Goal: Information Seeking & Learning: Learn about a topic

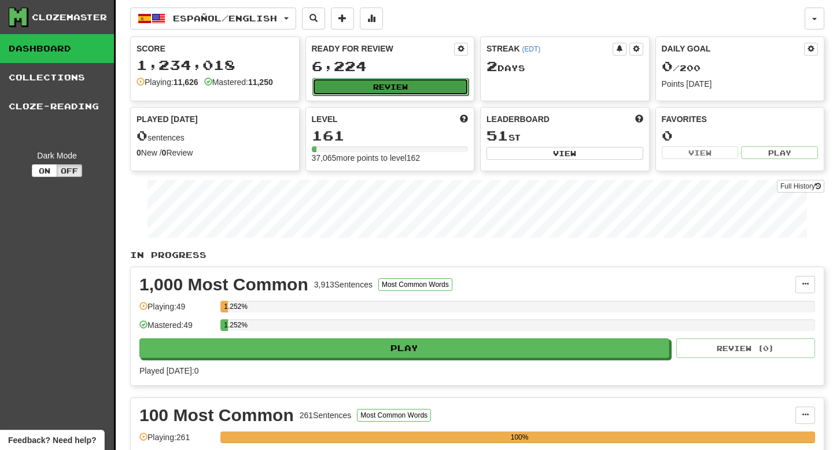
click at [359, 79] on button "Review" at bounding box center [391, 86] width 157 height 17
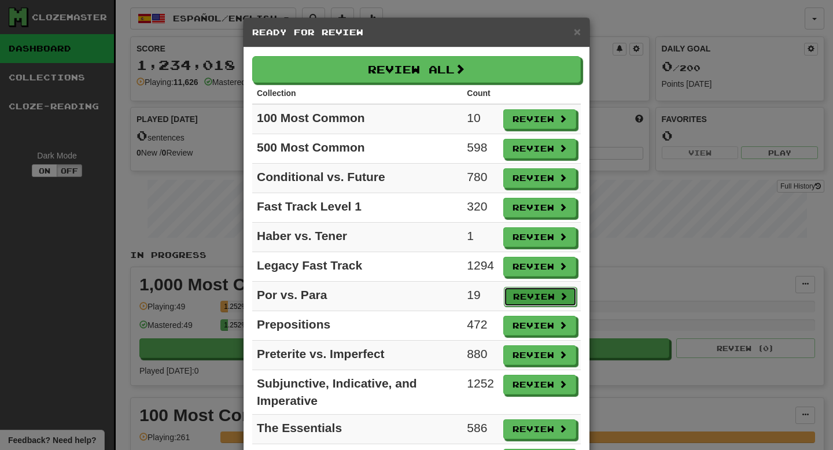
click at [516, 294] on button "Review" at bounding box center [540, 297] width 73 height 20
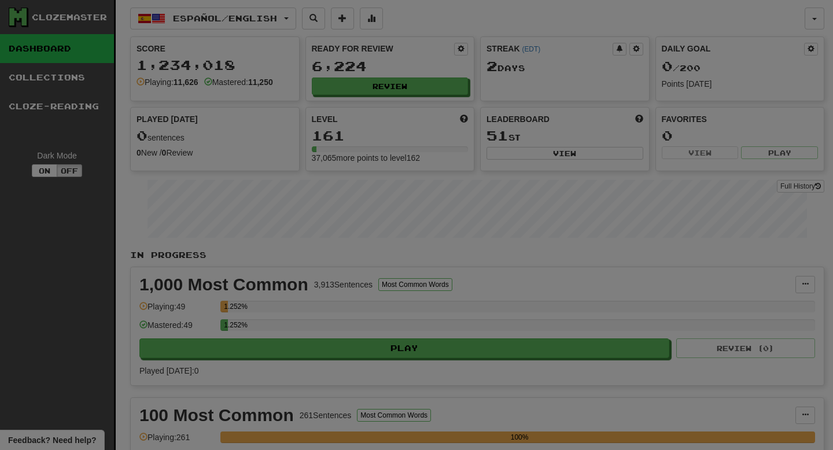
select select "**"
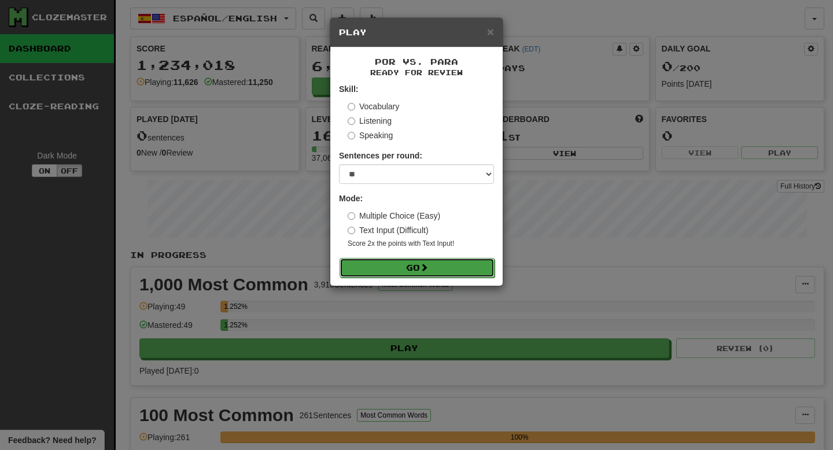
click at [460, 270] on button "Go" at bounding box center [417, 268] width 155 height 20
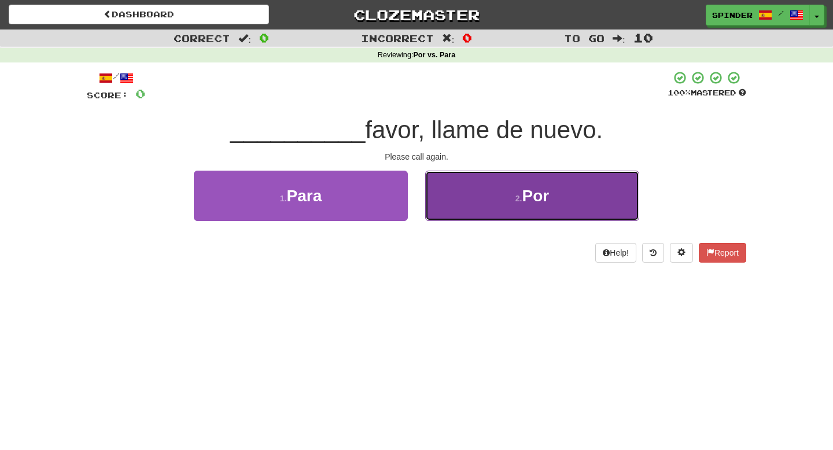
click at [490, 197] on button "2 . Por" at bounding box center [532, 196] width 214 height 50
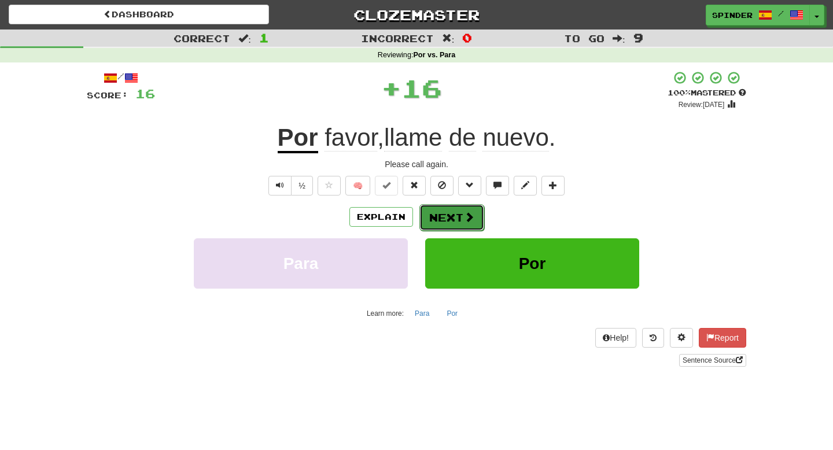
click at [439, 219] on button "Next" at bounding box center [452, 217] width 65 height 27
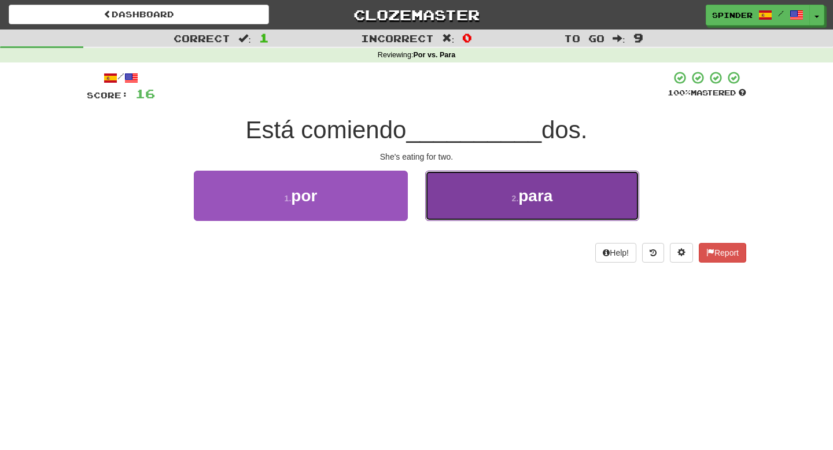
click at [446, 209] on button "2 . para" at bounding box center [532, 196] width 214 height 50
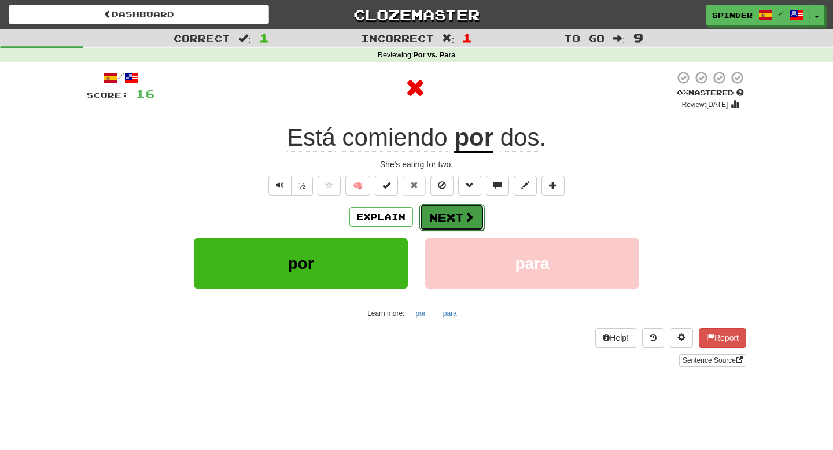
click at [445, 219] on button "Next" at bounding box center [452, 217] width 65 height 27
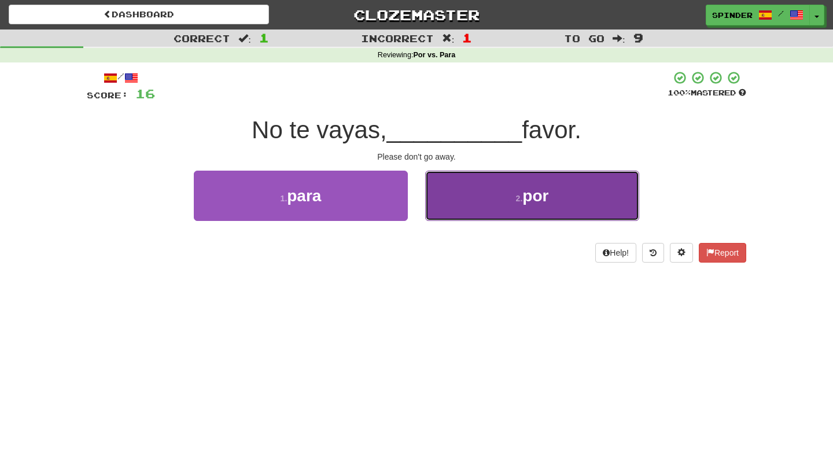
click at [457, 211] on button "2 . por" at bounding box center [532, 196] width 214 height 50
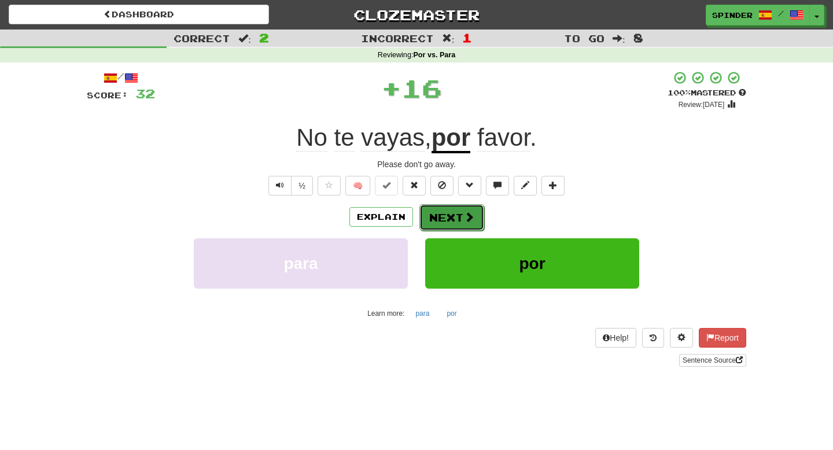
click at [457, 212] on button "Next" at bounding box center [452, 217] width 65 height 27
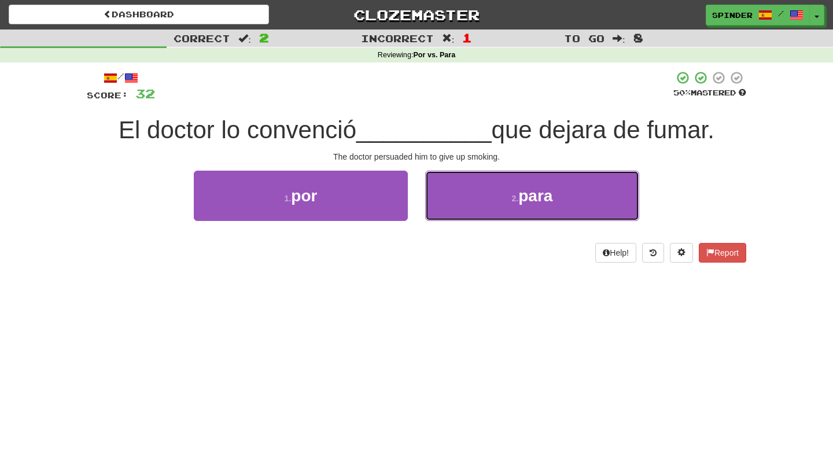
click at [457, 212] on button "2 . para" at bounding box center [532, 196] width 214 height 50
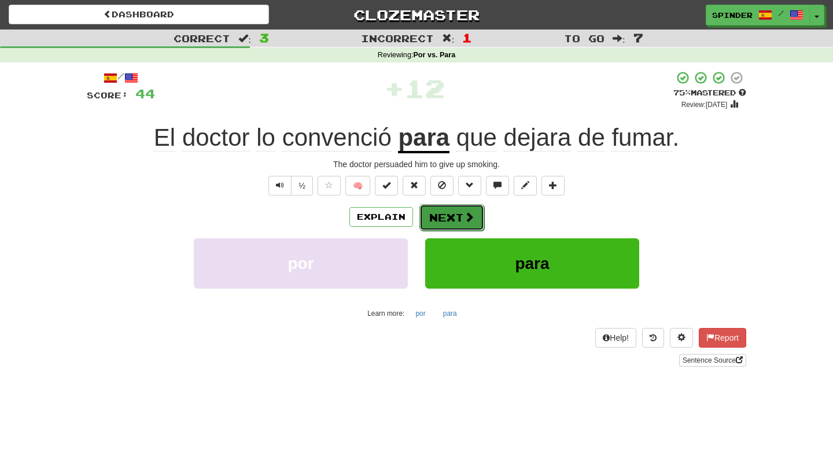
click at [457, 212] on button "Next" at bounding box center [452, 217] width 65 height 27
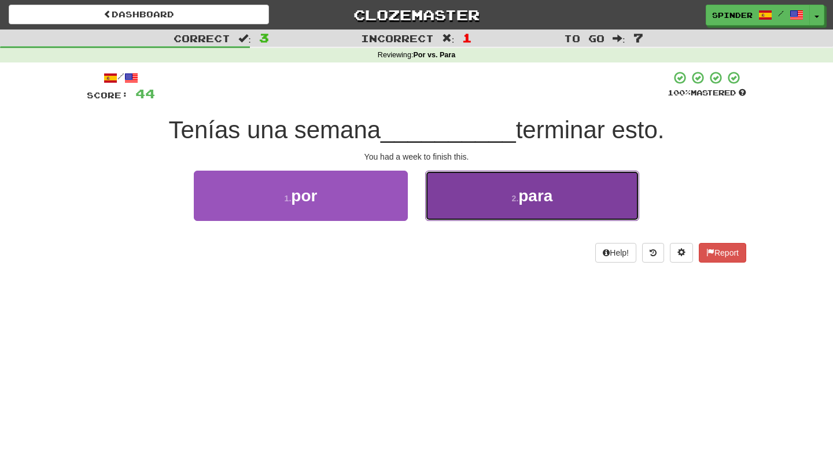
click at [464, 207] on button "2 . para" at bounding box center [532, 196] width 214 height 50
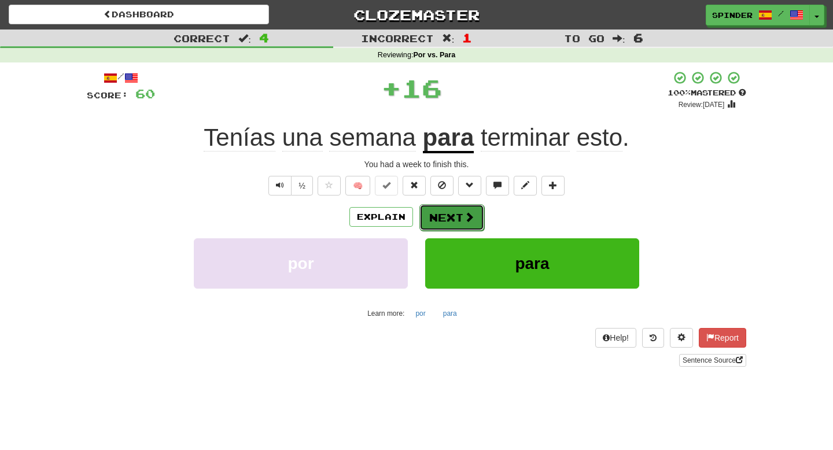
click at [451, 220] on button "Next" at bounding box center [452, 217] width 65 height 27
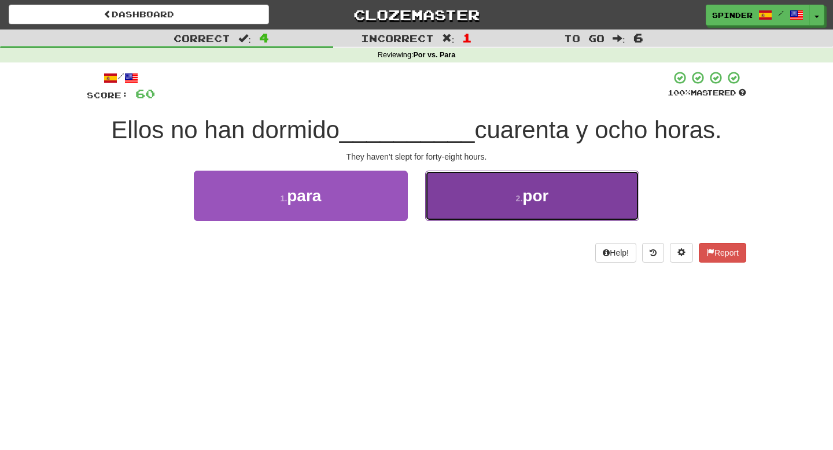
click at [461, 212] on button "2 . por" at bounding box center [532, 196] width 214 height 50
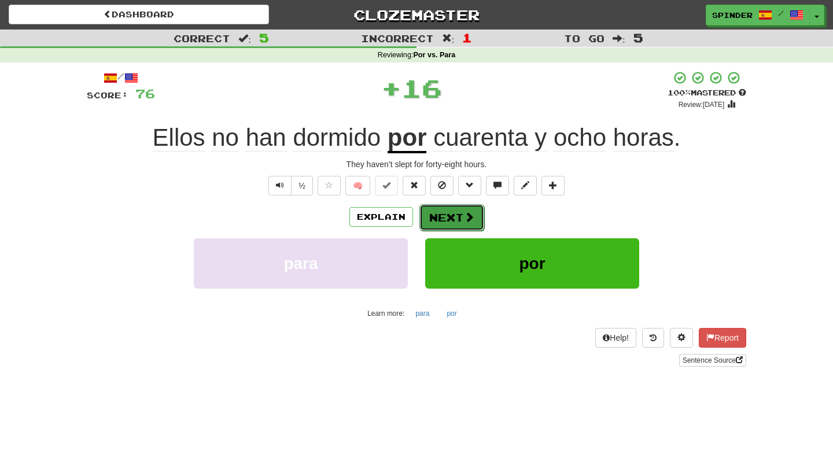
click at [453, 217] on button "Next" at bounding box center [452, 217] width 65 height 27
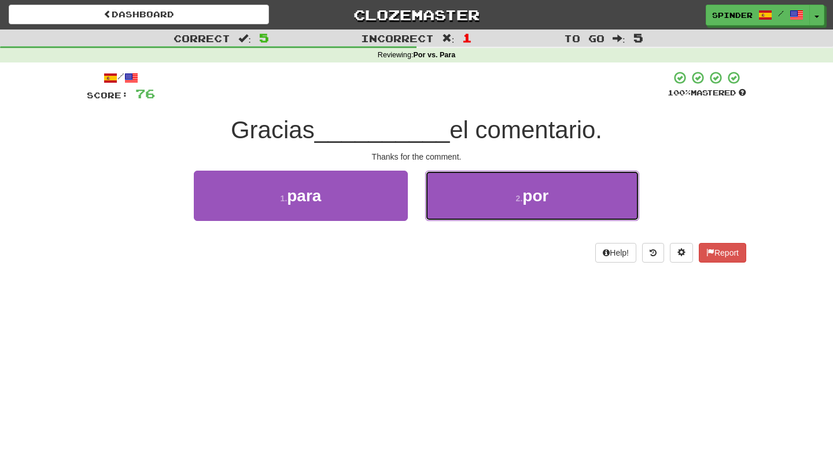
click at [453, 217] on button "2 . por" at bounding box center [532, 196] width 214 height 50
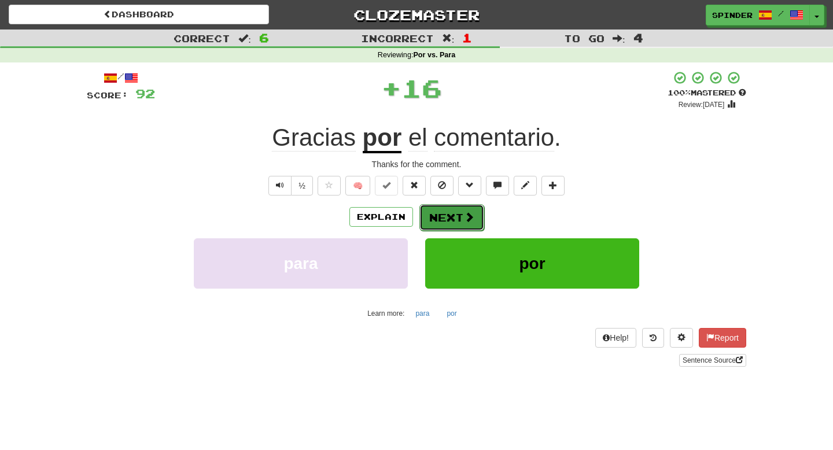
click at [452, 220] on button "Next" at bounding box center [452, 217] width 65 height 27
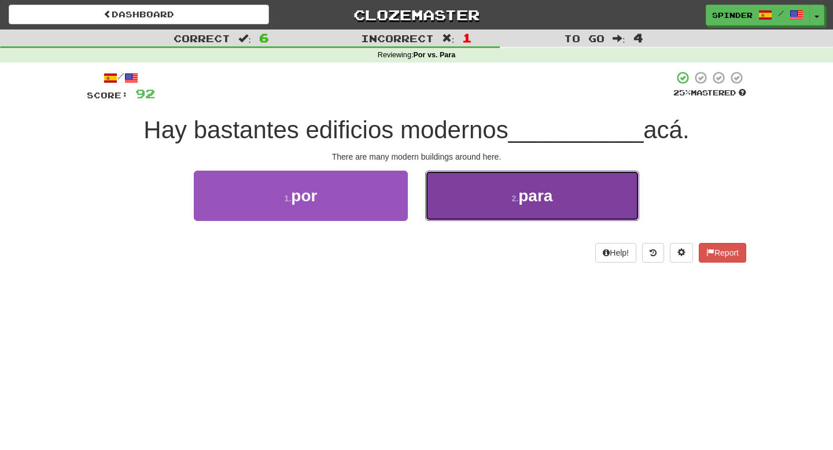
click at [461, 211] on button "2 . para" at bounding box center [532, 196] width 214 height 50
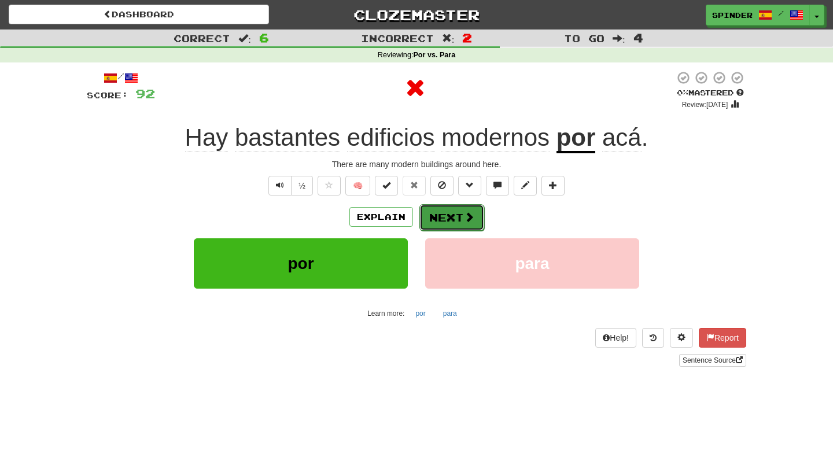
click at [454, 217] on button "Next" at bounding box center [452, 217] width 65 height 27
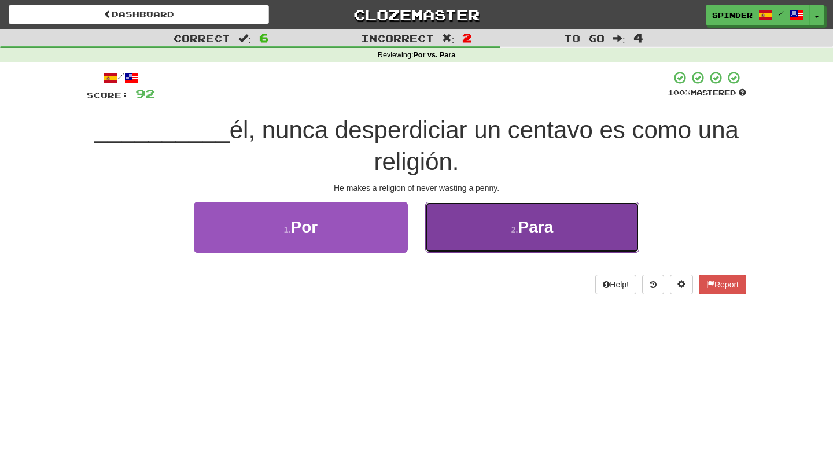
click at [453, 219] on button "2 . Para" at bounding box center [532, 227] width 214 height 50
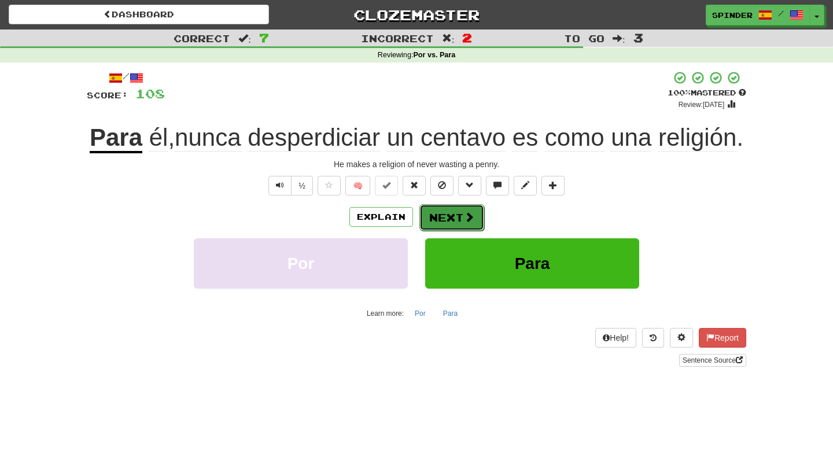
click at [443, 231] on button "Next" at bounding box center [452, 217] width 65 height 27
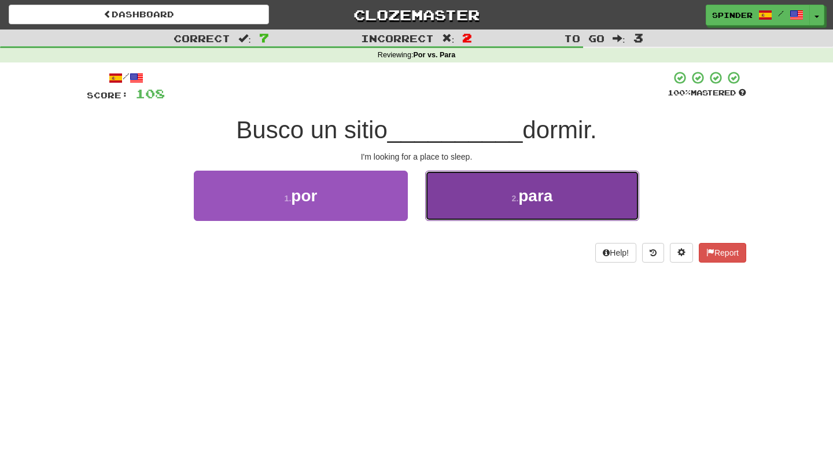
click at [463, 212] on button "2 . para" at bounding box center [532, 196] width 214 height 50
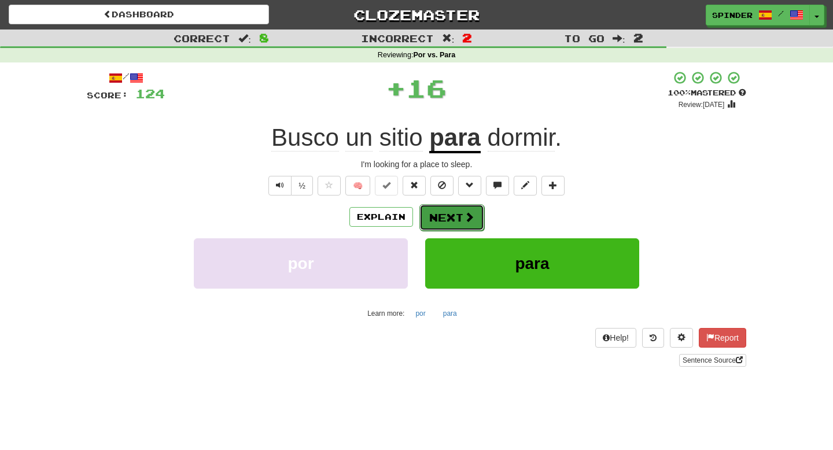
click at [455, 223] on button "Next" at bounding box center [452, 217] width 65 height 27
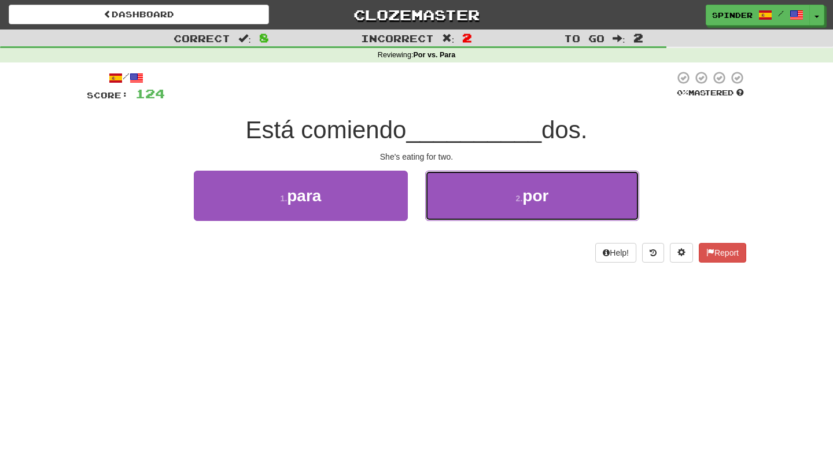
click at [467, 203] on button "2 . por" at bounding box center [532, 196] width 214 height 50
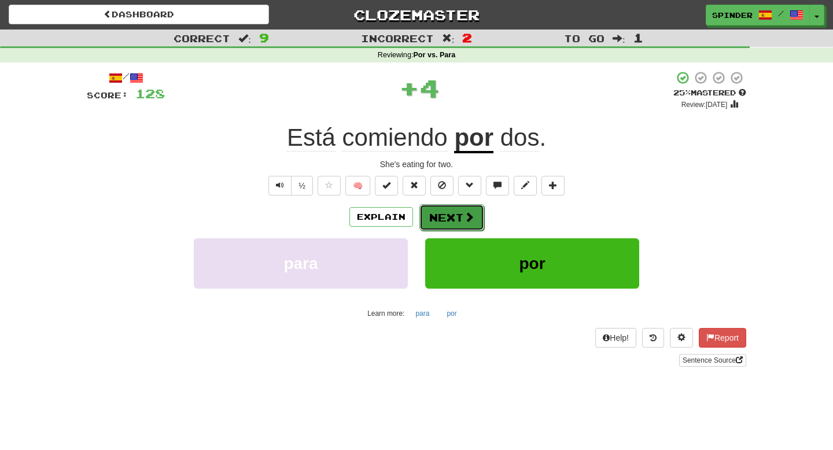
click at [459, 214] on button "Next" at bounding box center [452, 217] width 65 height 27
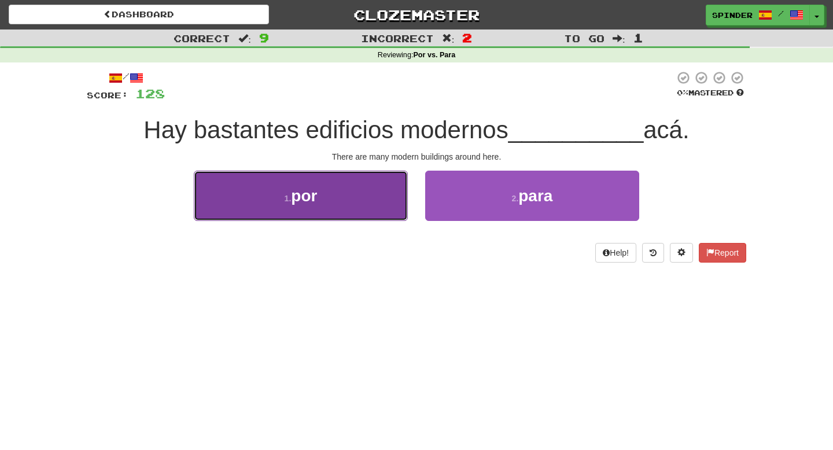
click at [367, 212] on button "1 . por" at bounding box center [301, 196] width 214 height 50
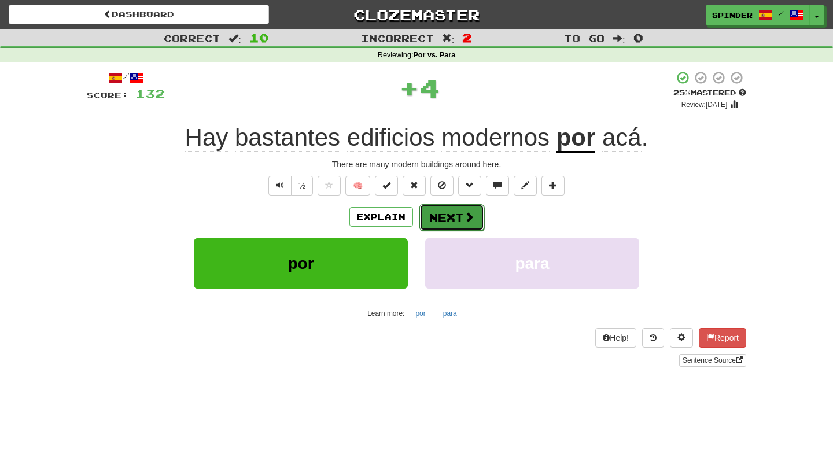
click at [449, 221] on button "Next" at bounding box center [452, 217] width 65 height 27
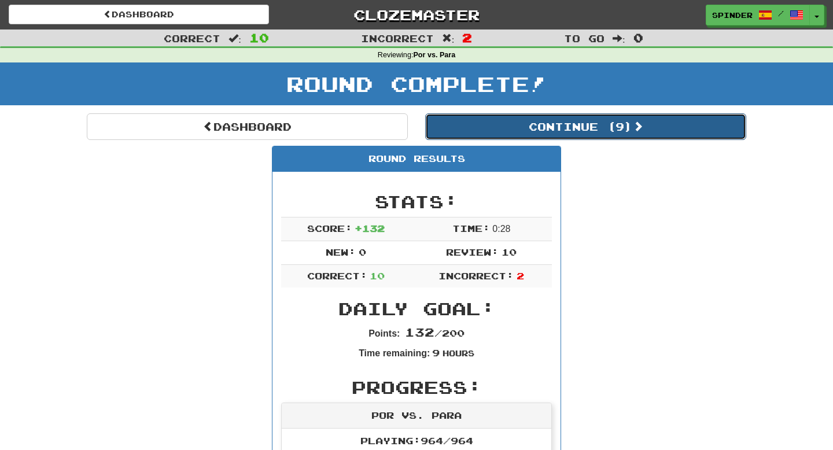
click at [564, 134] on button "Continue ( 9 )" at bounding box center [585, 126] width 321 height 27
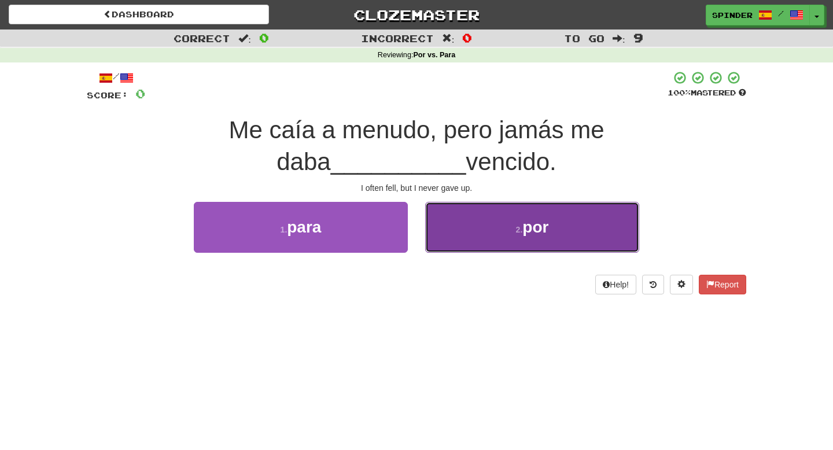
click at [455, 233] on button "2 . por" at bounding box center [532, 227] width 214 height 50
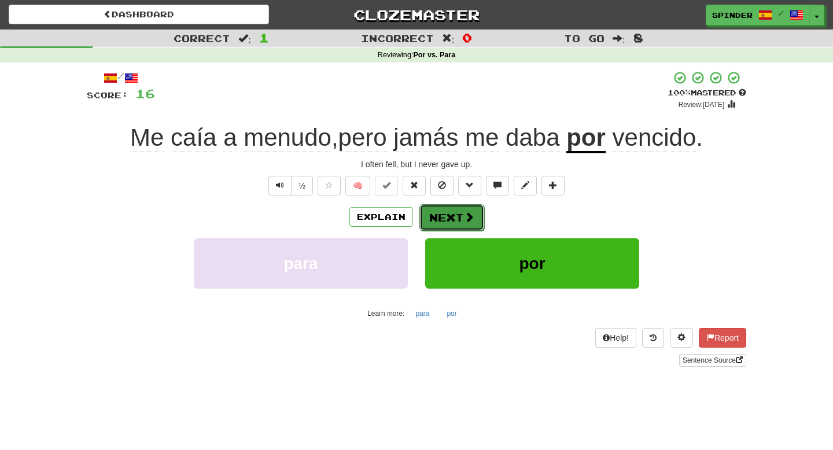
click at [443, 218] on button "Next" at bounding box center [452, 217] width 65 height 27
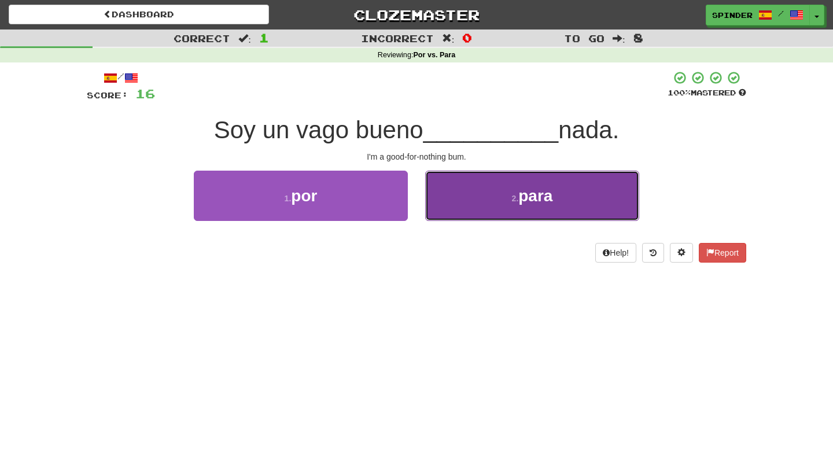
click at [449, 213] on button "2 . para" at bounding box center [532, 196] width 214 height 50
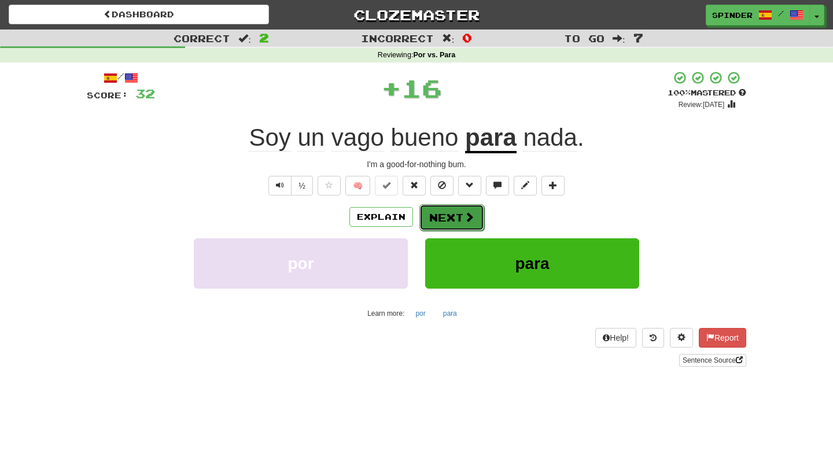
click at [445, 218] on button "Next" at bounding box center [452, 217] width 65 height 27
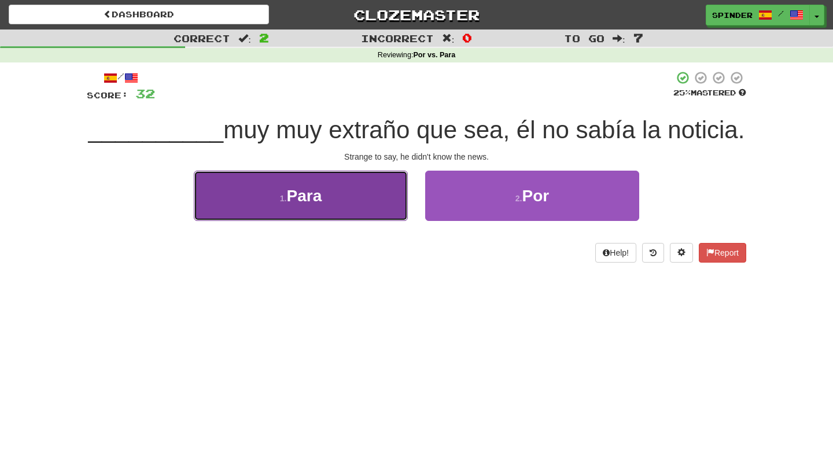
click at [380, 209] on button "1 . Para" at bounding box center [301, 196] width 214 height 50
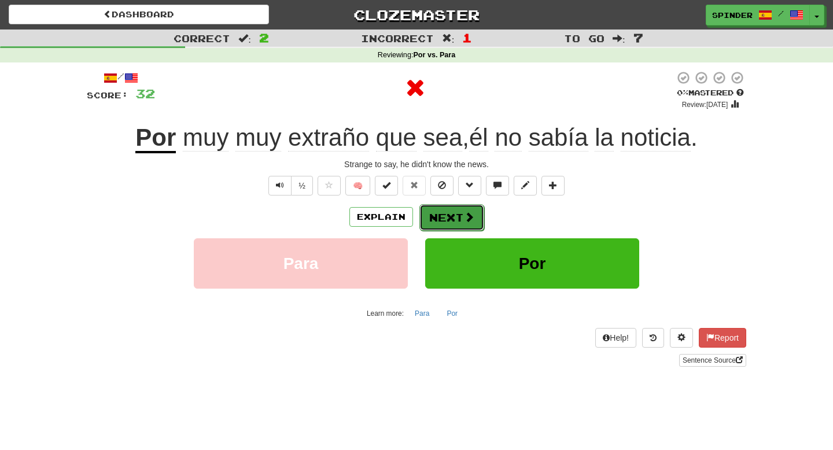
click at [442, 214] on button "Next" at bounding box center [452, 217] width 65 height 27
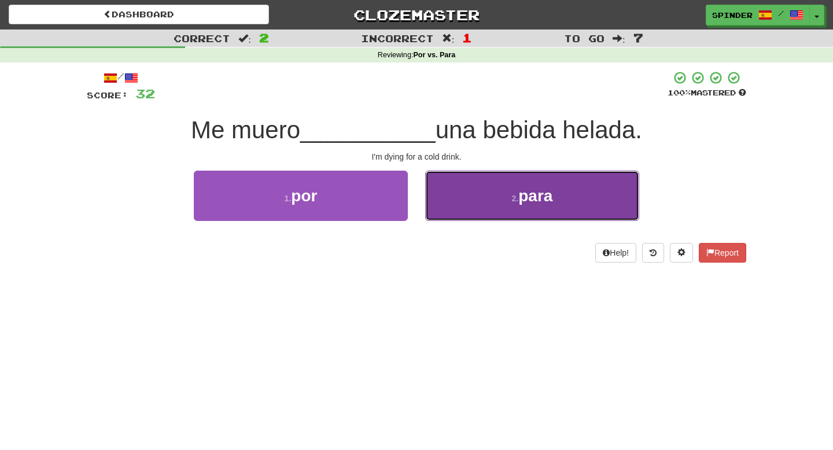
click at [455, 199] on button "2 . para" at bounding box center [532, 196] width 214 height 50
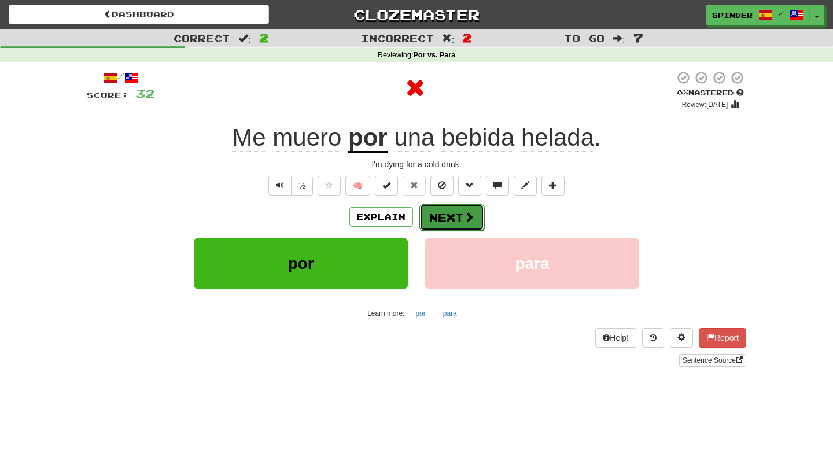
click at [444, 211] on button "Next" at bounding box center [452, 217] width 65 height 27
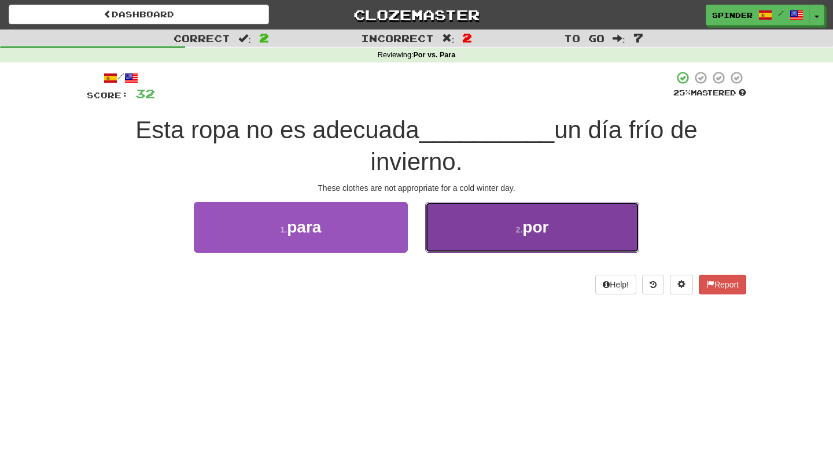
click at [449, 218] on button "2 . por" at bounding box center [532, 227] width 214 height 50
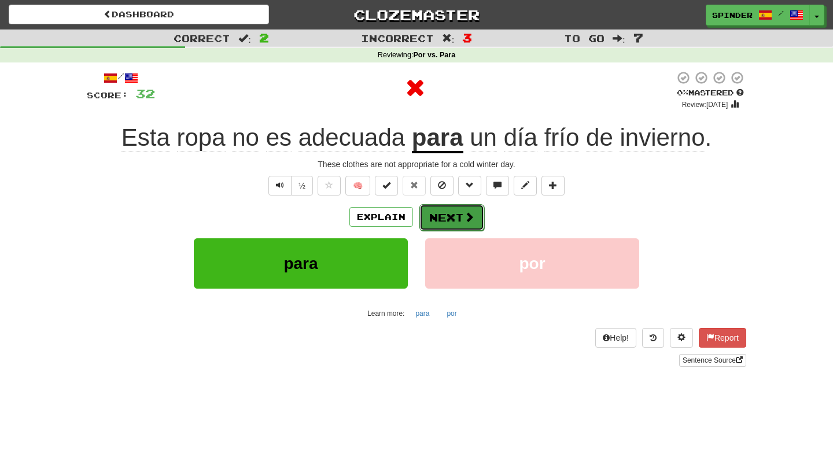
click at [448, 223] on button "Next" at bounding box center [452, 217] width 65 height 27
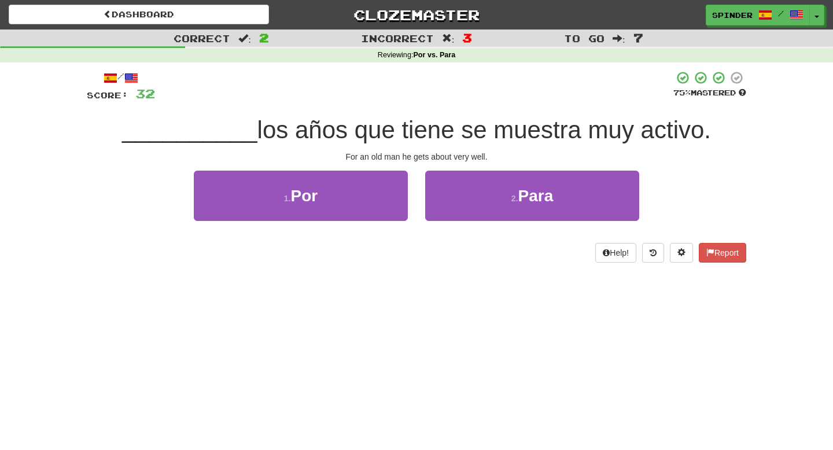
click at [365, 222] on div "1 . Por" at bounding box center [300, 204] width 231 height 67
click at [369, 201] on button "1 . Por" at bounding box center [301, 196] width 214 height 50
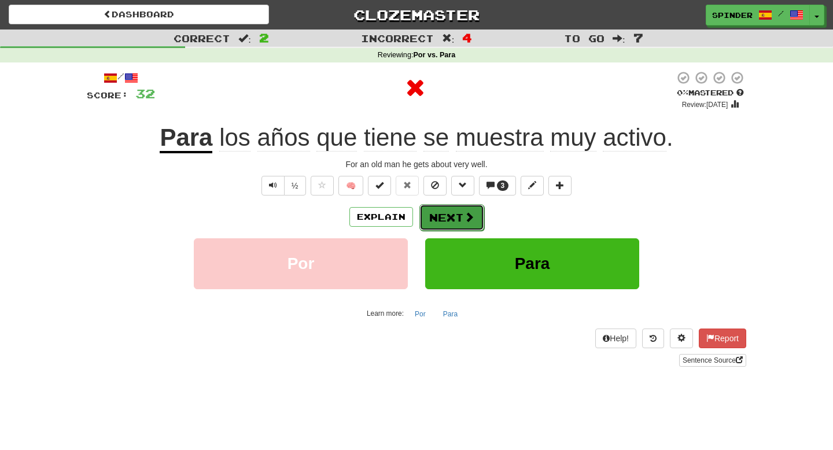
click at [450, 222] on button "Next" at bounding box center [452, 217] width 65 height 27
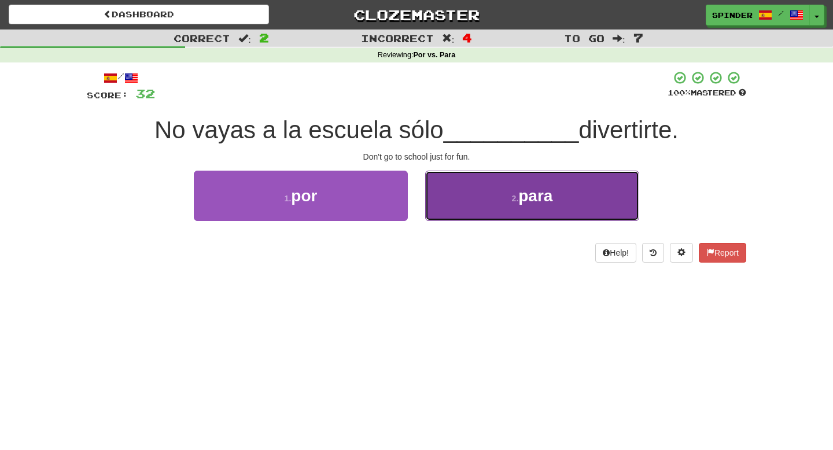
click at [473, 197] on button "2 . para" at bounding box center [532, 196] width 214 height 50
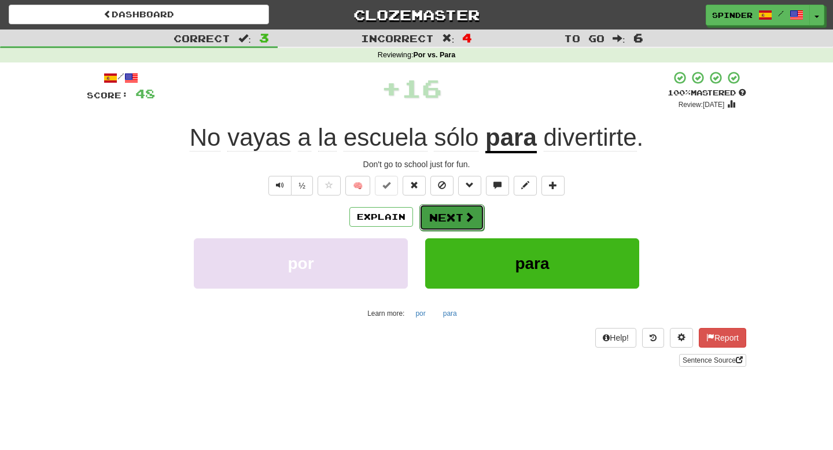
click at [454, 219] on button "Next" at bounding box center [452, 217] width 65 height 27
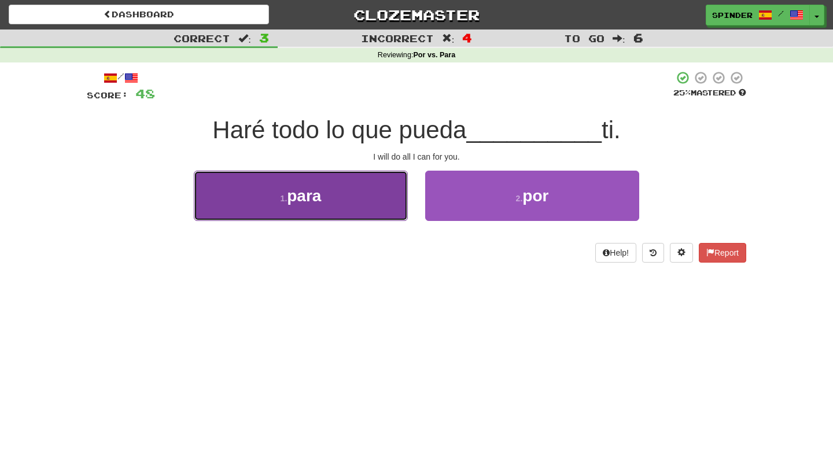
click at [380, 204] on button "1 . para" at bounding box center [301, 196] width 214 height 50
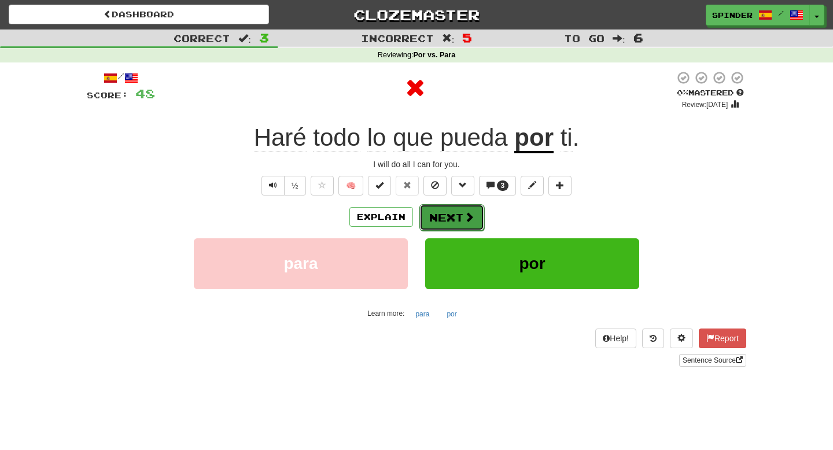
click at [462, 219] on button "Next" at bounding box center [452, 217] width 65 height 27
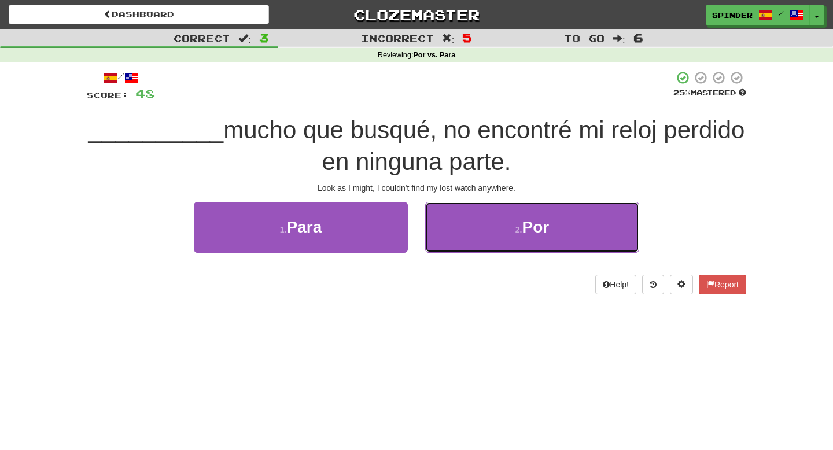
click at [459, 229] on button "2 . Por" at bounding box center [532, 227] width 214 height 50
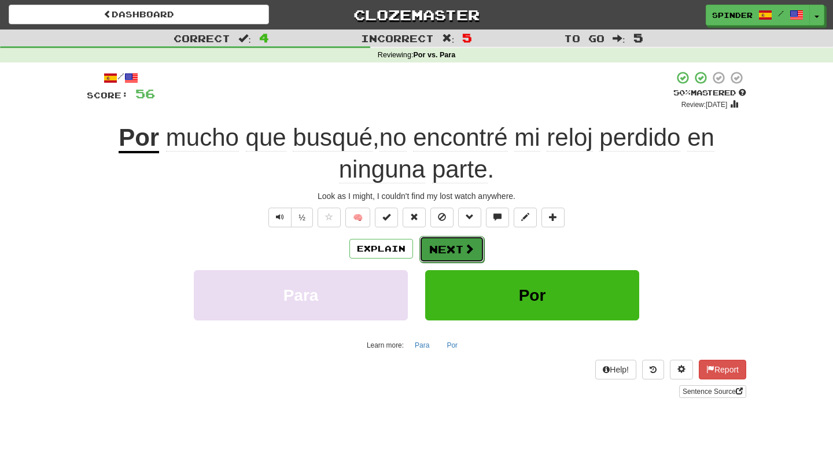
click at [441, 242] on button "Next" at bounding box center [452, 249] width 65 height 27
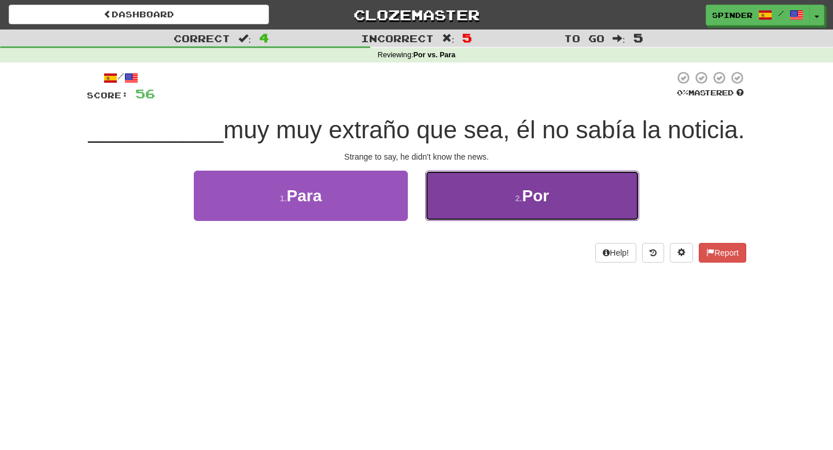
click at [468, 181] on button "2 . Por" at bounding box center [532, 196] width 214 height 50
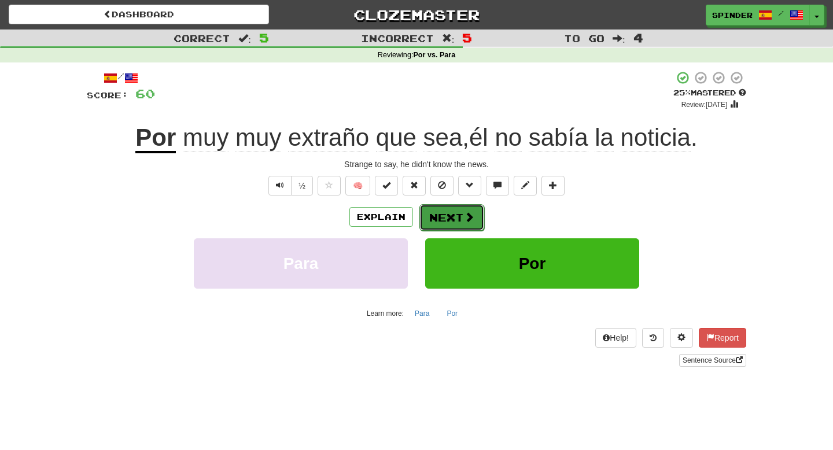
click at [438, 214] on button "Next" at bounding box center [452, 217] width 65 height 27
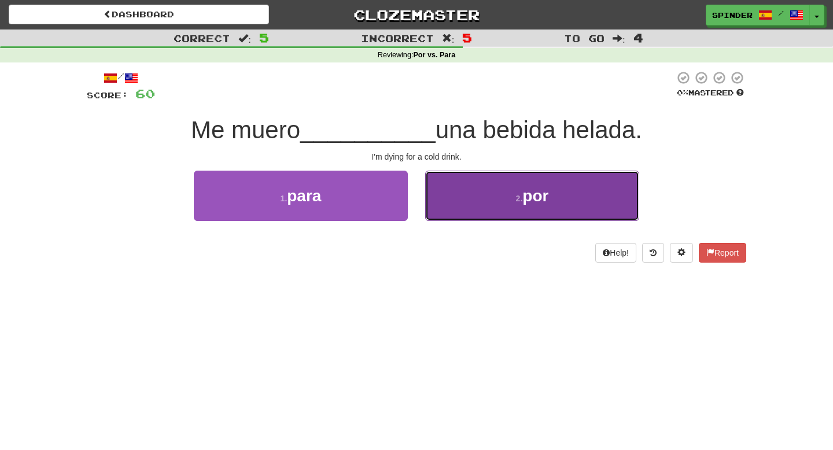
click at [450, 206] on button "2 . por" at bounding box center [532, 196] width 214 height 50
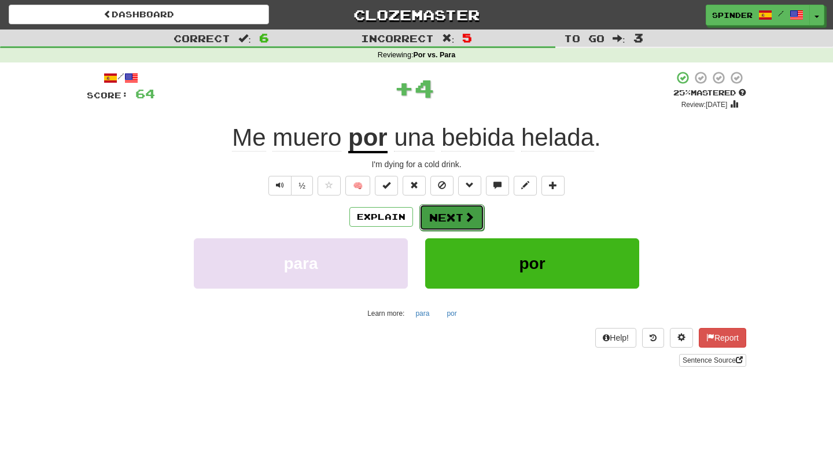
click at [444, 215] on button "Next" at bounding box center [452, 217] width 65 height 27
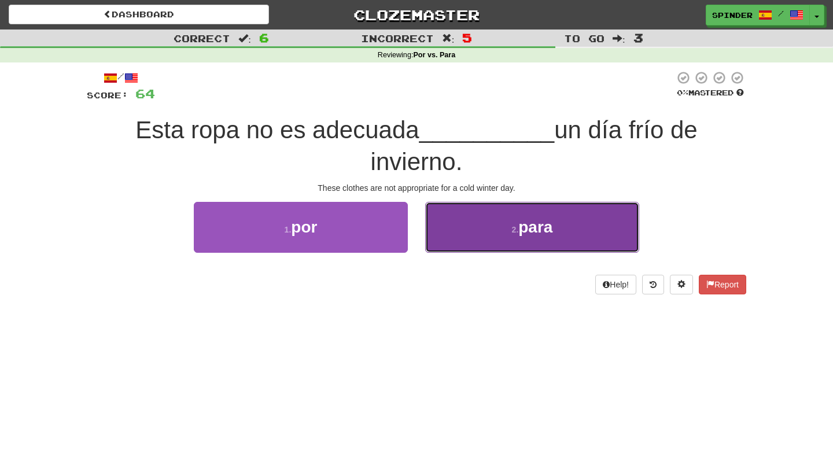
click at [450, 220] on button "2 . para" at bounding box center [532, 227] width 214 height 50
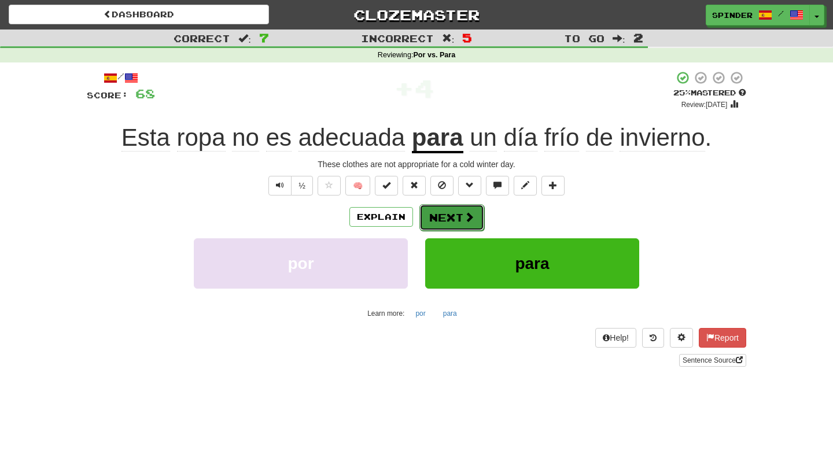
click at [450, 219] on button "Next" at bounding box center [452, 217] width 65 height 27
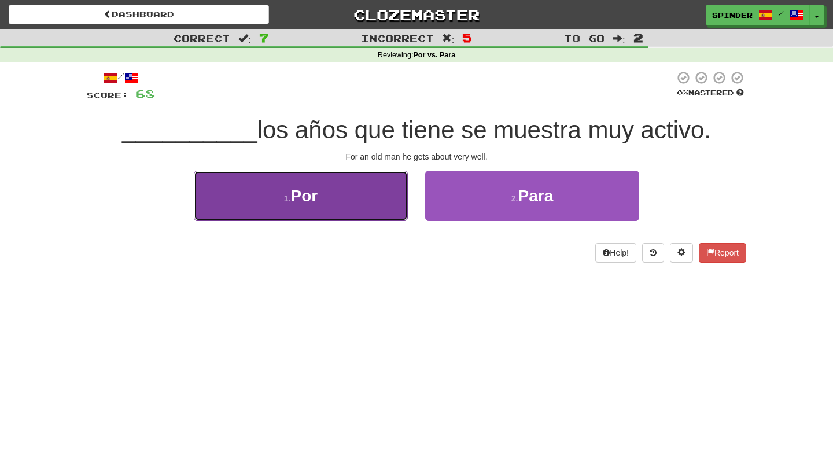
click at [363, 207] on button "1 . Por" at bounding box center [301, 196] width 214 height 50
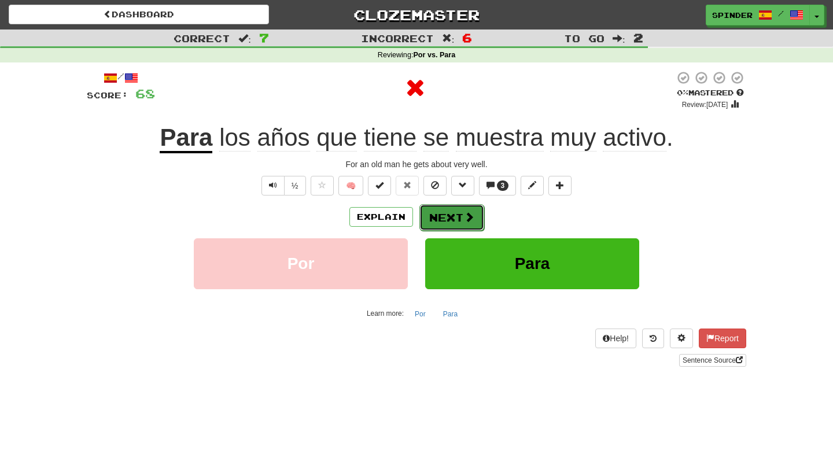
click at [440, 216] on button "Next" at bounding box center [452, 217] width 65 height 27
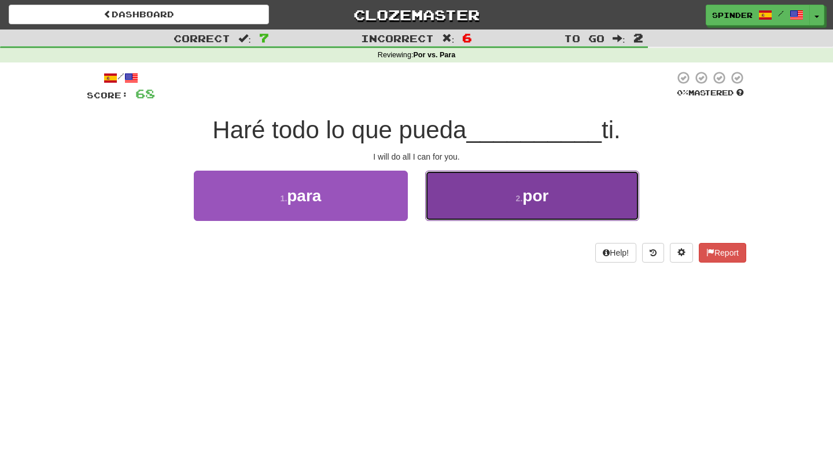
click at [455, 208] on button "2 . por" at bounding box center [532, 196] width 214 height 50
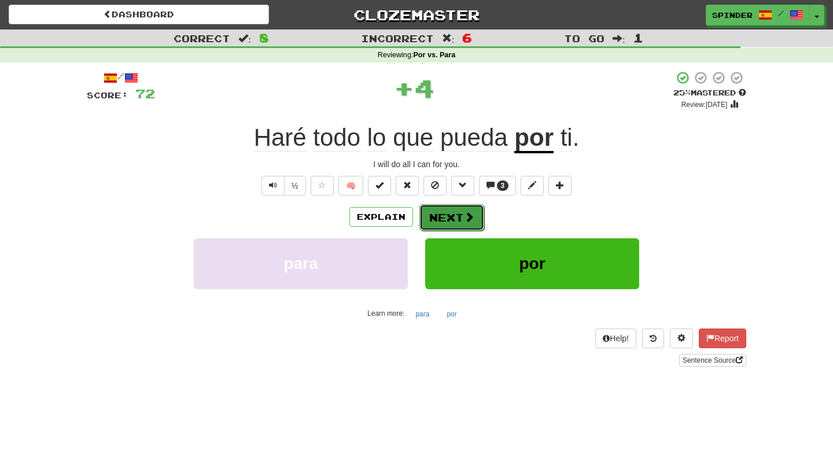
click at [446, 216] on button "Next" at bounding box center [452, 217] width 65 height 27
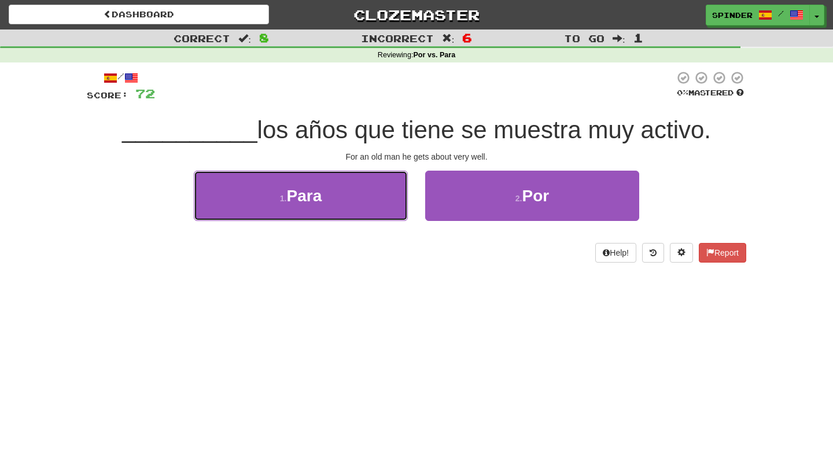
click at [386, 201] on button "1 . Para" at bounding box center [301, 196] width 214 height 50
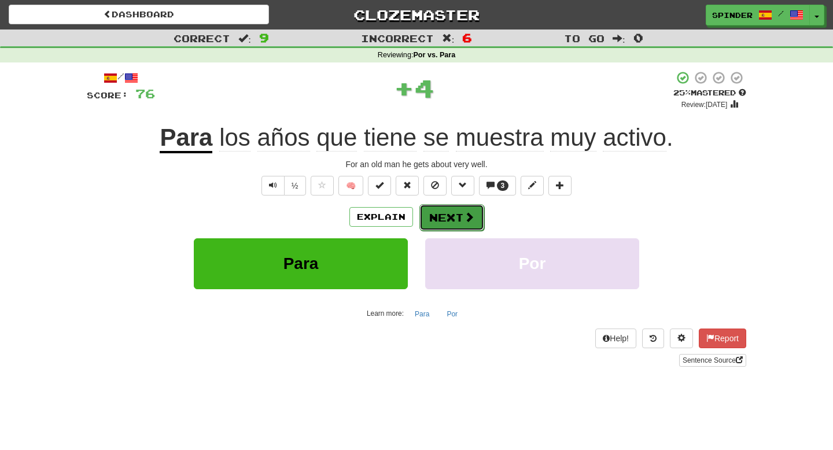
click at [444, 225] on button "Next" at bounding box center [452, 217] width 65 height 27
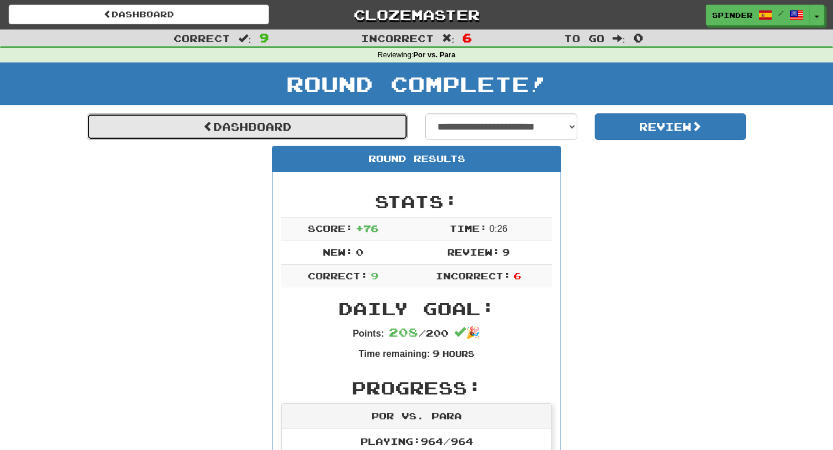
click at [299, 127] on link "Dashboard" at bounding box center [247, 126] width 321 height 27
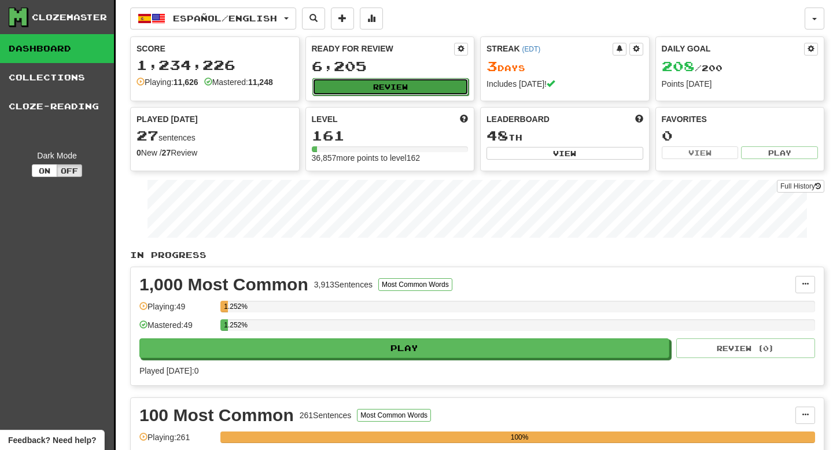
click at [370, 89] on button "Review" at bounding box center [391, 86] width 157 height 17
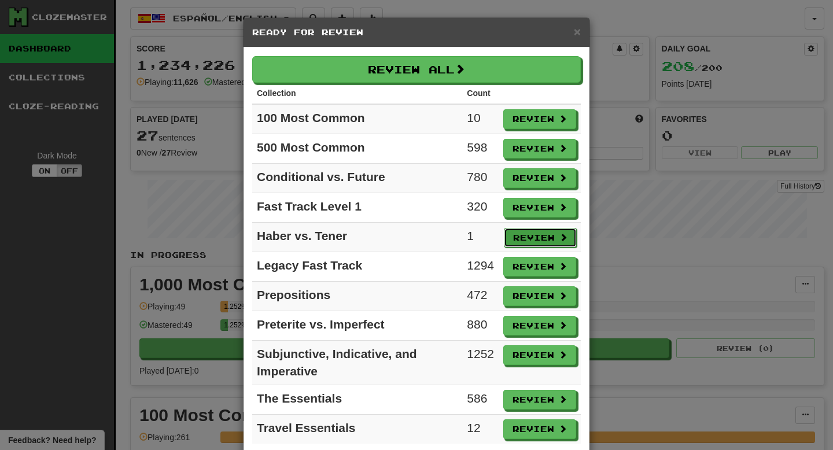
click at [546, 236] on button "Review" at bounding box center [540, 238] width 73 height 20
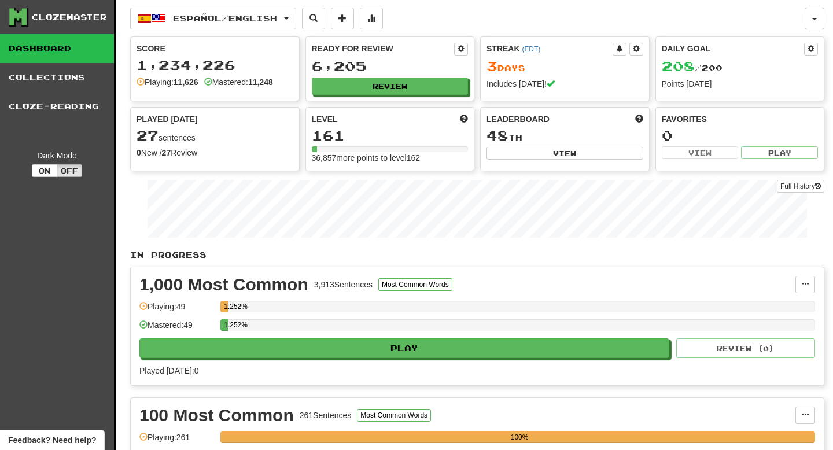
select select "**"
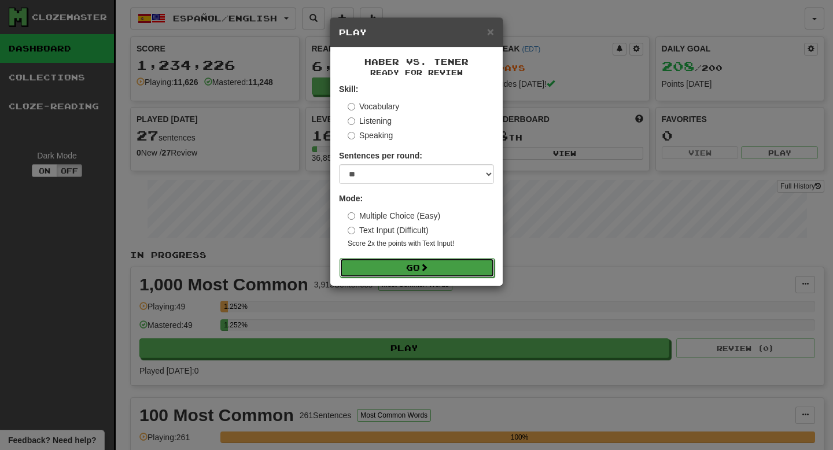
click at [432, 270] on button "Go" at bounding box center [417, 268] width 155 height 20
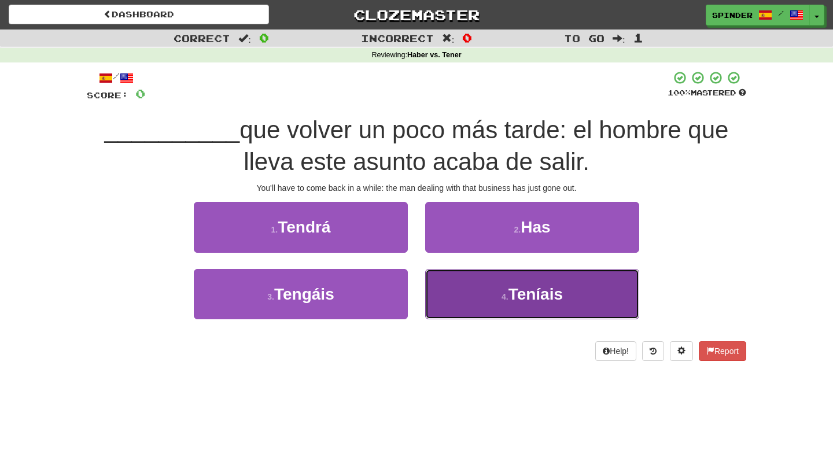
click at [462, 304] on button "4 . [GEOGRAPHIC_DATA]" at bounding box center [532, 294] width 214 height 50
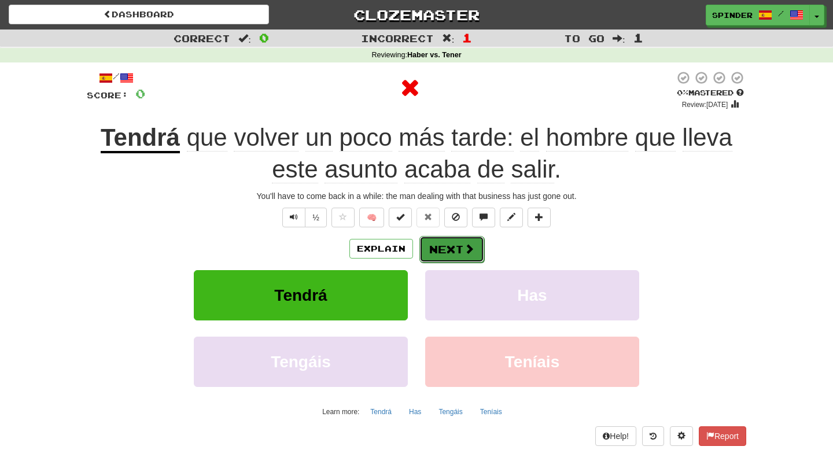
click at [447, 251] on button "Next" at bounding box center [452, 249] width 65 height 27
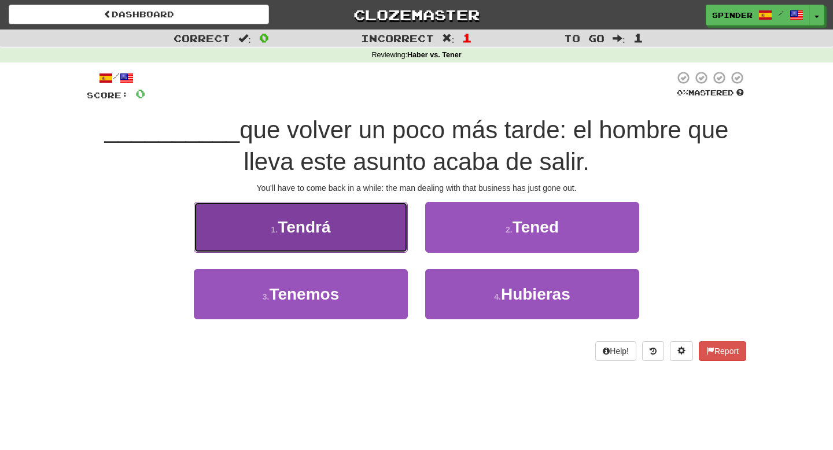
click at [351, 231] on button "1 . Tendrá" at bounding box center [301, 227] width 214 height 50
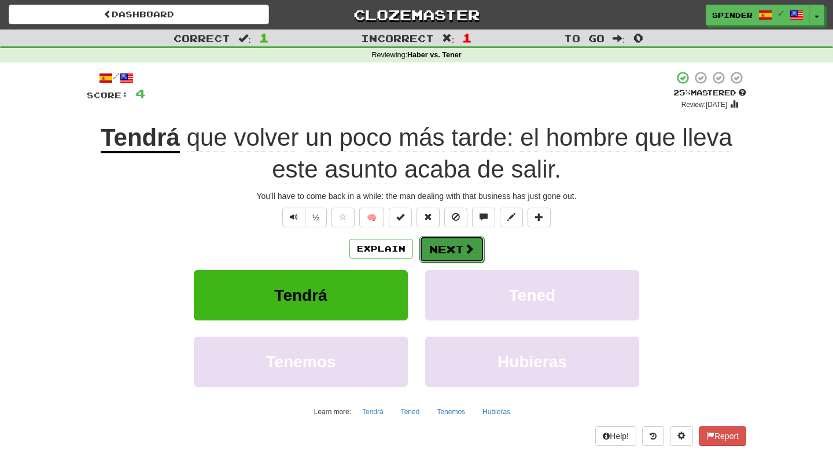
click at [454, 248] on button "Next" at bounding box center [452, 249] width 65 height 27
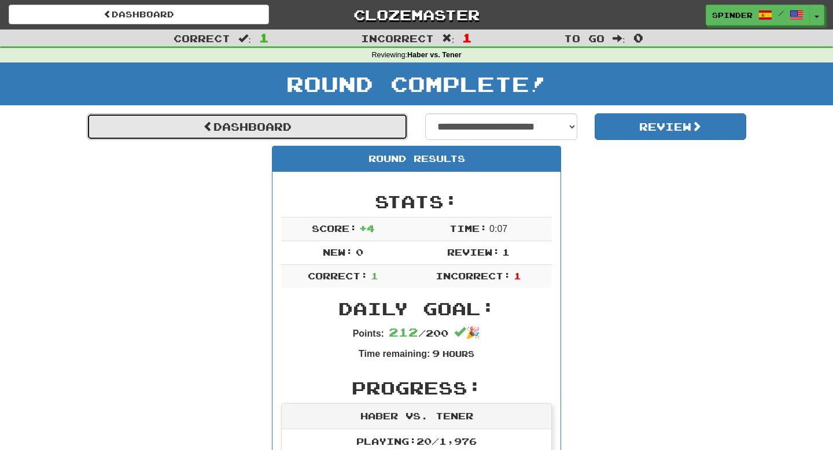
click at [264, 128] on link "Dashboard" at bounding box center [247, 126] width 321 height 27
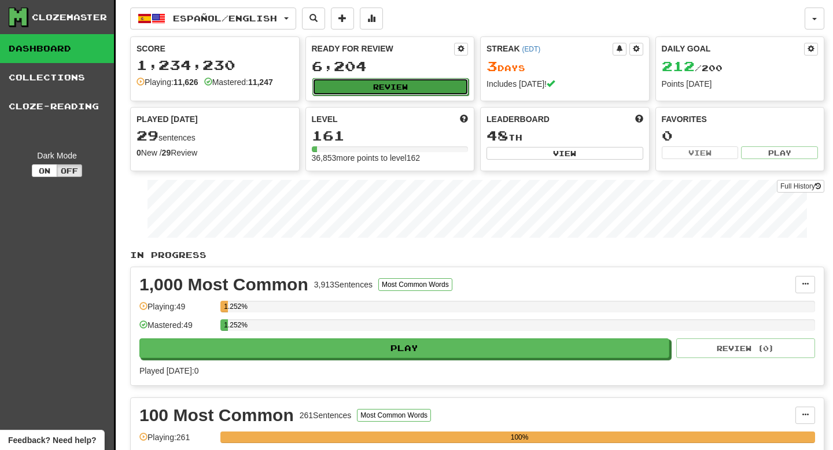
click at [403, 89] on button "Review" at bounding box center [391, 86] width 157 height 17
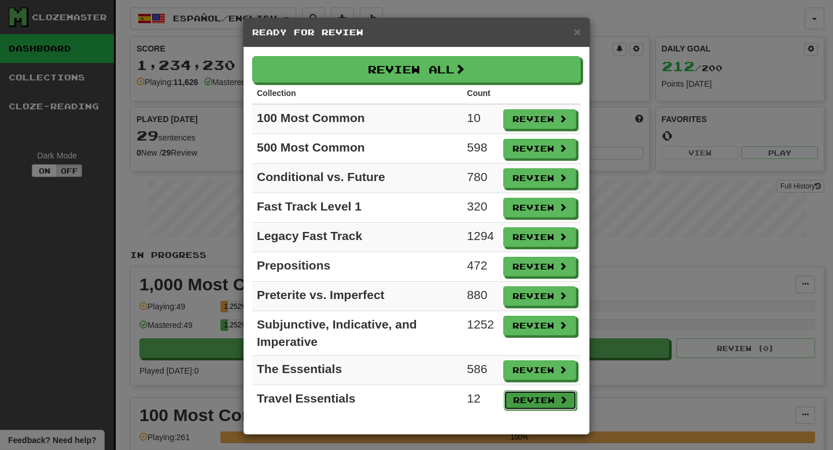
click at [536, 398] on button "Review" at bounding box center [540, 401] width 73 height 20
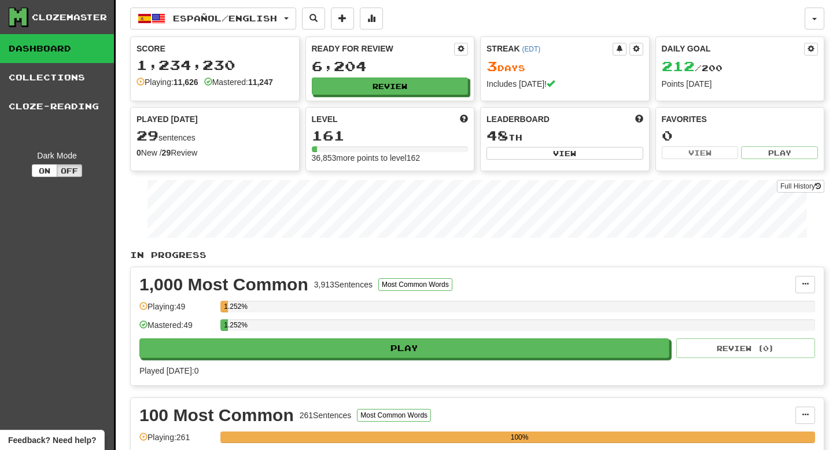
select select "**"
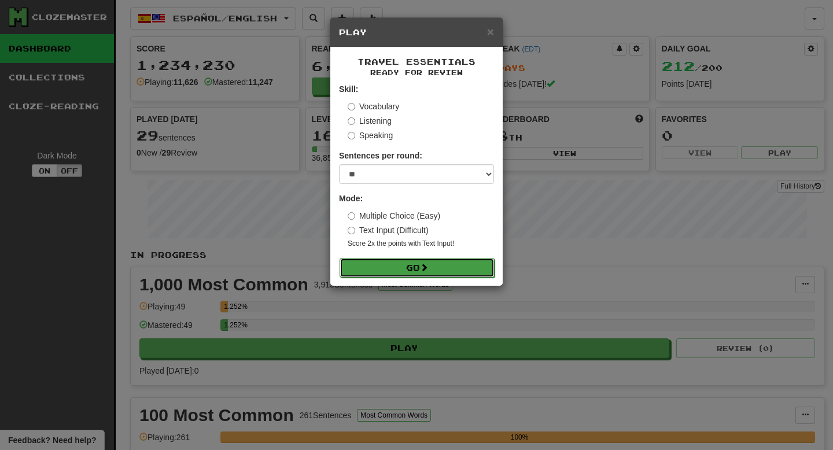
click at [420, 270] on button "Go" at bounding box center [417, 268] width 155 height 20
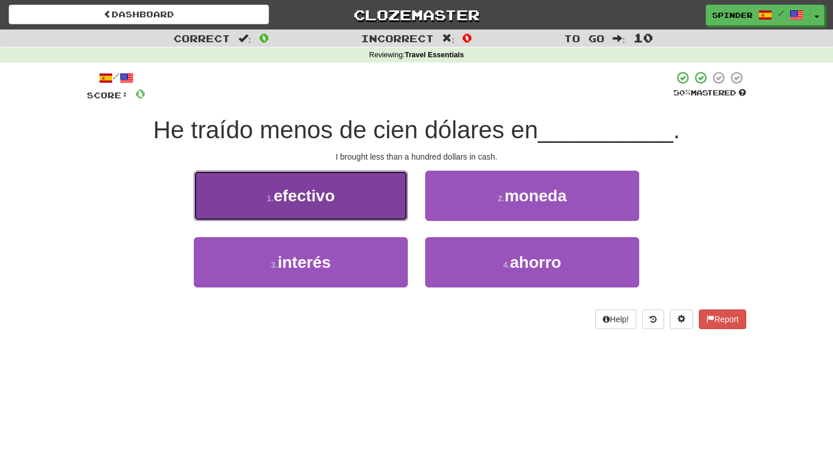
click at [369, 197] on button "1 . efectivo" at bounding box center [301, 196] width 214 height 50
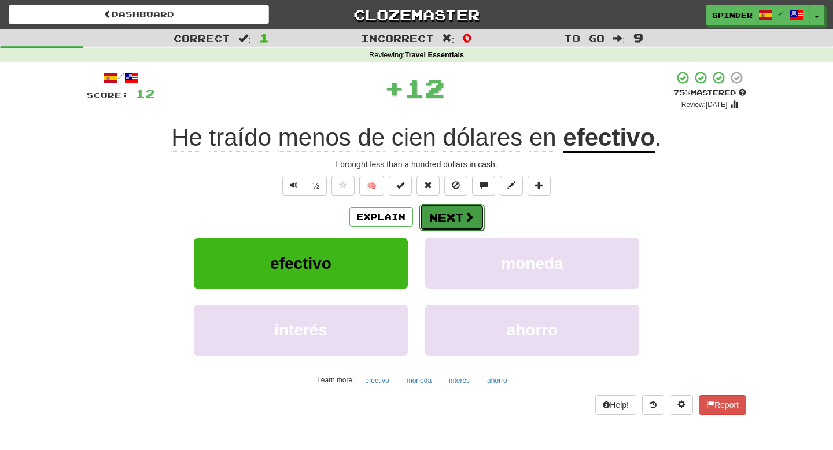
click at [435, 220] on button "Next" at bounding box center [452, 217] width 65 height 27
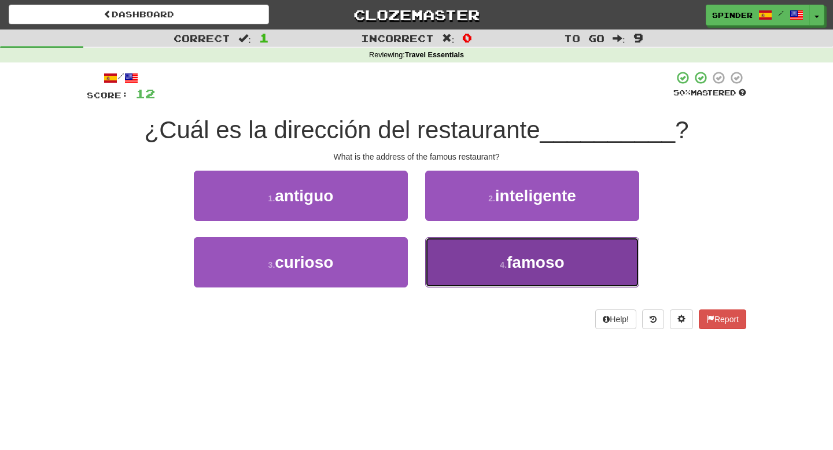
click at [442, 257] on button "4 . famoso" at bounding box center [532, 262] width 214 height 50
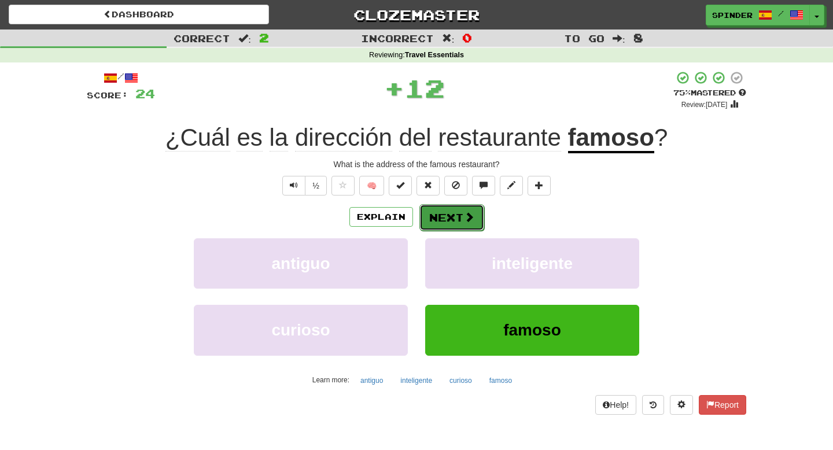
click at [442, 214] on button "Next" at bounding box center [452, 217] width 65 height 27
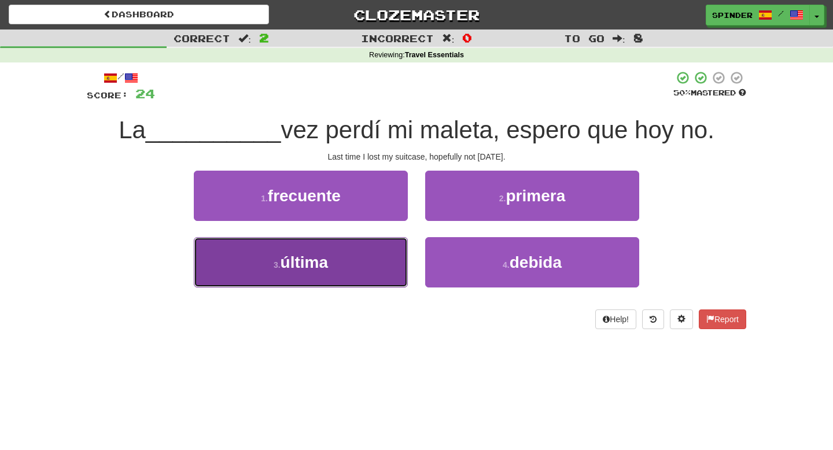
click at [384, 247] on button "3 . última" at bounding box center [301, 262] width 214 height 50
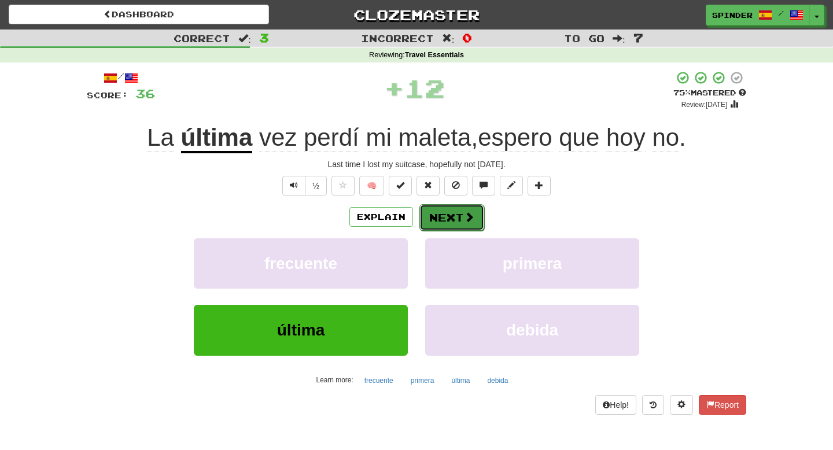
click at [454, 215] on button "Next" at bounding box center [452, 217] width 65 height 27
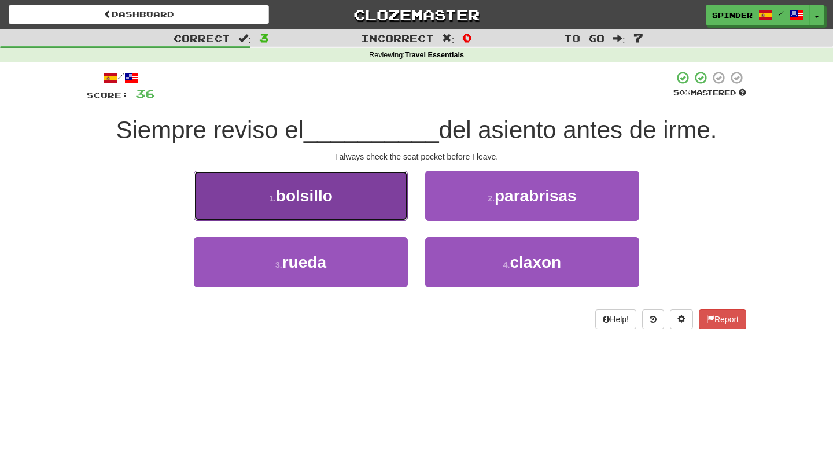
click at [380, 203] on button "1 . bolsillo" at bounding box center [301, 196] width 214 height 50
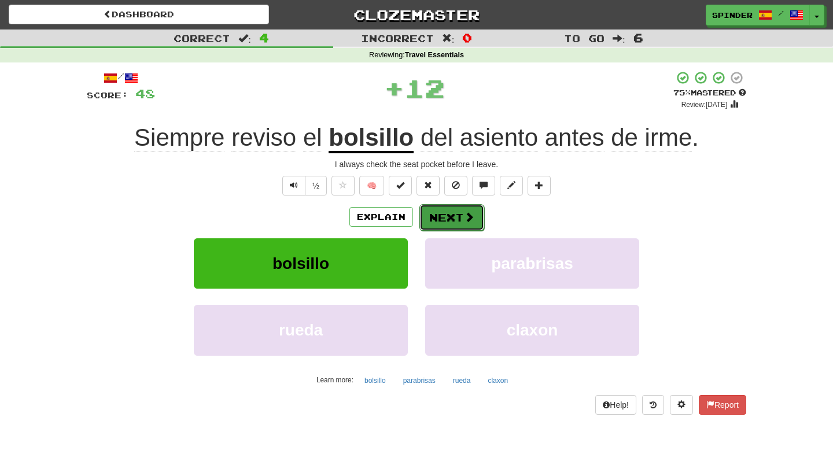
click at [432, 216] on button "Next" at bounding box center [452, 217] width 65 height 27
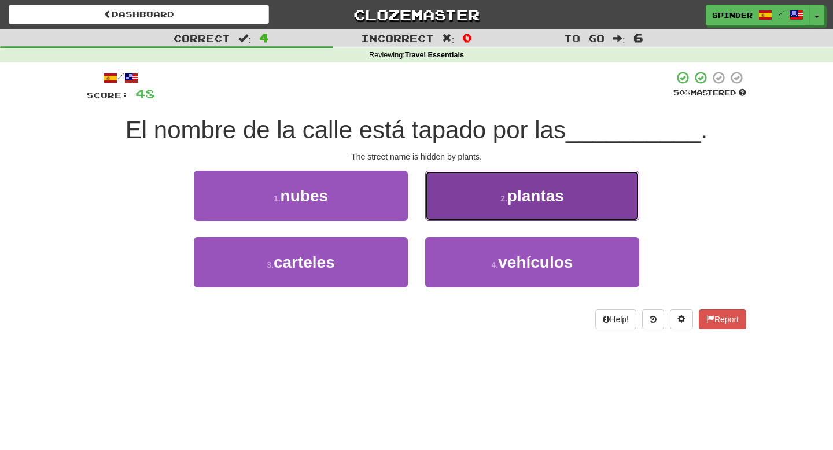
click at [453, 206] on button "2 . plantas" at bounding box center [532, 196] width 214 height 50
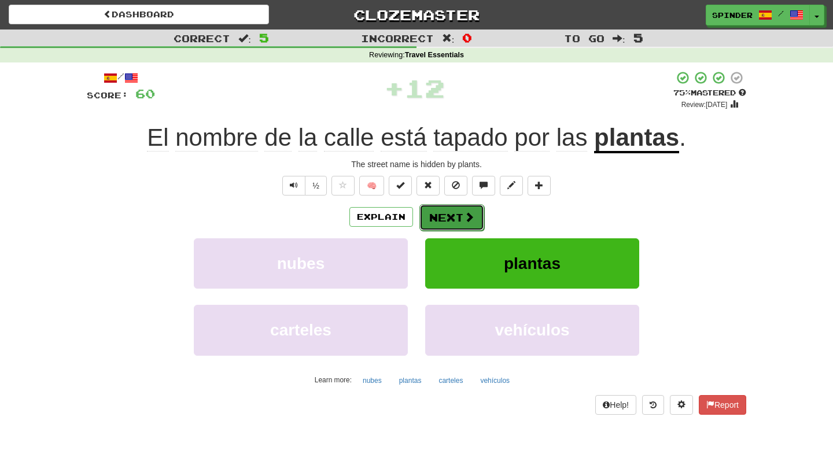
click at [447, 220] on button "Next" at bounding box center [452, 217] width 65 height 27
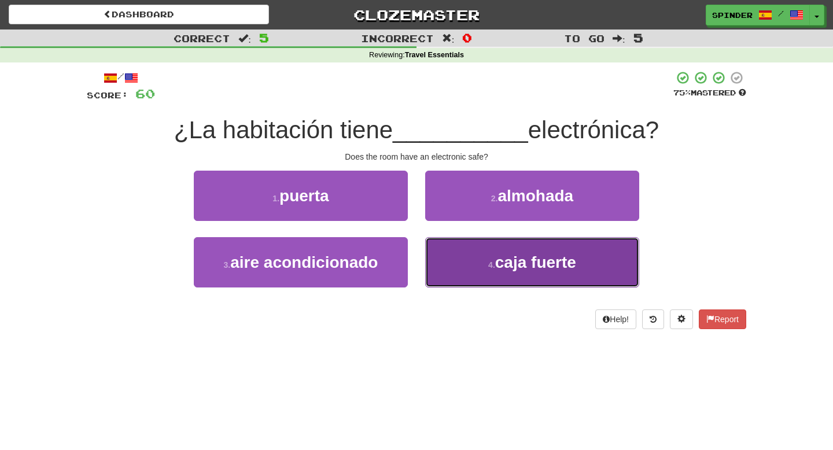
click at [444, 247] on button "4 . caja fuerte" at bounding box center [532, 262] width 214 height 50
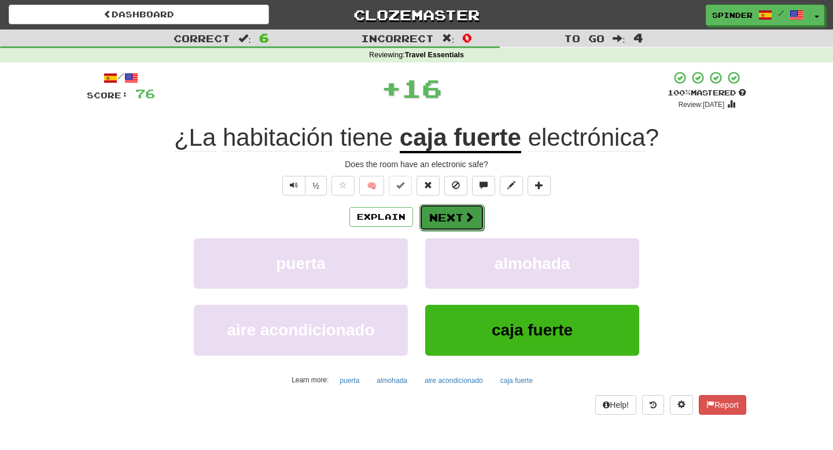
click at [450, 218] on button "Next" at bounding box center [452, 217] width 65 height 27
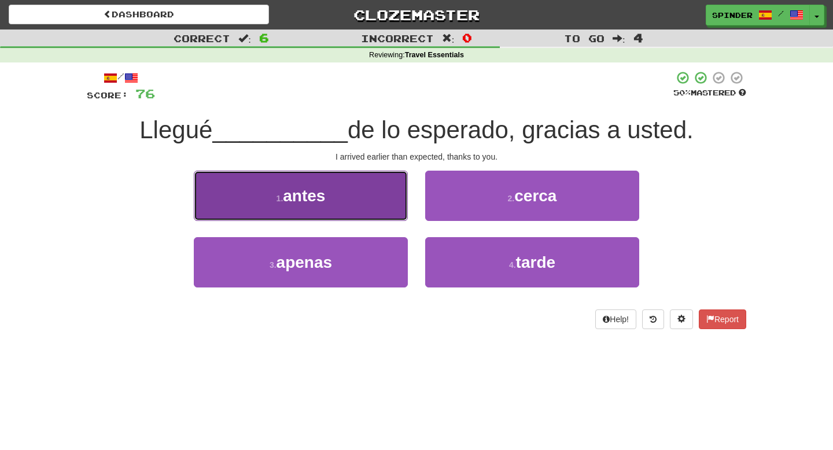
click at [370, 209] on button "1 . antes" at bounding box center [301, 196] width 214 height 50
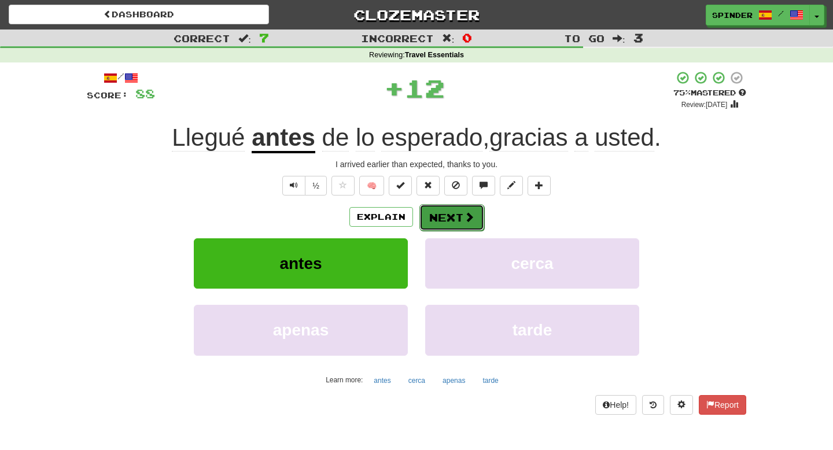
click at [439, 218] on button "Next" at bounding box center [452, 217] width 65 height 27
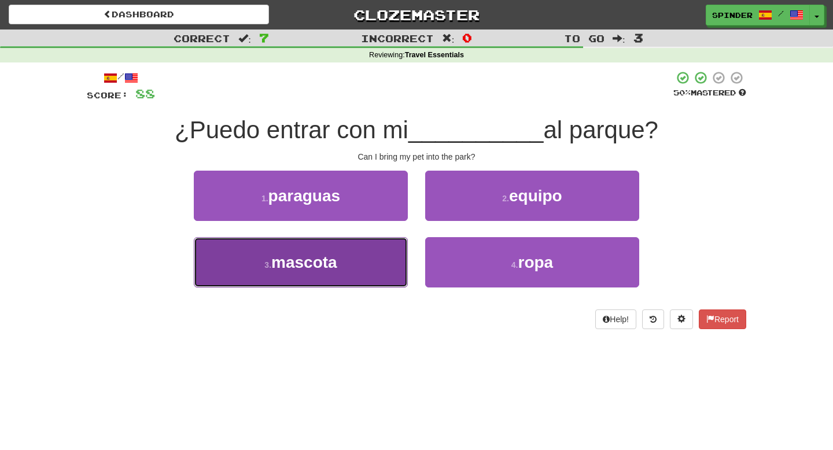
click at [357, 273] on button "3 . mascota" at bounding box center [301, 262] width 214 height 50
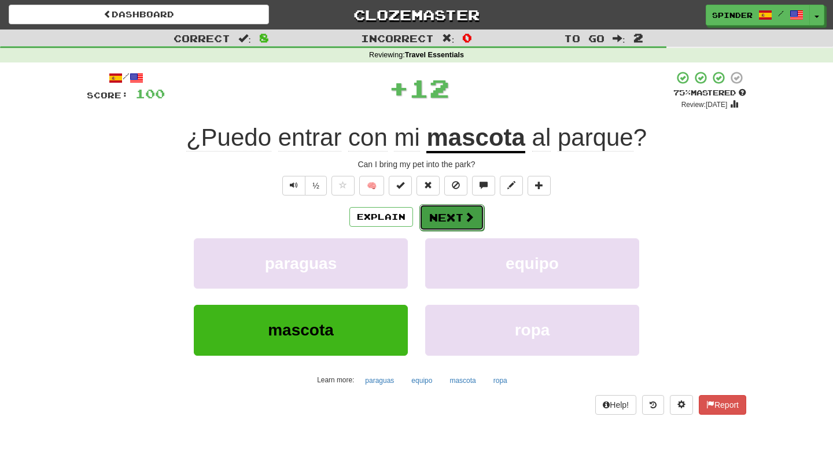
click at [457, 219] on button "Next" at bounding box center [452, 217] width 65 height 27
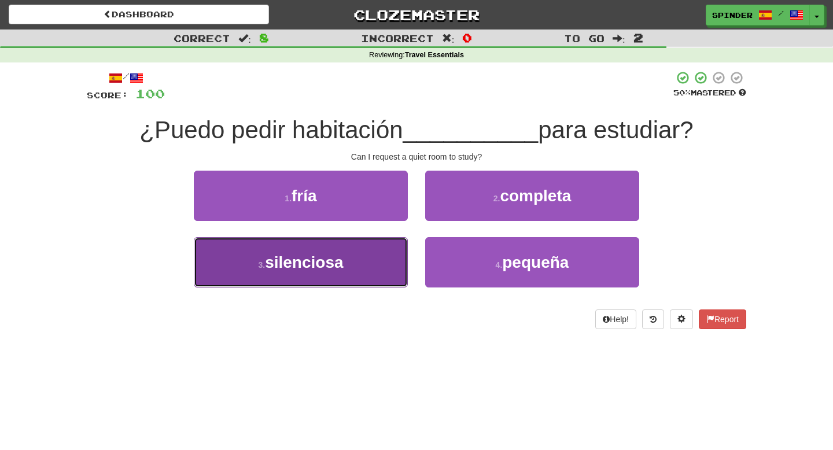
click at [378, 265] on button "3 . silenciosa" at bounding box center [301, 262] width 214 height 50
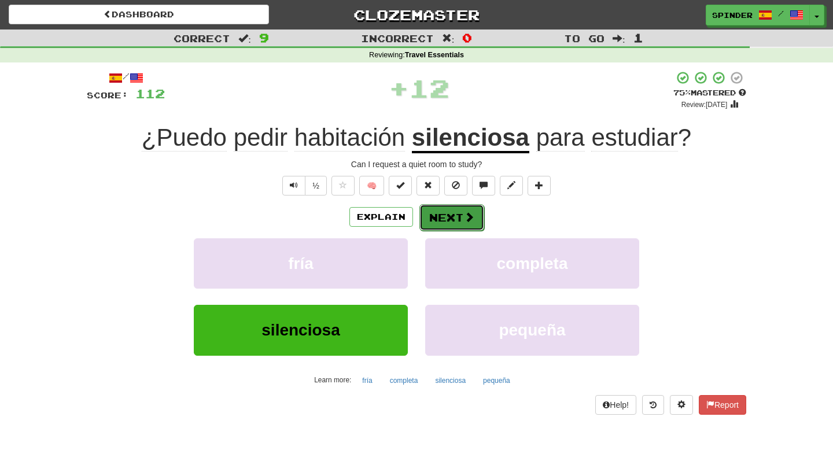
click at [449, 220] on button "Next" at bounding box center [452, 217] width 65 height 27
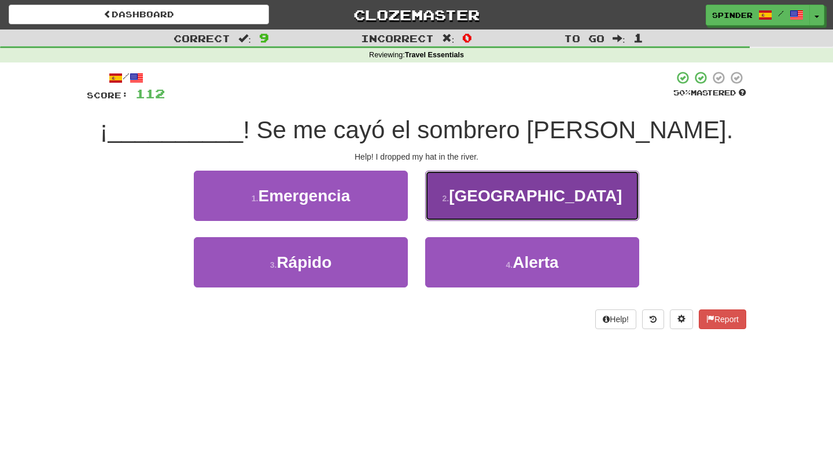
click at [453, 211] on button "2 . Socorro" at bounding box center [532, 196] width 214 height 50
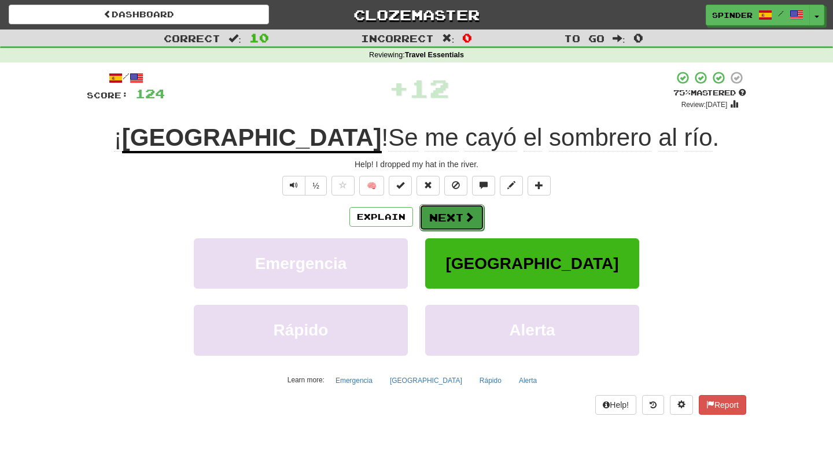
click at [447, 222] on button "Next" at bounding box center [452, 217] width 65 height 27
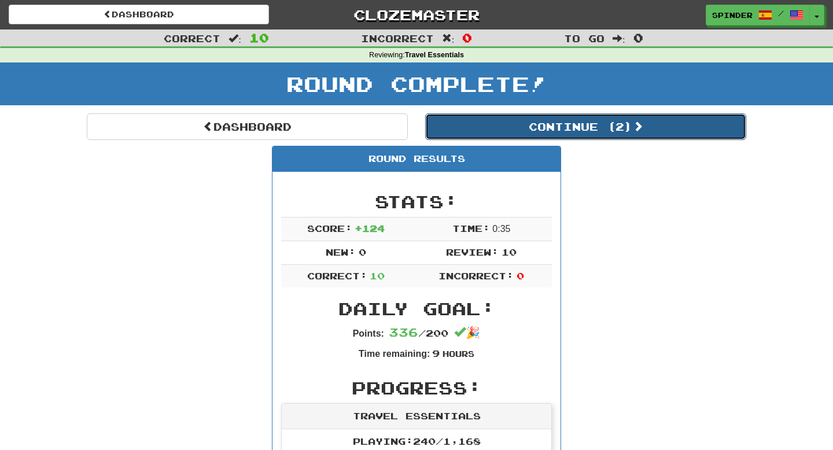
click at [564, 131] on button "Continue ( 2 )" at bounding box center [585, 126] width 321 height 27
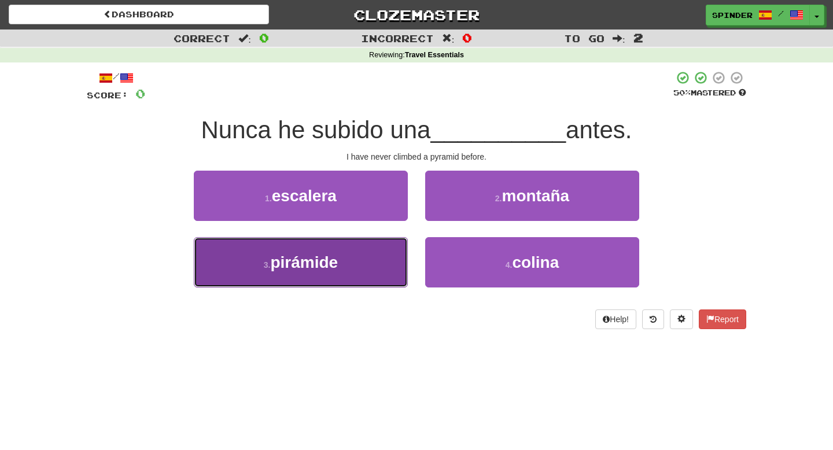
click at [400, 268] on button "3 . pirámide" at bounding box center [301, 262] width 214 height 50
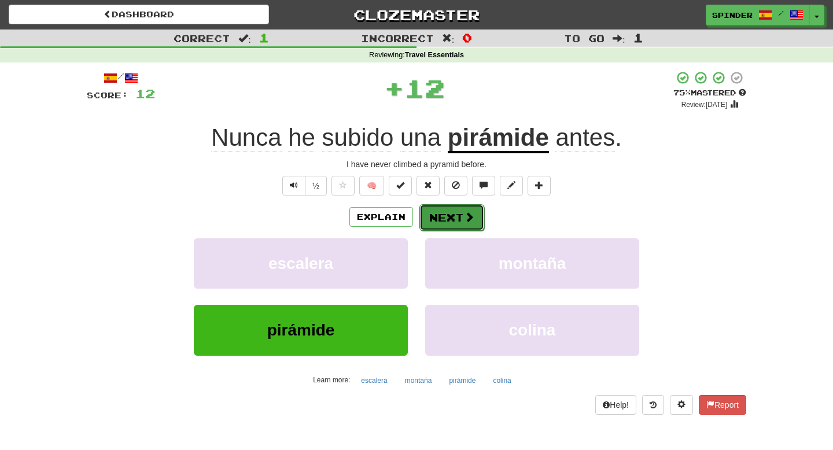
click at [462, 223] on button "Next" at bounding box center [452, 217] width 65 height 27
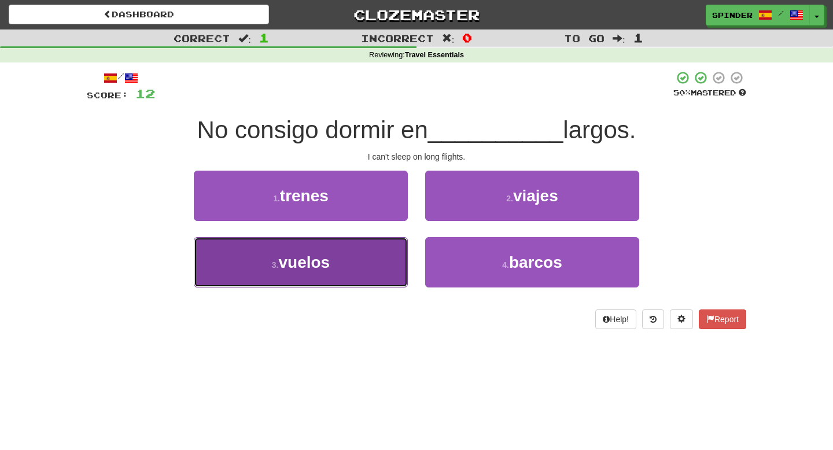
click at [402, 245] on button "3 . vuelos" at bounding box center [301, 262] width 214 height 50
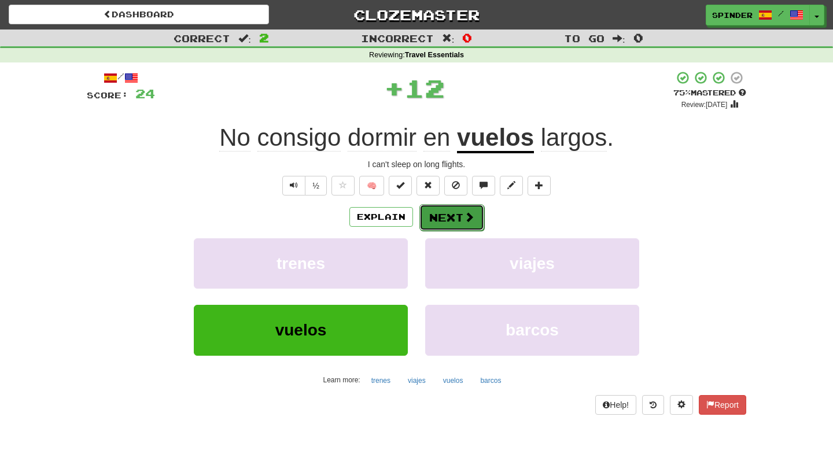
click at [461, 223] on button "Next" at bounding box center [452, 217] width 65 height 27
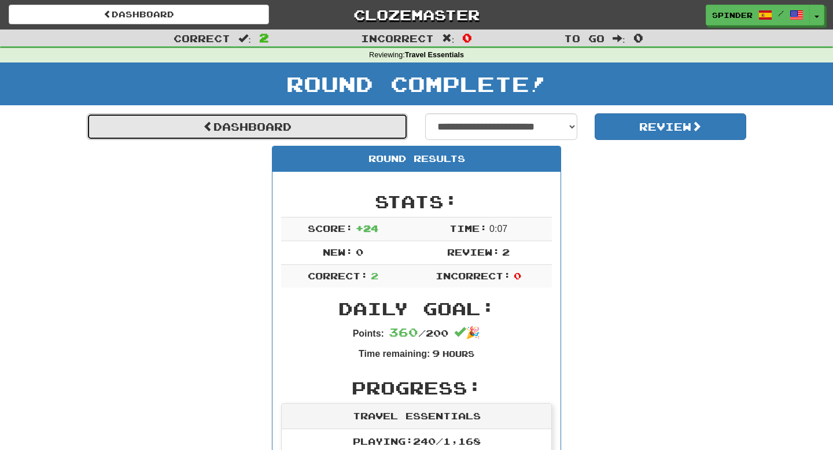
click at [293, 127] on link "Dashboard" at bounding box center [247, 126] width 321 height 27
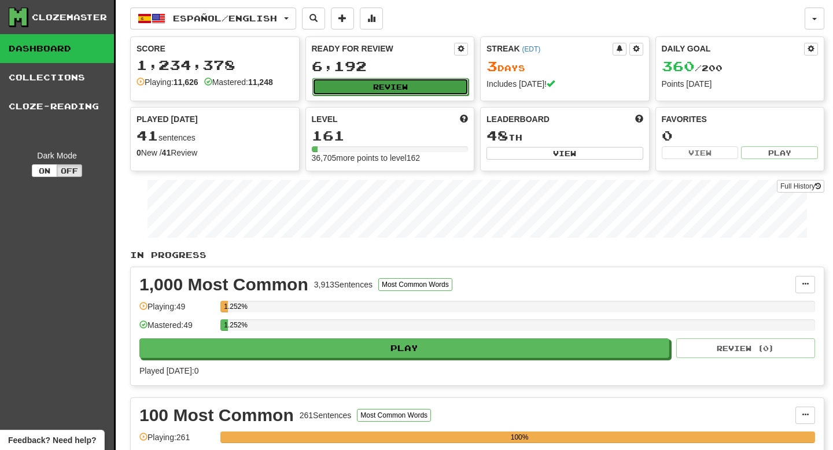
click at [427, 93] on button "Review" at bounding box center [391, 86] width 157 height 17
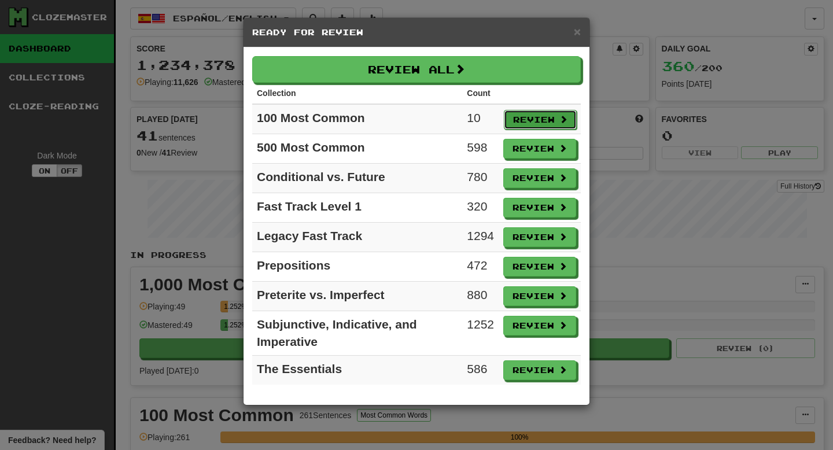
click at [537, 119] on button "Review" at bounding box center [540, 120] width 73 height 20
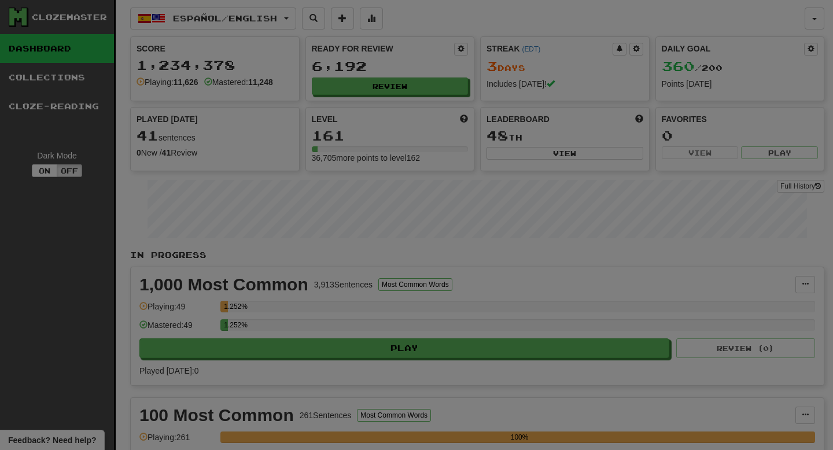
select select "**"
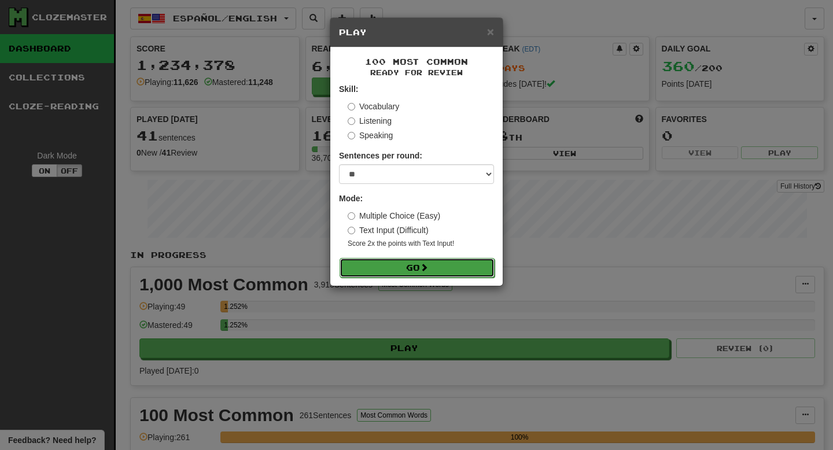
click at [442, 272] on button "Go" at bounding box center [417, 268] width 155 height 20
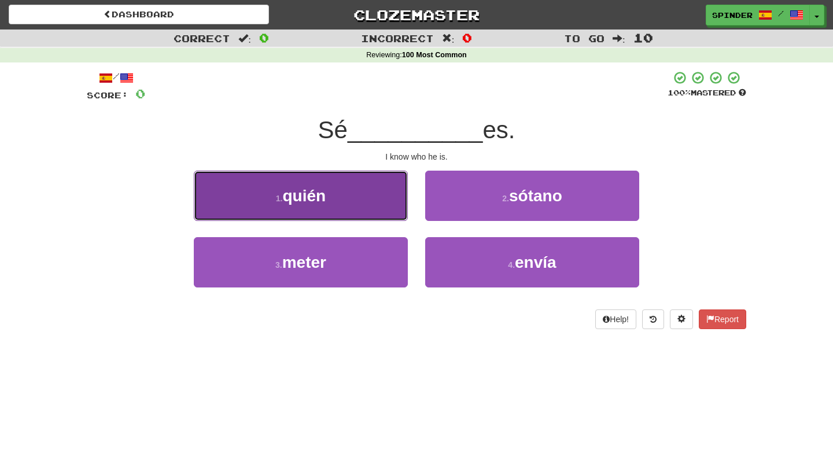
click at [389, 211] on button "1 . quién" at bounding box center [301, 196] width 214 height 50
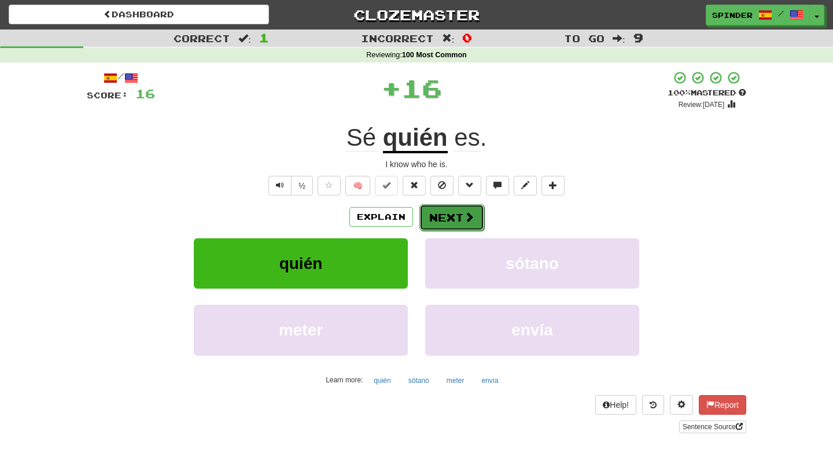
click at [451, 215] on button "Next" at bounding box center [452, 217] width 65 height 27
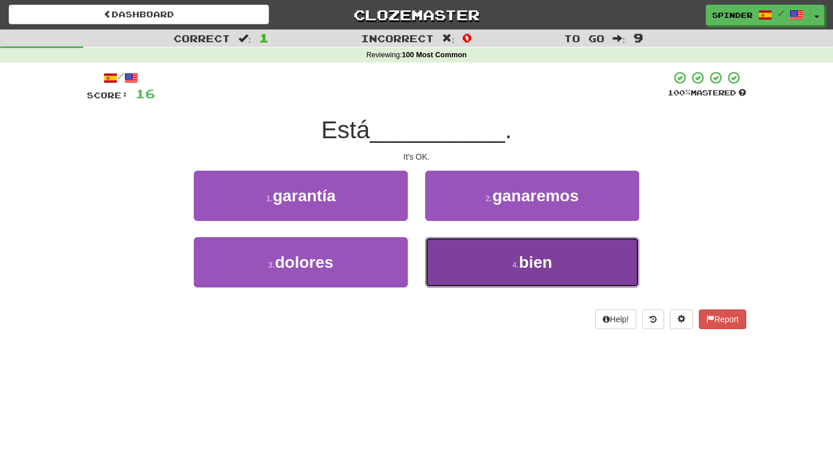
click at [447, 263] on button "4 . bien" at bounding box center [532, 262] width 214 height 50
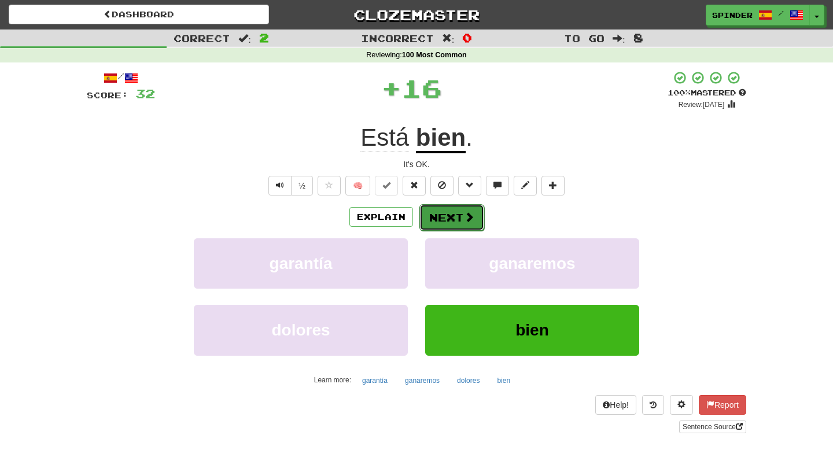
click at [443, 218] on button "Next" at bounding box center [452, 217] width 65 height 27
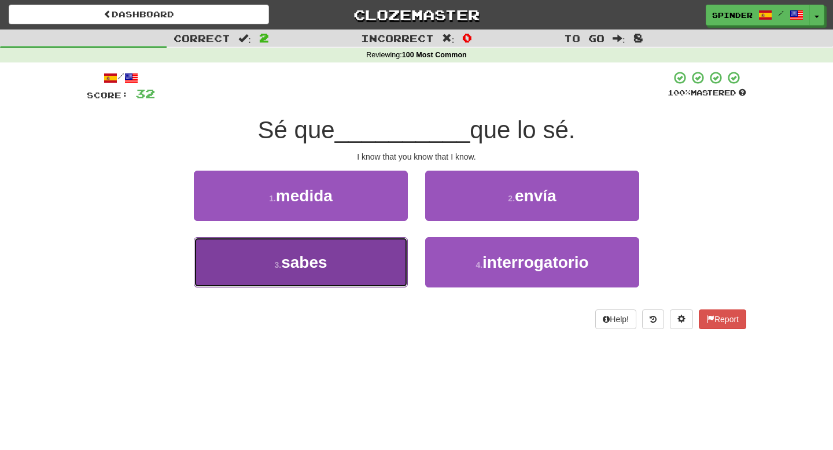
click at [361, 267] on button "3 . sabes" at bounding box center [301, 262] width 214 height 50
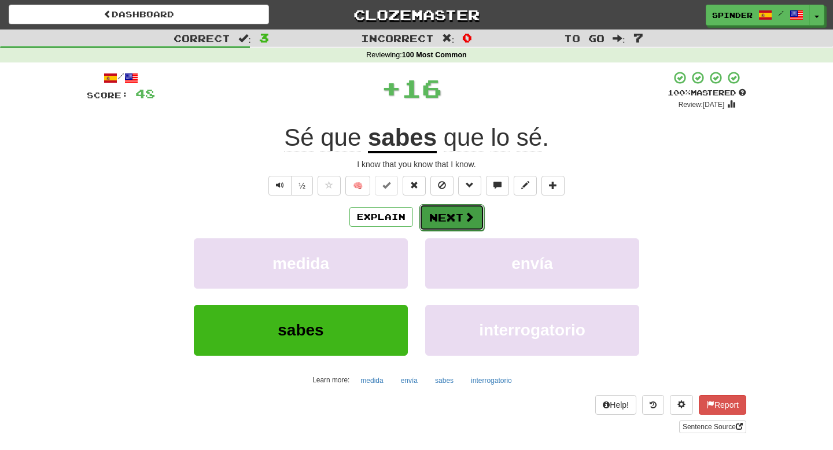
click at [450, 225] on button "Next" at bounding box center [452, 217] width 65 height 27
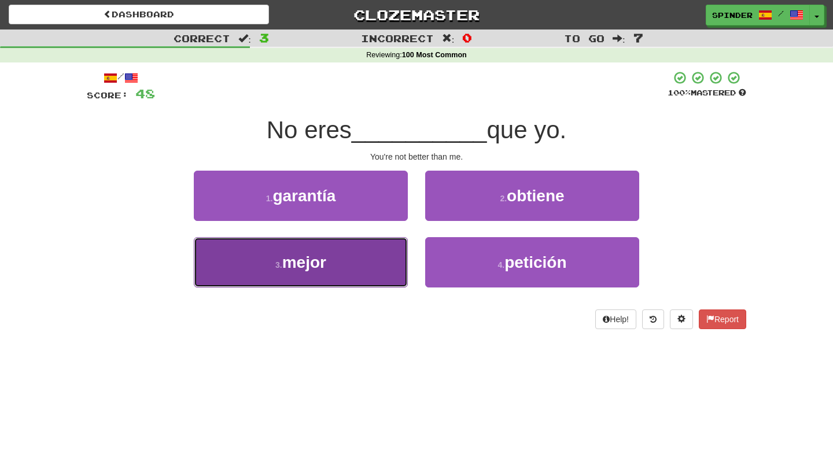
click at [362, 269] on button "3 . mejor" at bounding box center [301, 262] width 214 height 50
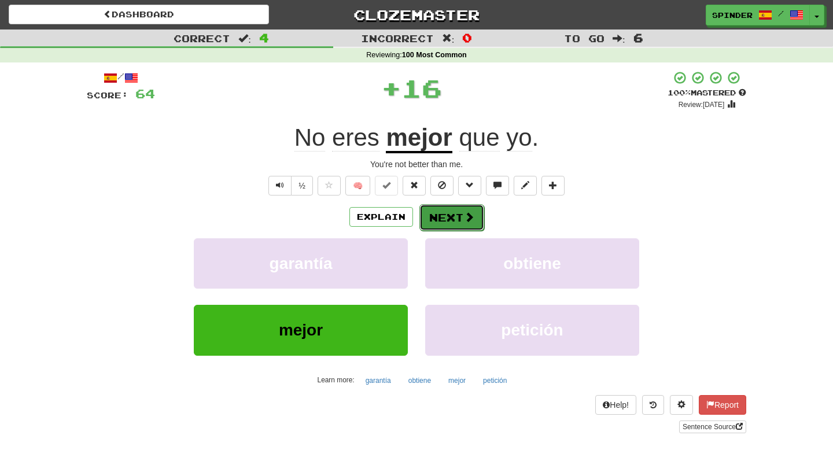
click at [453, 217] on button "Next" at bounding box center [452, 217] width 65 height 27
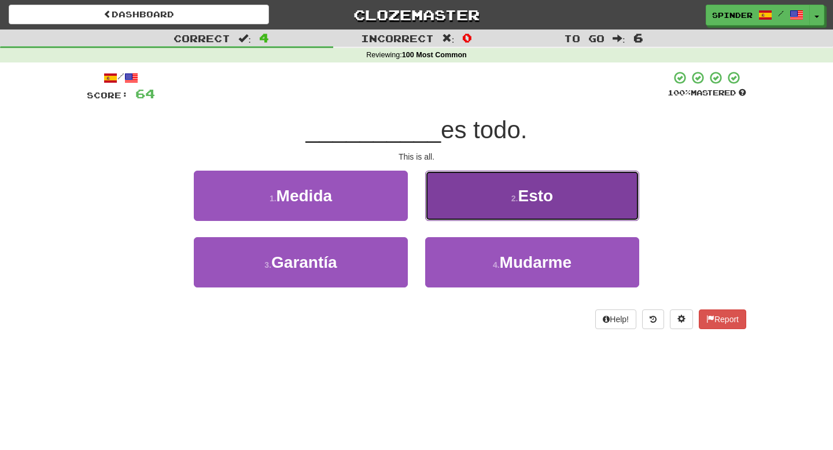
click at [468, 196] on button "2 . Esto" at bounding box center [532, 196] width 214 height 50
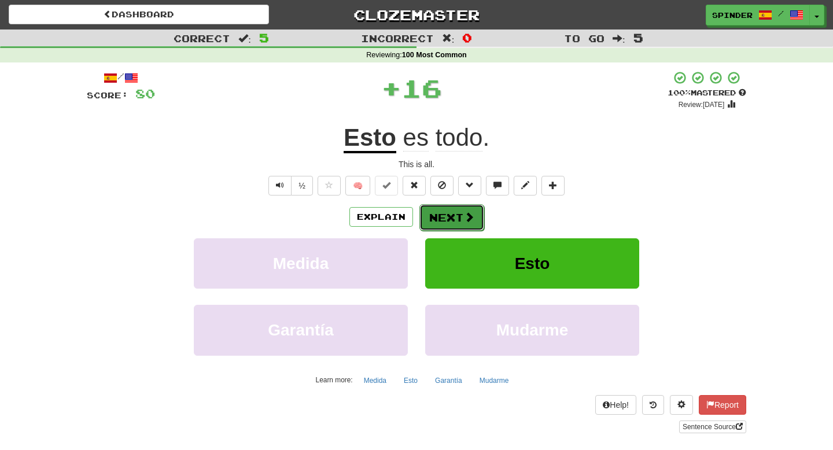
click at [450, 220] on button "Next" at bounding box center [452, 217] width 65 height 27
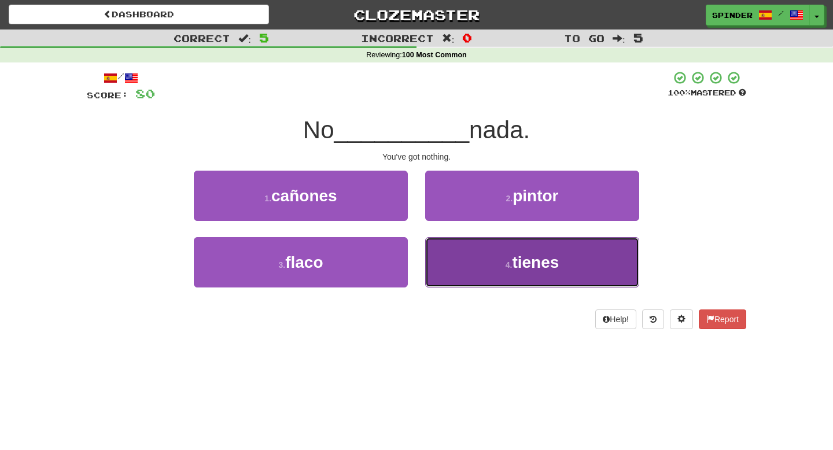
click at [446, 255] on button "4 . tienes" at bounding box center [532, 262] width 214 height 50
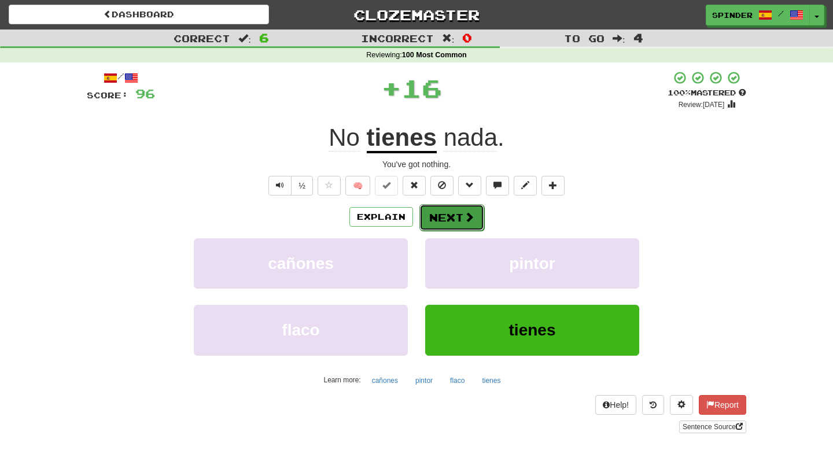
click at [453, 216] on button "Next" at bounding box center [452, 217] width 65 height 27
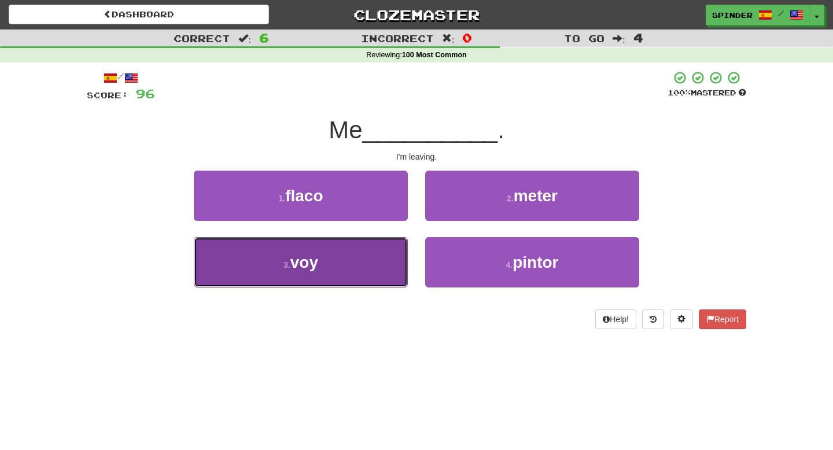
click at [359, 249] on button "3 . voy" at bounding box center [301, 262] width 214 height 50
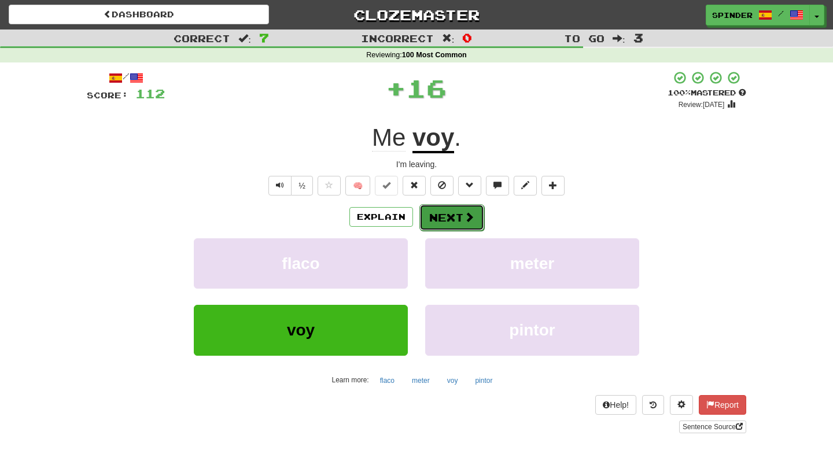
click at [447, 221] on button "Next" at bounding box center [452, 217] width 65 height 27
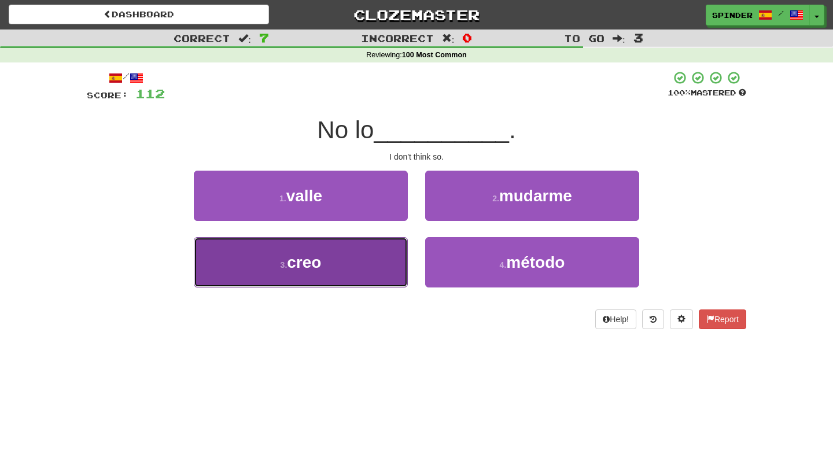
click at [365, 260] on button "3 . creo" at bounding box center [301, 262] width 214 height 50
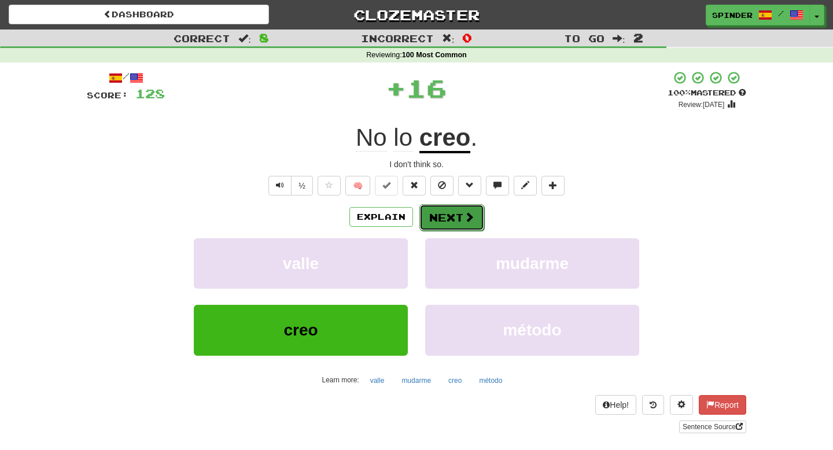
click at [439, 221] on button "Next" at bounding box center [452, 217] width 65 height 27
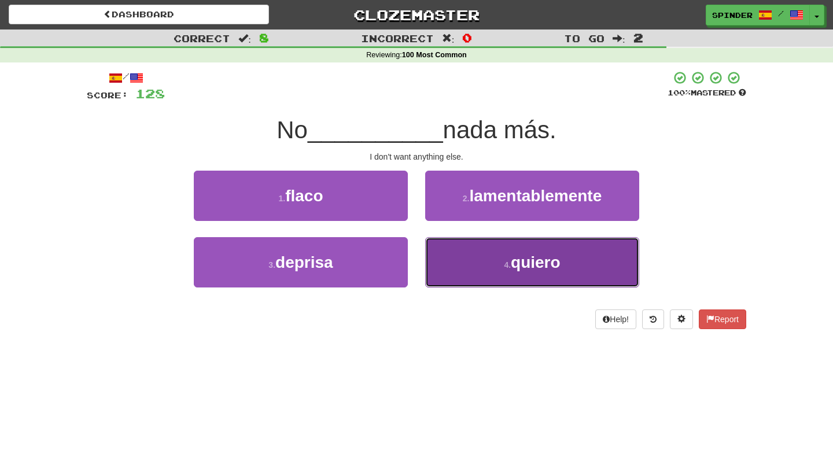
click at [446, 242] on button "4 . quiero" at bounding box center [532, 262] width 214 height 50
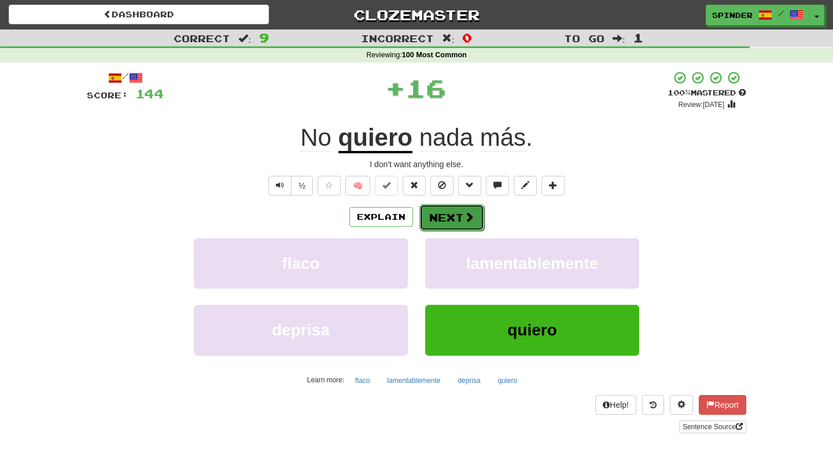
click at [450, 219] on button "Next" at bounding box center [452, 217] width 65 height 27
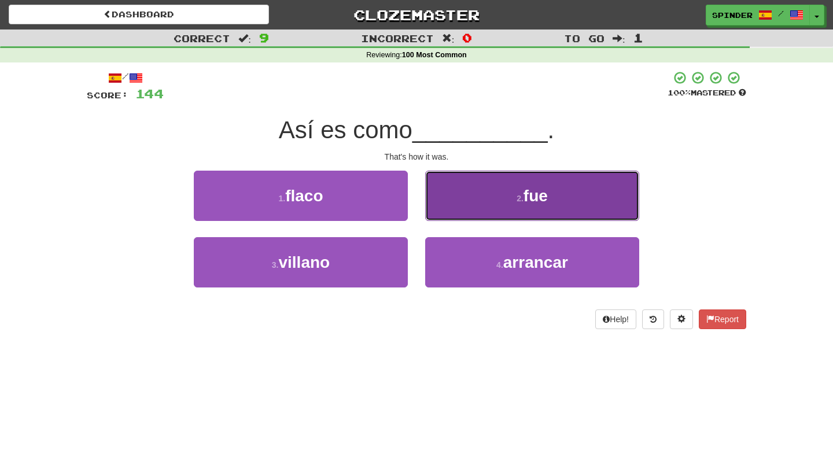
click at [455, 201] on button "2 . fue" at bounding box center [532, 196] width 214 height 50
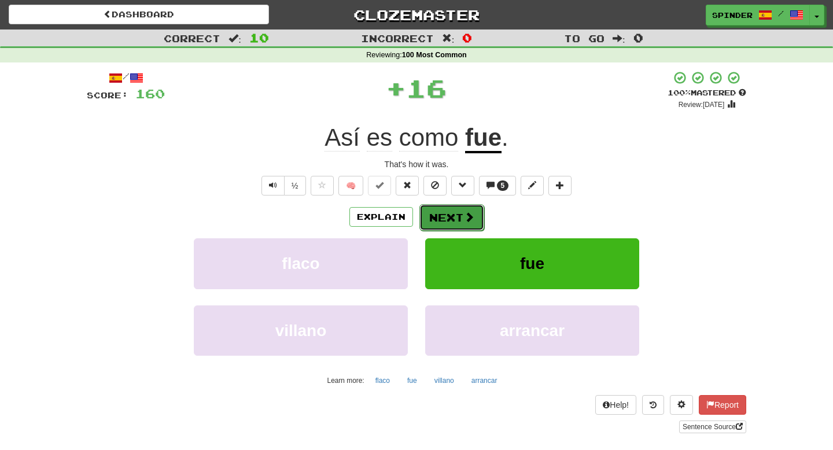
click at [446, 219] on button "Next" at bounding box center [452, 217] width 65 height 27
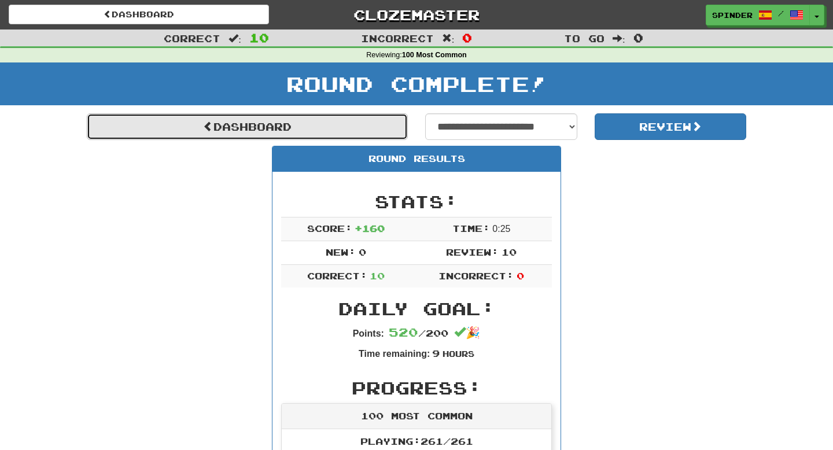
click at [277, 131] on link "Dashboard" at bounding box center [247, 126] width 321 height 27
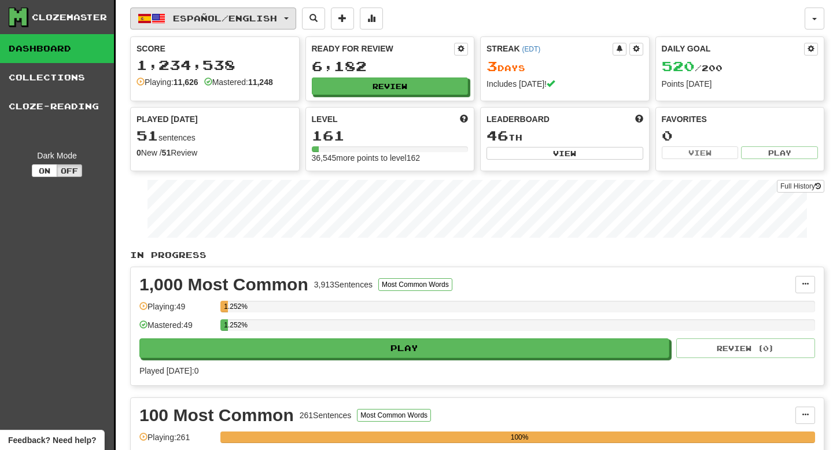
click at [240, 16] on span "Español / English" at bounding box center [225, 18] width 104 height 10
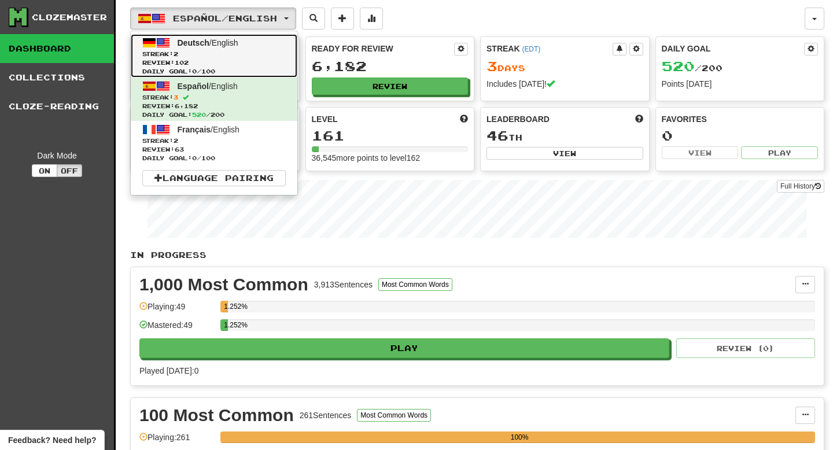
click at [225, 57] on span "Streak: 2" at bounding box center [214, 54] width 144 height 9
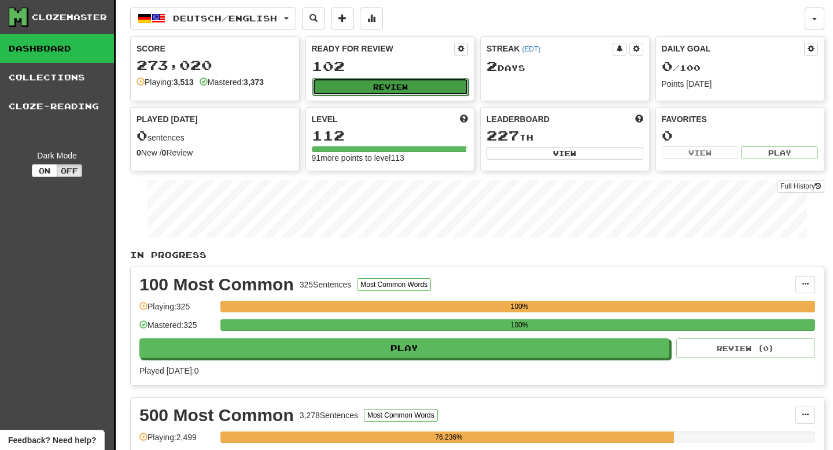
click at [391, 84] on button "Review" at bounding box center [391, 86] width 157 height 17
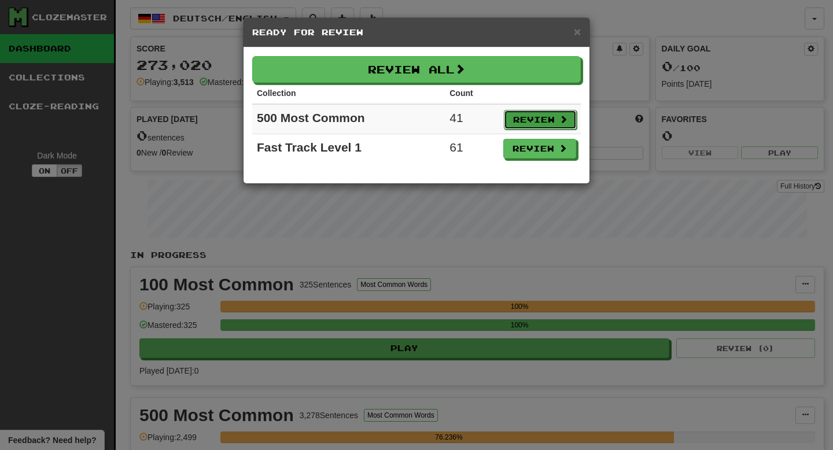
click at [518, 116] on button "Review" at bounding box center [540, 120] width 73 height 20
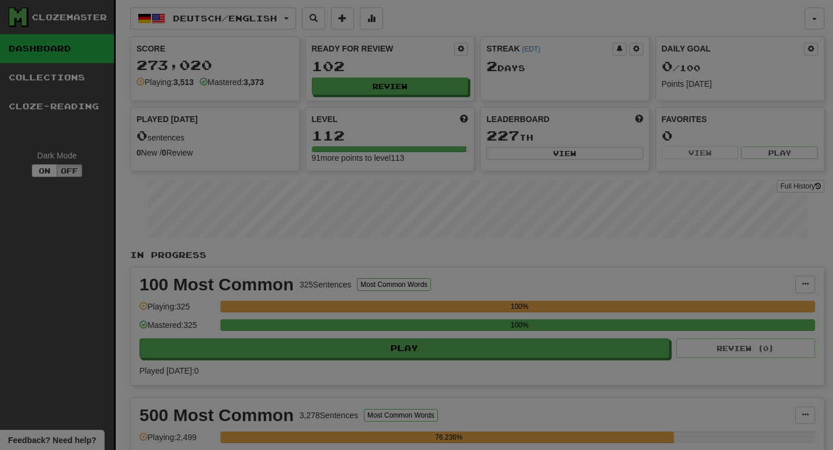
select select "**"
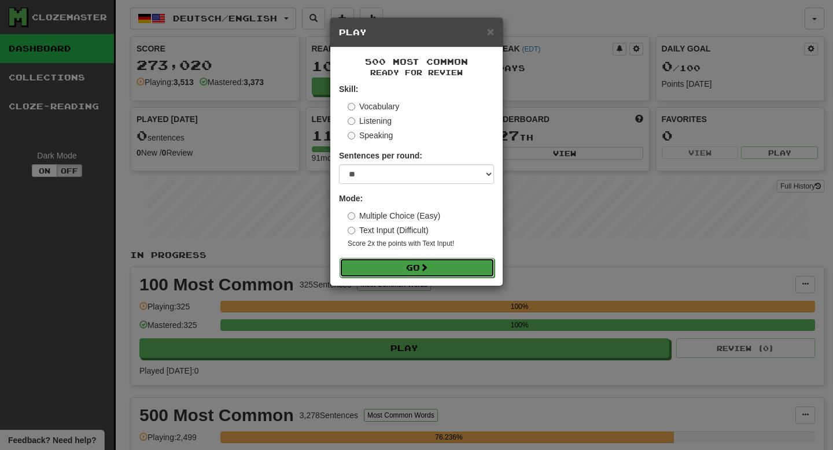
click at [405, 258] on form "Skill: Vocabulary Listening Speaking Sentences per round: * ** ** ** ** ** *** …" at bounding box center [416, 180] width 155 height 194
click at [404, 263] on button "Go" at bounding box center [417, 268] width 155 height 20
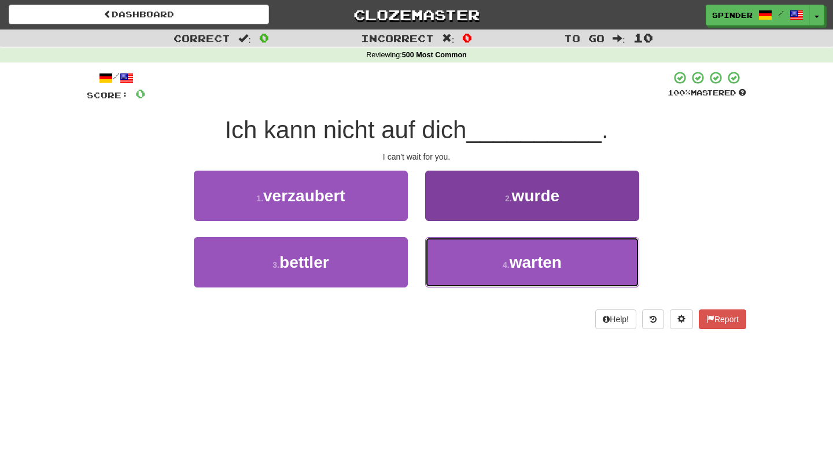
click at [512, 264] on span "warten" at bounding box center [536, 262] width 52 height 18
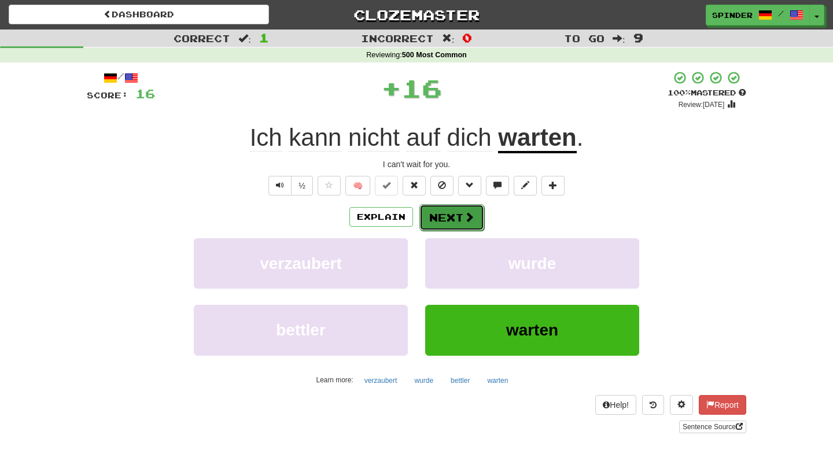
click at [469, 220] on span at bounding box center [469, 217] width 10 height 10
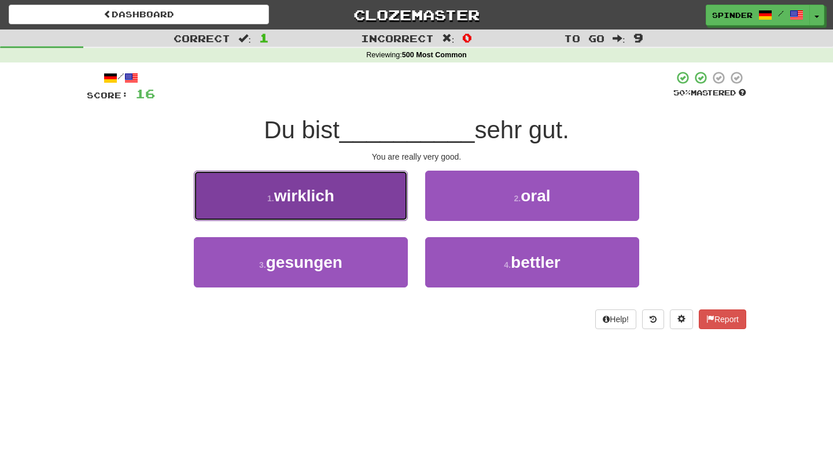
click at [342, 186] on button "1 . wirklich" at bounding box center [301, 196] width 214 height 50
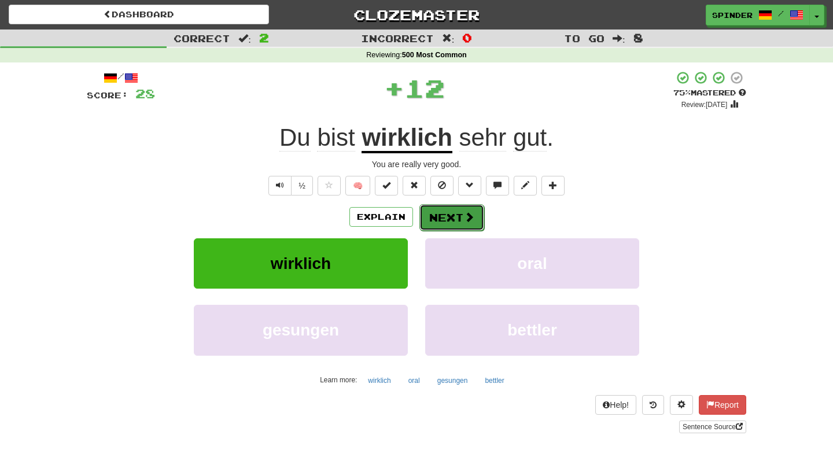
click at [444, 220] on button "Next" at bounding box center [452, 217] width 65 height 27
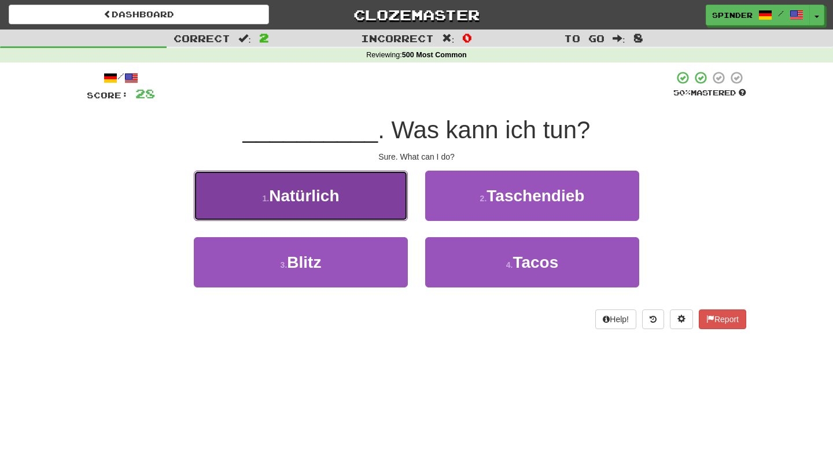
click at [384, 203] on button "1 . Natürlich" at bounding box center [301, 196] width 214 height 50
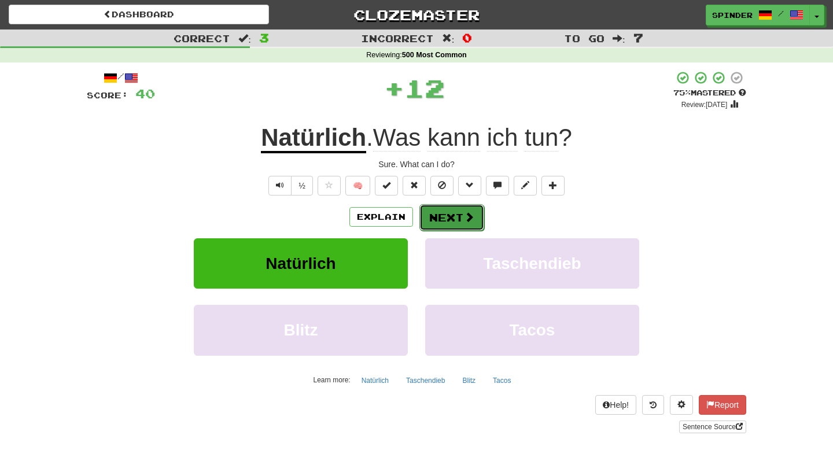
click at [451, 219] on button "Next" at bounding box center [452, 217] width 65 height 27
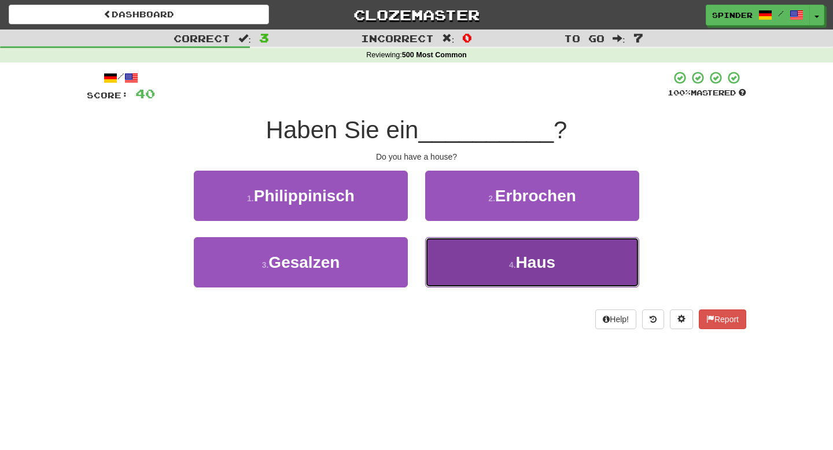
click at [450, 266] on button "4 . Haus" at bounding box center [532, 262] width 214 height 50
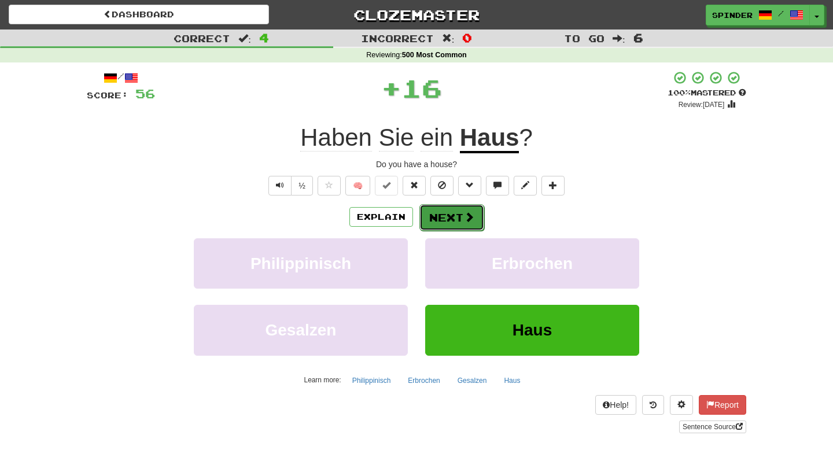
click at [442, 212] on button "Next" at bounding box center [452, 217] width 65 height 27
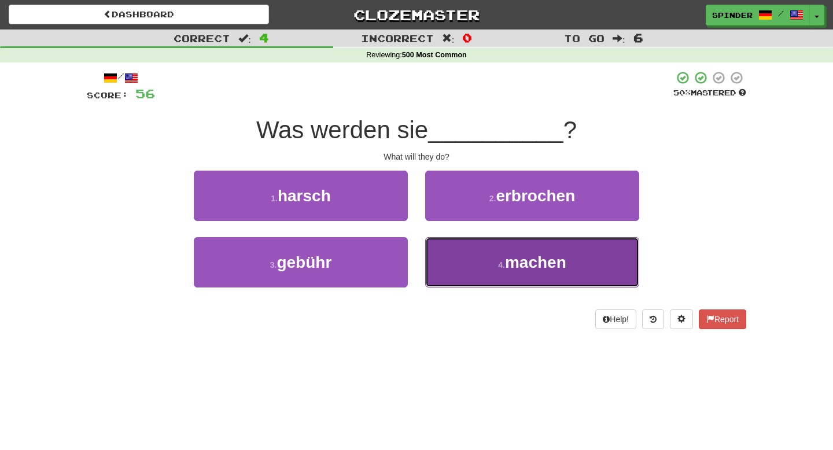
click at [445, 262] on button "4 . machen" at bounding box center [532, 262] width 214 height 50
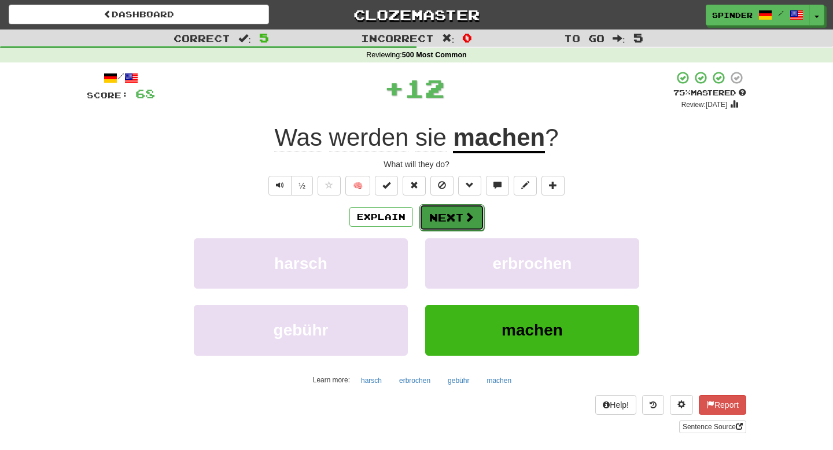
click at [446, 212] on button "Next" at bounding box center [452, 217] width 65 height 27
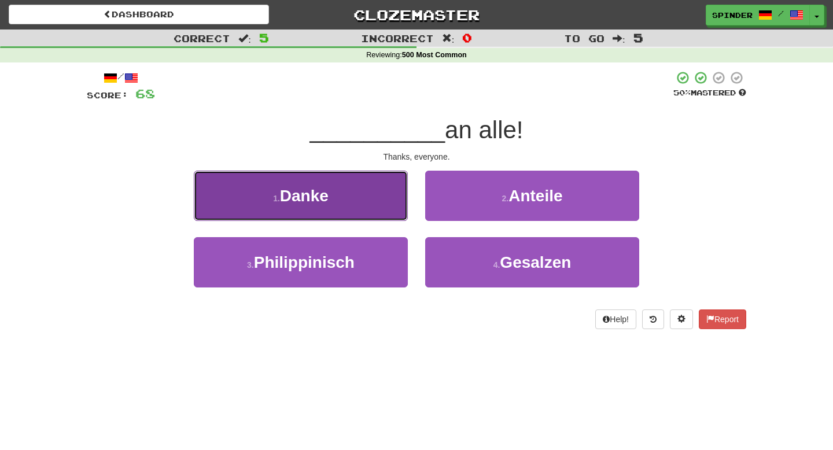
click at [377, 207] on button "1 . Danke" at bounding box center [301, 196] width 214 height 50
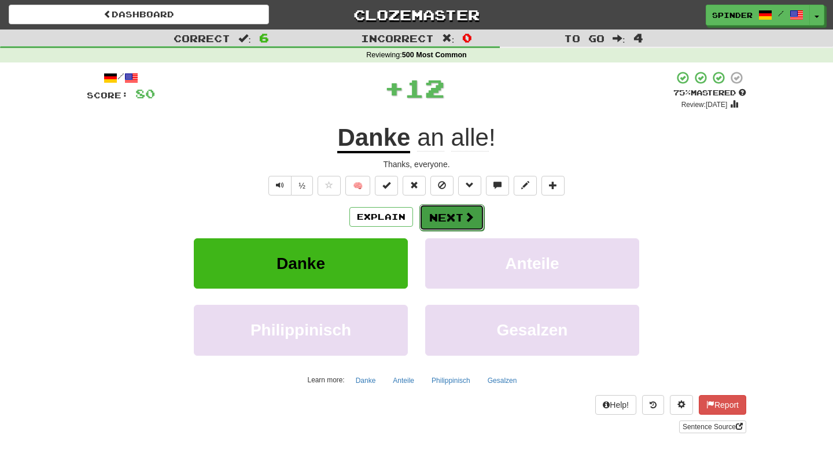
click at [442, 220] on button "Next" at bounding box center [452, 217] width 65 height 27
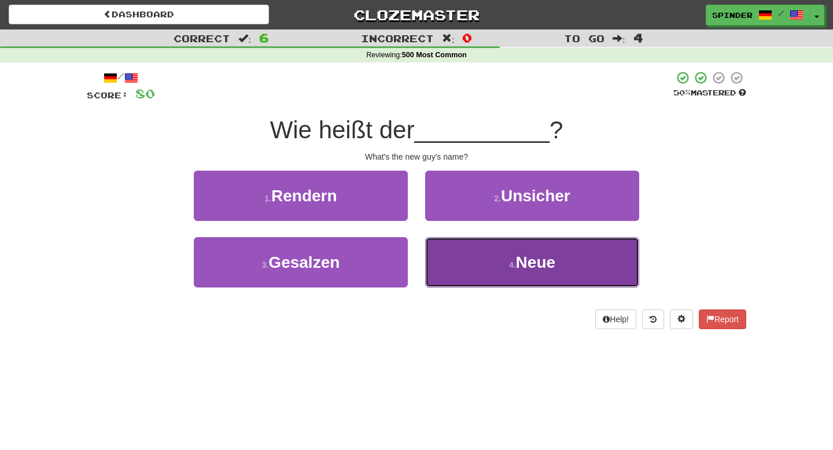
click at [450, 259] on button "4 . Neue" at bounding box center [532, 262] width 214 height 50
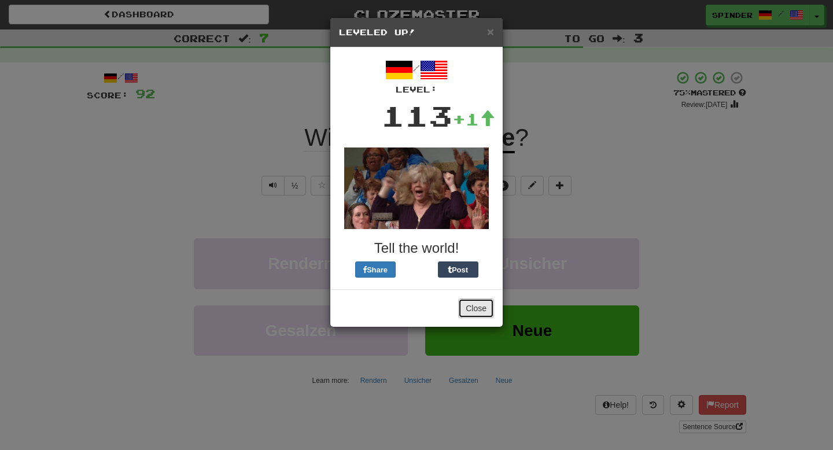
click at [470, 309] on button "Close" at bounding box center [476, 309] width 36 height 20
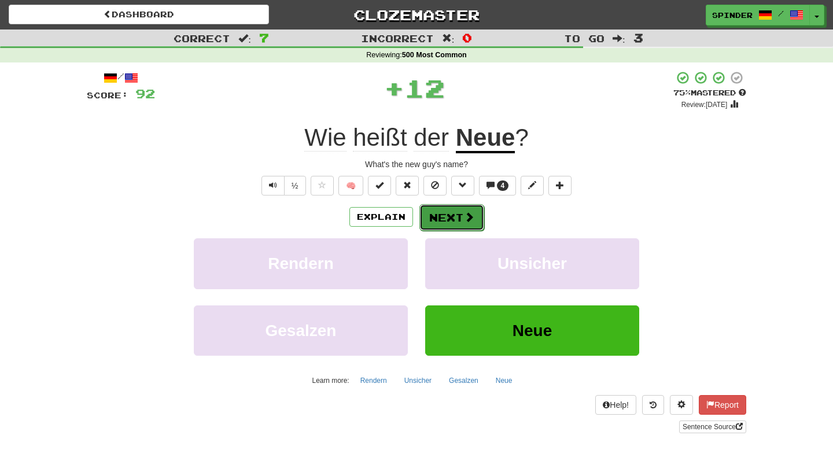
click at [465, 222] on span at bounding box center [469, 217] width 10 height 10
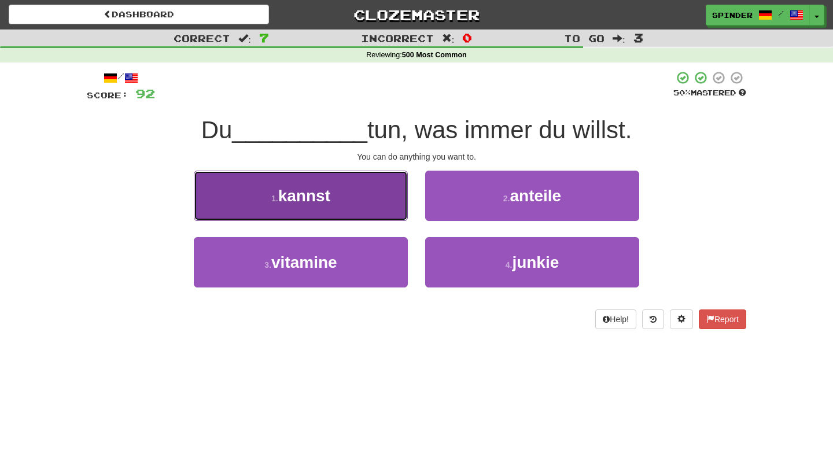
click at [383, 198] on button "1 . kannst" at bounding box center [301, 196] width 214 height 50
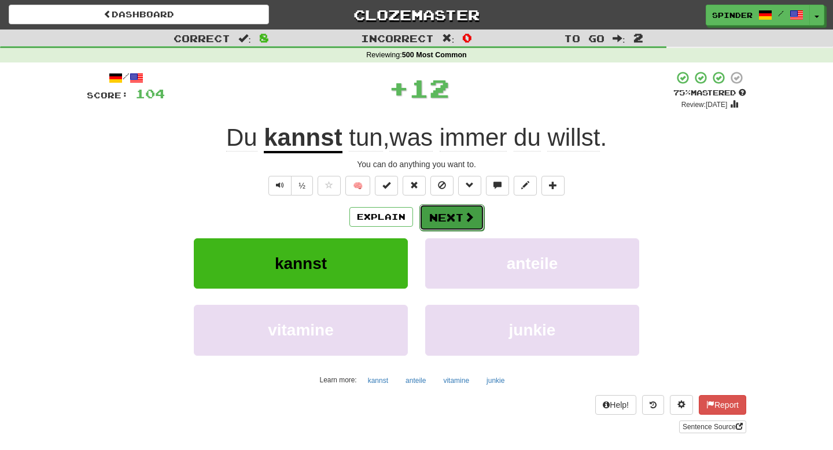
click at [456, 214] on button "Next" at bounding box center [452, 217] width 65 height 27
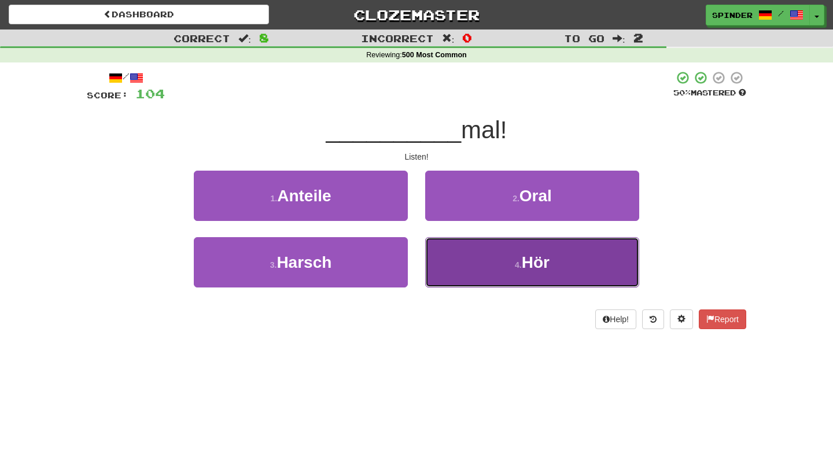
click at [464, 248] on button "4 . Hör" at bounding box center [532, 262] width 214 height 50
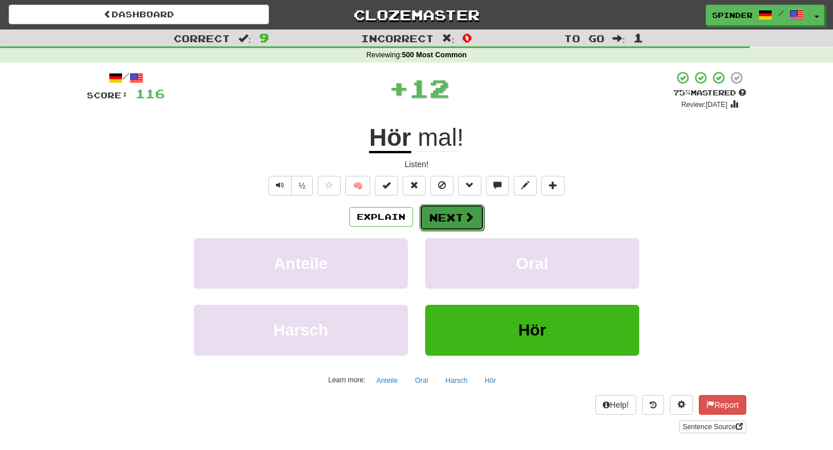
click at [451, 221] on button "Next" at bounding box center [452, 217] width 65 height 27
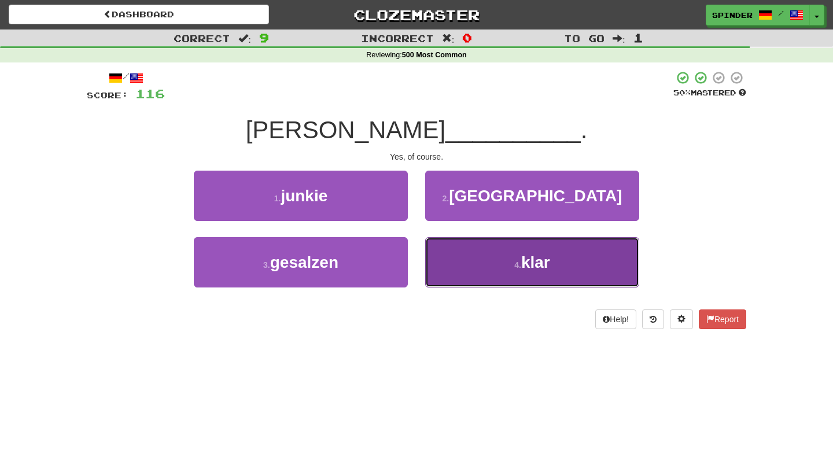
click at [453, 260] on button "4 . klar" at bounding box center [532, 262] width 214 height 50
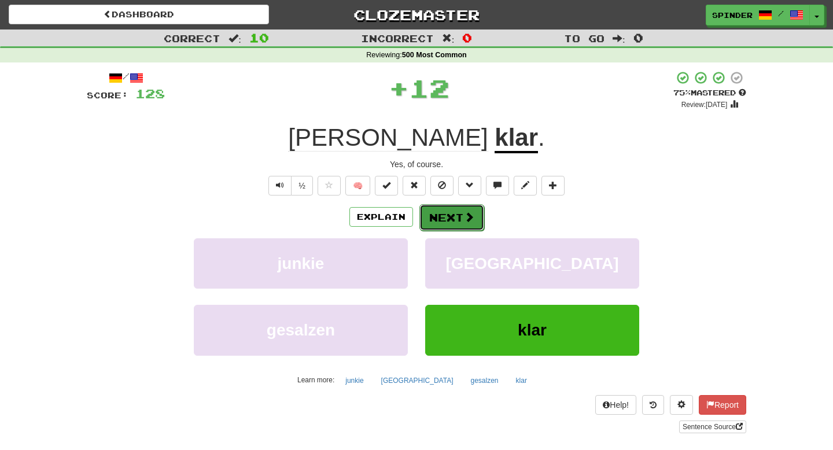
click at [441, 212] on button "Next" at bounding box center [452, 217] width 65 height 27
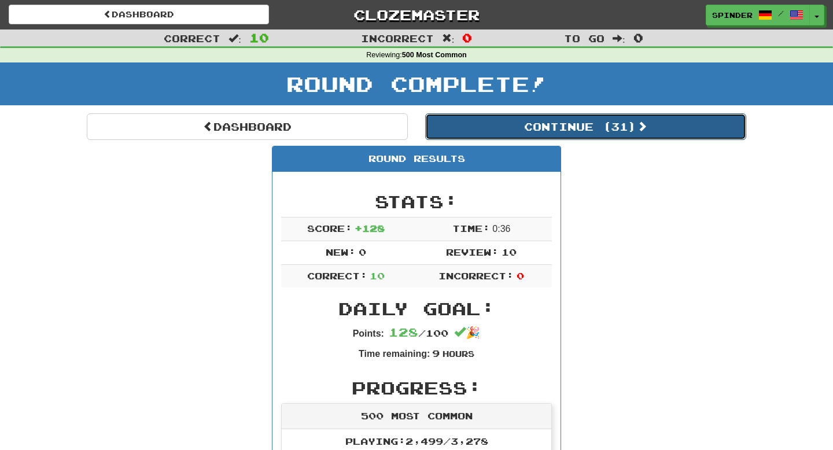
click at [547, 133] on button "Continue ( 31 )" at bounding box center [585, 126] width 321 height 27
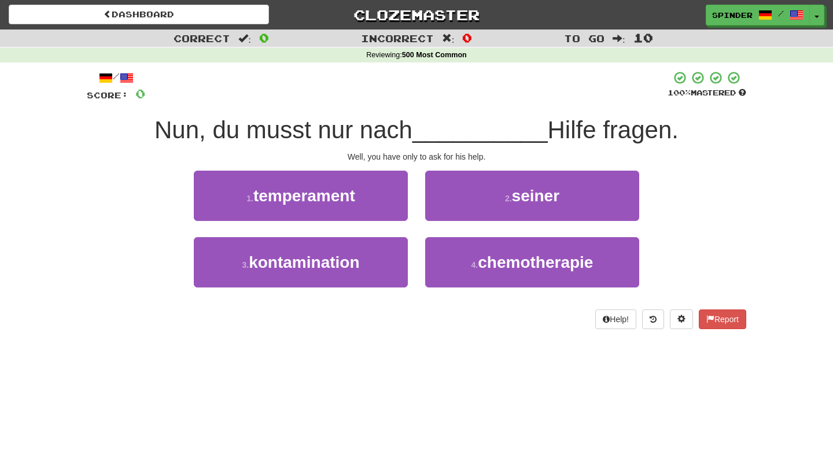
click at [520, 168] on div "/ Score: 0 100 % Mastered Nun, du musst nur nach __________ Hilfe fragen. Well,…" at bounding box center [417, 200] width 660 height 259
click at [512, 191] on button "2 . seiner" at bounding box center [532, 196] width 214 height 50
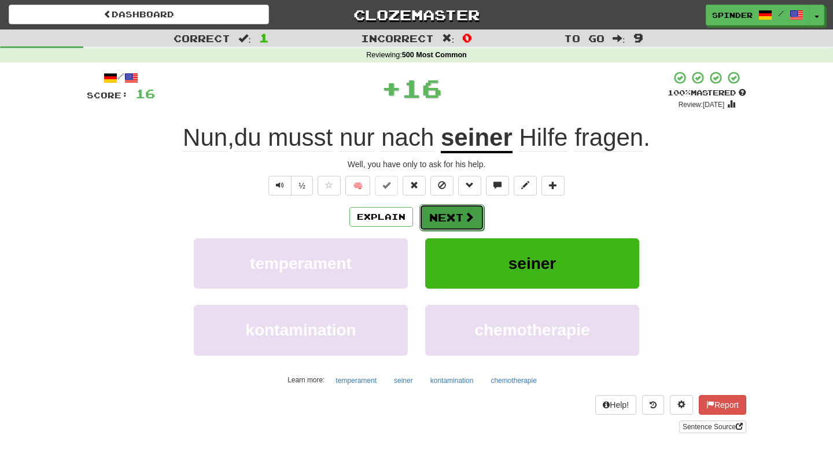
click at [458, 218] on button "Next" at bounding box center [452, 217] width 65 height 27
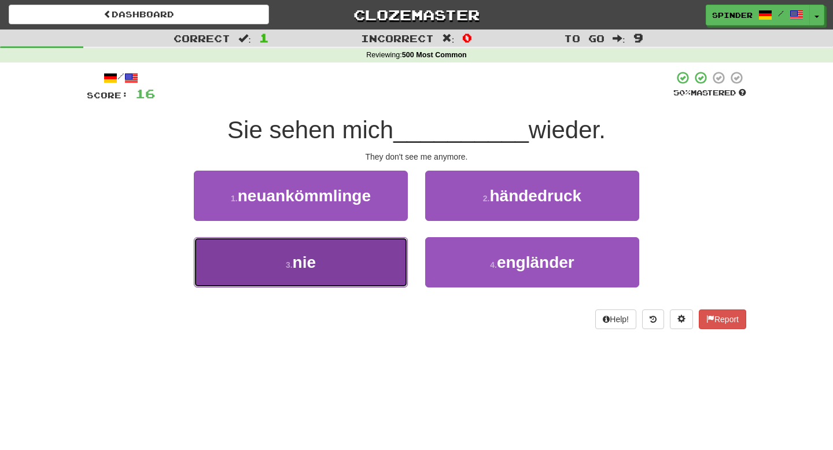
click at [383, 266] on button "3 . nie" at bounding box center [301, 262] width 214 height 50
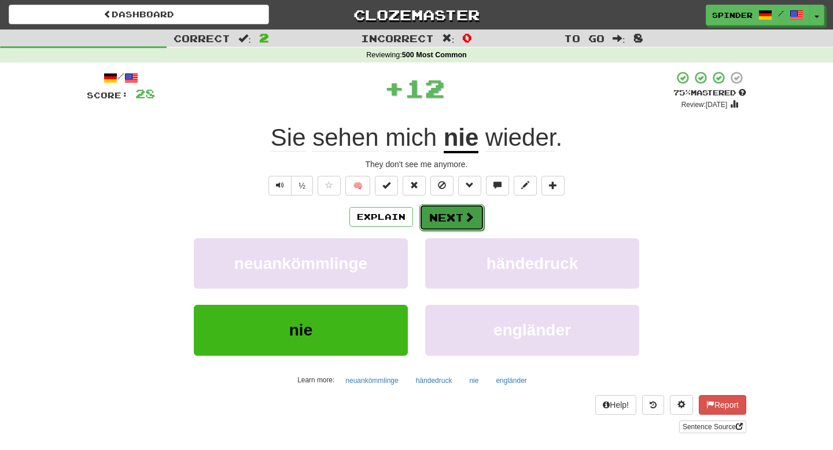
click at [466, 218] on span at bounding box center [469, 217] width 10 height 10
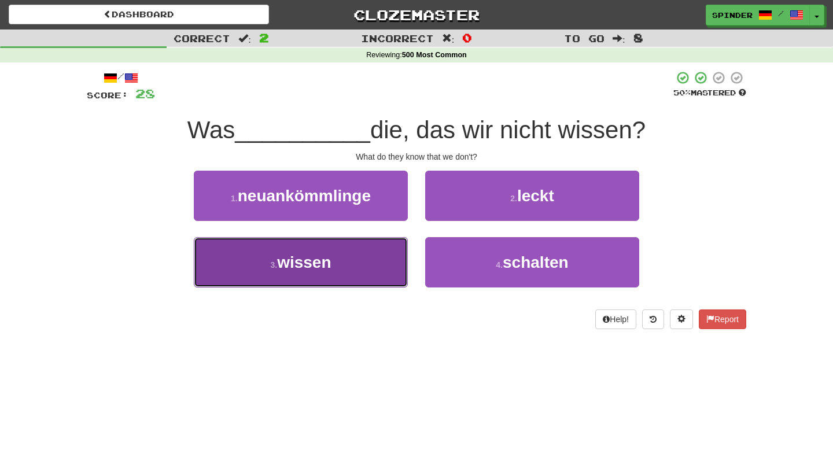
click at [376, 258] on button "3 . wissen" at bounding box center [301, 262] width 214 height 50
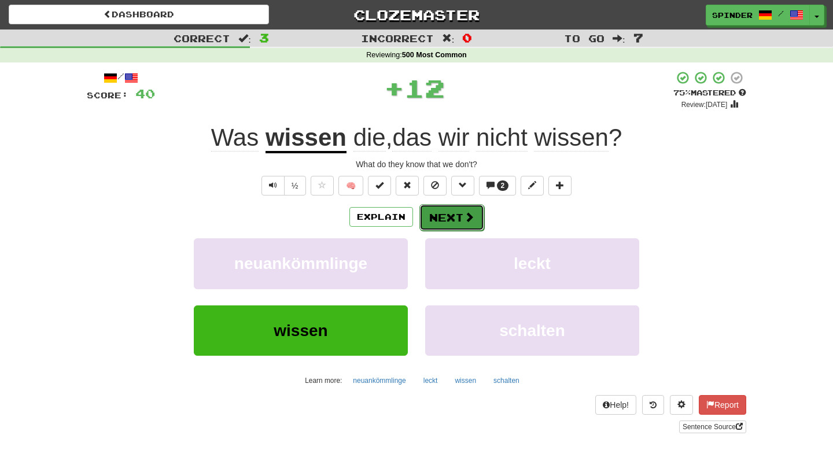
click at [451, 223] on button "Next" at bounding box center [452, 217] width 65 height 27
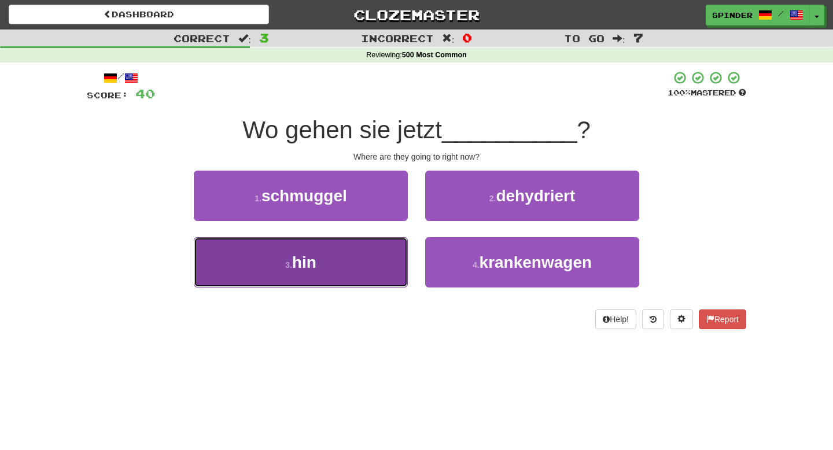
click at [396, 259] on button "3 . hin" at bounding box center [301, 262] width 214 height 50
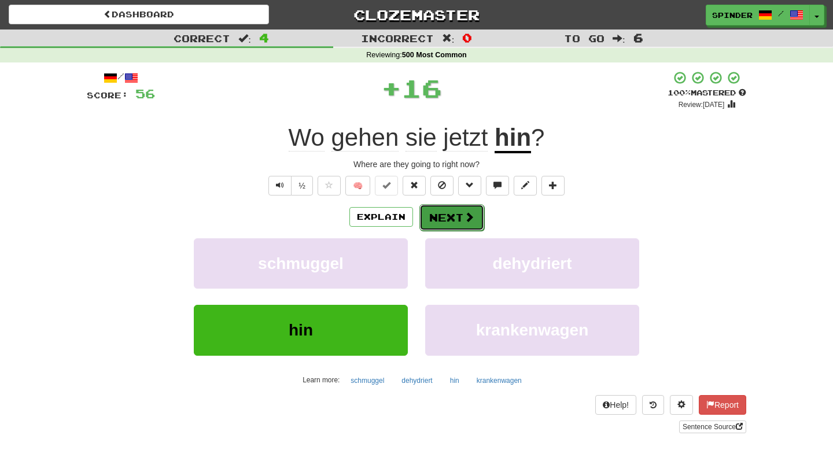
click at [462, 222] on button "Next" at bounding box center [452, 217] width 65 height 27
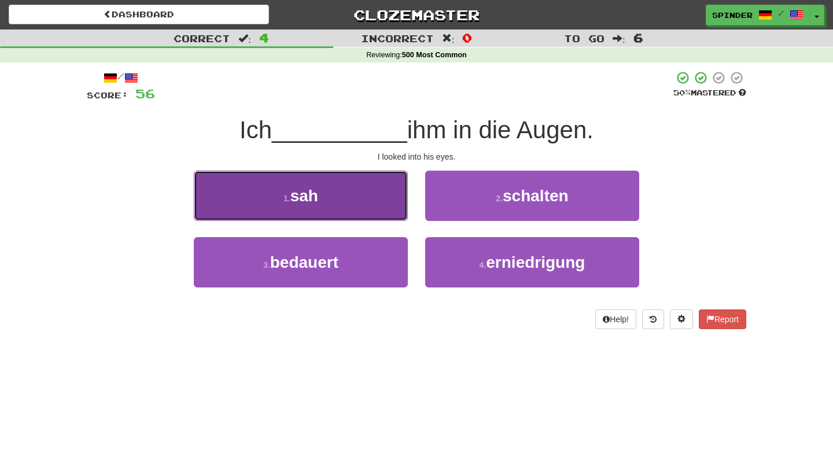
click at [387, 200] on button "1 . sah" at bounding box center [301, 196] width 214 height 50
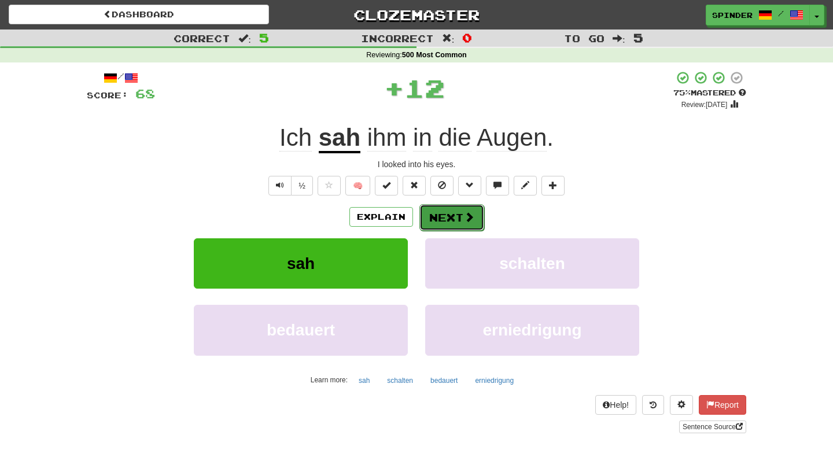
click at [454, 212] on button "Next" at bounding box center [452, 217] width 65 height 27
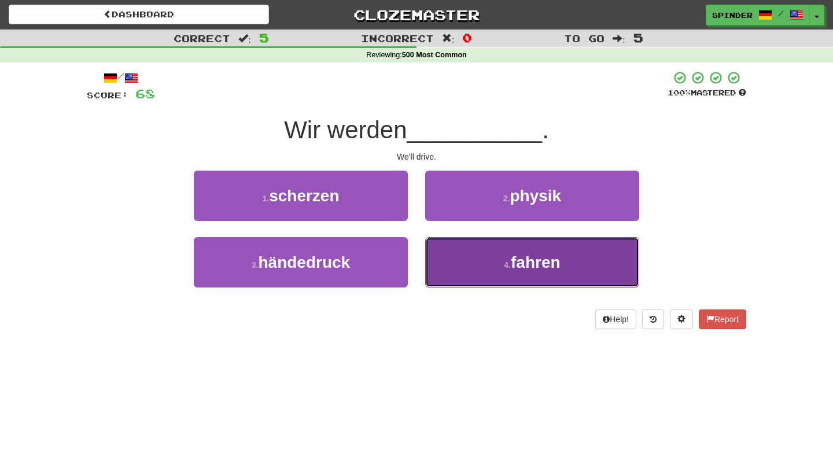
click at [454, 260] on button "4 . fahren" at bounding box center [532, 262] width 214 height 50
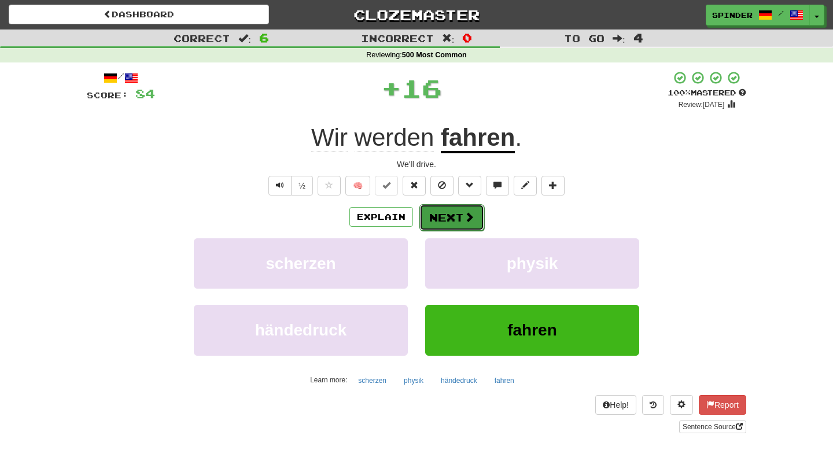
click at [454, 213] on button "Next" at bounding box center [452, 217] width 65 height 27
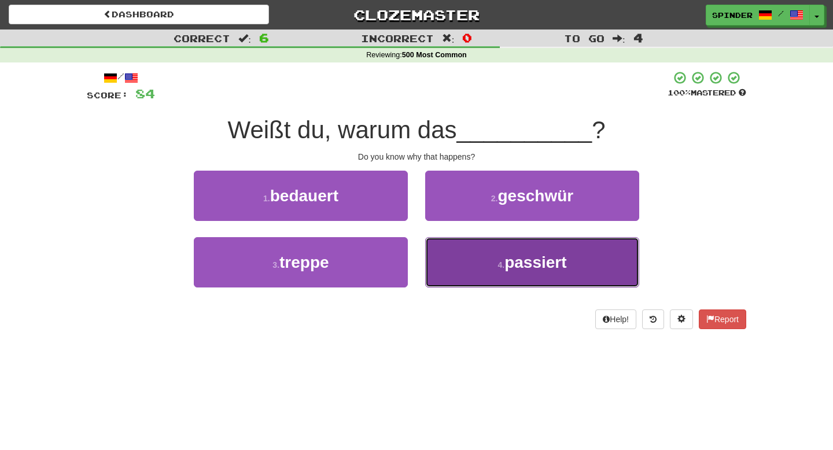
click at [451, 249] on button "4 . passiert" at bounding box center [532, 262] width 214 height 50
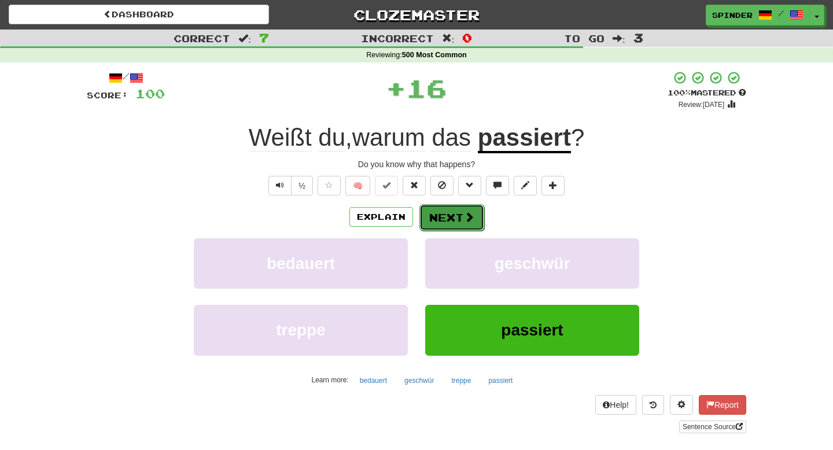
click at [456, 216] on button "Next" at bounding box center [452, 217] width 65 height 27
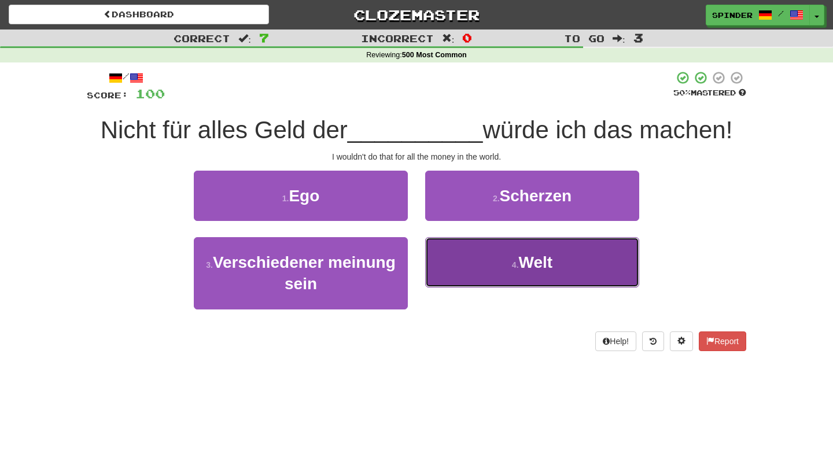
click at [455, 250] on button "4 . Welt" at bounding box center [532, 262] width 214 height 50
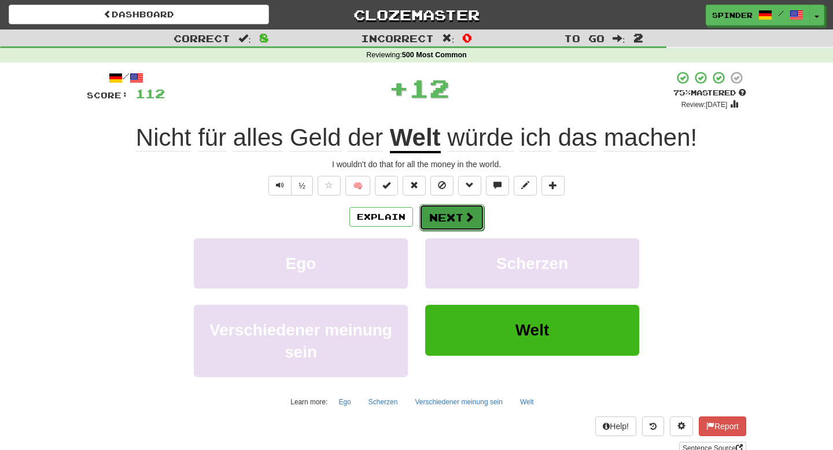
click at [451, 226] on button "Next" at bounding box center [452, 217] width 65 height 27
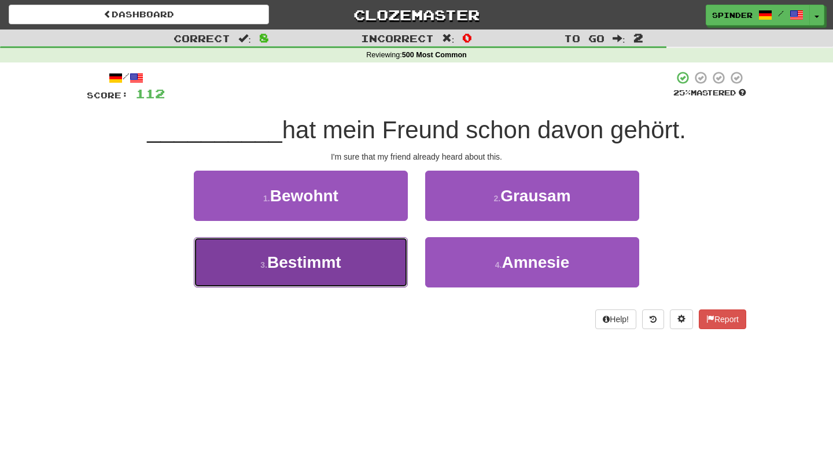
click at [364, 255] on button "3 . Bestimmt" at bounding box center [301, 262] width 214 height 50
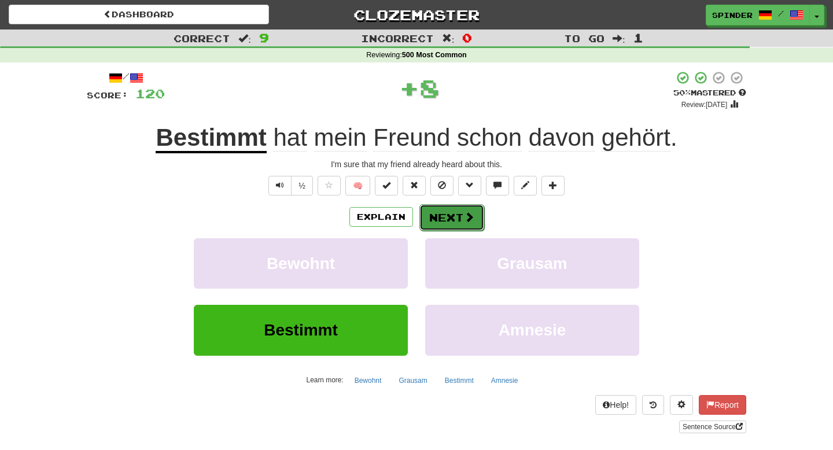
click at [445, 219] on button "Next" at bounding box center [452, 217] width 65 height 27
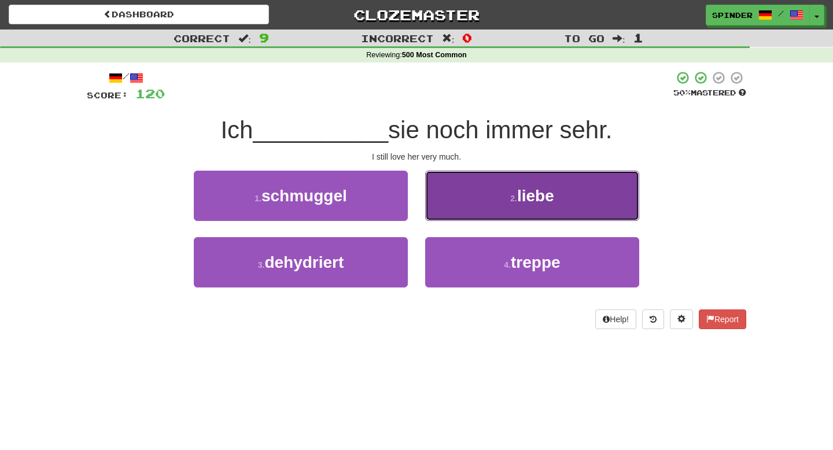
click at [451, 211] on button "2 . liebe" at bounding box center [532, 196] width 214 height 50
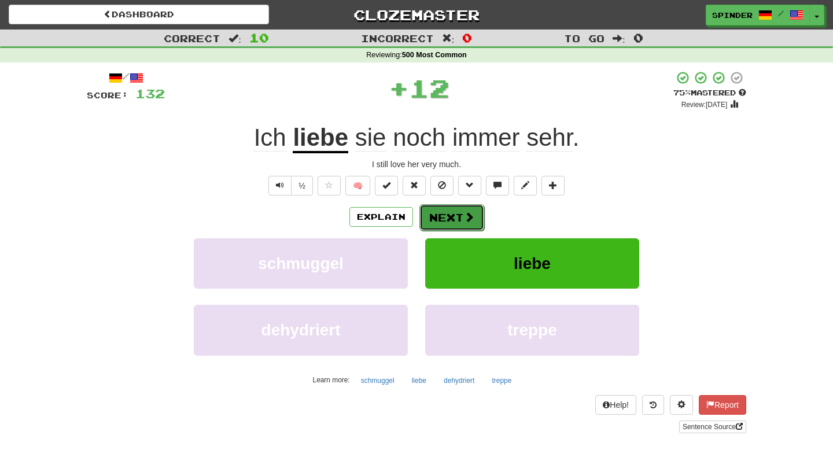
click at [446, 218] on button "Next" at bounding box center [452, 217] width 65 height 27
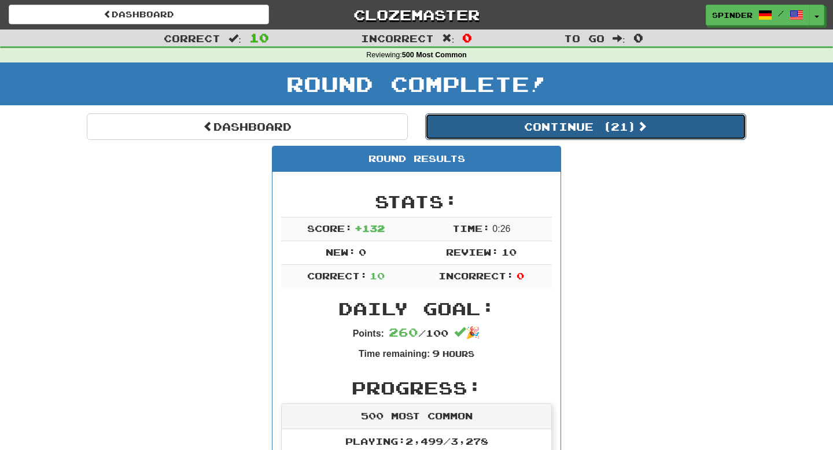
click at [533, 131] on button "Continue ( 21 )" at bounding box center [585, 126] width 321 height 27
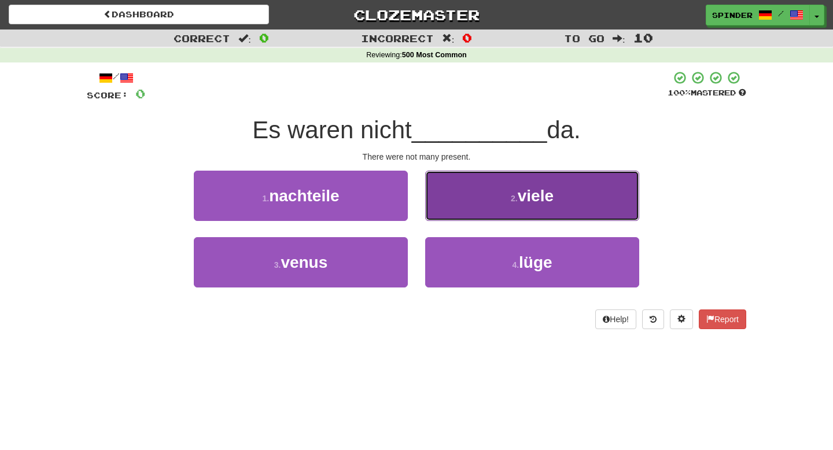
click at [500, 215] on button "2 . viele" at bounding box center [532, 196] width 214 height 50
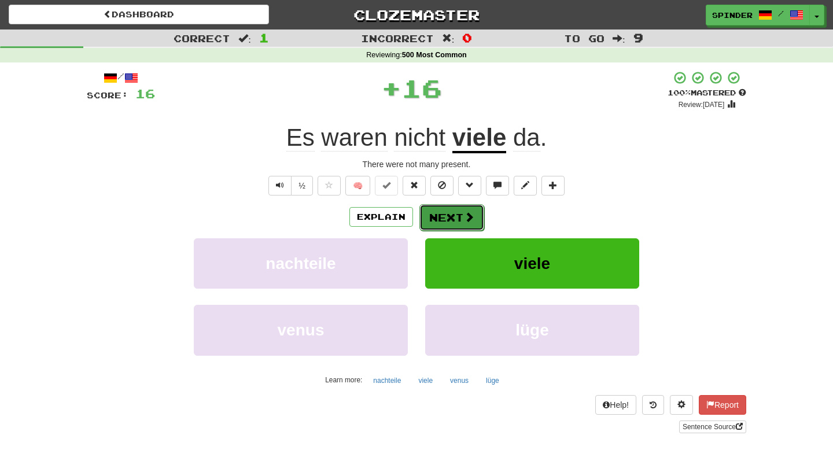
click at [452, 216] on button "Next" at bounding box center [452, 217] width 65 height 27
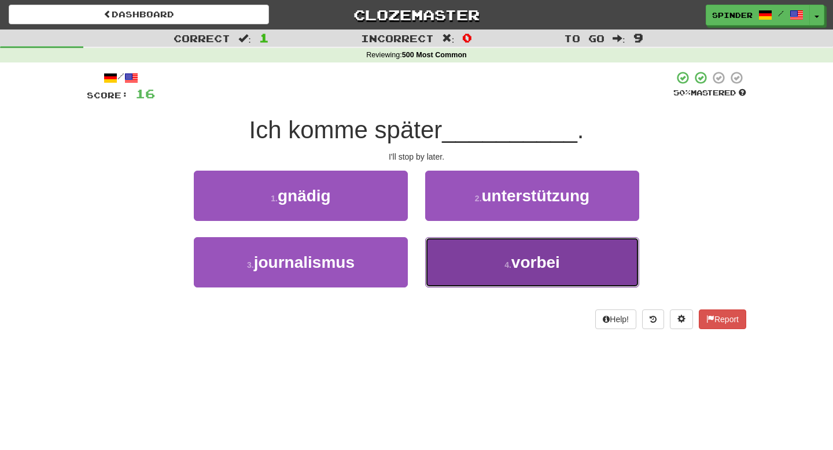
click at [453, 256] on button "4 . vorbei" at bounding box center [532, 262] width 214 height 50
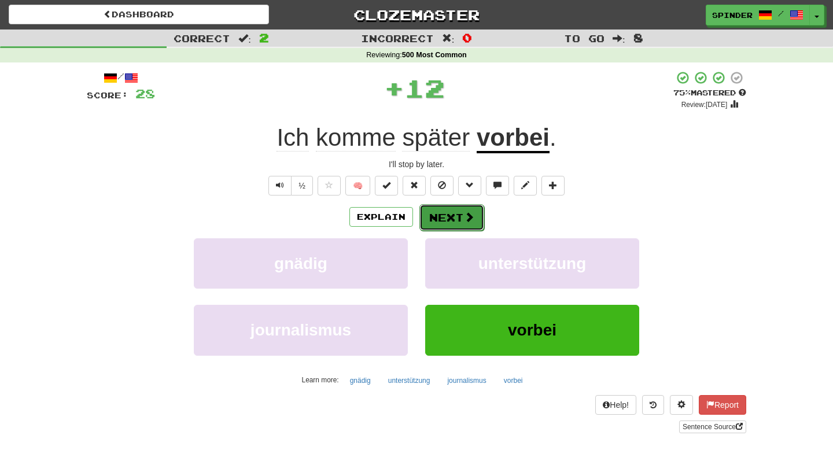
click at [455, 214] on button "Next" at bounding box center [452, 217] width 65 height 27
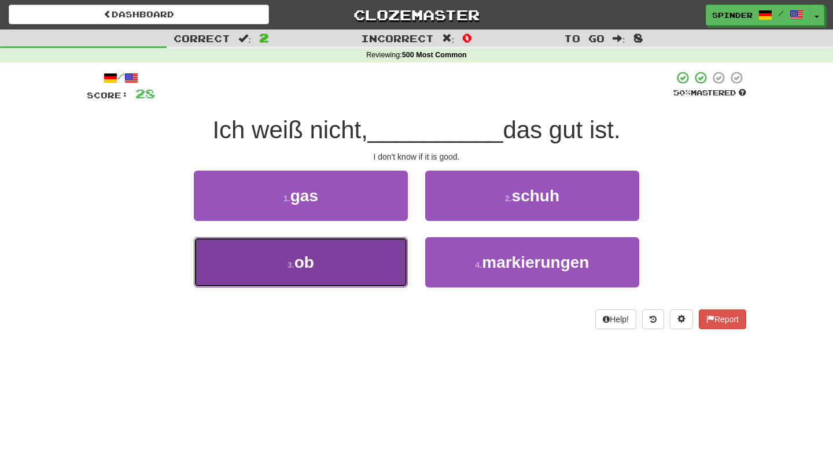
click at [376, 260] on button "3 . ob" at bounding box center [301, 262] width 214 height 50
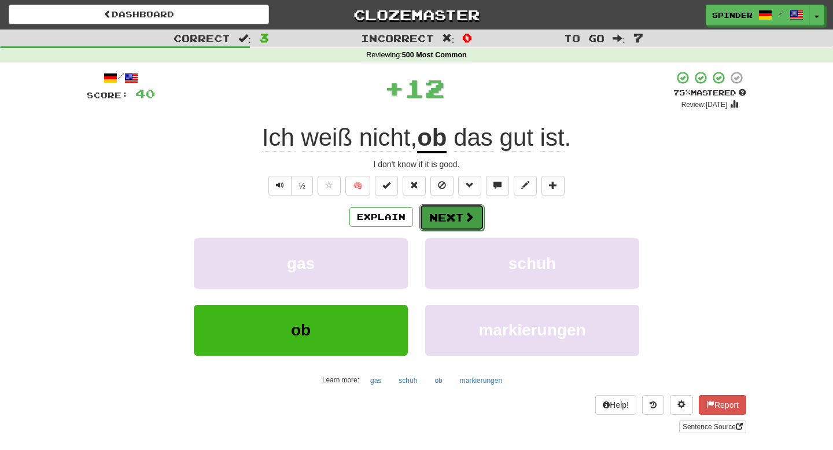
click at [458, 214] on button "Next" at bounding box center [452, 217] width 65 height 27
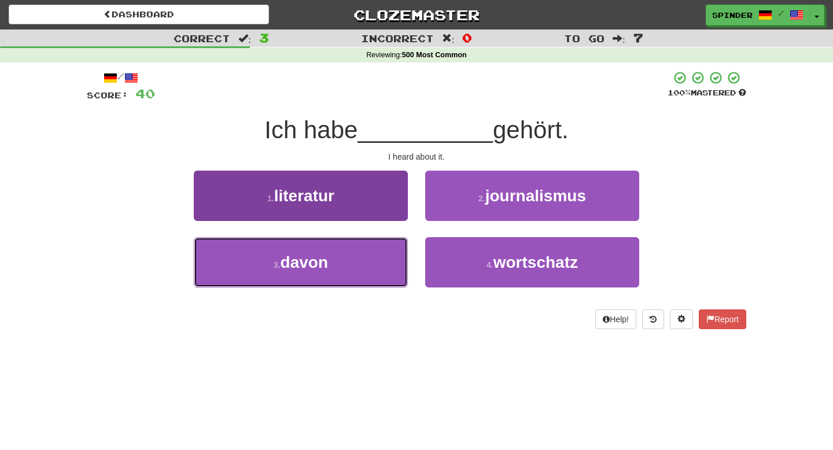
click at [380, 260] on button "3 . davon" at bounding box center [301, 262] width 214 height 50
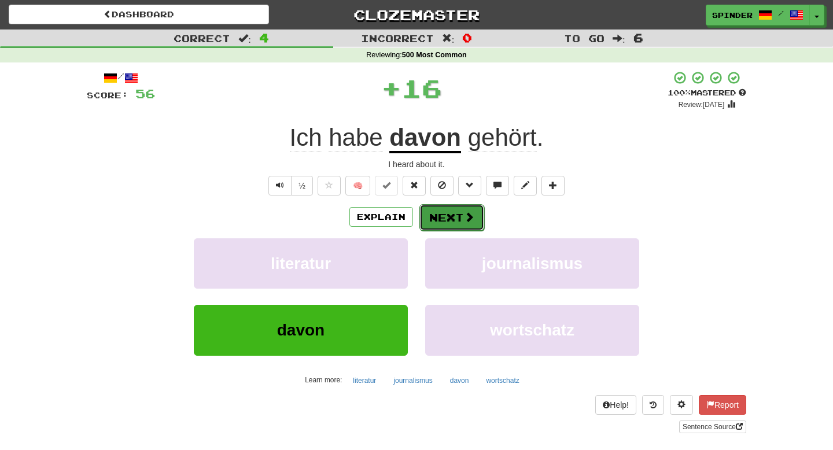
click at [452, 225] on button "Next" at bounding box center [452, 217] width 65 height 27
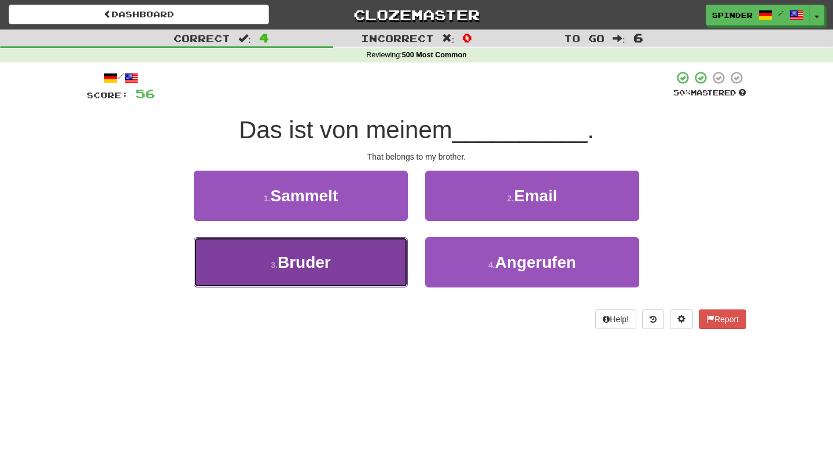
click at [379, 263] on button "3 . Bruder" at bounding box center [301, 262] width 214 height 50
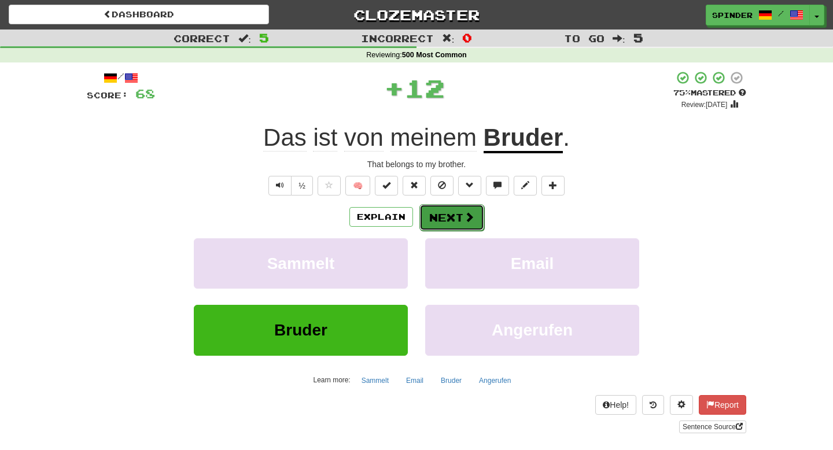
click at [454, 224] on button "Next" at bounding box center [452, 217] width 65 height 27
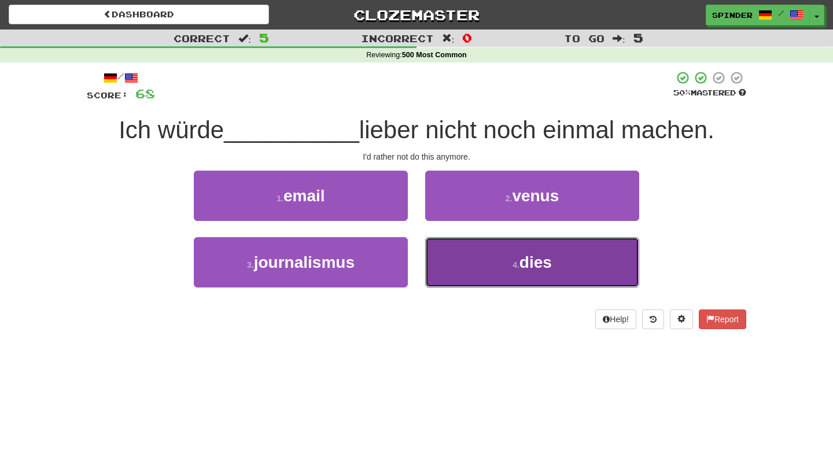
click at [458, 252] on button "4 . dies" at bounding box center [532, 262] width 214 height 50
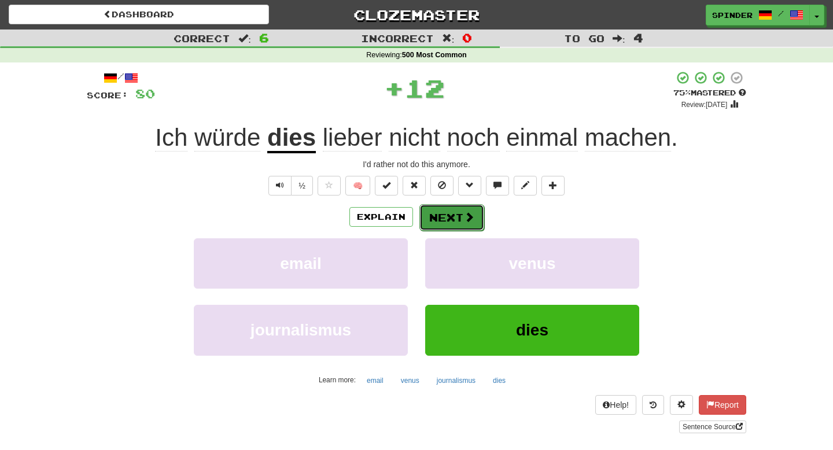
click at [454, 221] on button "Next" at bounding box center [452, 217] width 65 height 27
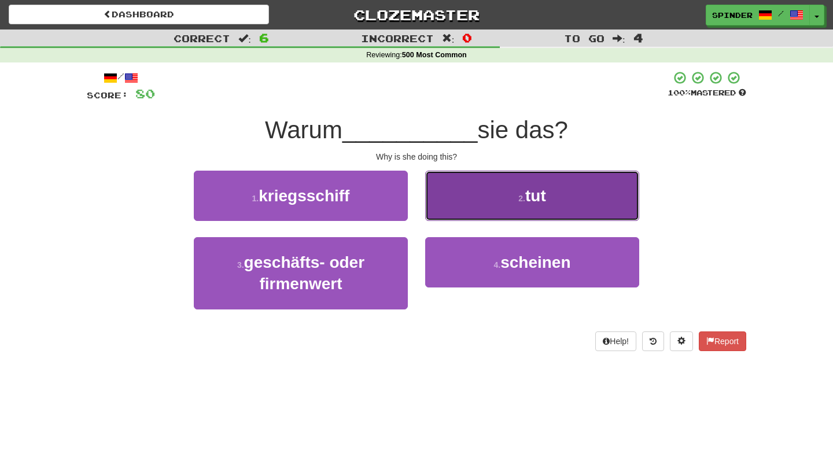
click at [455, 204] on button "2 . tut" at bounding box center [532, 196] width 214 height 50
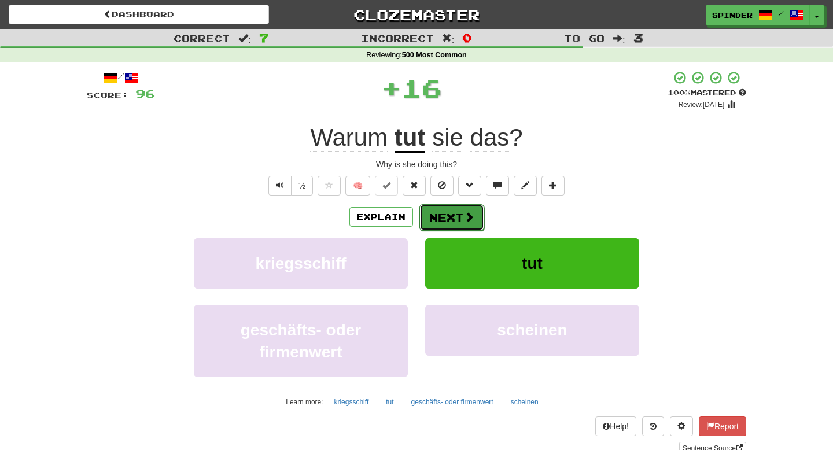
click at [445, 226] on button "Next" at bounding box center [452, 217] width 65 height 27
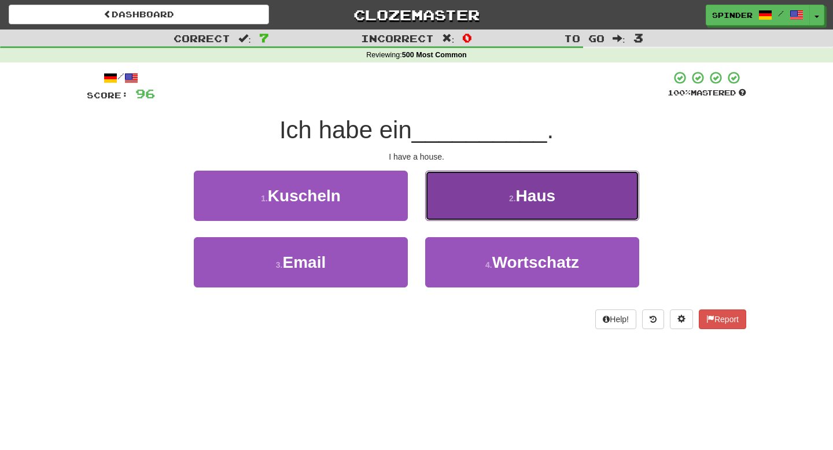
click at [453, 208] on button "2 . Haus" at bounding box center [532, 196] width 214 height 50
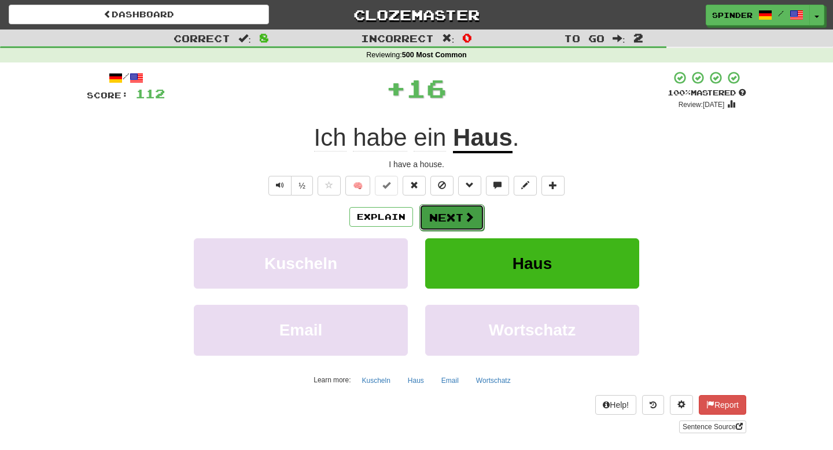
click at [447, 215] on button "Next" at bounding box center [452, 217] width 65 height 27
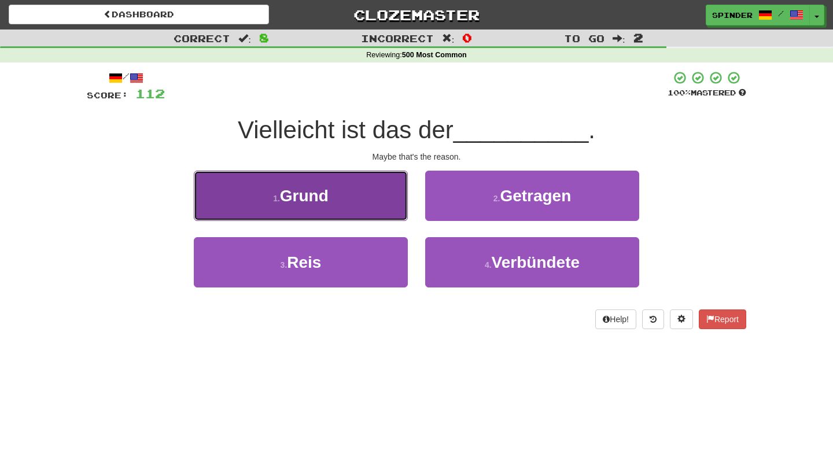
click at [390, 201] on button "1 . Grund" at bounding box center [301, 196] width 214 height 50
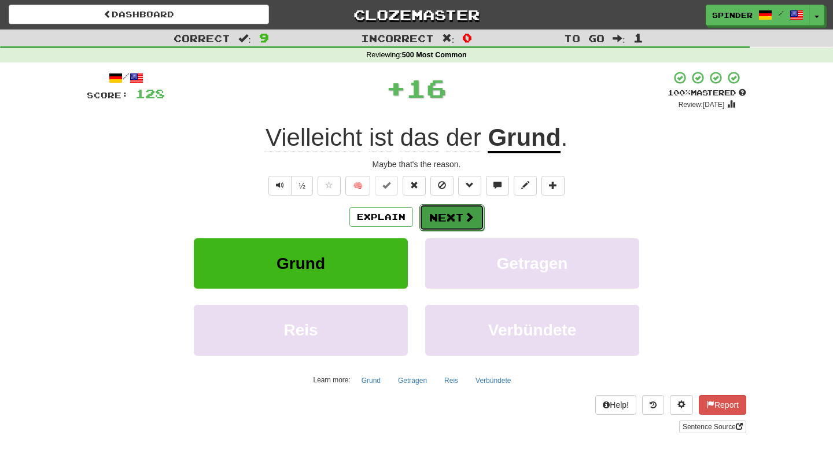
click at [472, 215] on span at bounding box center [469, 217] width 10 height 10
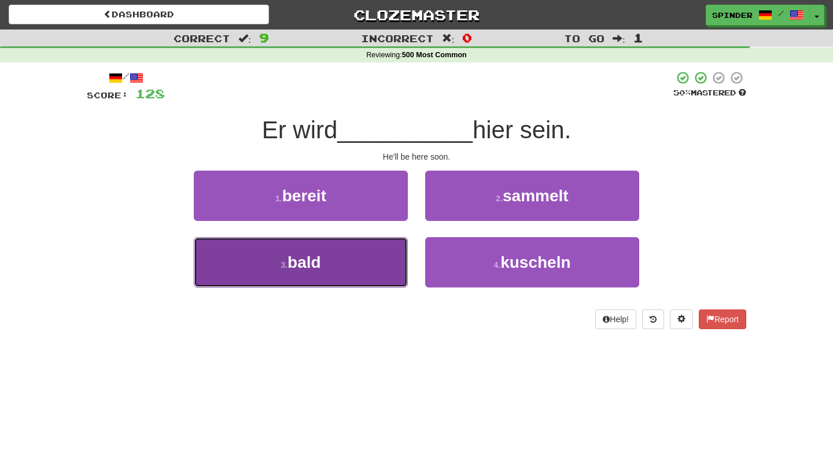
click at [393, 258] on button "3 . bald" at bounding box center [301, 262] width 214 height 50
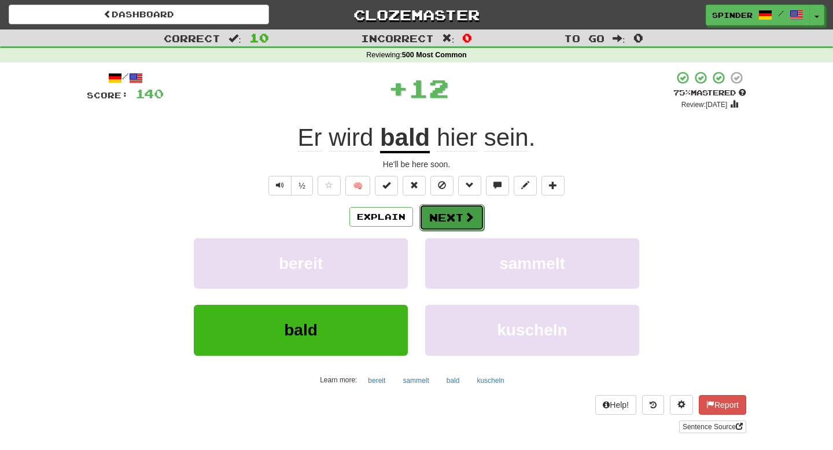
click at [438, 212] on button "Next" at bounding box center [452, 217] width 65 height 27
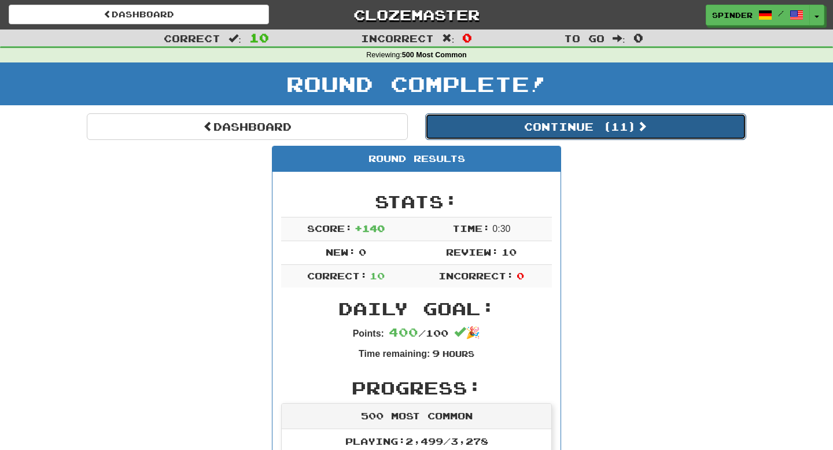
click at [571, 123] on button "Continue ( 11 )" at bounding box center [585, 126] width 321 height 27
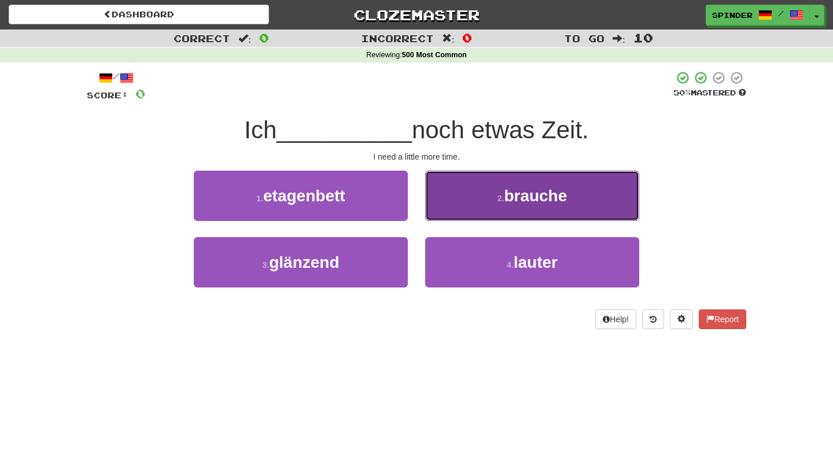
click at [538, 213] on button "2 . brauche" at bounding box center [532, 196] width 214 height 50
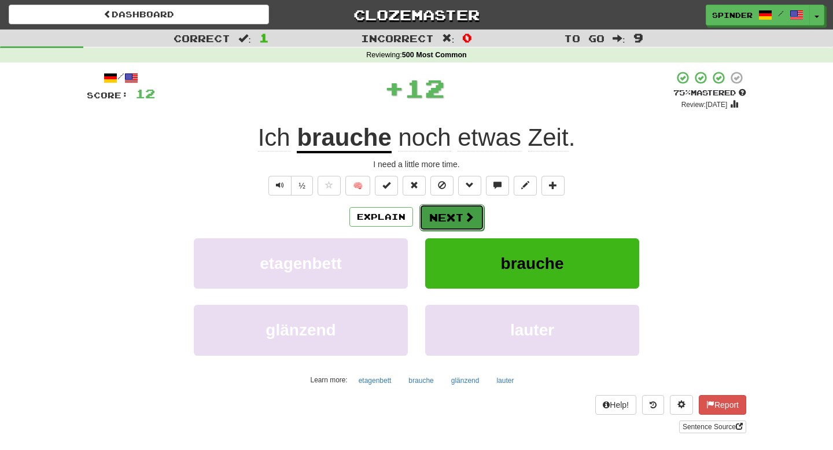
click at [470, 222] on span at bounding box center [469, 217] width 10 height 10
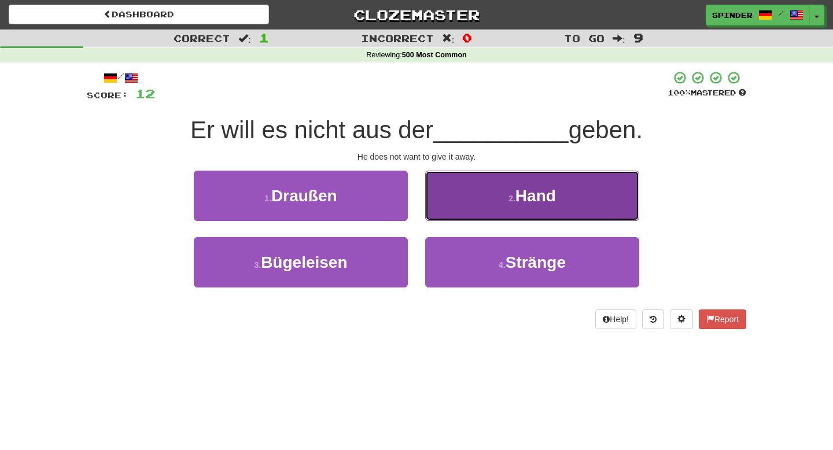
click at [470, 205] on button "2 . Hand" at bounding box center [532, 196] width 214 height 50
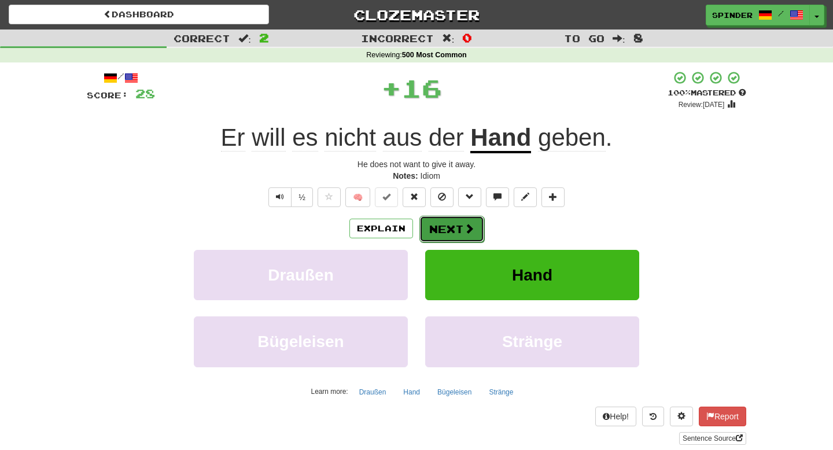
click at [445, 234] on button "Next" at bounding box center [452, 229] width 65 height 27
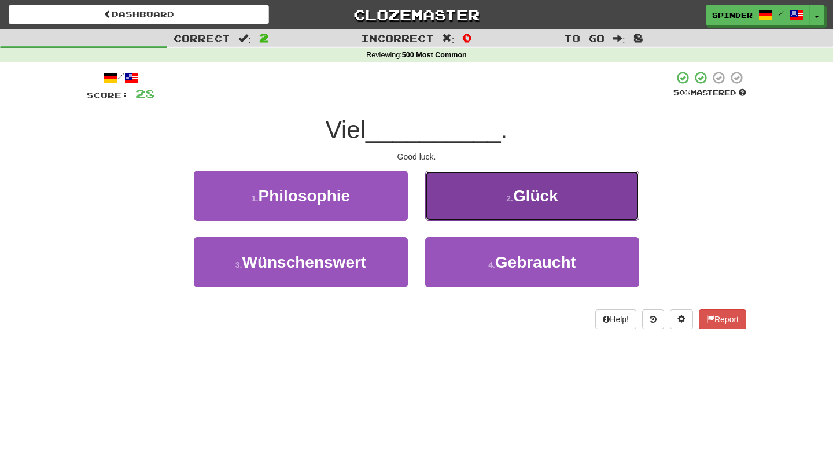
click at [459, 212] on button "2 . Glück" at bounding box center [532, 196] width 214 height 50
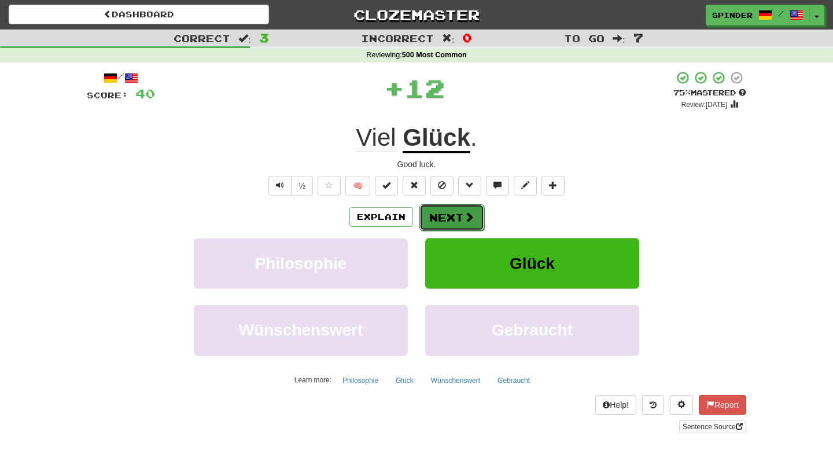
click at [455, 216] on button "Next" at bounding box center [452, 217] width 65 height 27
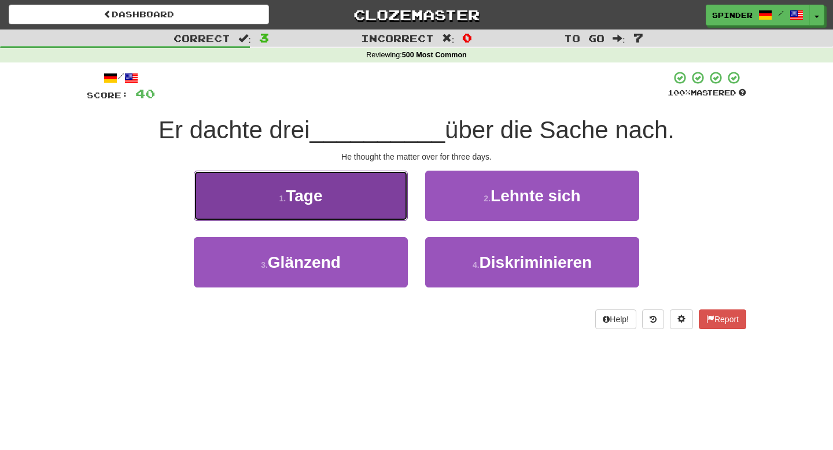
click at [382, 214] on button "1 . Tage" at bounding box center [301, 196] width 214 height 50
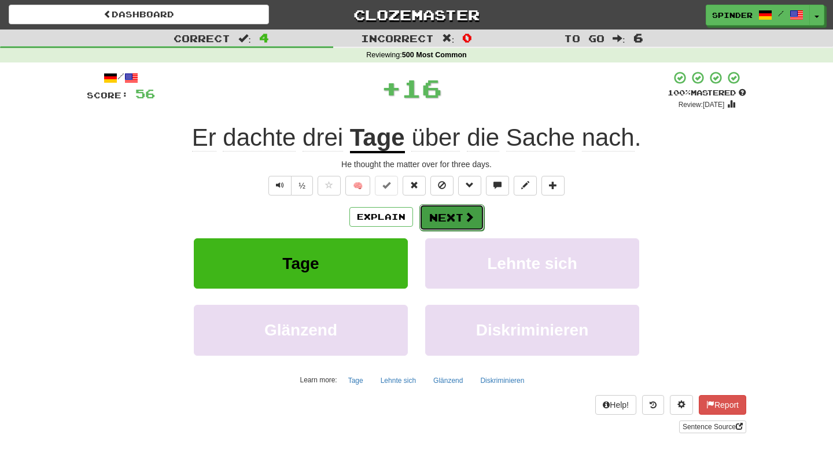
click at [462, 220] on button "Next" at bounding box center [452, 217] width 65 height 27
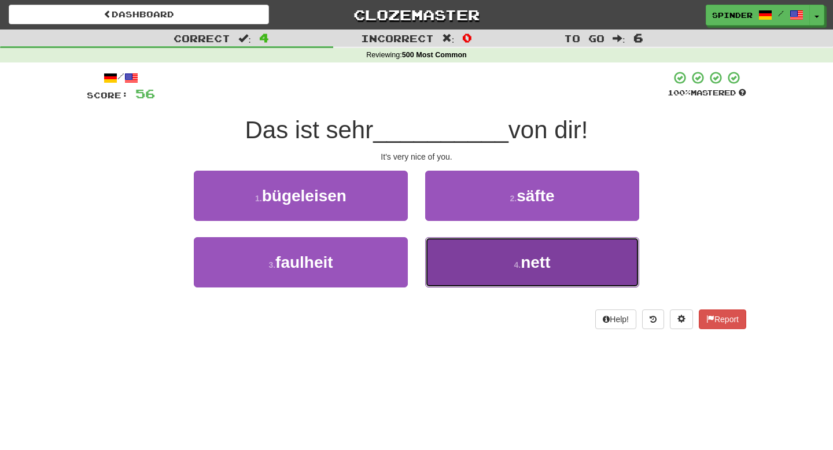
click at [458, 262] on button "4 . nett" at bounding box center [532, 262] width 214 height 50
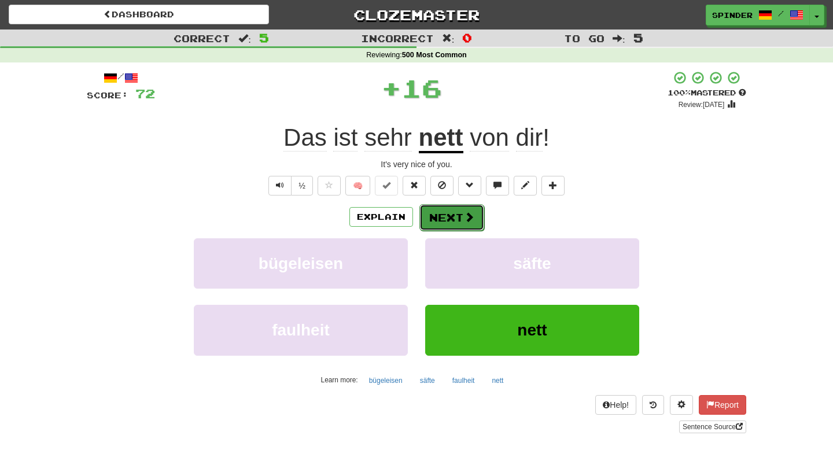
click at [457, 219] on button "Next" at bounding box center [452, 217] width 65 height 27
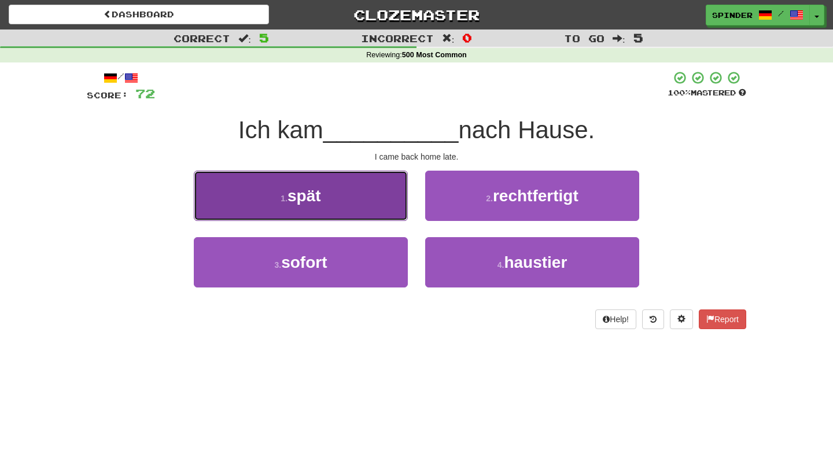
click at [374, 206] on button "1 . spät" at bounding box center [301, 196] width 214 height 50
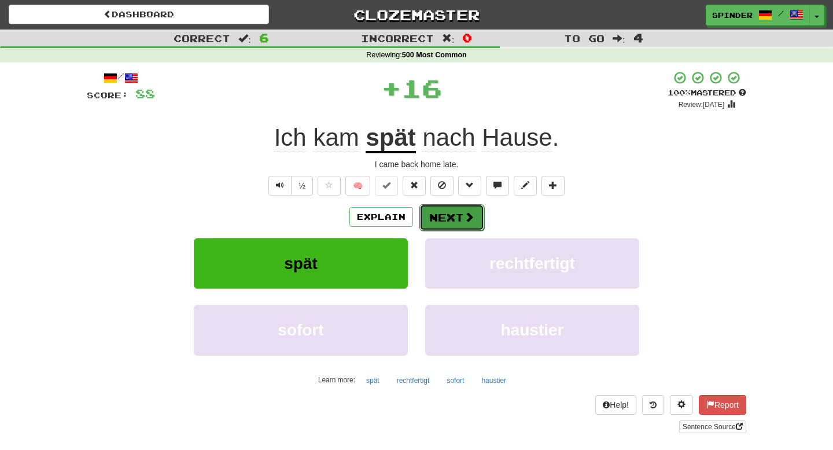
click at [435, 216] on button "Next" at bounding box center [452, 217] width 65 height 27
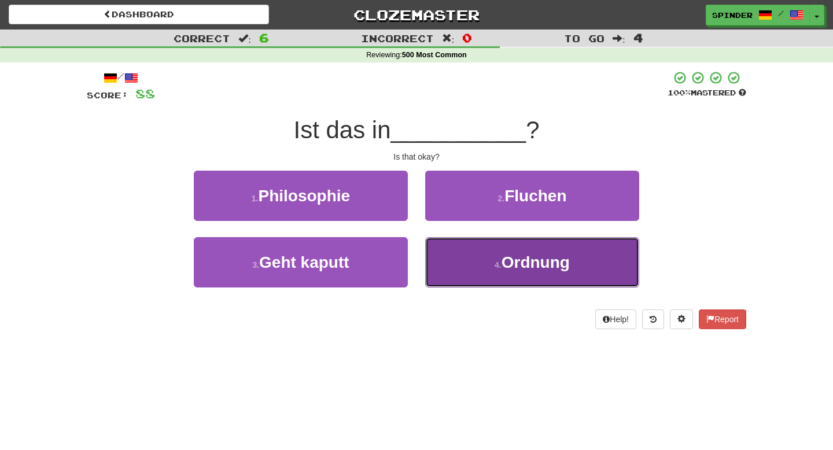
click at [440, 261] on button "4 . Ordnung" at bounding box center [532, 262] width 214 height 50
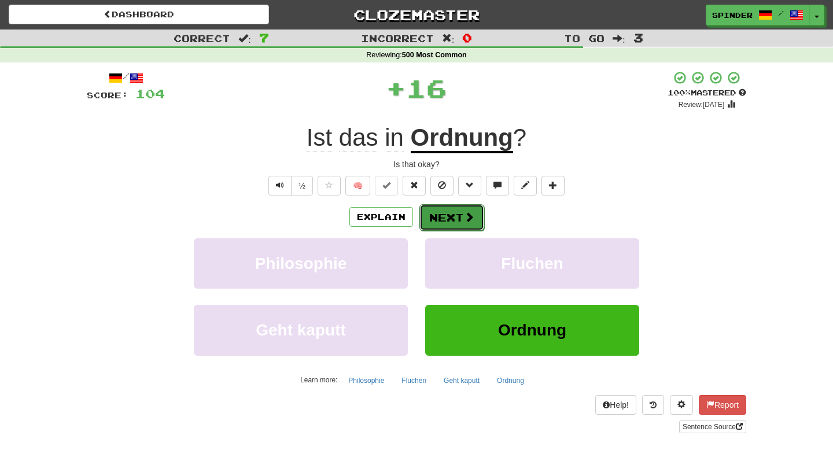
click at [443, 222] on button "Next" at bounding box center [452, 217] width 65 height 27
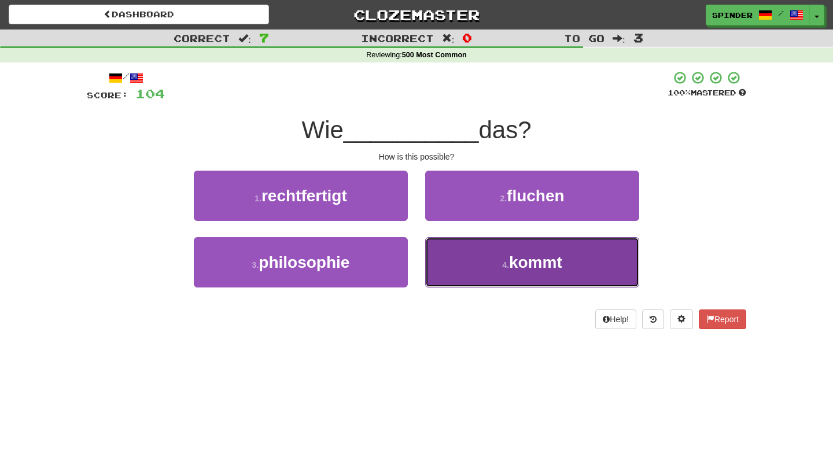
click at [445, 252] on button "4 . kommt" at bounding box center [532, 262] width 214 height 50
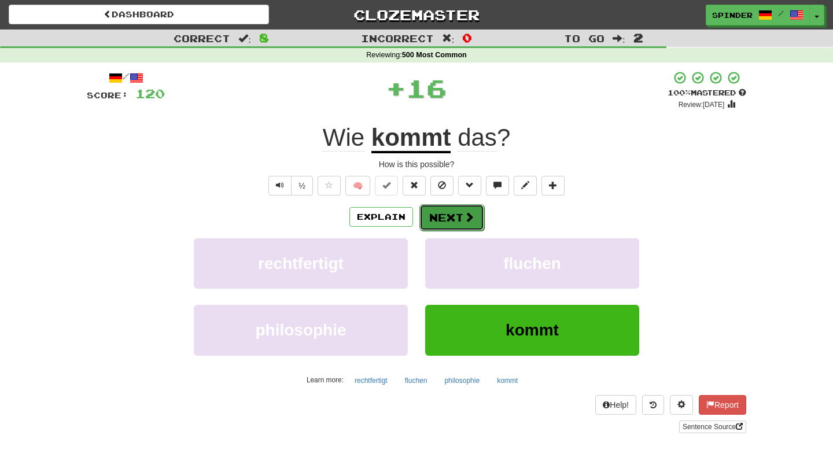
click at [445, 216] on button "Next" at bounding box center [452, 217] width 65 height 27
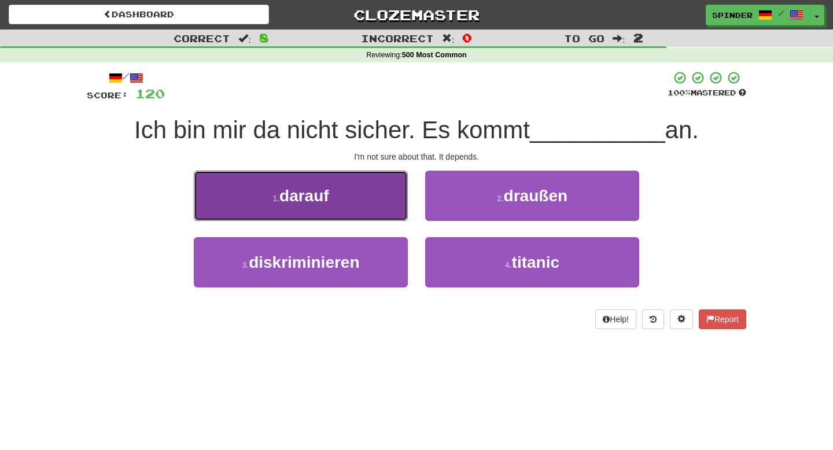
click at [367, 199] on button "1 . darauf" at bounding box center [301, 196] width 214 height 50
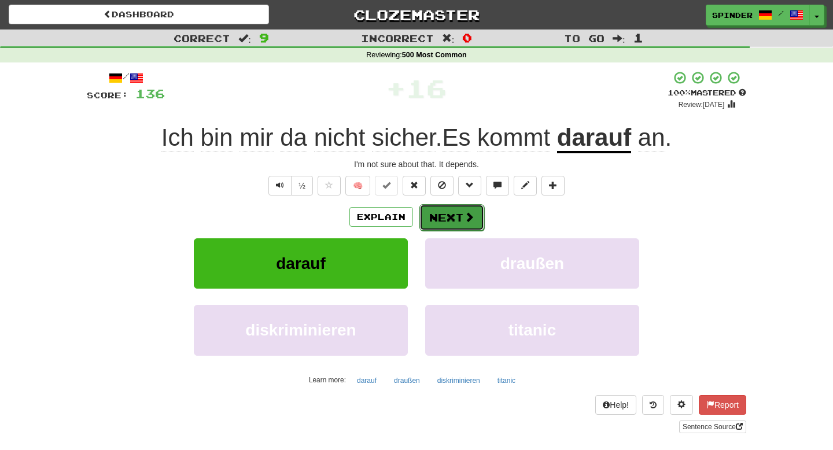
click at [458, 221] on button "Next" at bounding box center [452, 217] width 65 height 27
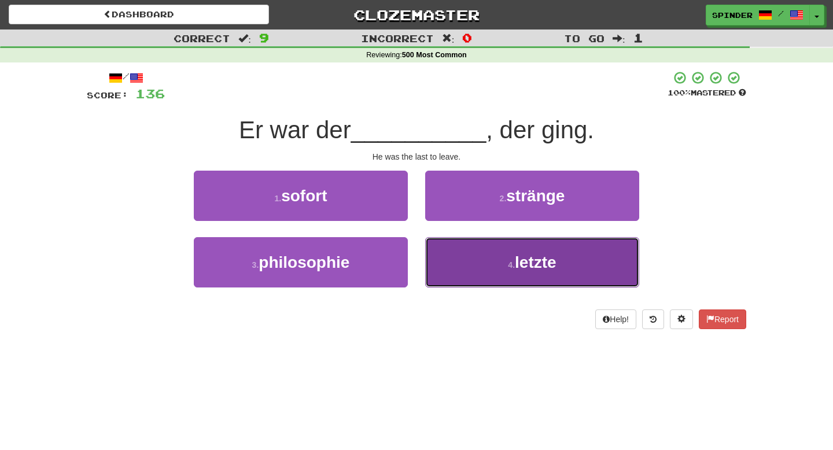
click at [461, 262] on button "4 . letzte" at bounding box center [532, 262] width 214 height 50
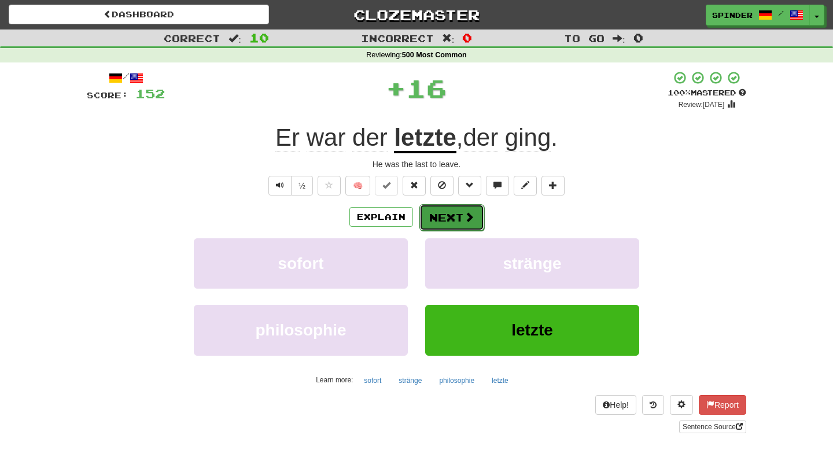
click at [461, 224] on button "Next" at bounding box center [452, 217] width 65 height 27
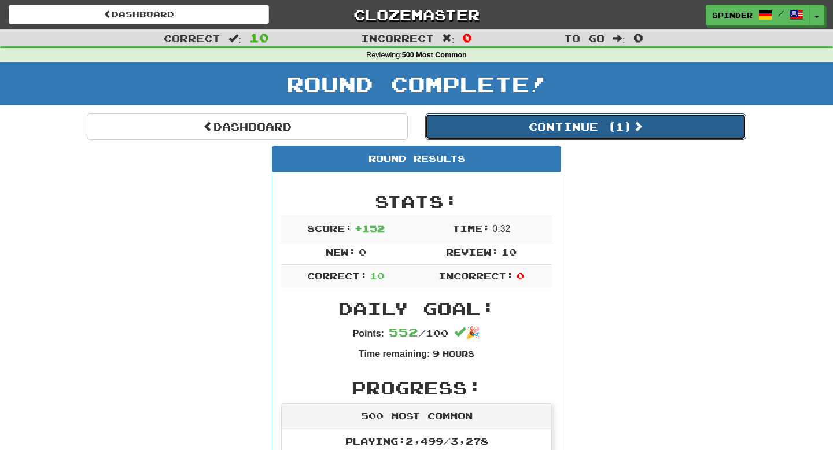
click at [527, 135] on button "Continue ( 1 )" at bounding box center [585, 126] width 321 height 27
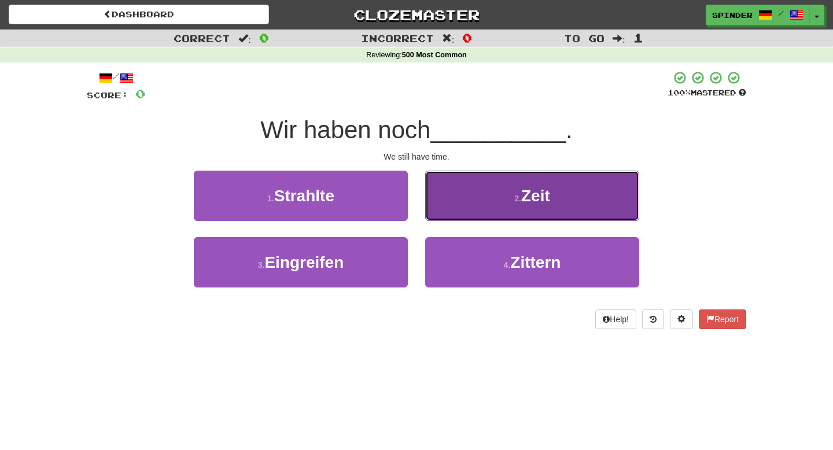
click at [511, 218] on button "2 . Zeit" at bounding box center [532, 196] width 214 height 50
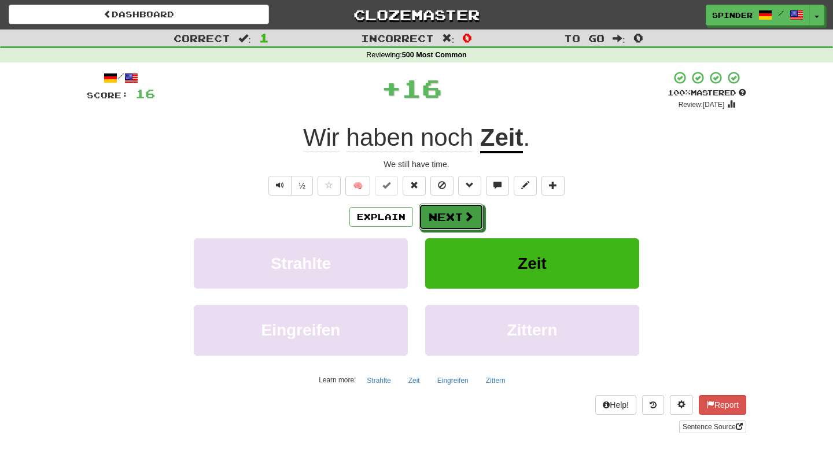
click at [455, 218] on button "Next" at bounding box center [451, 217] width 65 height 27
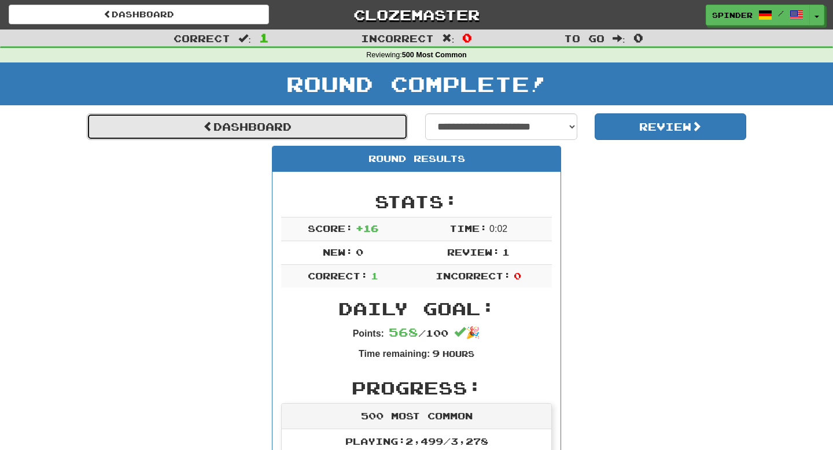
click at [304, 124] on link "Dashboard" at bounding box center [247, 126] width 321 height 27
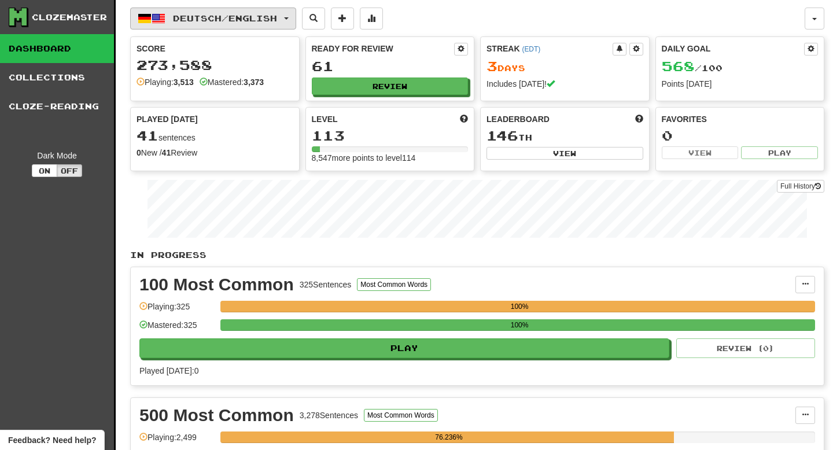
click at [248, 19] on span "Deutsch / English" at bounding box center [225, 18] width 104 height 10
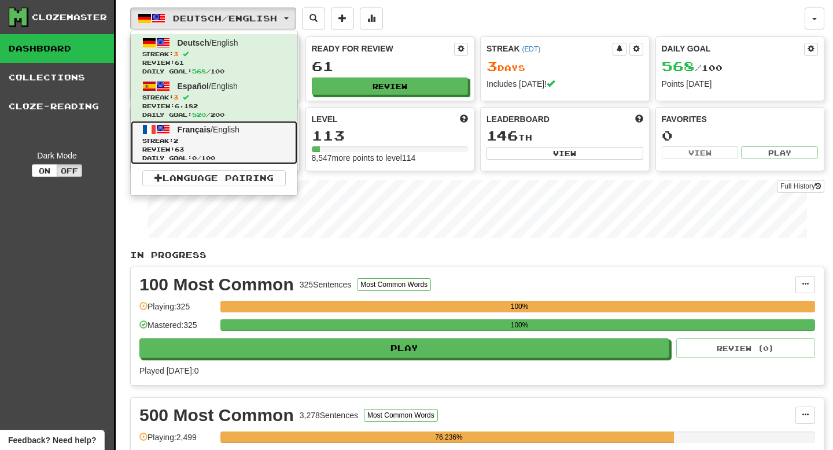
click at [215, 133] on span "Français / English" at bounding box center [209, 129] width 62 height 9
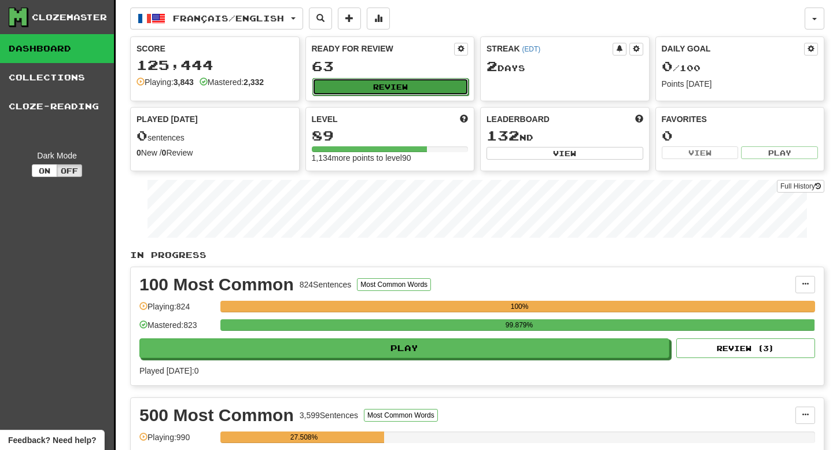
click at [400, 82] on button "Review" at bounding box center [391, 86] width 157 height 17
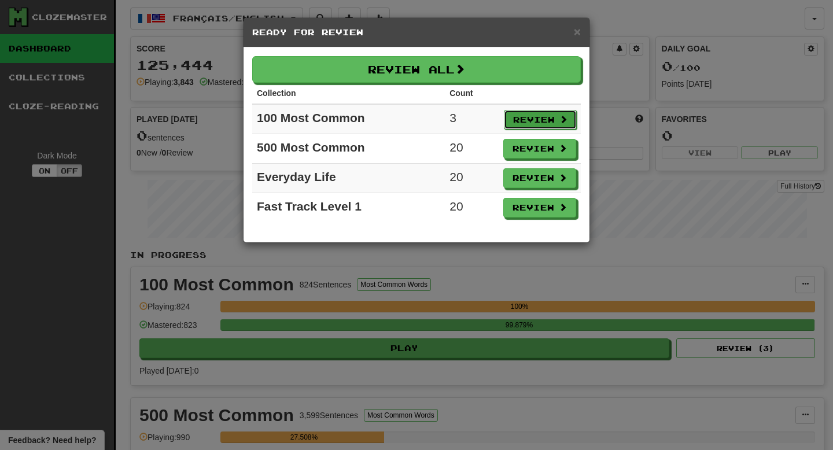
click at [518, 117] on button "Review" at bounding box center [540, 120] width 73 height 20
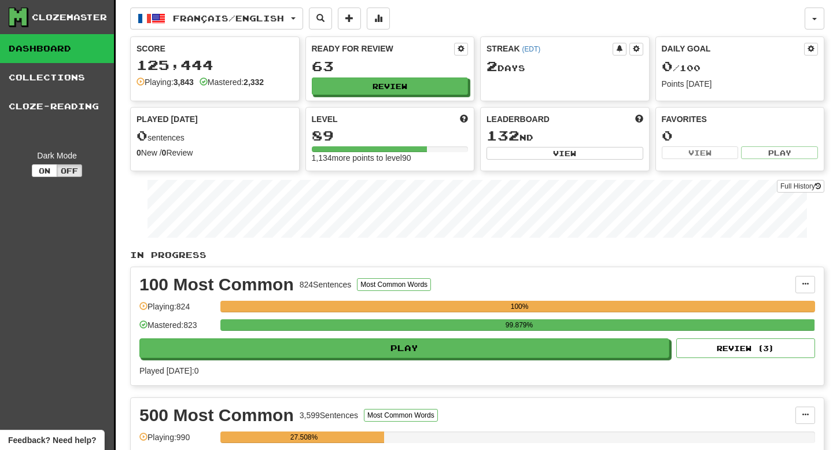
select select "**"
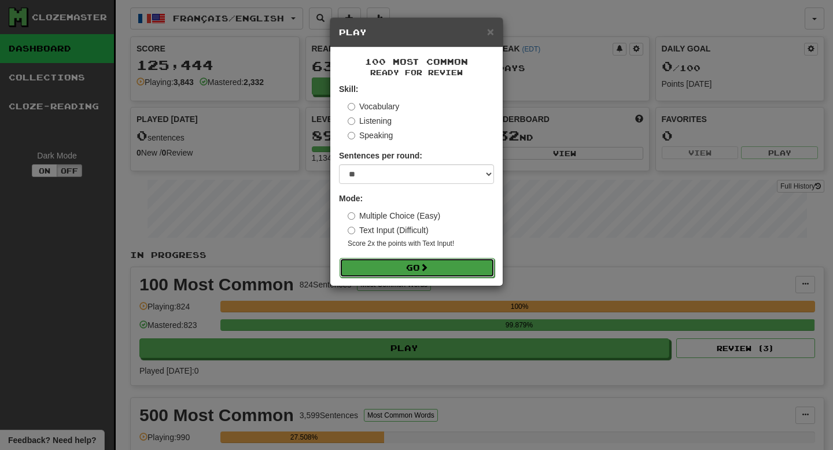
click at [396, 263] on button "Go" at bounding box center [417, 268] width 155 height 20
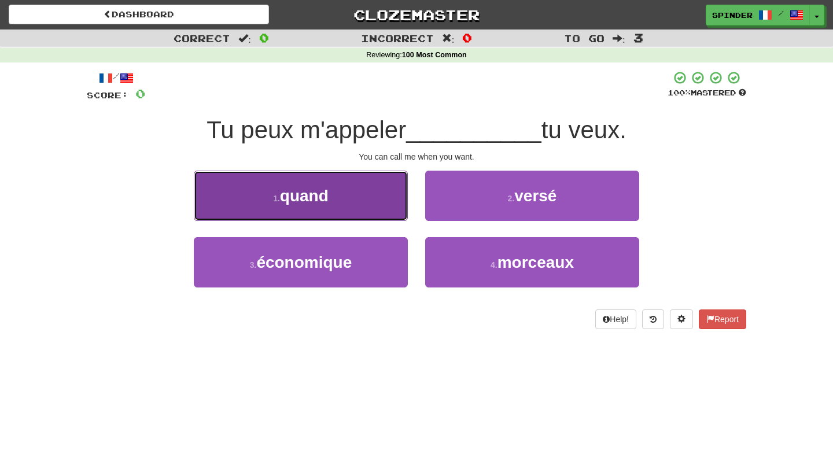
click at [377, 197] on button "1 . quand" at bounding box center [301, 196] width 214 height 50
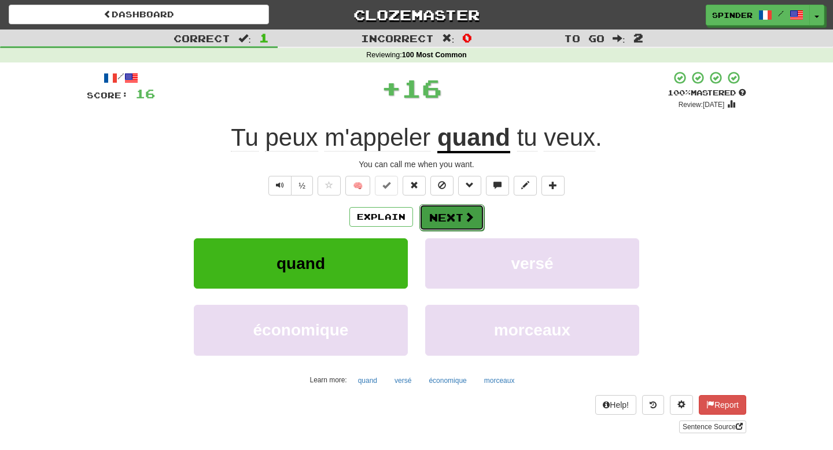
click at [459, 228] on button "Next" at bounding box center [452, 217] width 65 height 27
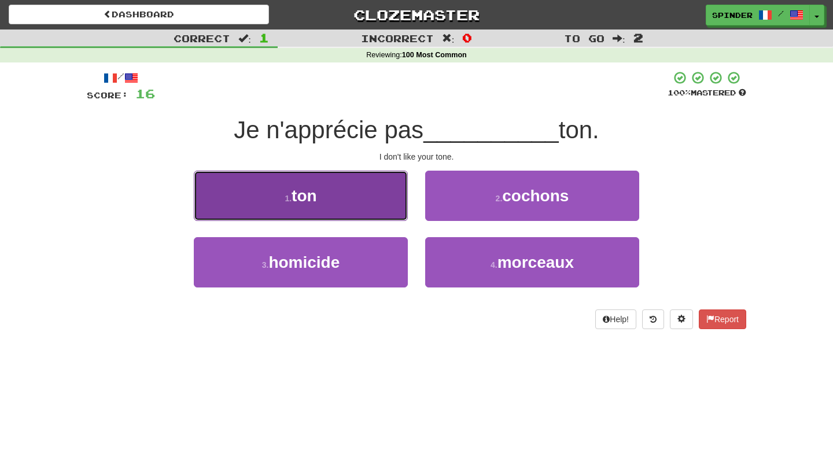
click at [389, 207] on button "1 . ton" at bounding box center [301, 196] width 214 height 50
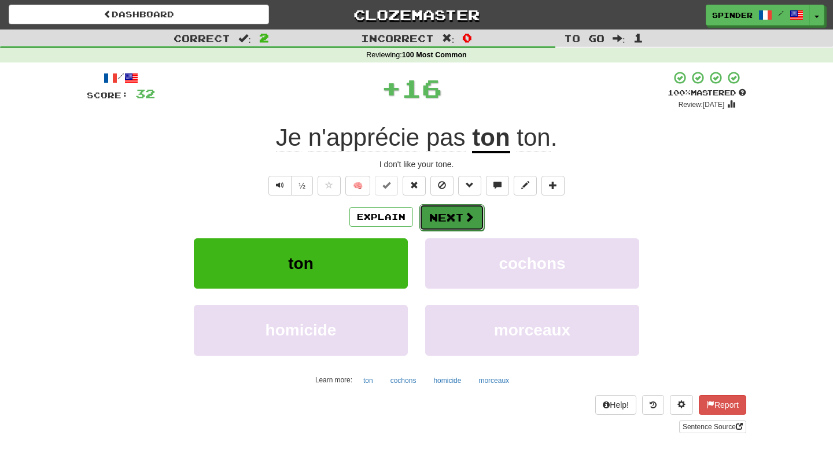
click at [452, 226] on button "Next" at bounding box center [452, 217] width 65 height 27
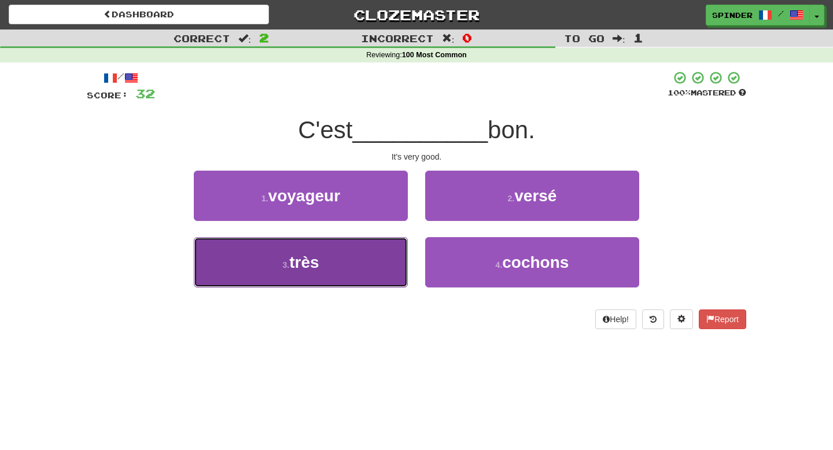
click at [359, 263] on button "3 . très" at bounding box center [301, 262] width 214 height 50
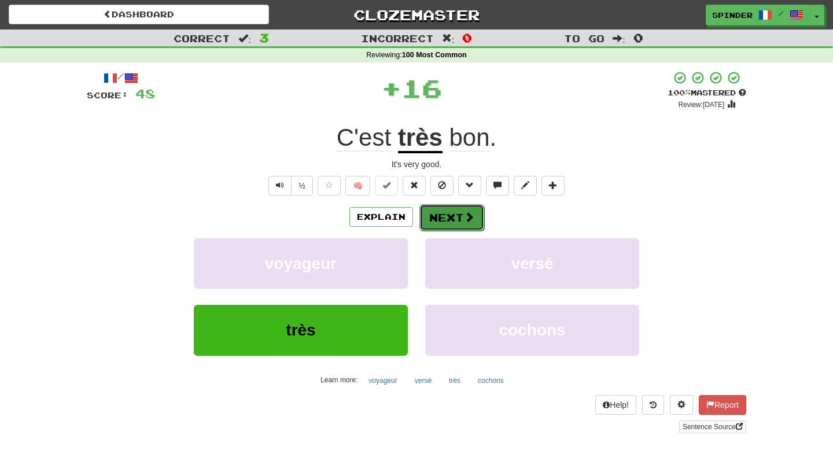
click at [439, 219] on button "Next" at bounding box center [452, 217] width 65 height 27
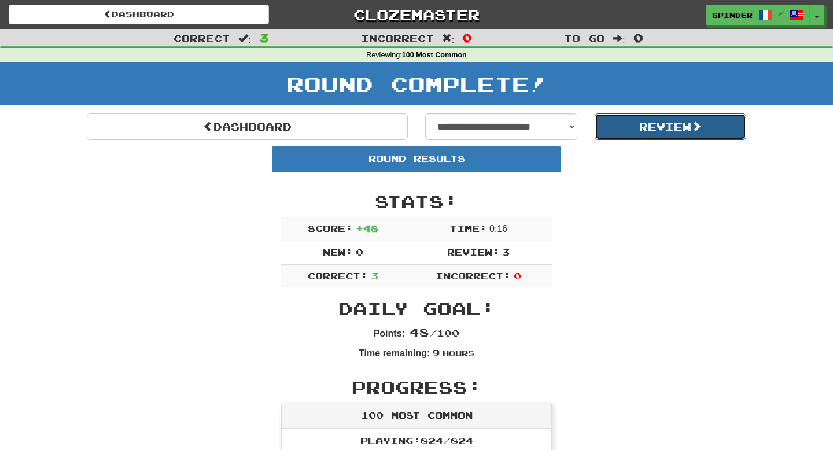
click at [614, 128] on button "Review" at bounding box center [671, 126] width 152 height 27
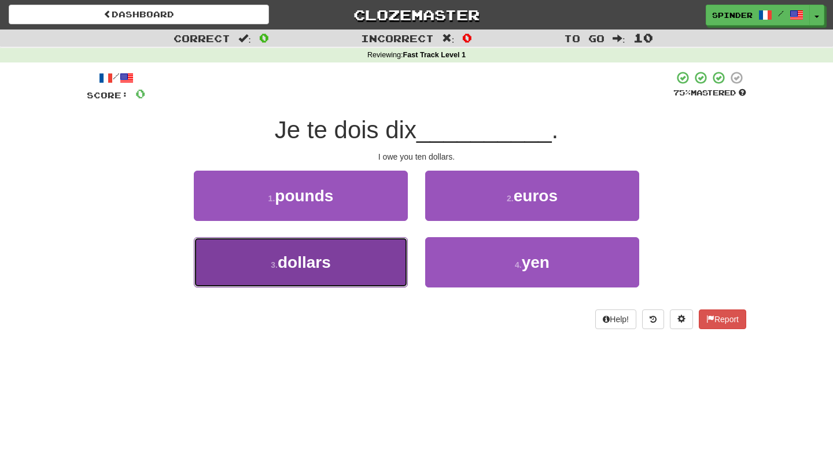
click at [369, 267] on button "3 . dollars" at bounding box center [301, 262] width 214 height 50
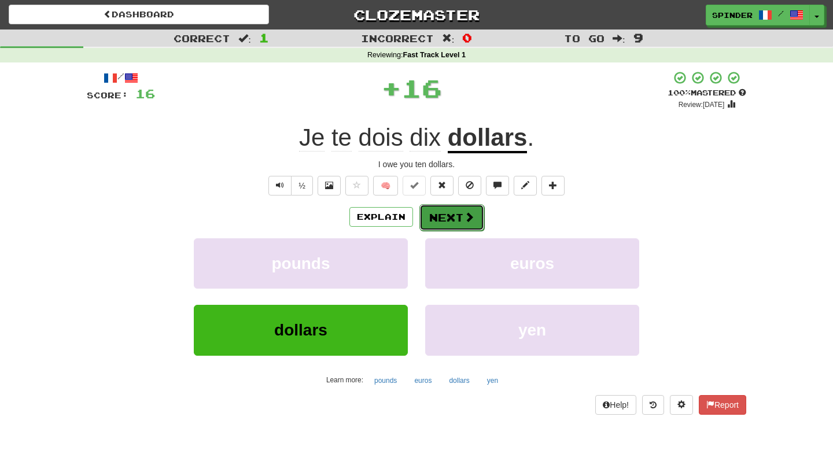
click at [463, 225] on button "Next" at bounding box center [452, 217] width 65 height 27
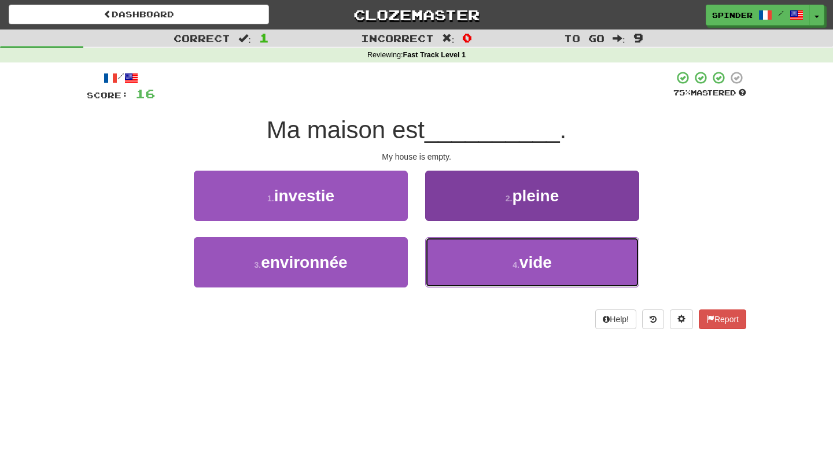
click at [461, 246] on button "4 . vide" at bounding box center [532, 262] width 214 height 50
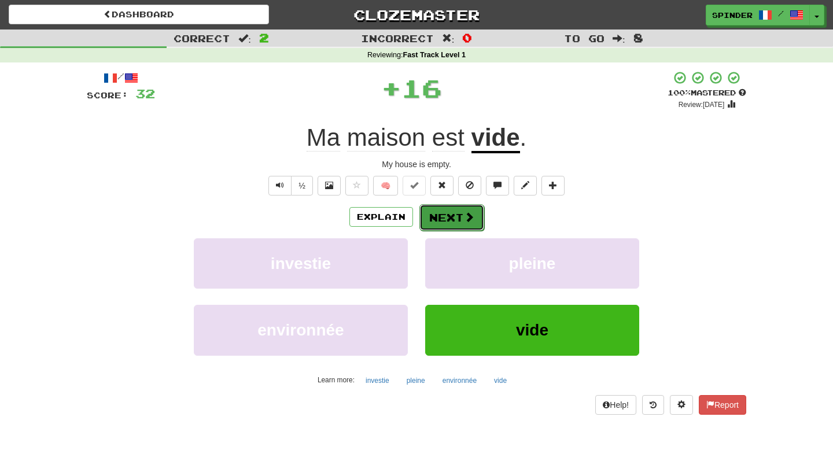
click at [455, 216] on button "Next" at bounding box center [452, 217] width 65 height 27
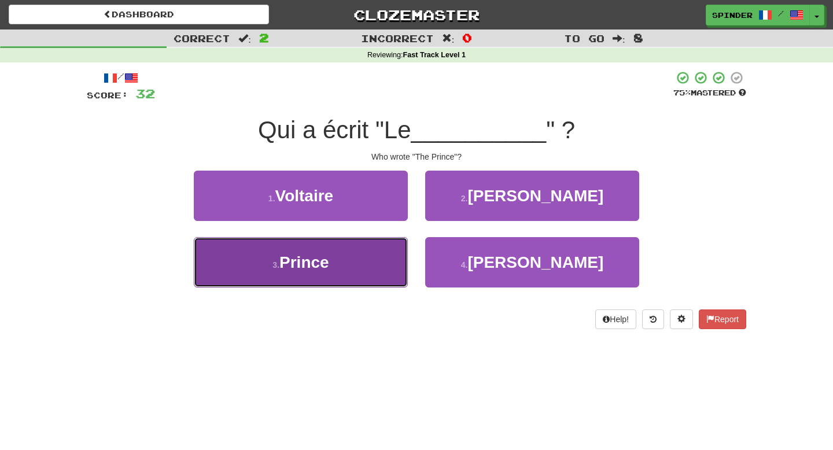
click at [366, 255] on button "3 . Prince" at bounding box center [301, 262] width 214 height 50
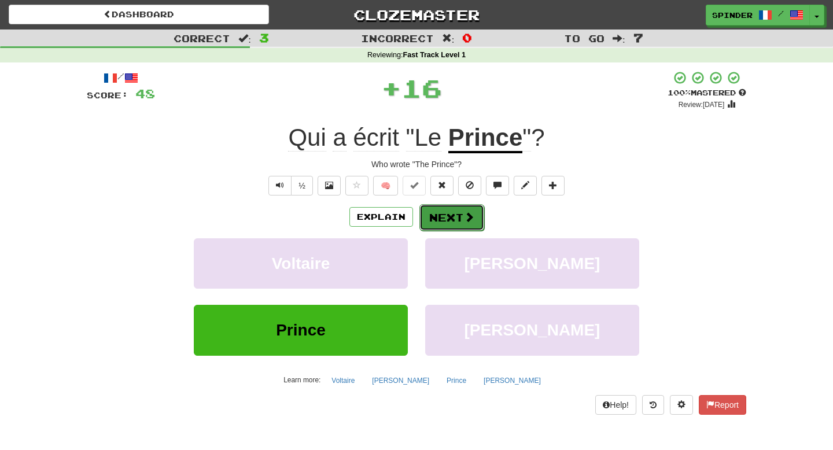
click at [451, 220] on button "Next" at bounding box center [452, 217] width 65 height 27
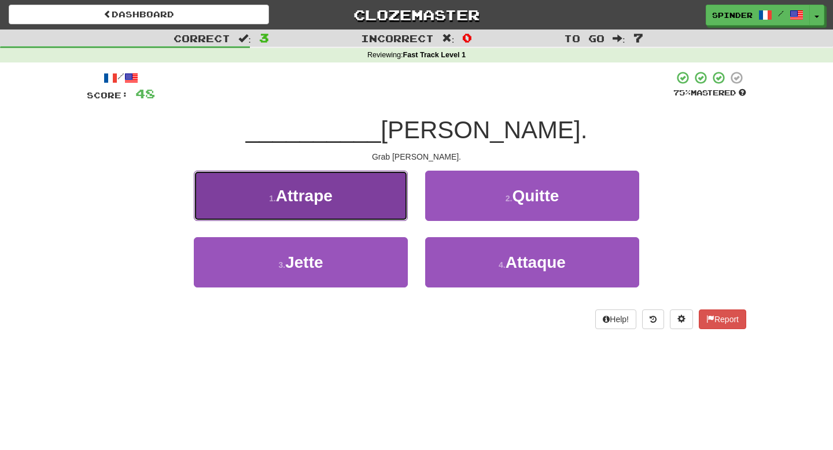
click at [372, 206] on button "1 . Attrape" at bounding box center [301, 196] width 214 height 50
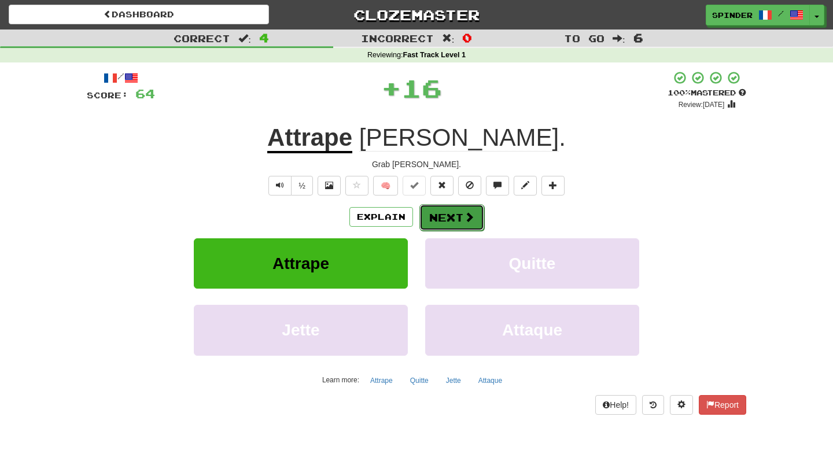
click at [464, 222] on span at bounding box center [469, 217] width 10 height 10
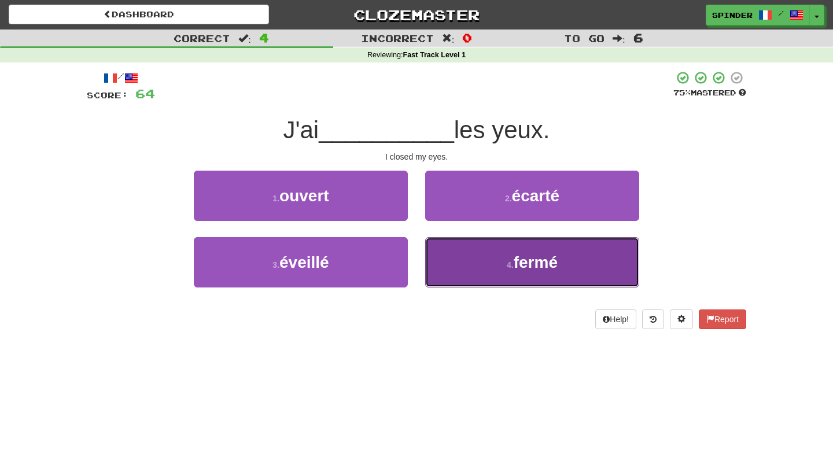
click at [462, 254] on button "4 . fermé" at bounding box center [532, 262] width 214 height 50
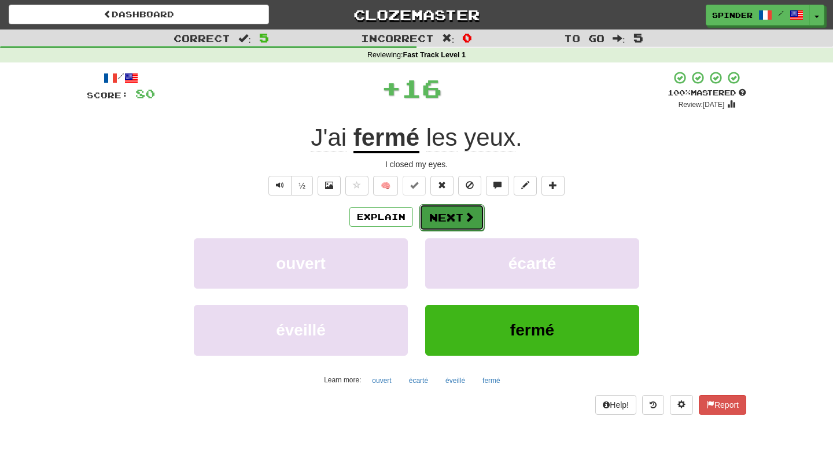
click at [454, 220] on button "Next" at bounding box center [452, 217] width 65 height 27
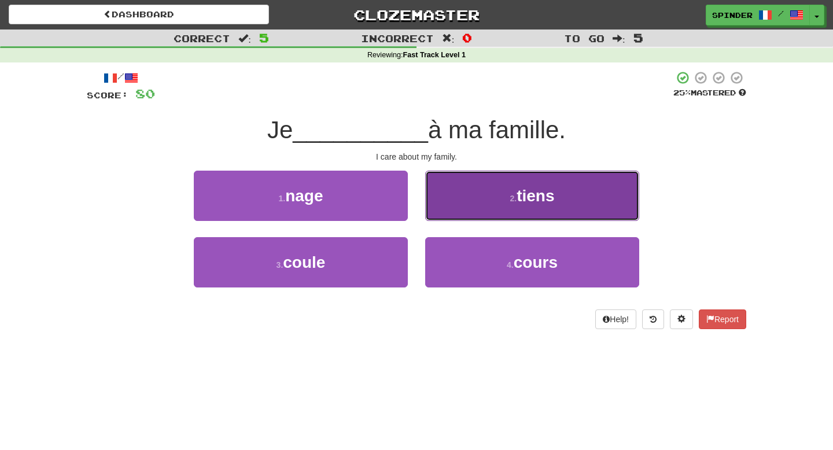
click at [453, 201] on button "2 . tiens" at bounding box center [532, 196] width 214 height 50
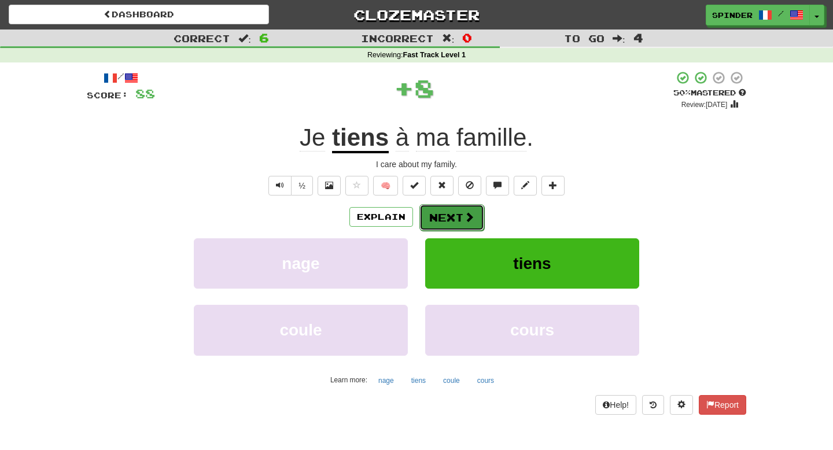
click at [449, 216] on button "Next" at bounding box center [452, 217] width 65 height 27
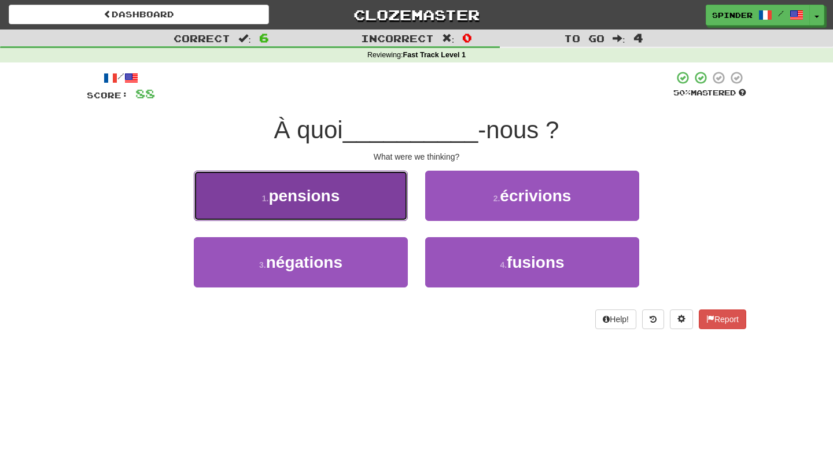
click at [382, 207] on button "1 . pensions" at bounding box center [301, 196] width 214 height 50
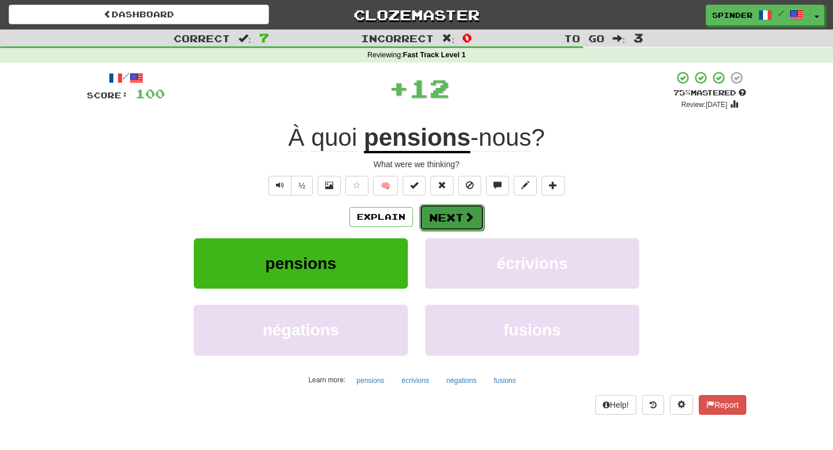
click at [457, 220] on button "Next" at bounding box center [452, 217] width 65 height 27
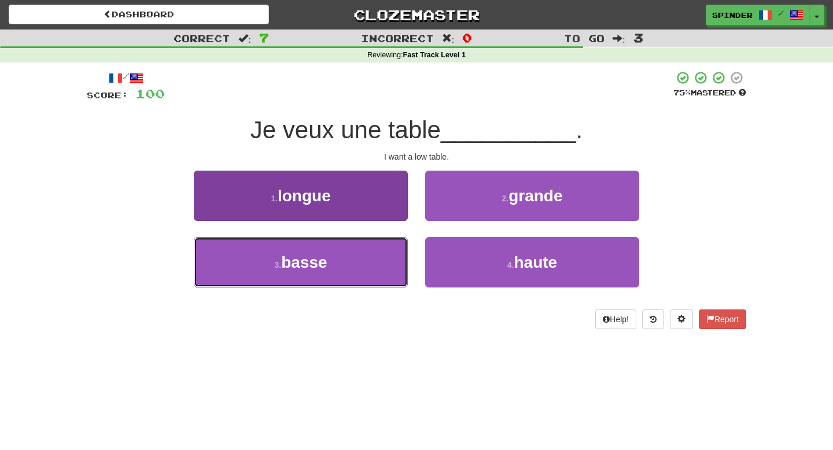
click at [373, 274] on button "3 . basse" at bounding box center [301, 262] width 214 height 50
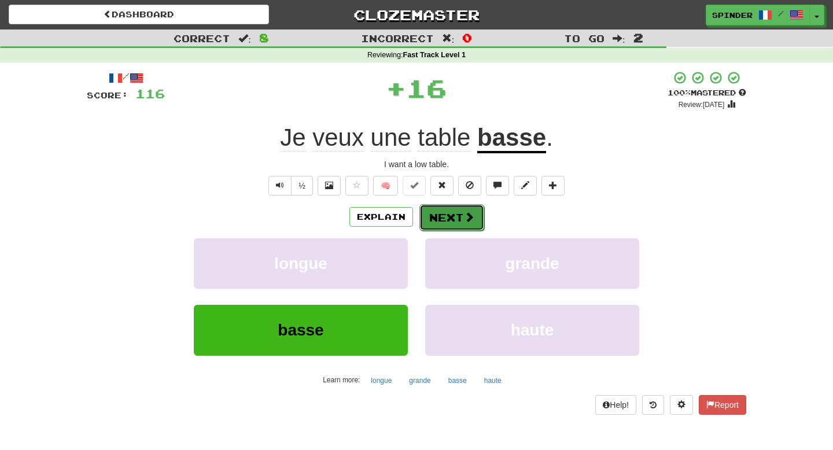
click at [448, 229] on button "Next" at bounding box center [452, 217] width 65 height 27
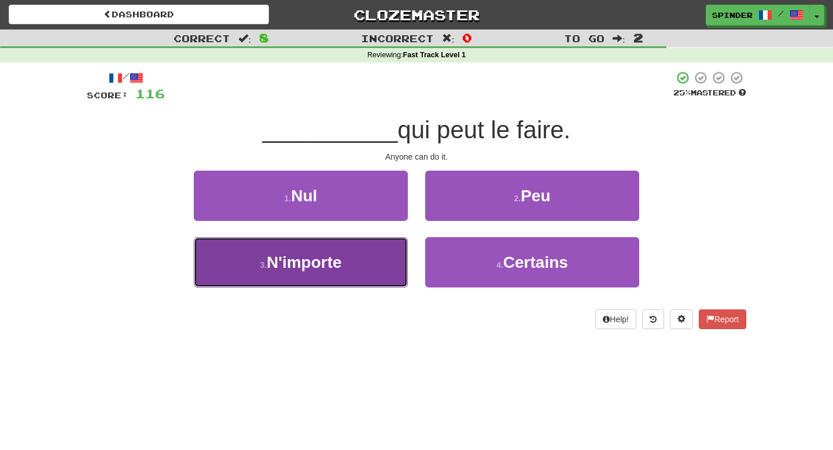
click at [366, 267] on button "3 . N'importe" at bounding box center [301, 262] width 214 height 50
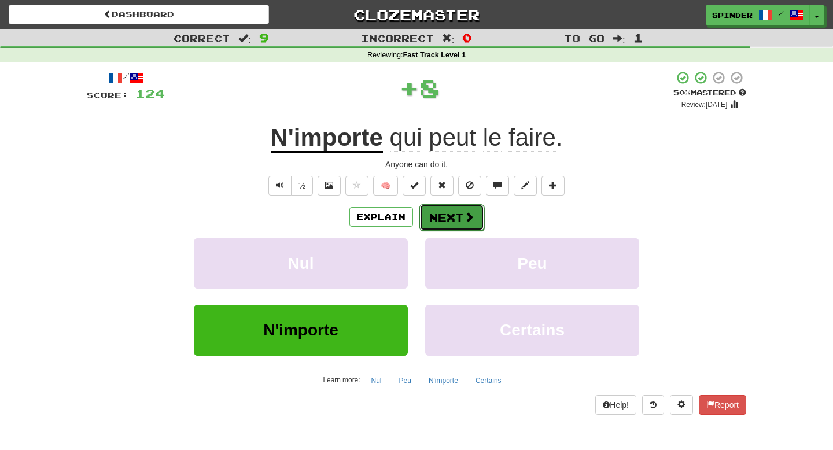
click at [453, 216] on button "Next" at bounding box center [452, 217] width 65 height 27
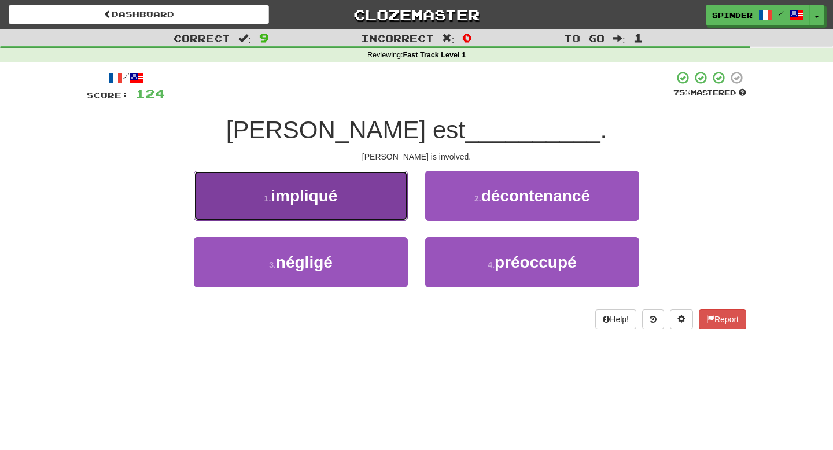
click at [370, 207] on button "1 . impliqué" at bounding box center [301, 196] width 214 height 50
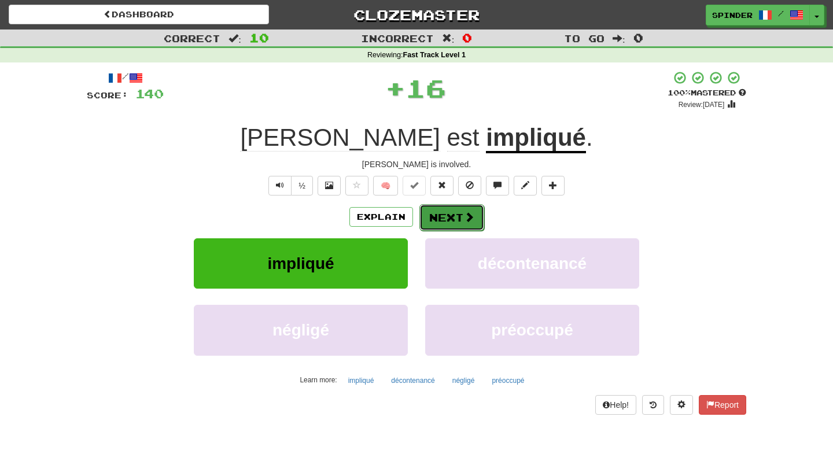
click at [446, 216] on button "Next" at bounding box center [452, 217] width 65 height 27
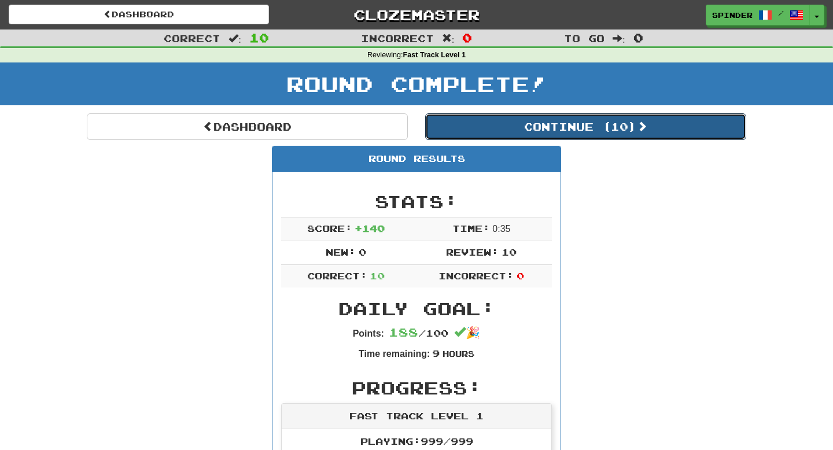
click at [553, 130] on button "Continue ( 10 )" at bounding box center [585, 126] width 321 height 27
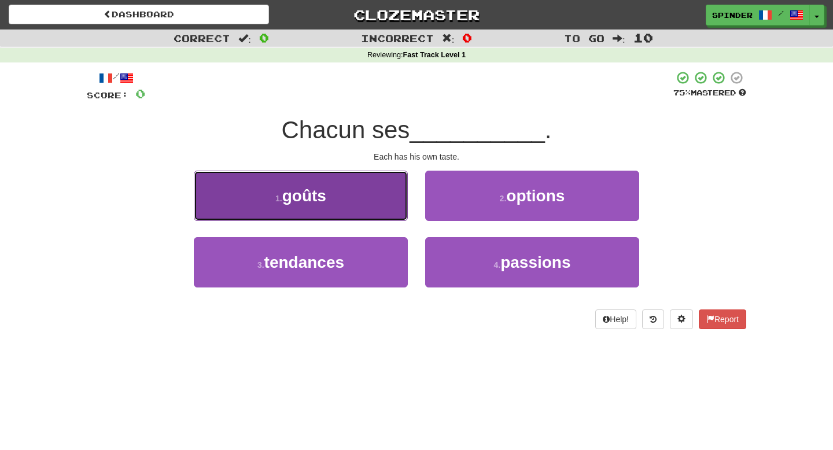
click at [384, 198] on button "1 . goûts" at bounding box center [301, 196] width 214 height 50
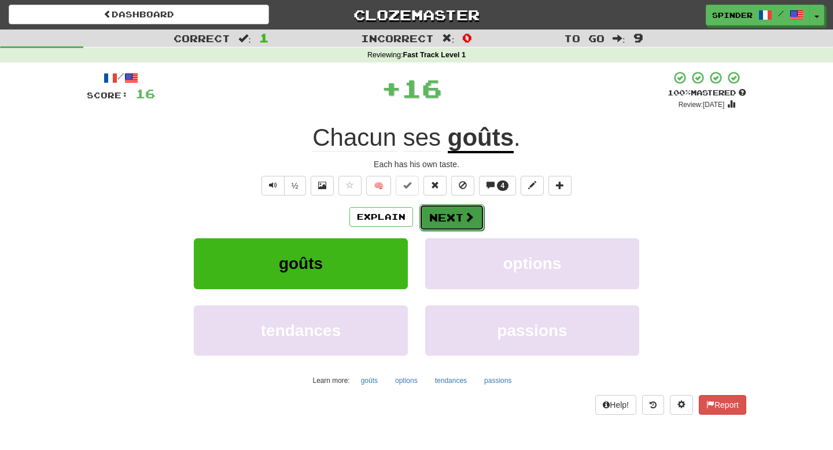
click at [457, 219] on button "Next" at bounding box center [452, 217] width 65 height 27
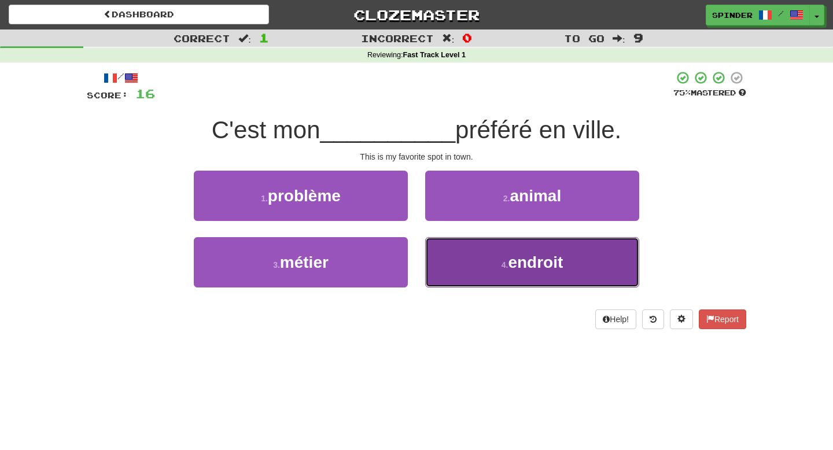
click at [451, 261] on button "4 . endroit" at bounding box center [532, 262] width 214 height 50
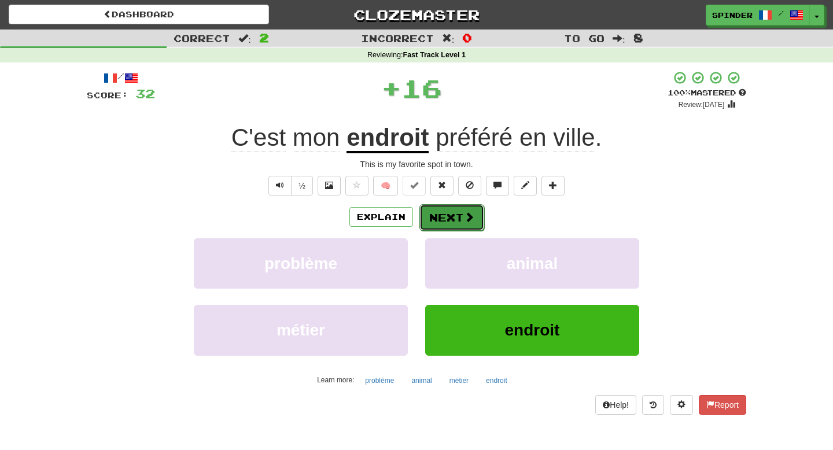
click at [444, 216] on button "Next" at bounding box center [452, 217] width 65 height 27
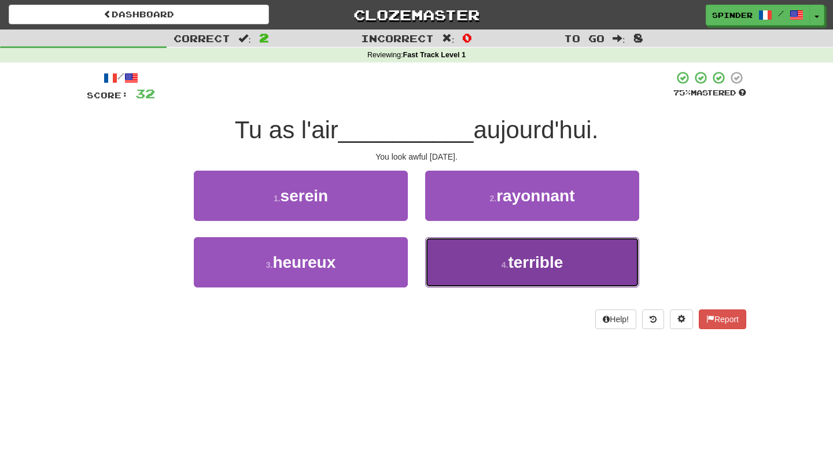
click at [441, 249] on button "4 . terrible" at bounding box center [532, 262] width 214 height 50
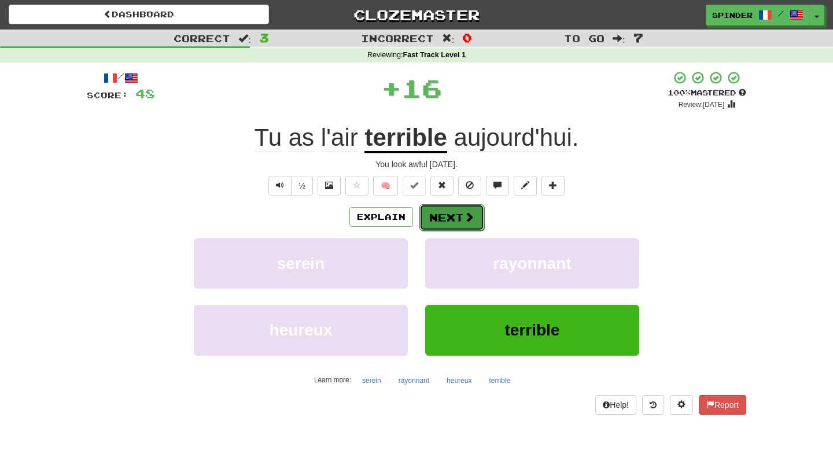
click at [450, 216] on button "Next" at bounding box center [452, 217] width 65 height 27
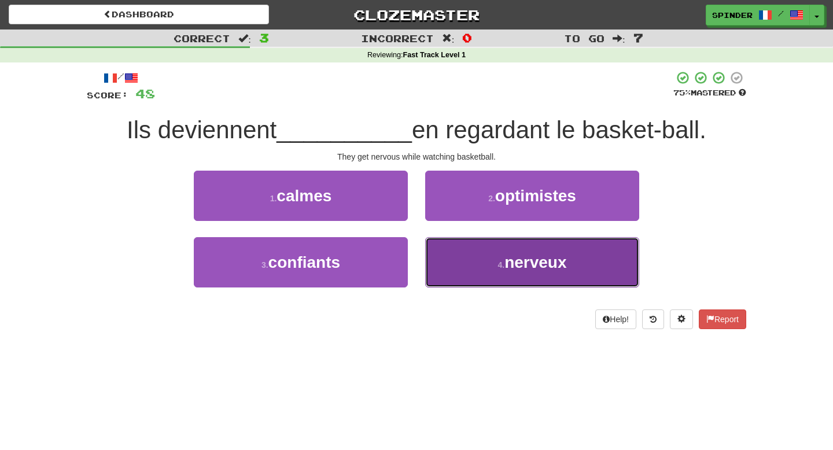
click at [446, 260] on button "4 . nerveux" at bounding box center [532, 262] width 214 height 50
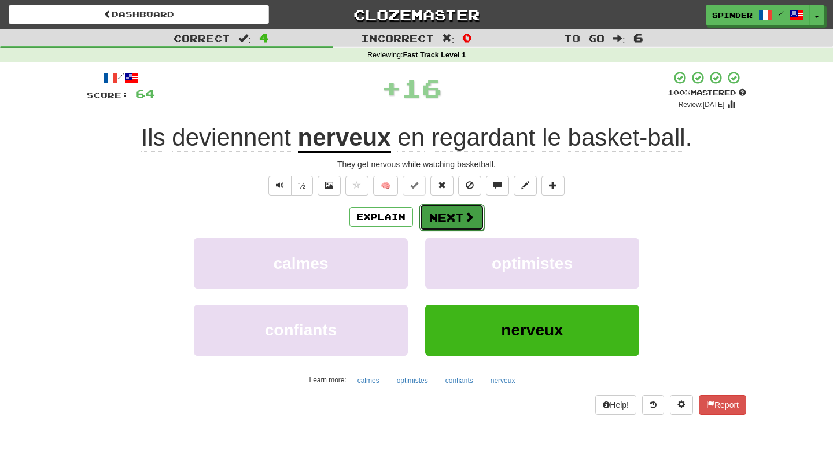
click at [442, 218] on button "Next" at bounding box center [452, 217] width 65 height 27
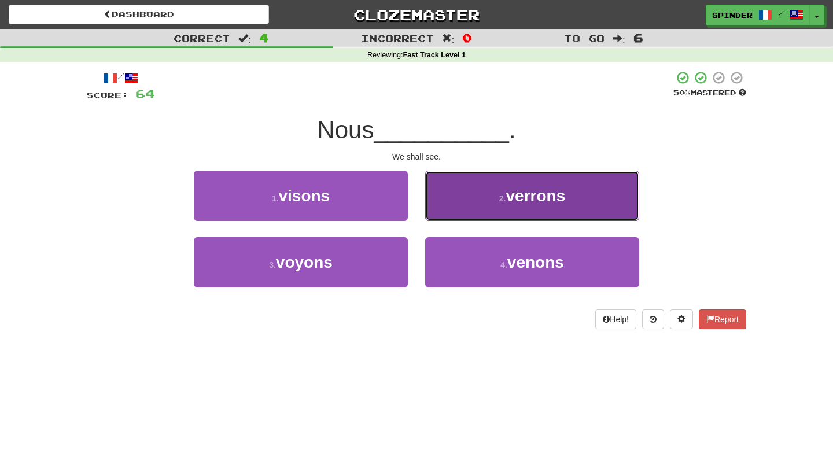
click at [442, 216] on button "2 . verrons" at bounding box center [532, 196] width 214 height 50
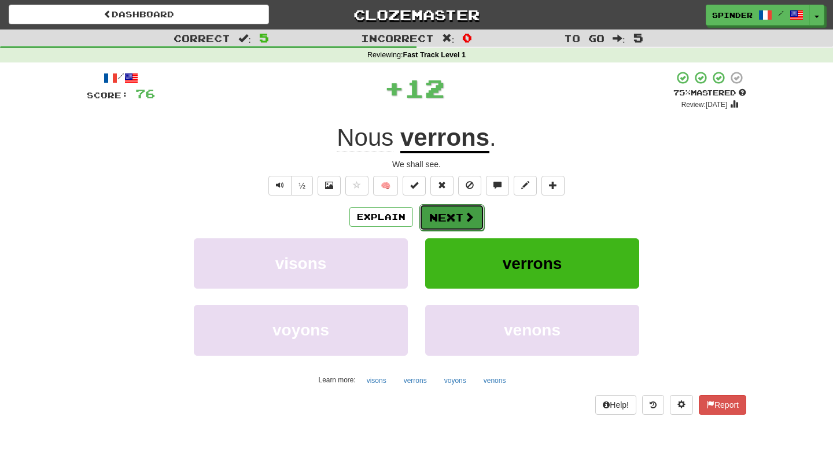
click at [442, 224] on button "Next" at bounding box center [452, 217] width 65 height 27
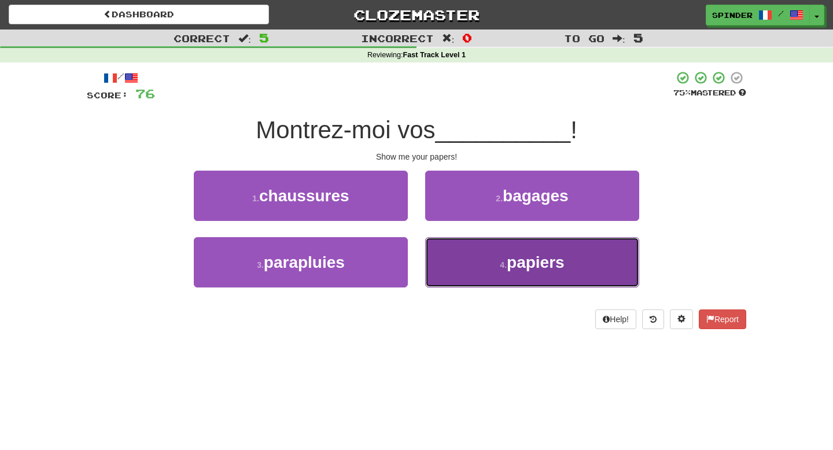
click at [466, 267] on button "4 . papiers" at bounding box center [532, 262] width 214 height 50
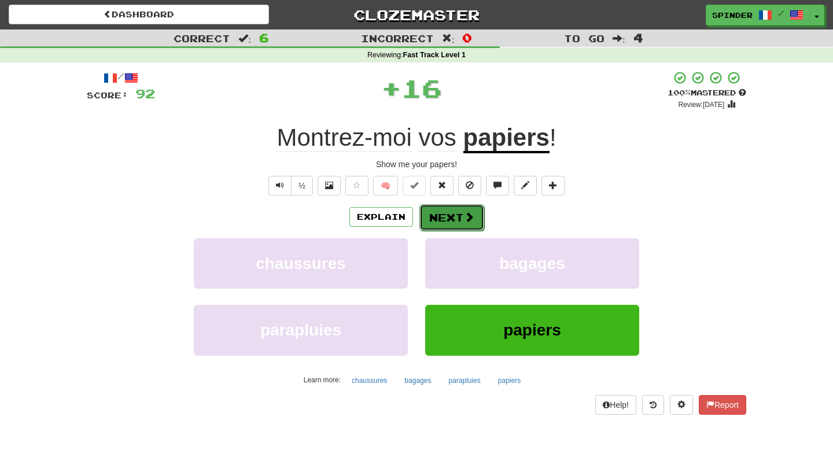
click at [453, 216] on button "Next" at bounding box center [452, 217] width 65 height 27
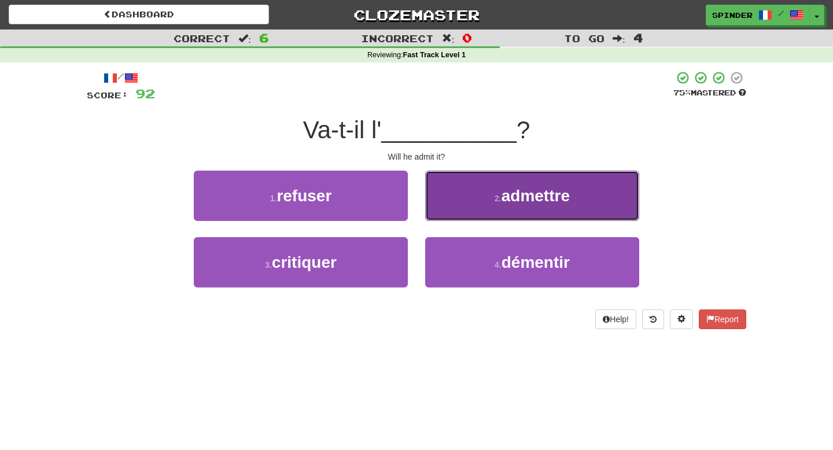
click at [450, 213] on button "2 . admettre" at bounding box center [532, 196] width 214 height 50
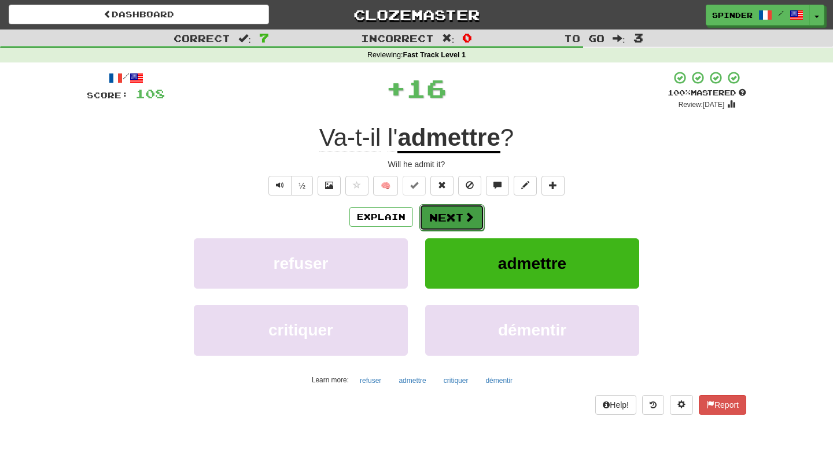
click at [449, 220] on button "Next" at bounding box center [452, 217] width 65 height 27
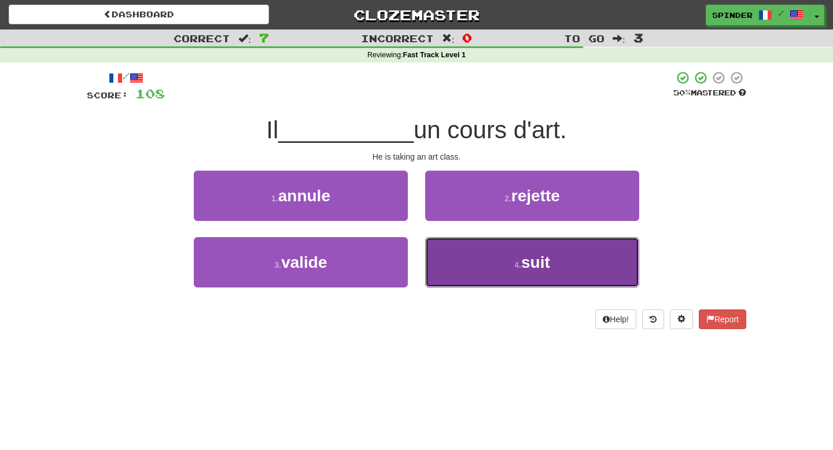
click at [447, 252] on button "4 . suit" at bounding box center [532, 262] width 214 height 50
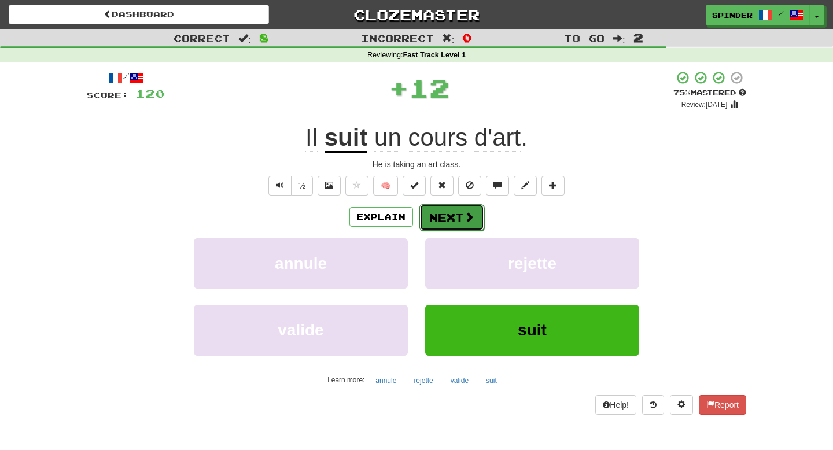
click at [445, 214] on button "Next" at bounding box center [452, 217] width 65 height 27
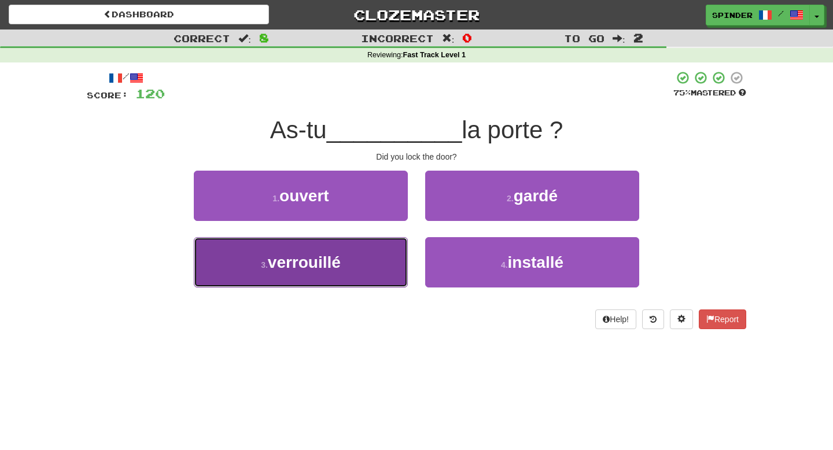
click at [359, 253] on button "3 . verrouillé" at bounding box center [301, 262] width 214 height 50
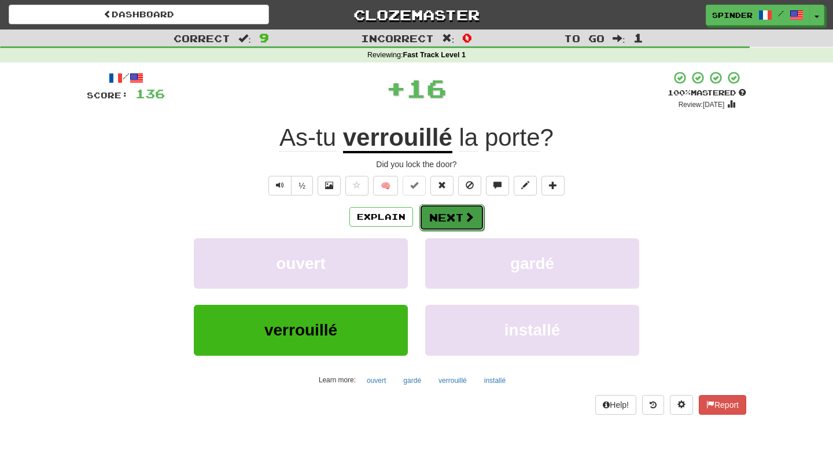
click at [443, 215] on button "Next" at bounding box center [452, 217] width 65 height 27
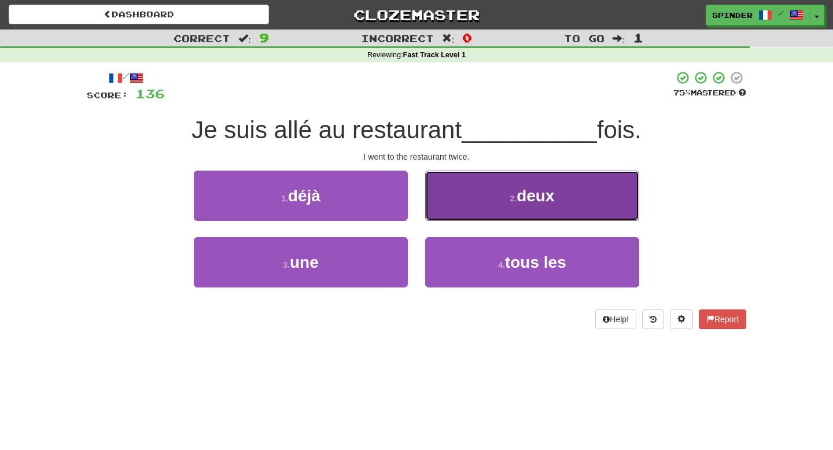
click at [444, 205] on button "2 . deux" at bounding box center [532, 196] width 214 height 50
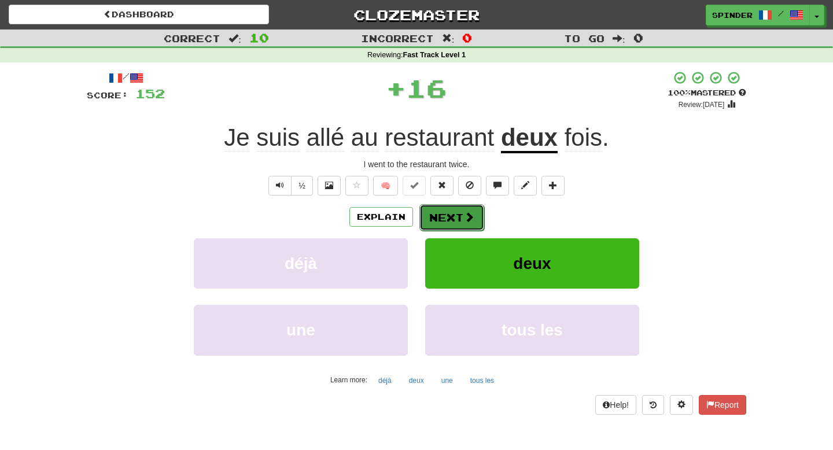
click at [444, 211] on button "Next" at bounding box center [452, 217] width 65 height 27
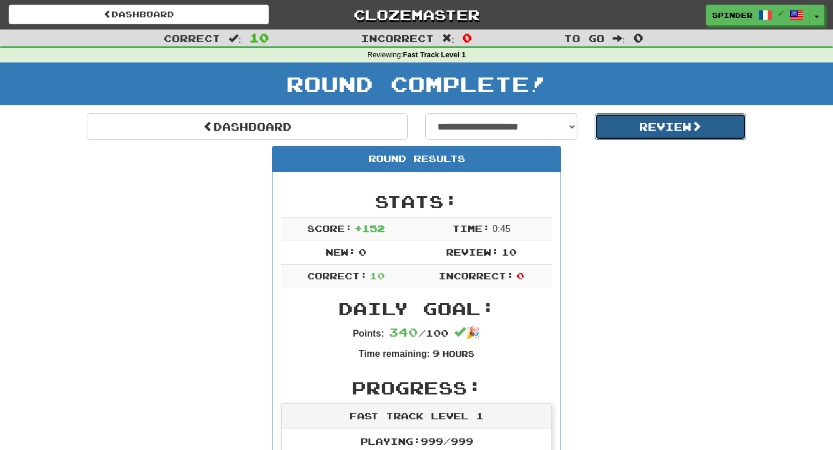
click at [616, 127] on button "Review" at bounding box center [671, 126] width 152 height 27
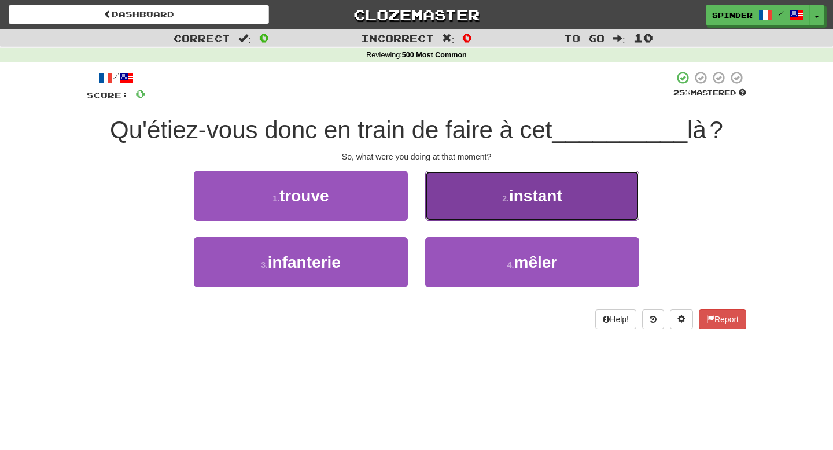
click at [456, 200] on button "2 . instant" at bounding box center [532, 196] width 214 height 50
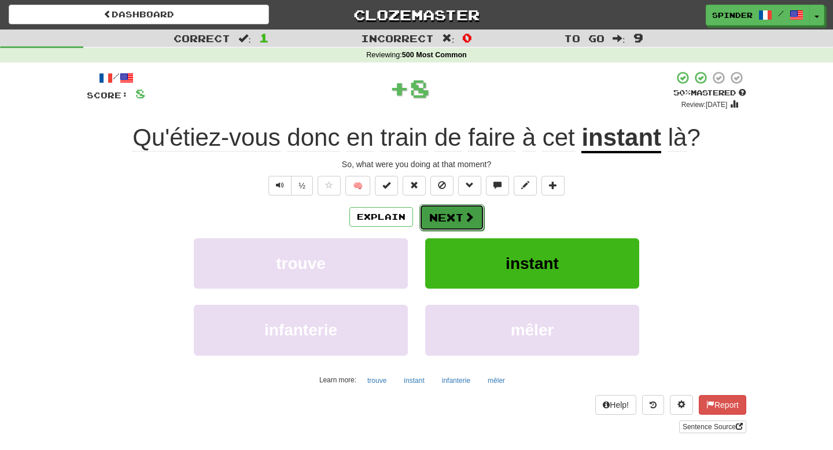
click at [428, 216] on button "Next" at bounding box center [452, 217] width 65 height 27
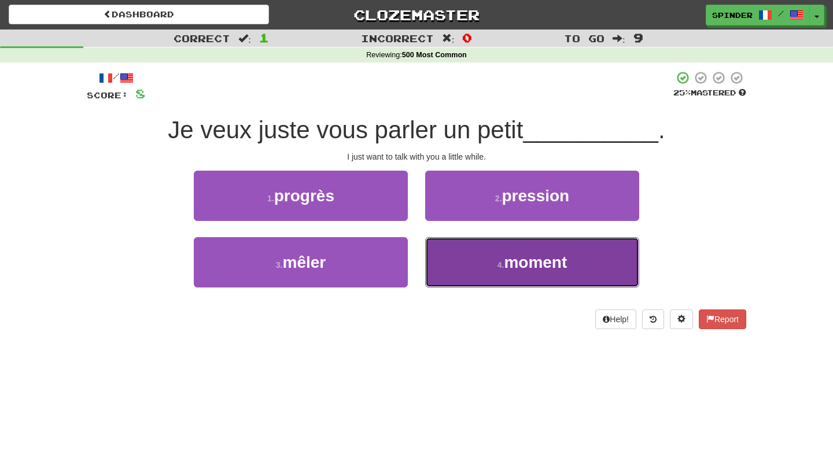
click at [446, 269] on button "4 . moment" at bounding box center [532, 262] width 214 height 50
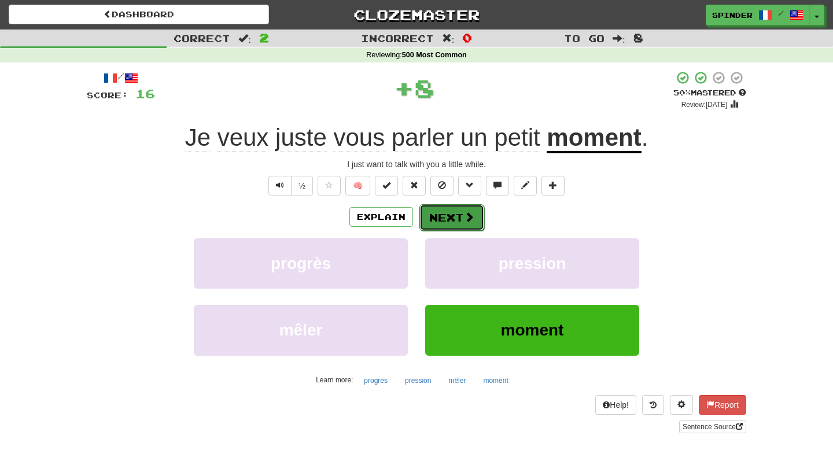
click at [459, 224] on button "Next" at bounding box center [452, 217] width 65 height 27
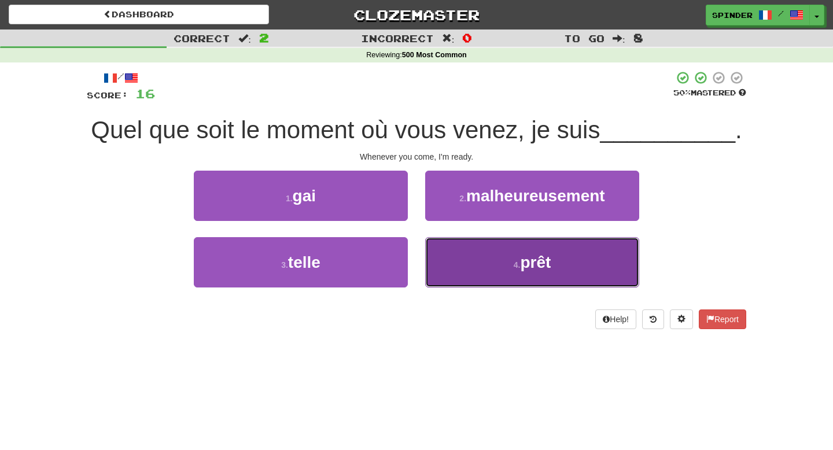
click at [450, 257] on button "4 . prêt" at bounding box center [532, 262] width 214 height 50
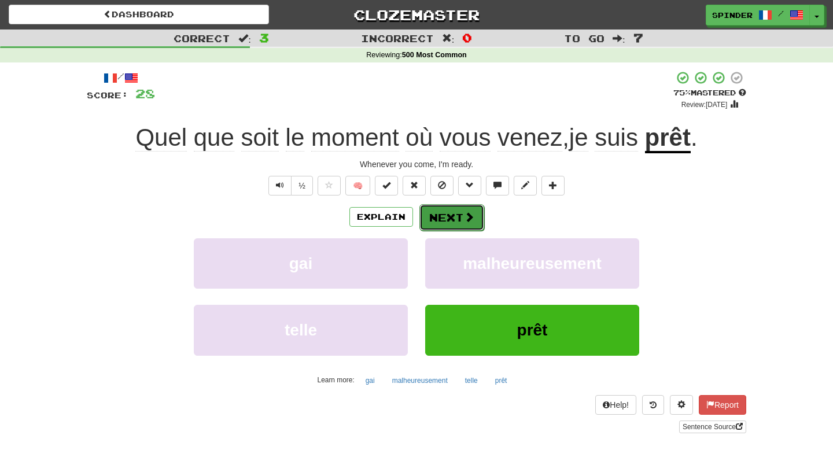
click at [454, 213] on button "Next" at bounding box center [452, 217] width 65 height 27
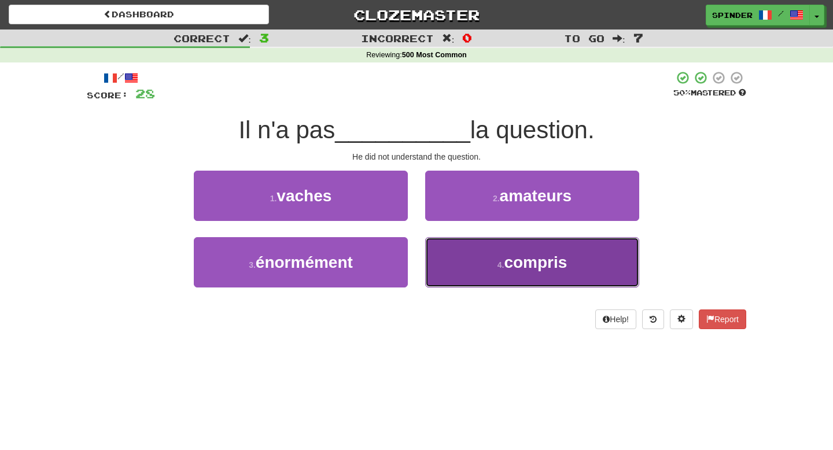
click at [447, 255] on button "4 . compris" at bounding box center [532, 262] width 214 height 50
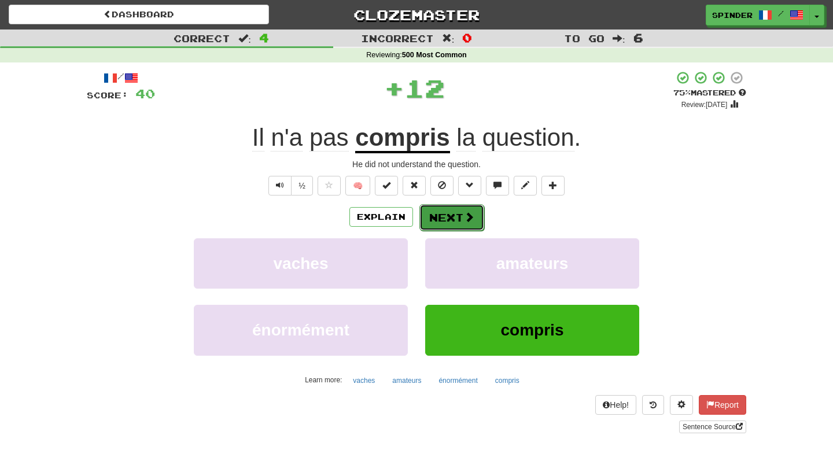
click at [447, 220] on button "Next" at bounding box center [452, 217] width 65 height 27
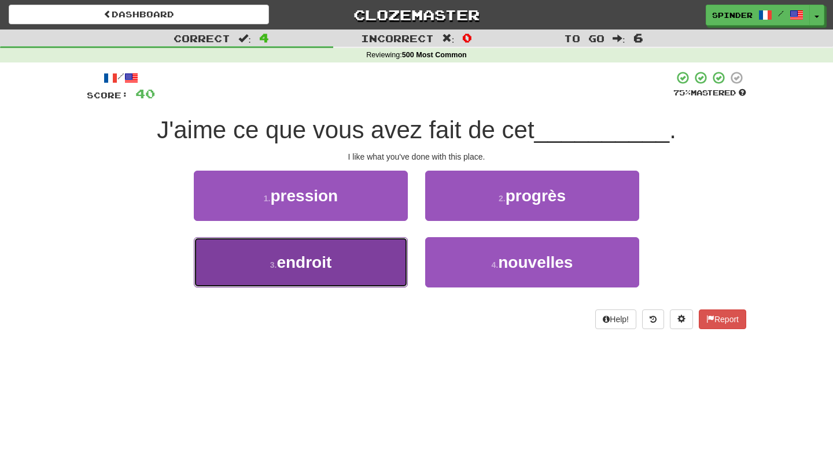
click at [366, 258] on button "3 . endroit" at bounding box center [301, 262] width 214 height 50
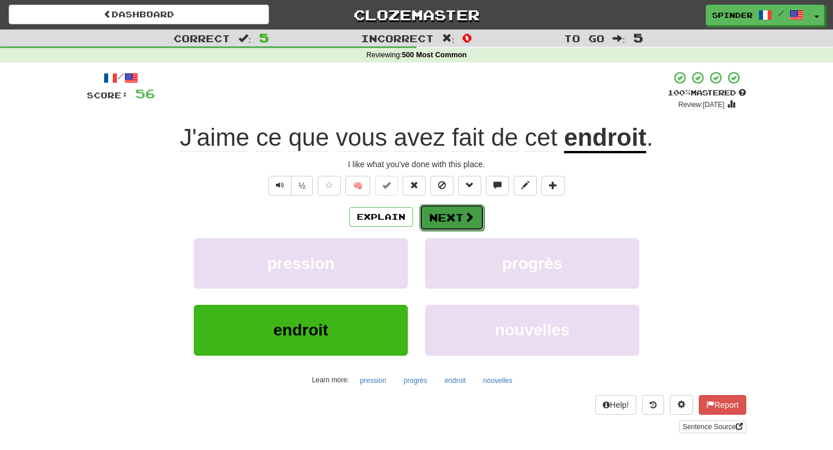
click at [444, 213] on button "Next" at bounding box center [452, 217] width 65 height 27
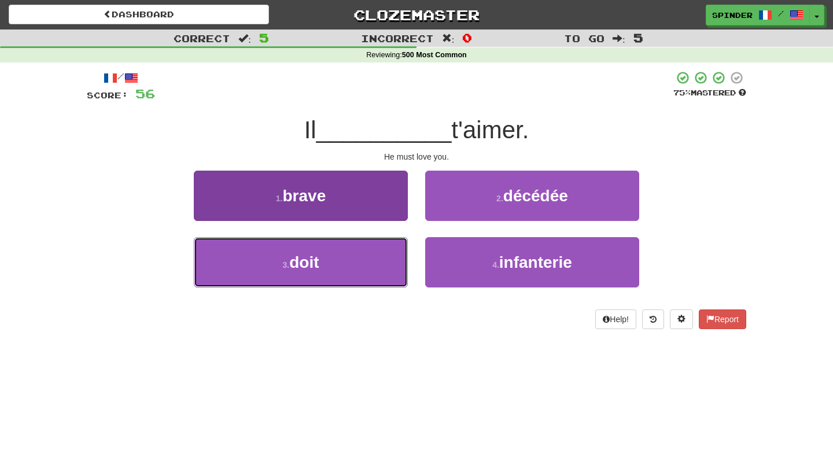
click at [375, 262] on button "3 . doit" at bounding box center [301, 262] width 214 height 50
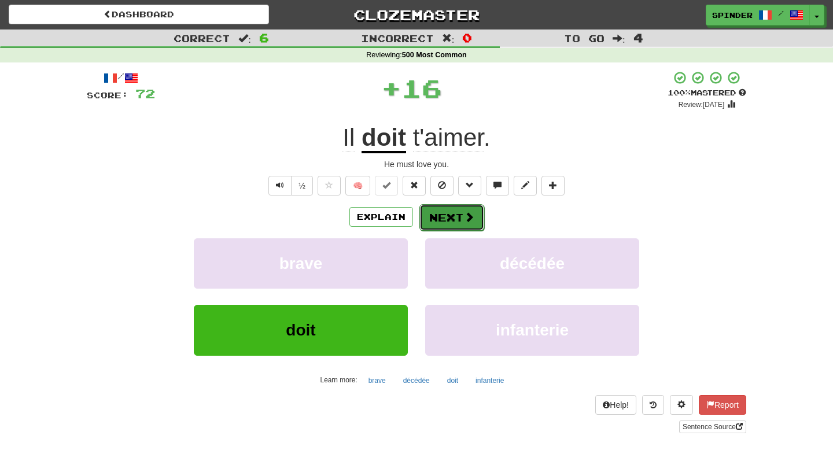
click at [453, 222] on button "Next" at bounding box center [452, 217] width 65 height 27
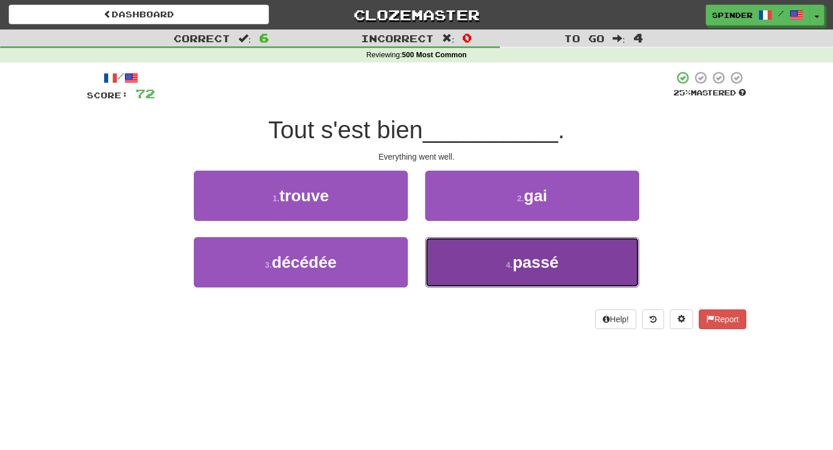
click at [445, 251] on button "4 . passé" at bounding box center [532, 262] width 214 height 50
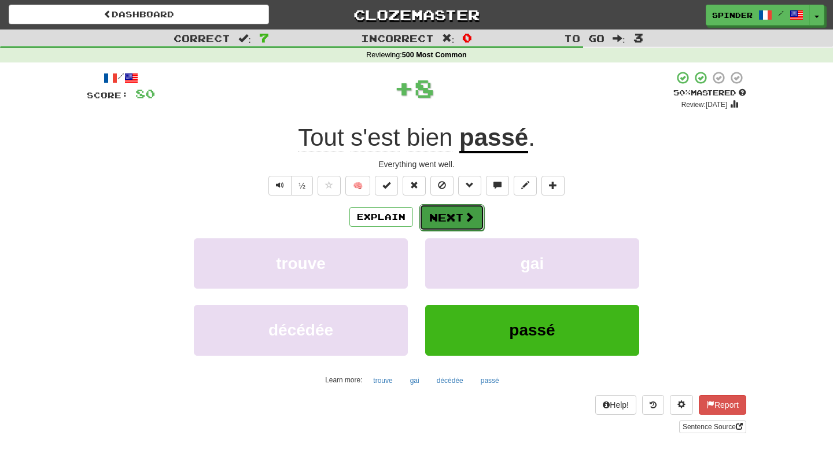
click at [453, 218] on button "Next" at bounding box center [452, 217] width 65 height 27
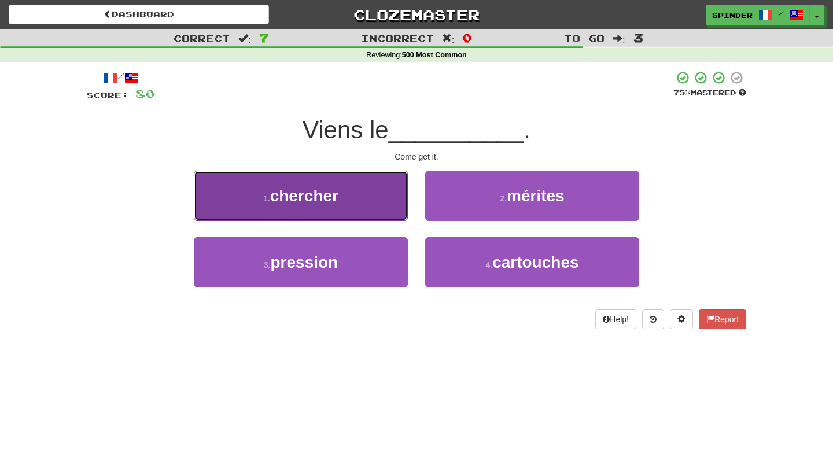
click at [372, 198] on button "1 . chercher" at bounding box center [301, 196] width 214 height 50
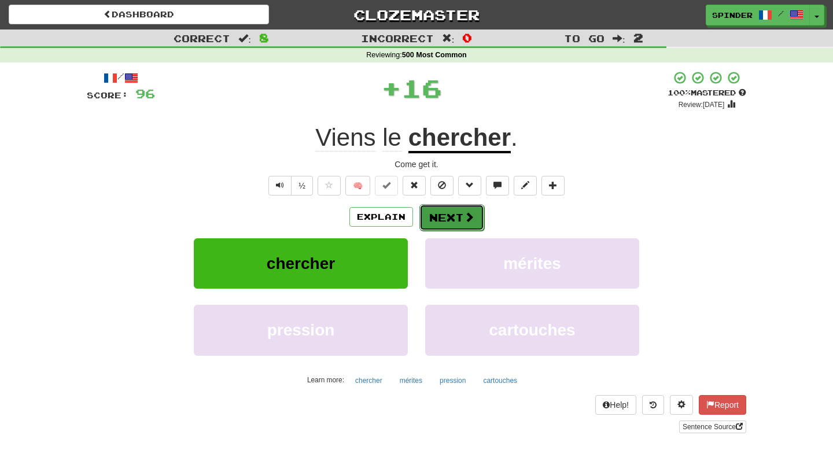
click at [432, 219] on button "Next" at bounding box center [452, 217] width 65 height 27
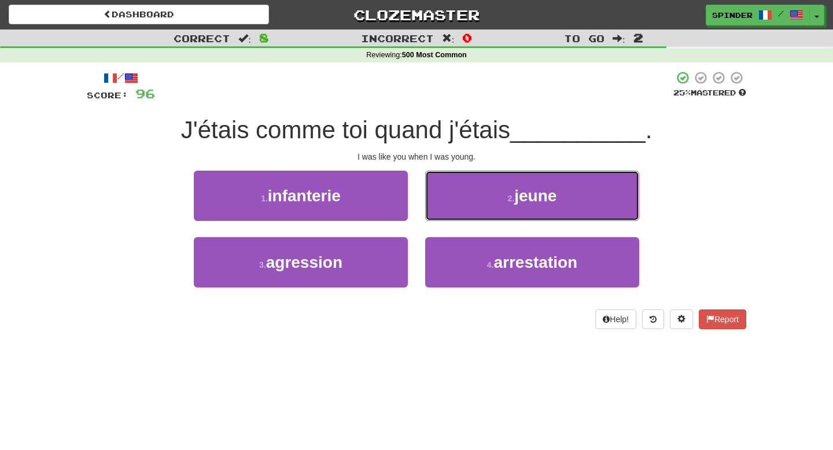
click at [458, 203] on button "2 . jeune" at bounding box center [532, 196] width 214 height 50
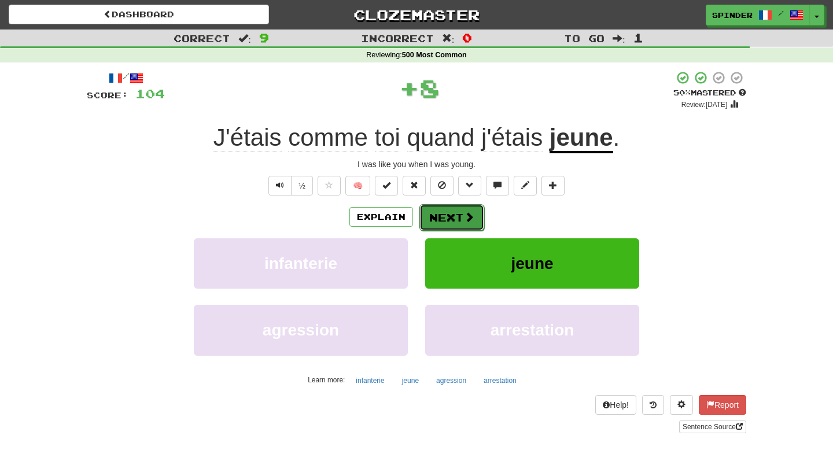
click at [455, 215] on button "Next" at bounding box center [452, 217] width 65 height 27
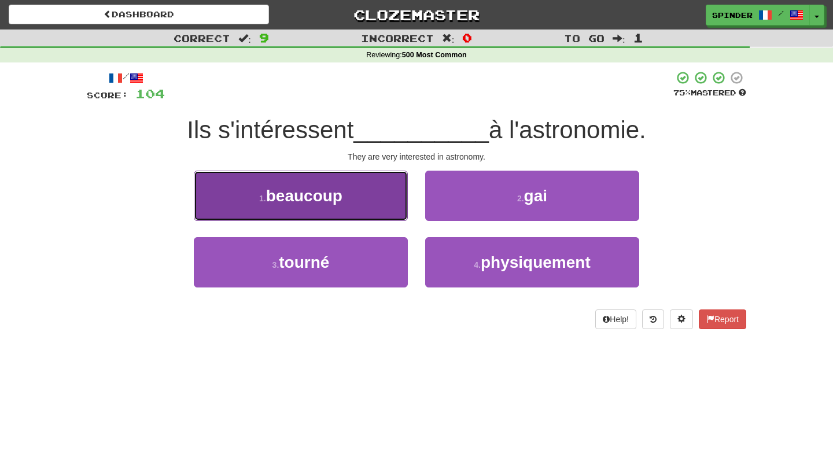
click at [389, 206] on button "1 . beaucoup" at bounding box center [301, 196] width 214 height 50
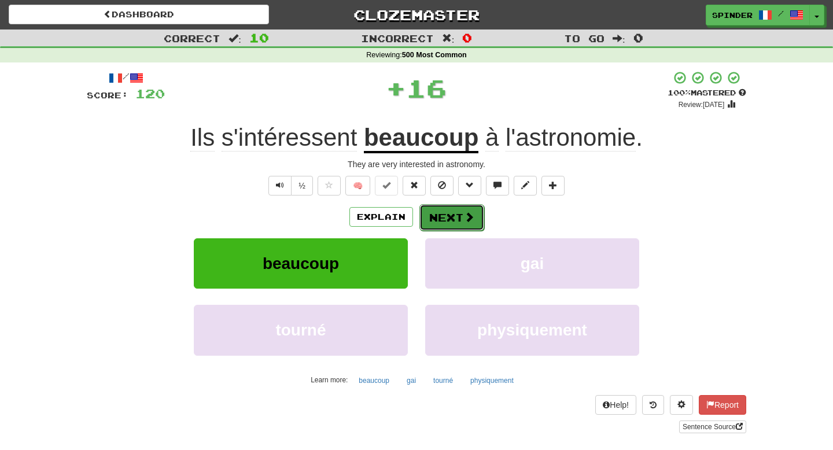
click at [456, 216] on button "Next" at bounding box center [452, 217] width 65 height 27
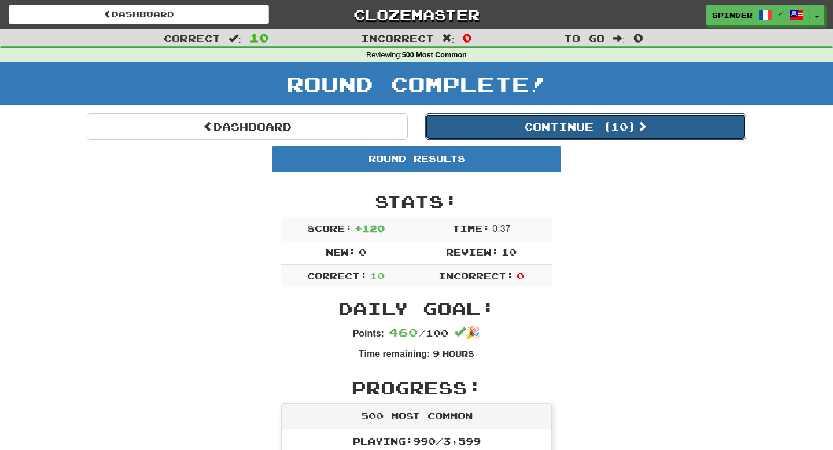
click at [591, 128] on button "Continue ( 10 )" at bounding box center [585, 126] width 321 height 27
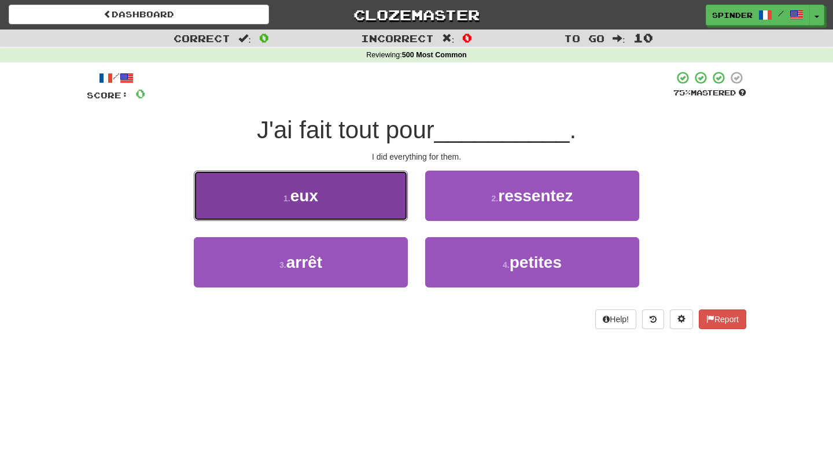
click at [394, 207] on button "1 . eux" at bounding box center [301, 196] width 214 height 50
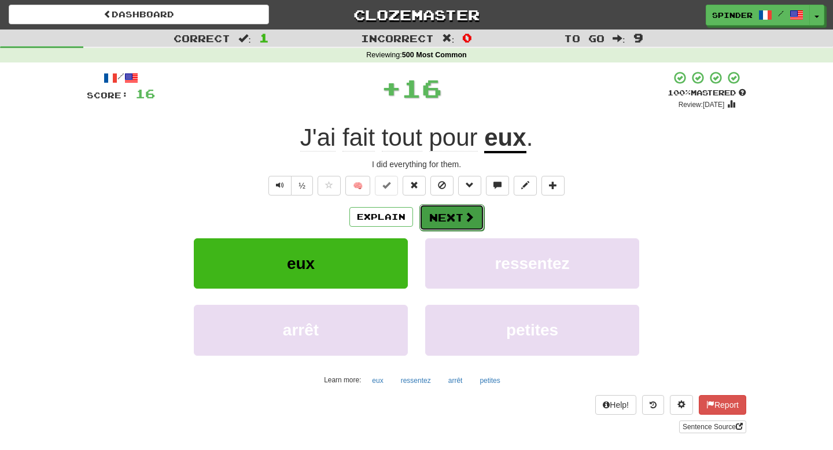
click at [465, 220] on span at bounding box center [469, 217] width 10 height 10
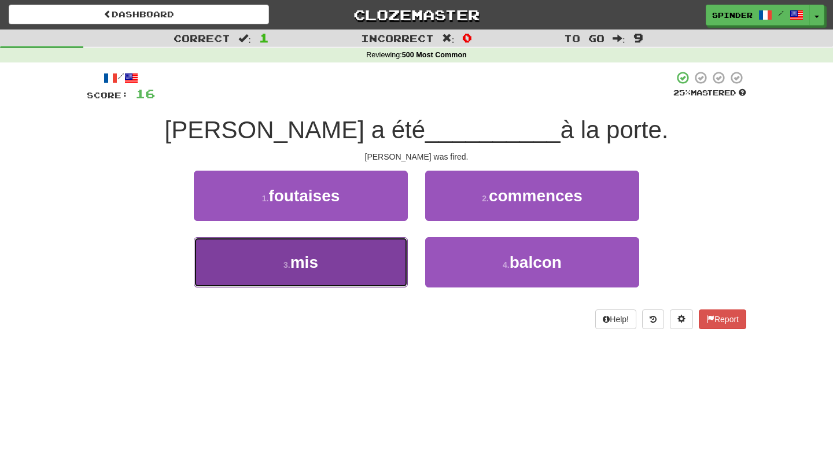
click at [354, 262] on button "3 . mis" at bounding box center [301, 262] width 214 height 50
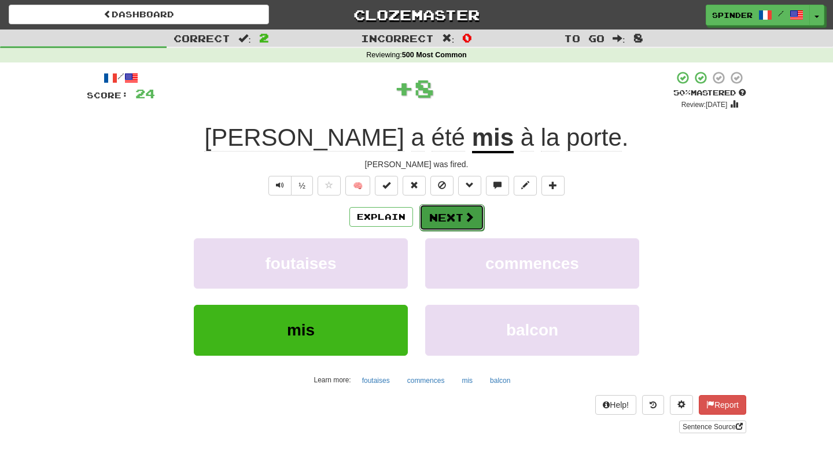
click at [447, 222] on button "Next" at bounding box center [452, 217] width 65 height 27
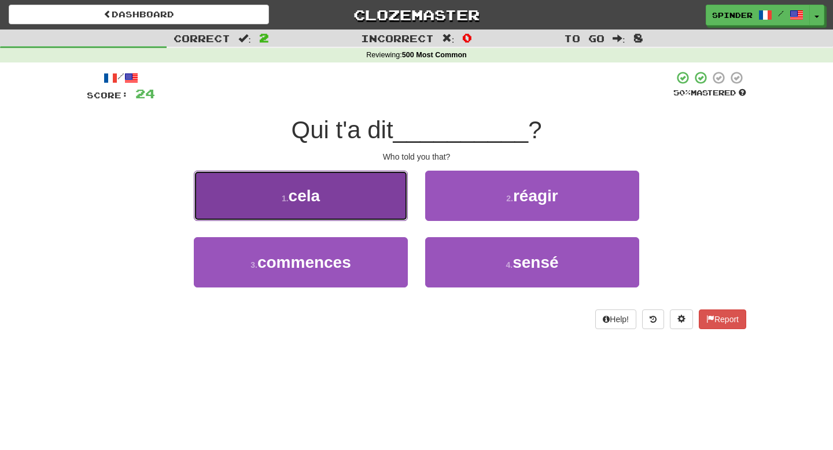
click at [368, 205] on button "1 . cela" at bounding box center [301, 196] width 214 height 50
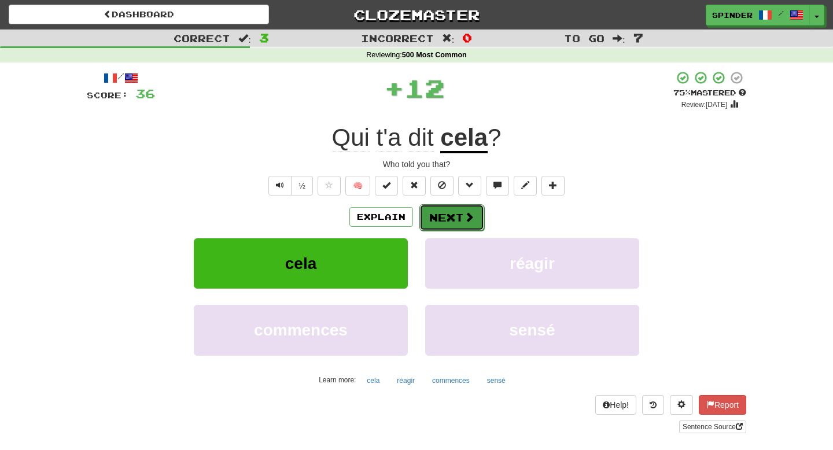
click at [444, 223] on button "Next" at bounding box center [452, 217] width 65 height 27
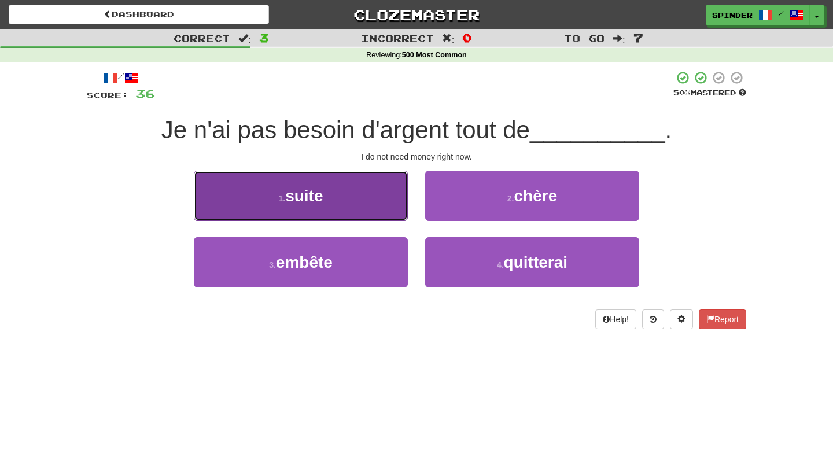
click at [378, 208] on button "1 . suite" at bounding box center [301, 196] width 214 height 50
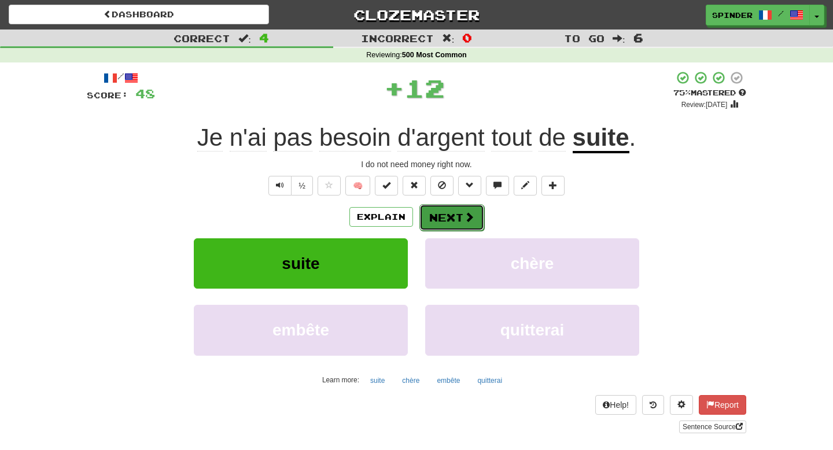
click at [465, 213] on span at bounding box center [469, 217] width 10 height 10
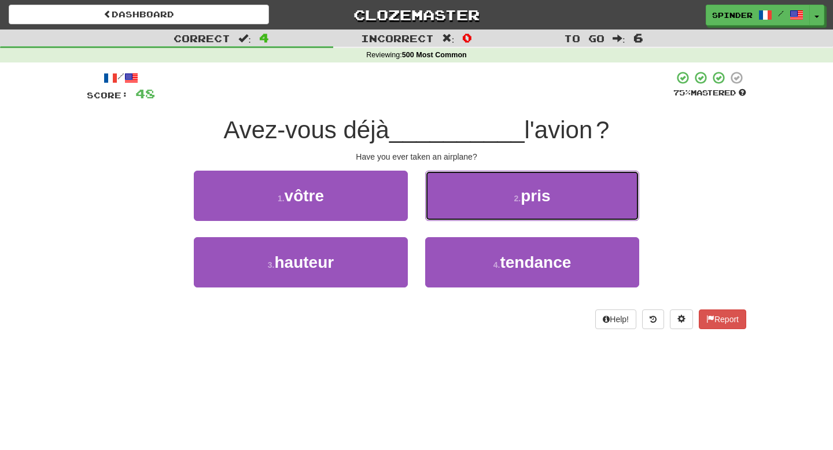
click at [465, 213] on button "2 . pris" at bounding box center [532, 196] width 214 height 50
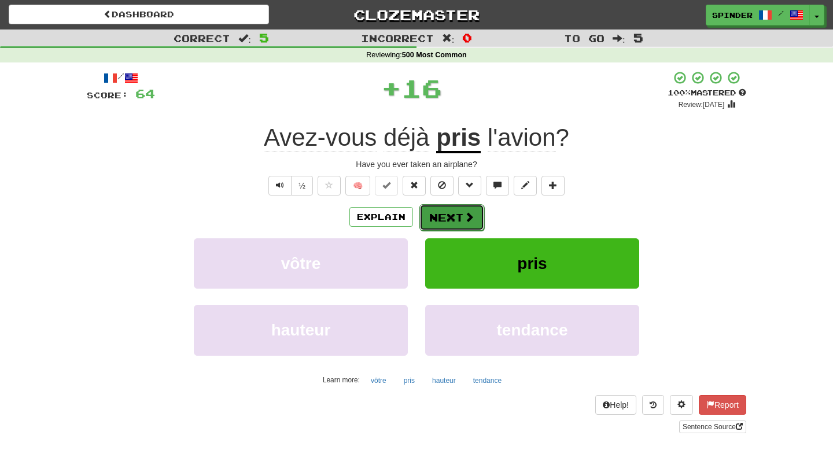
click at [458, 217] on button "Next" at bounding box center [452, 217] width 65 height 27
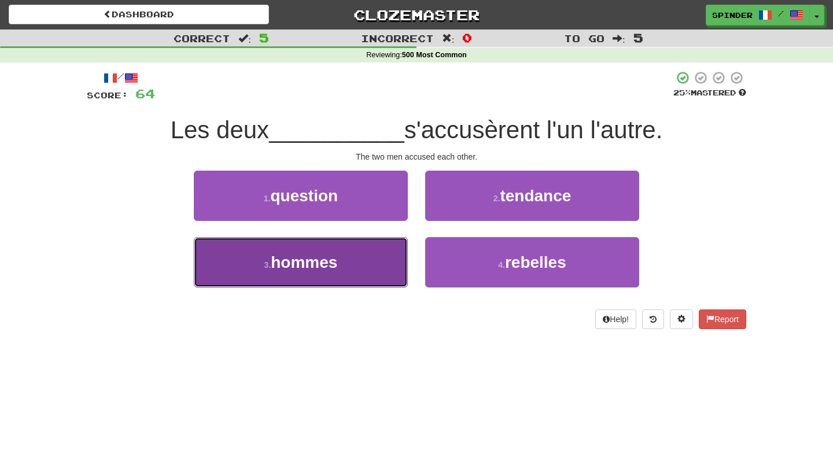
click at [372, 256] on button "3 . hommes" at bounding box center [301, 262] width 214 height 50
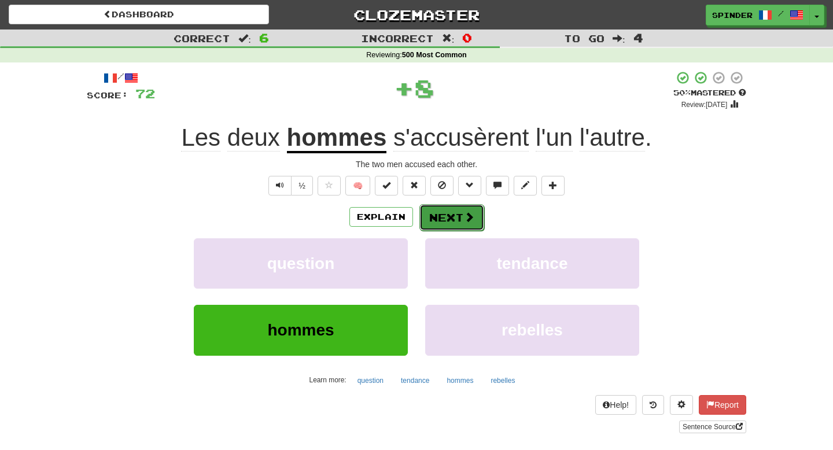
click at [455, 225] on button "Next" at bounding box center [452, 217] width 65 height 27
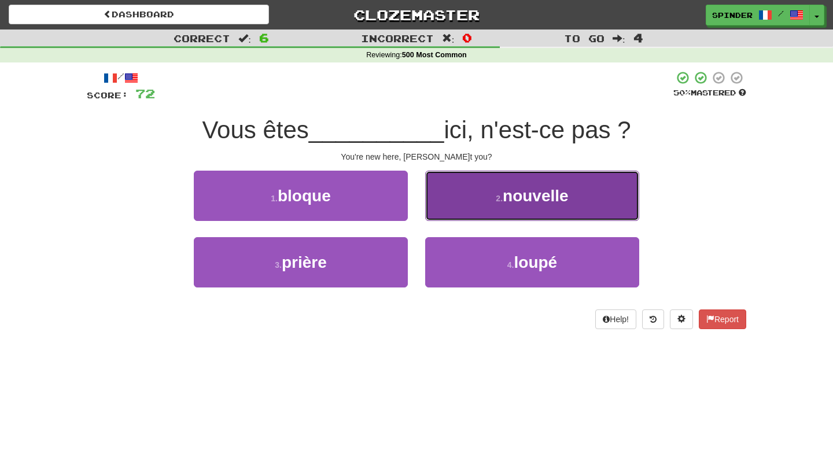
click at [458, 216] on button "2 . nouvelle" at bounding box center [532, 196] width 214 height 50
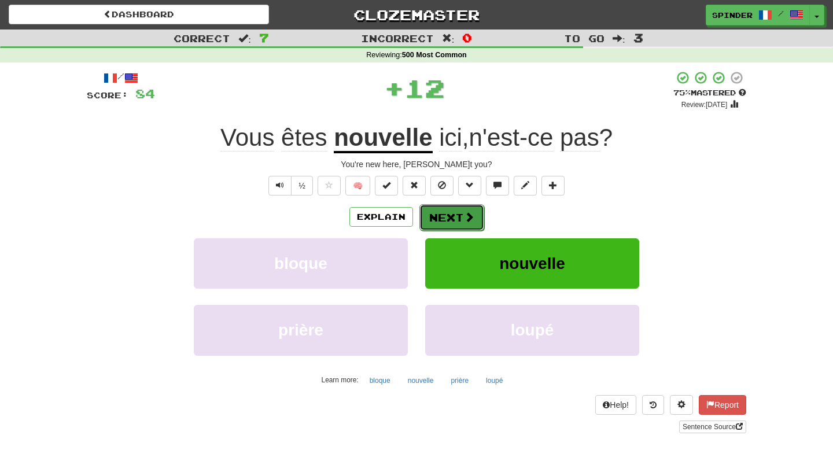
click at [457, 216] on button "Next" at bounding box center [452, 217] width 65 height 27
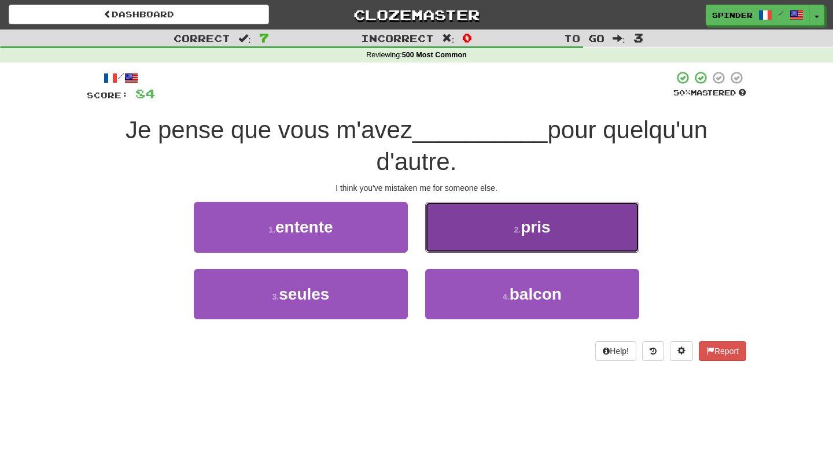
click at [457, 224] on button "2 . pris" at bounding box center [532, 227] width 214 height 50
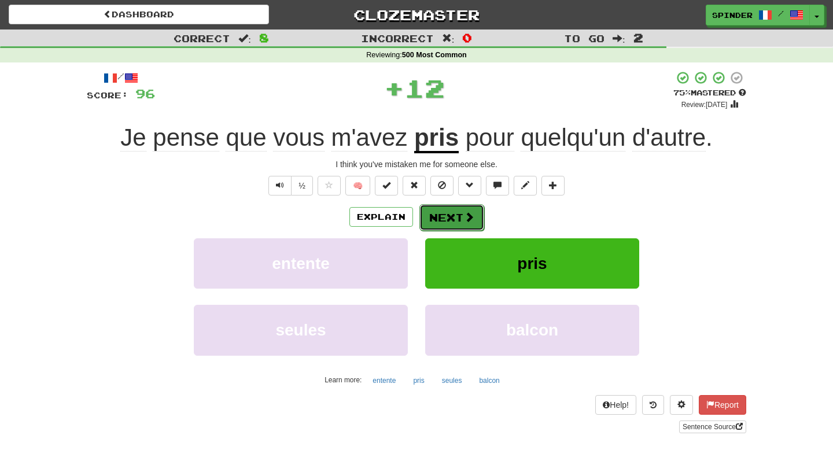
click at [454, 220] on button "Next" at bounding box center [452, 217] width 65 height 27
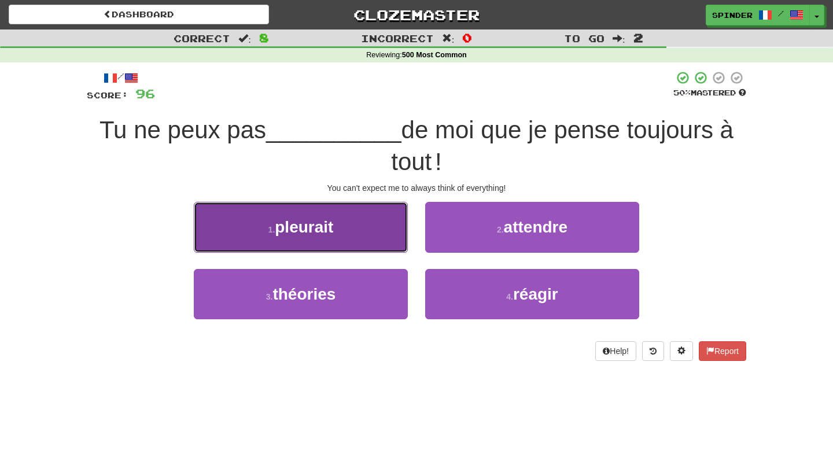
click at [365, 248] on button "1 . pleurait" at bounding box center [301, 227] width 214 height 50
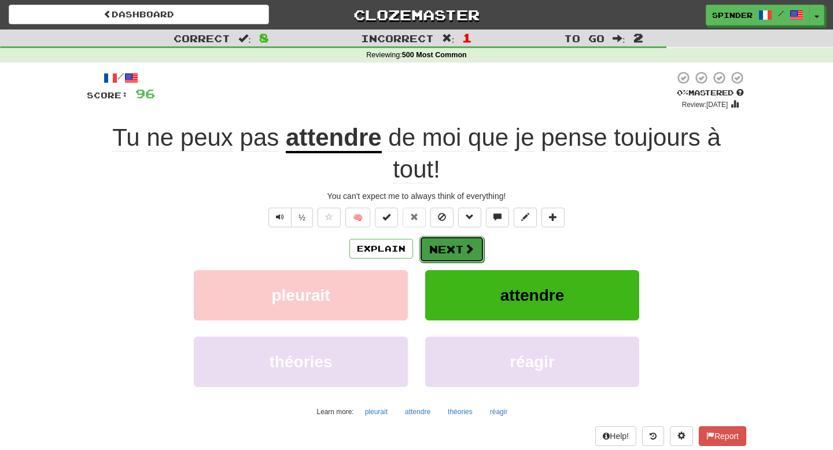
click at [440, 254] on button "Next" at bounding box center [452, 249] width 65 height 27
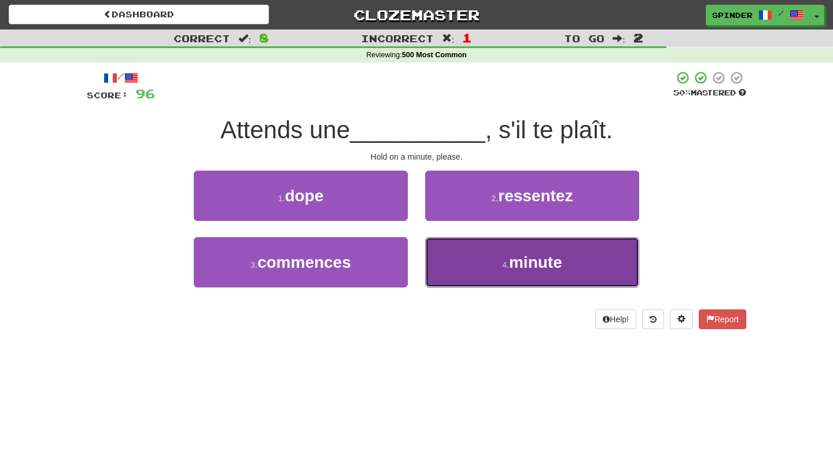
click at [446, 270] on button "4 . minute" at bounding box center [532, 262] width 214 height 50
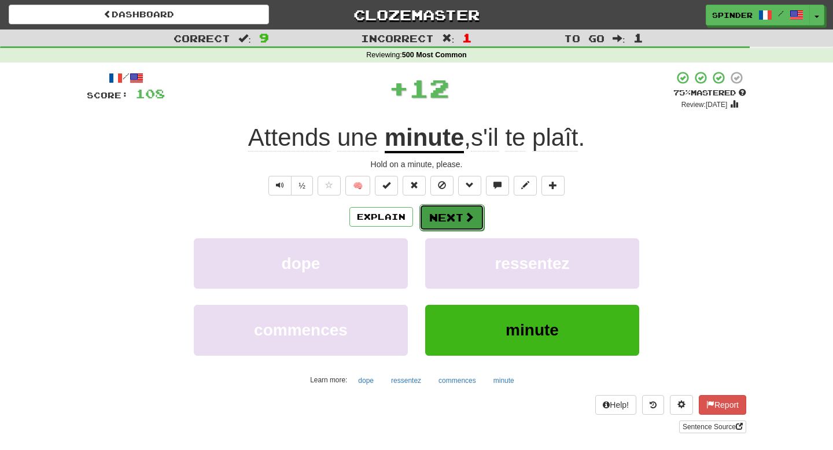
click at [457, 220] on button "Next" at bounding box center [452, 217] width 65 height 27
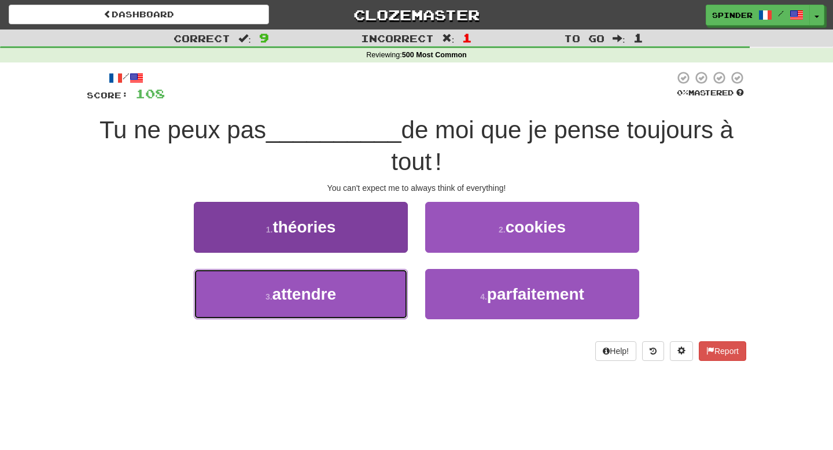
click at [387, 283] on button "3 . attendre" at bounding box center [301, 294] width 214 height 50
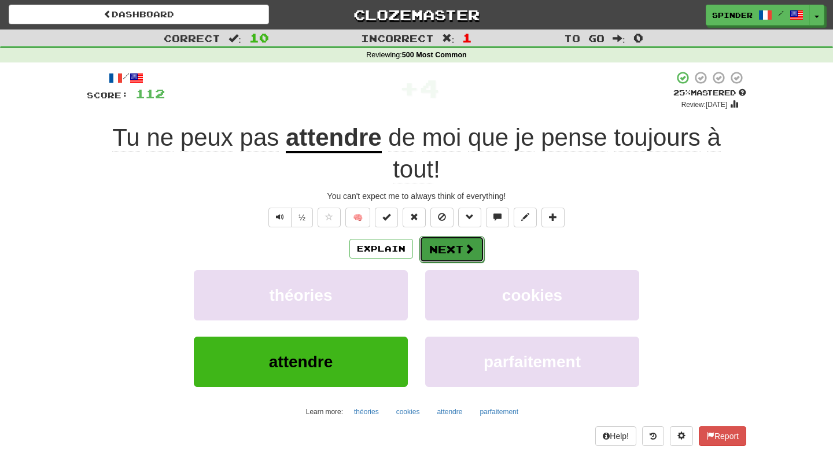
click at [454, 242] on button "Next" at bounding box center [452, 249] width 65 height 27
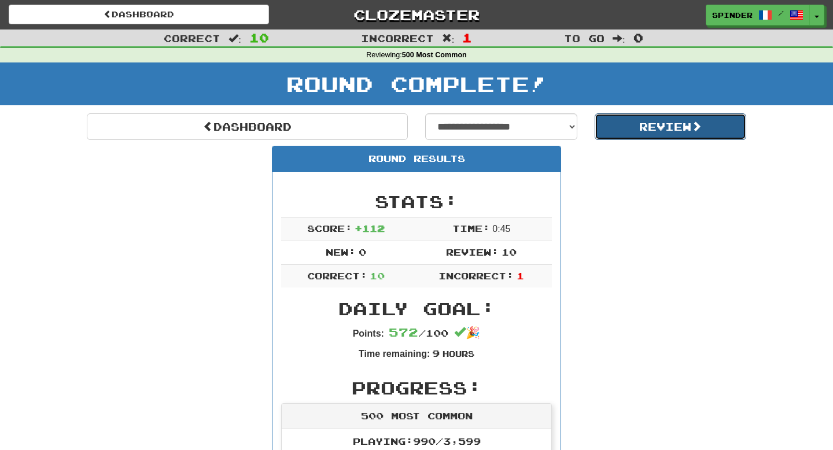
click at [620, 128] on button "Review" at bounding box center [671, 126] width 152 height 27
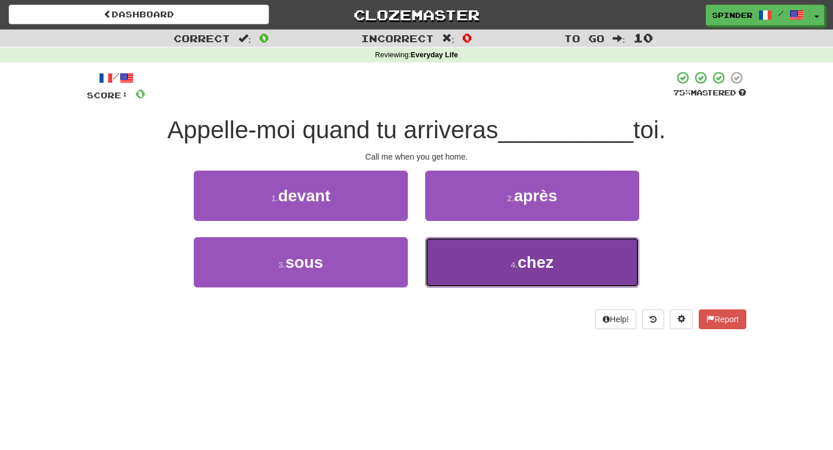
click at [554, 264] on span "chez" at bounding box center [536, 262] width 36 height 18
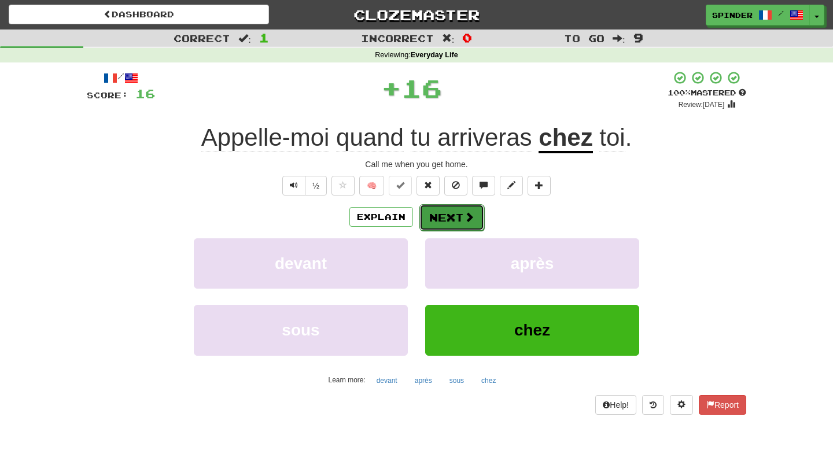
click at [466, 220] on span at bounding box center [469, 217] width 10 height 10
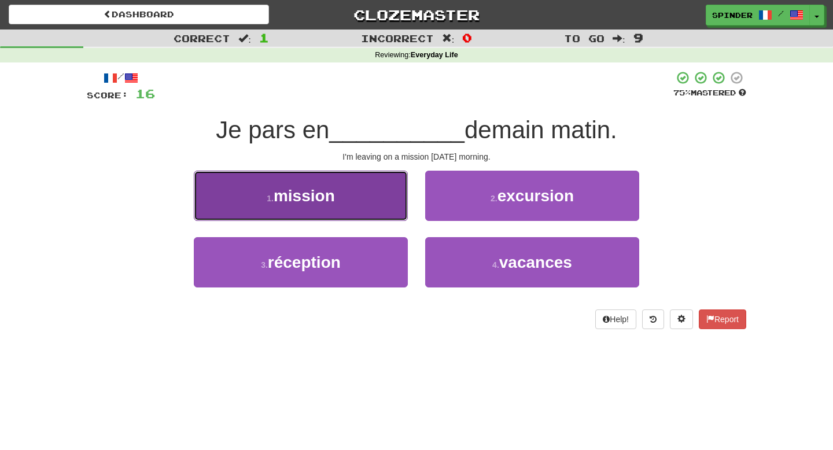
click at [370, 199] on button "1 . mission" at bounding box center [301, 196] width 214 height 50
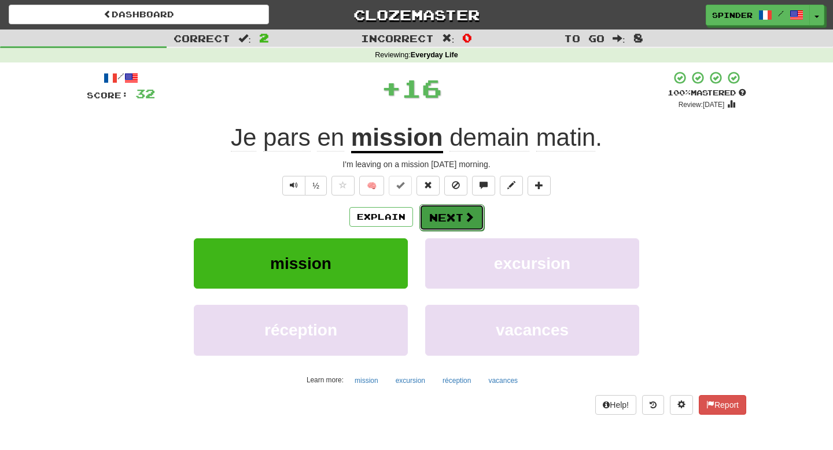
click at [454, 216] on button "Next" at bounding box center [452, 217] width 65 height 27
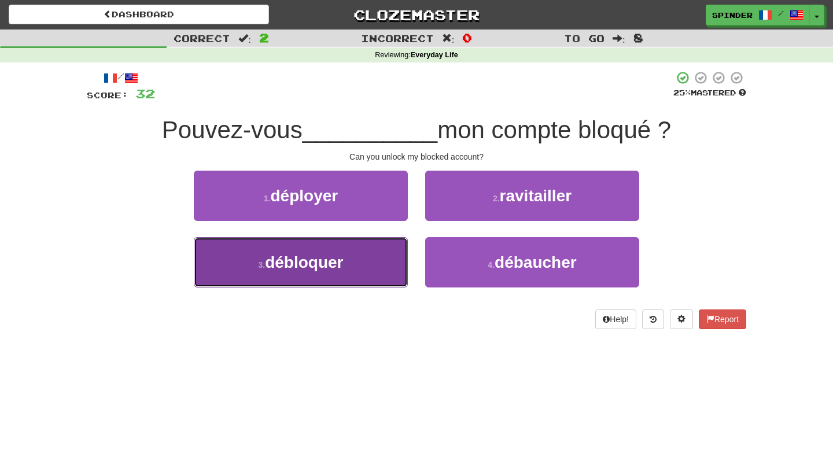
click at [390, 248] on button "3 . débloquer" at bounding box center [301, 262] width 214 height 50
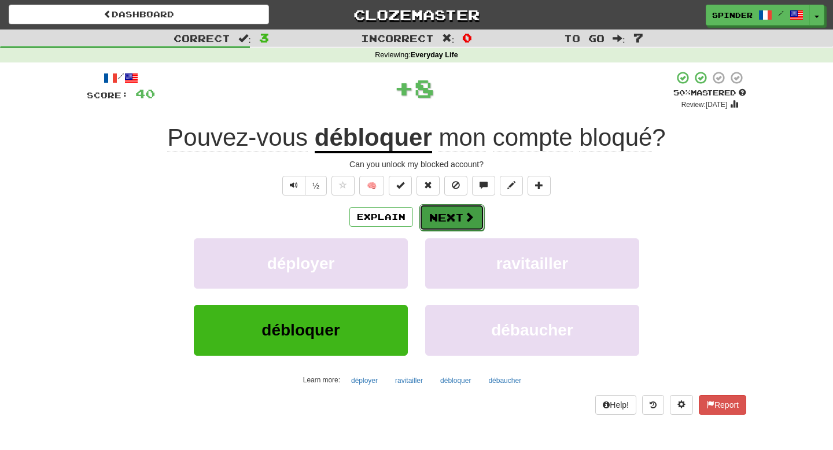
click at [449, 215] on button "Next" at bounding box center [452, 217] width 65 height 27
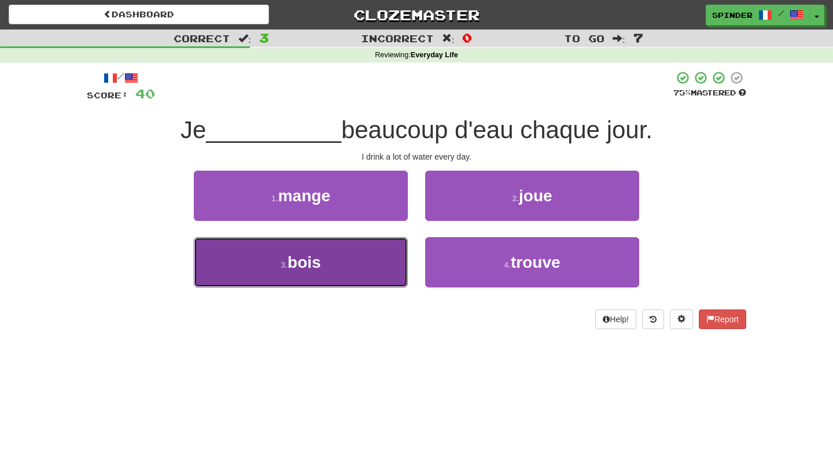
click at [383, 266] on button "3 . bois" at bounding box center [301, 262] width 214 height 50
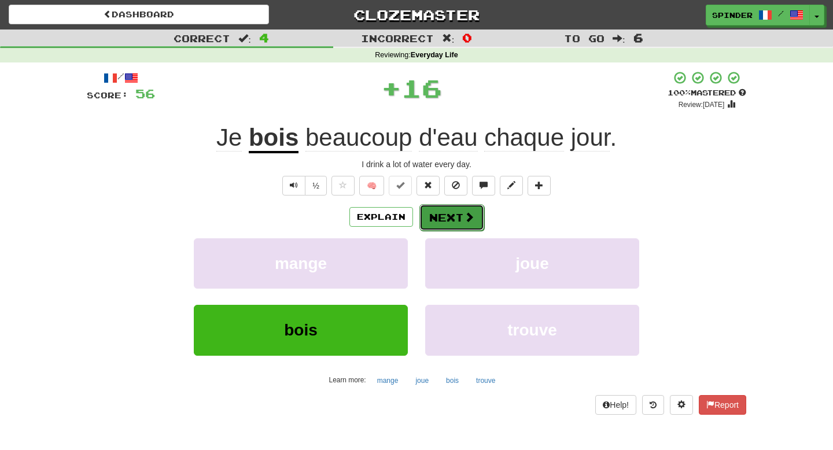
click at [461, 222] on button "Next" at bounding box center [452, 217] width 65 height 27
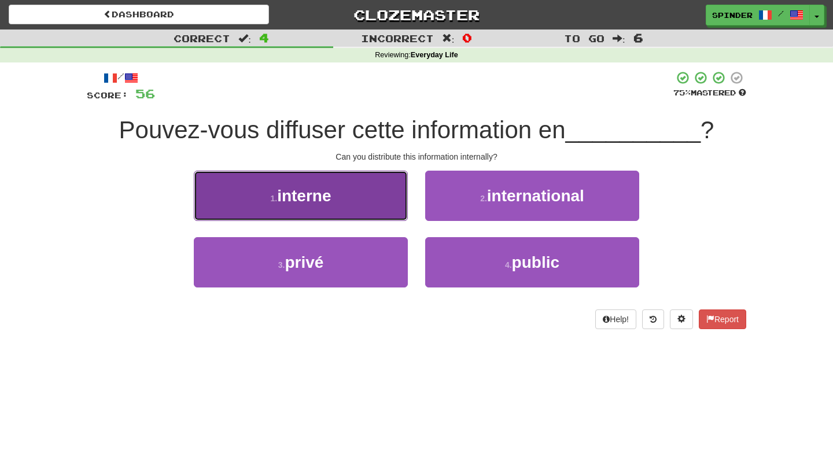
click at [366, 207] on button "1 . interne" at bounding box center [301, 196] width 214 height 50
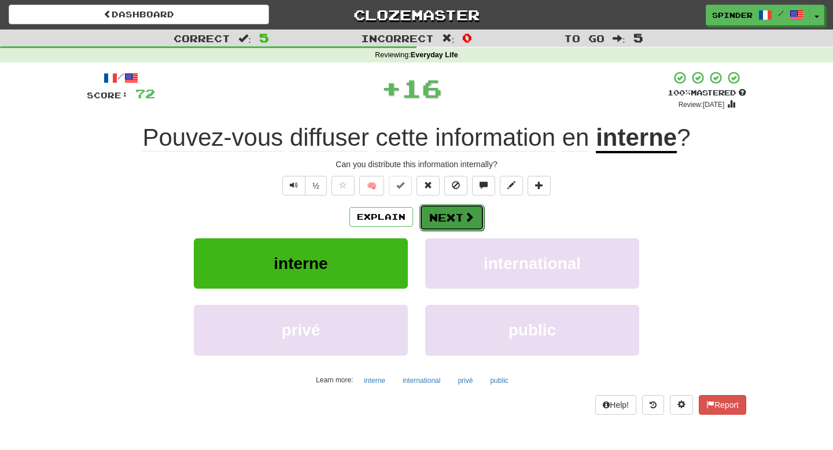
click at [450, 223] on button "Next" at bounding box center [452, 217] width 65 height 27
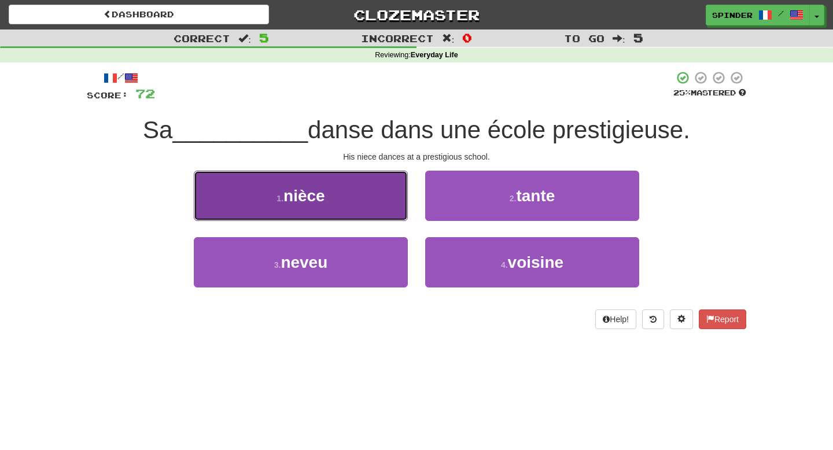
click at [365, 212] on button "1 . nièce" at bounding box center [301, 196] width 214 height 50
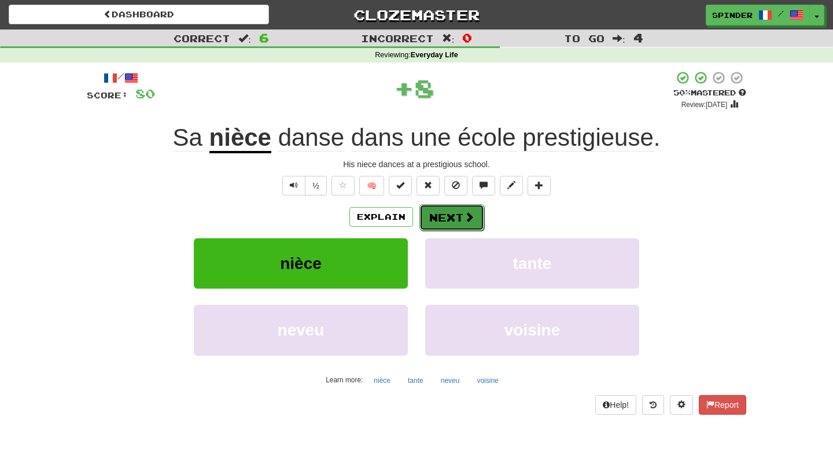
click at [448, 216] on button "Next" at bounding box center [452, 217] width 65 height 27
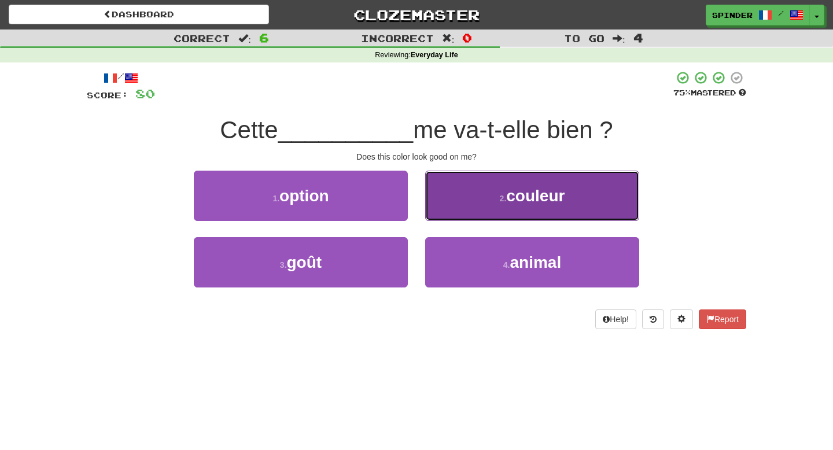
click at [459, 200] on button "2 . couleur" at bounding box center [532, 196] width 214 height 50
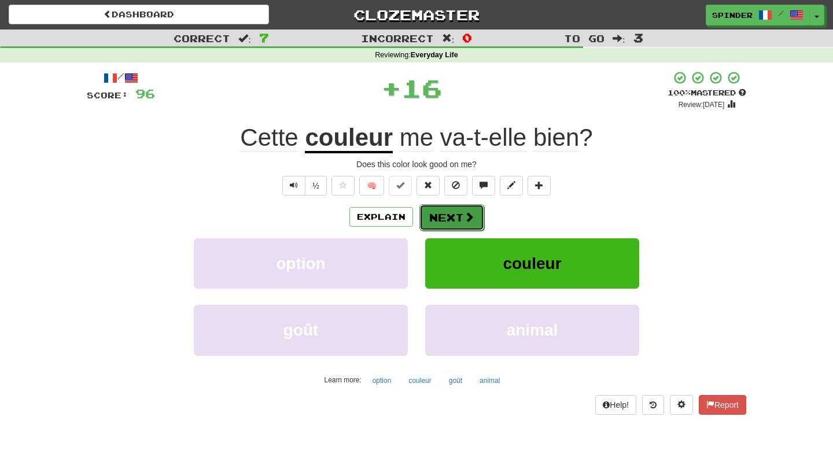
click at [449, 215] on button "Next" at bounding box center [452, 217] width 65 height 27
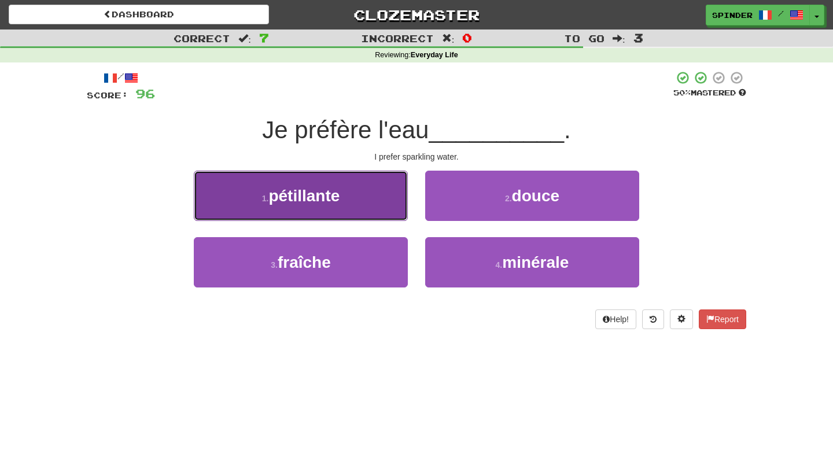
click at [373, 211] on button "1 . pétillante" at bounding box center [301, 196] width 214 height 50
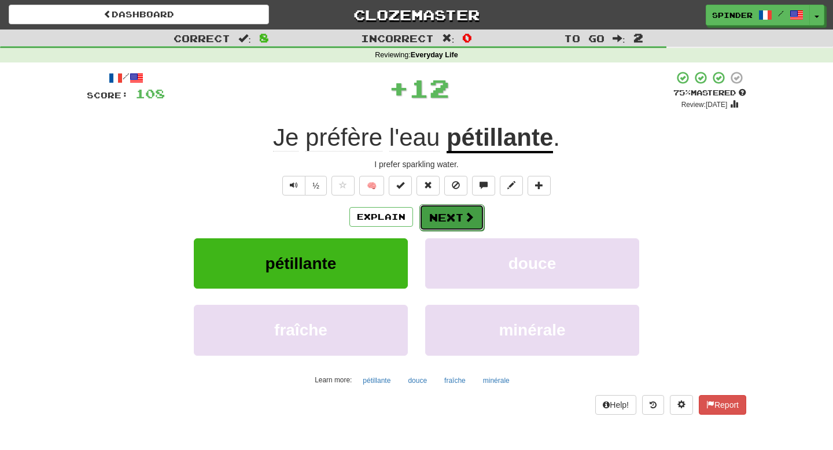
click at [469, 218] on span at bounding box center [469, 217] width 10 height 10
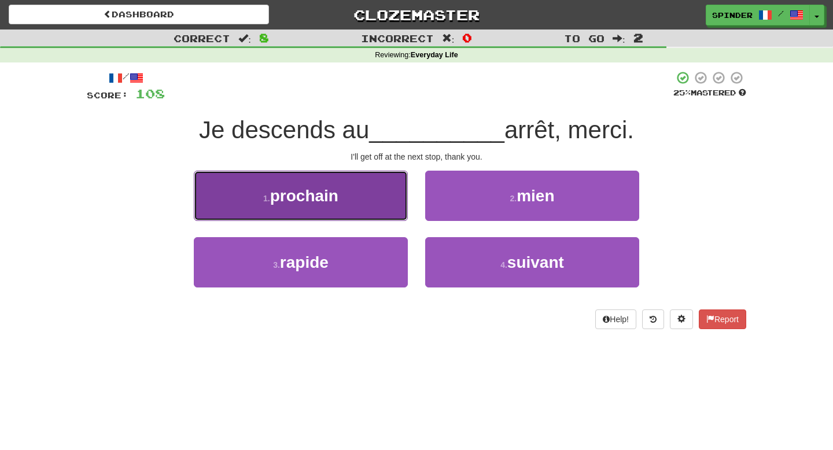
click at [394, 207] on button "1 . prochain" at bounding box center [301, 196] width 214 height 50
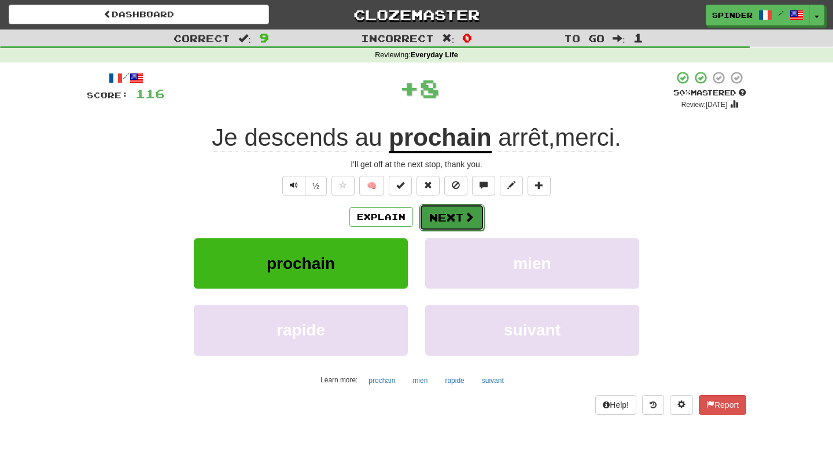
click at [470, 215] on span at bounding box center [469, 217] width 10 height 10
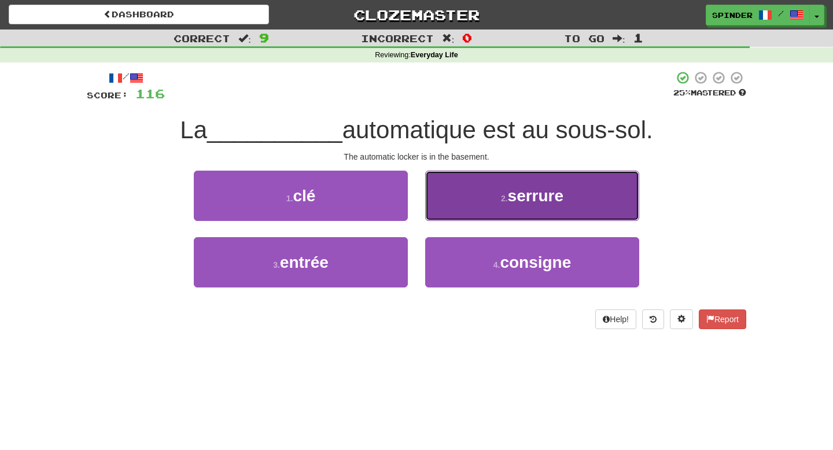
click at [470, 209] on button "2 . serrure" at bounding box center [532, 196] width 214 height 50
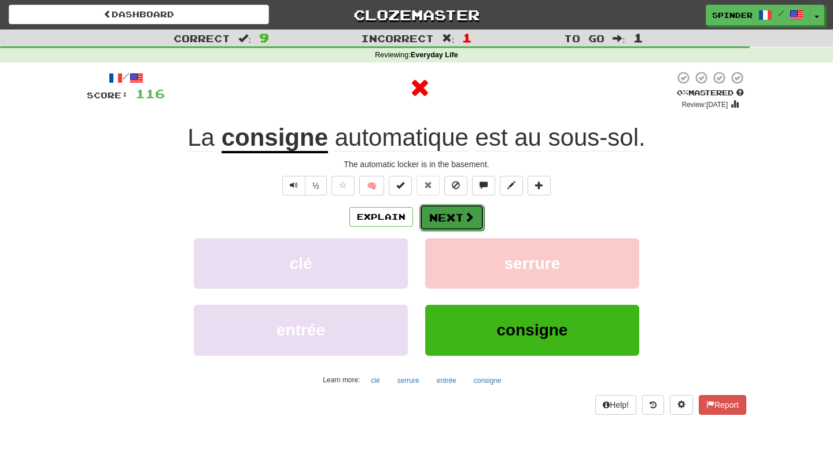
click at [464, 219] on span at bounding box center [469, 217] width 10 height 10
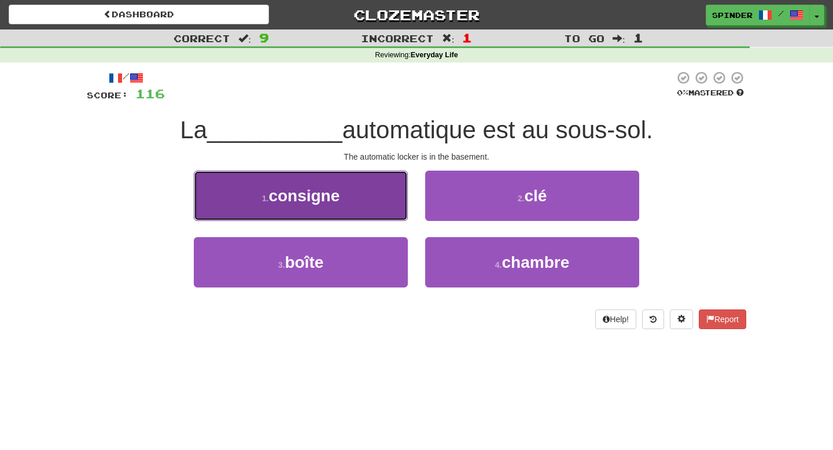
click at [358, 201] on button "1 . consigne" at bounding box center [301, 196] width 214 height 50
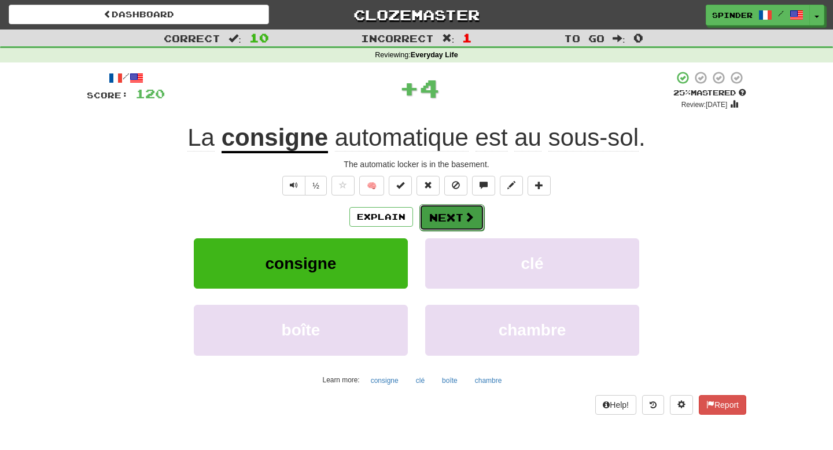
click at [466, 223] on button "Next" at bounding box center [452, 217] width 65 height 27
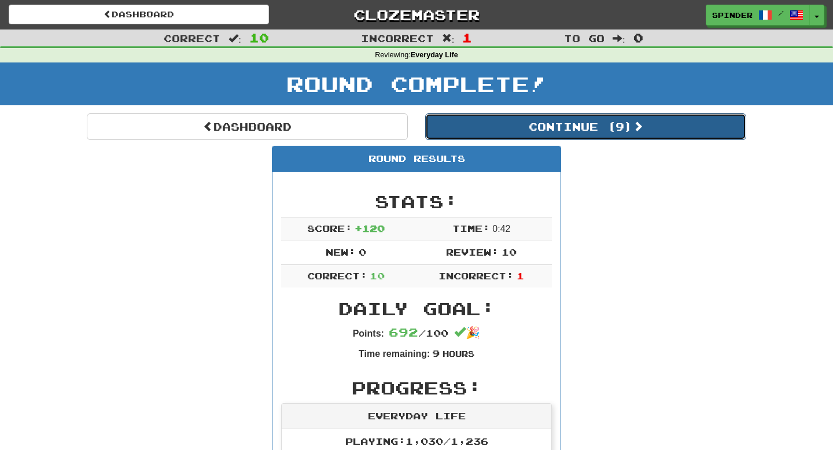
click at [601, 126] on button "Continue ( 9 )" at bounding box center [585, 126] width 321 height 27
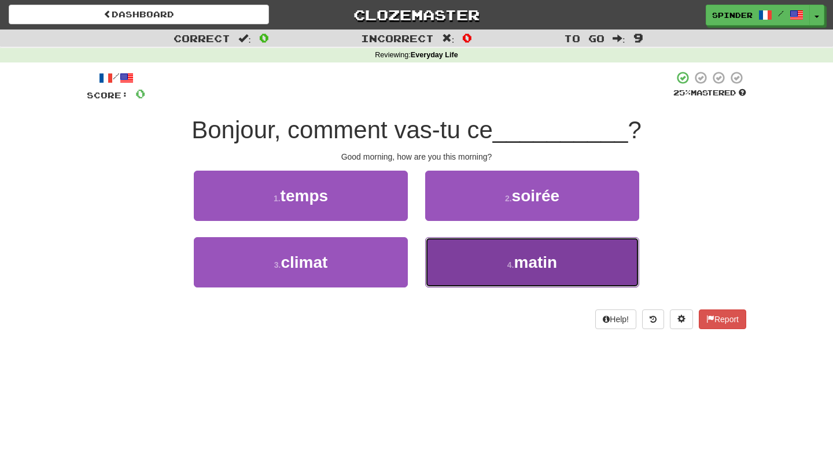
click at [481, 260] on button "4 . matin" at bounding box center [532, 262] width 214 height 50
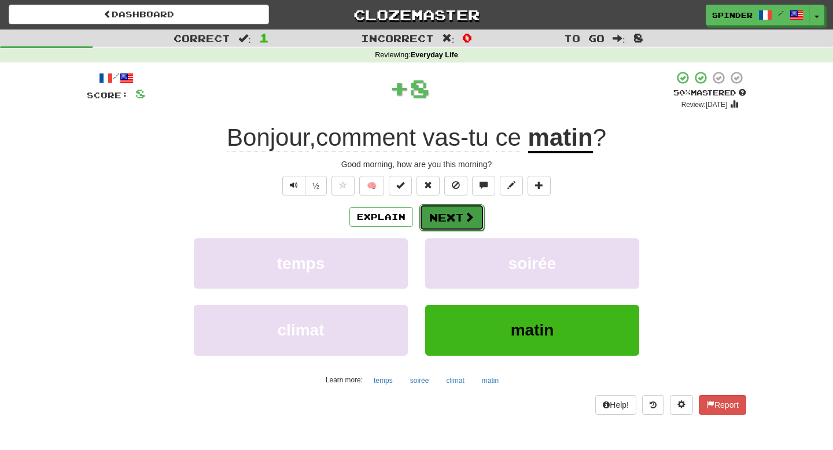
click at [462, 225] on button "Next" at bounding box center [452, 217] width 65 height 27
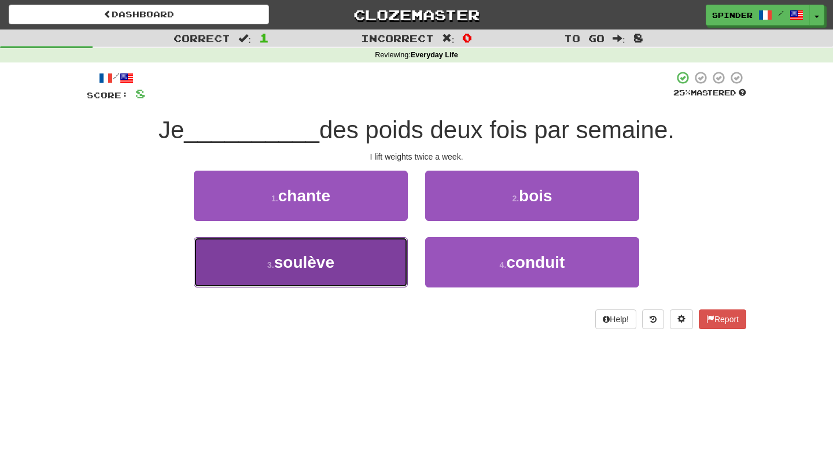
click at [377, 262] on button "3 . soulève" at bounding box center [301, 262] width 214 height 50
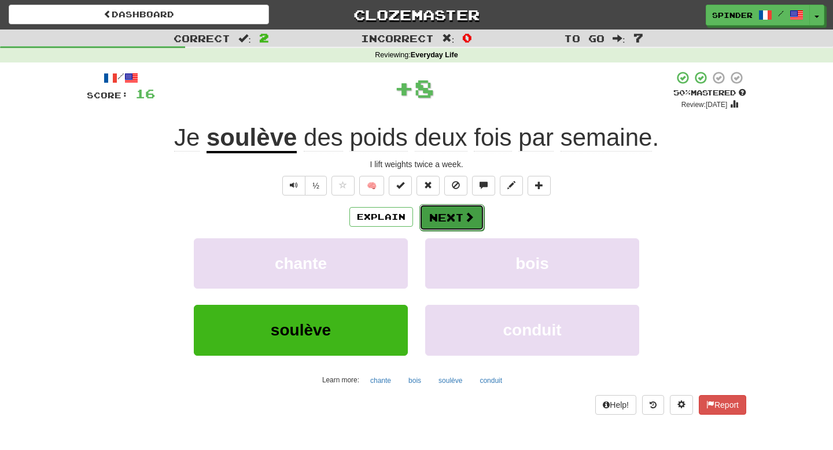
click at [460, 220] on button "Next" at bounding box center [452, 217] width 65 height 27
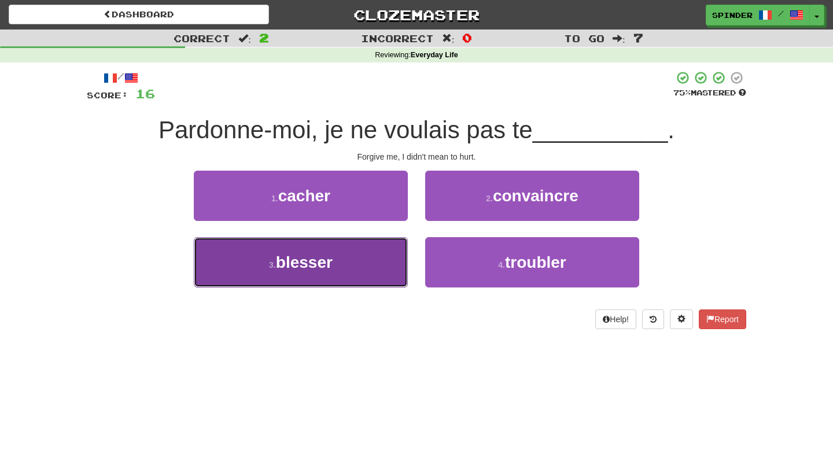
click at [373, 264] on button "3 . blesser" at bounding box center [301, 262] width 214 height 50
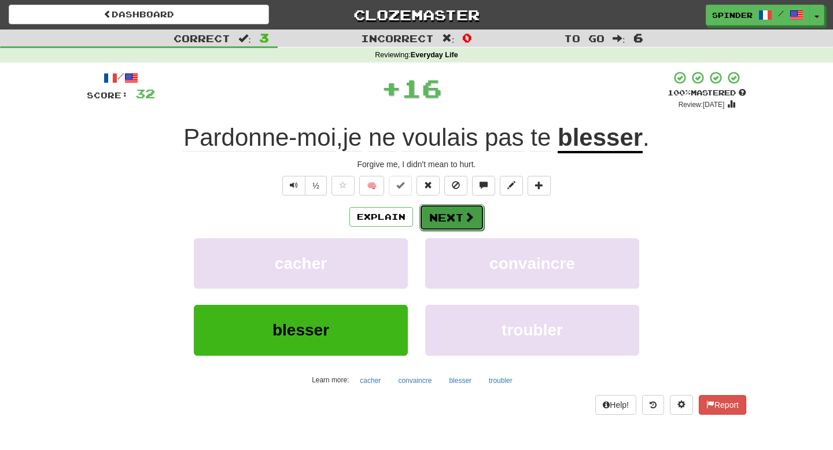
click at [462, 215] on button "Next" at bounding box center [452, 217] width 65 height 27
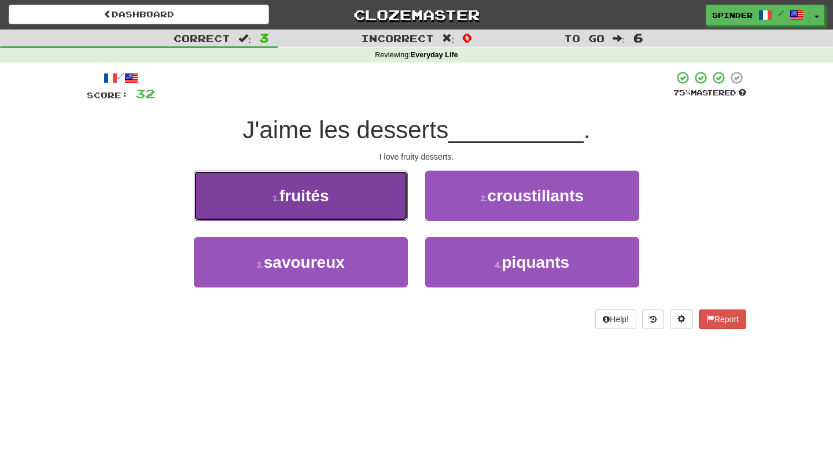
click at [381, 205] on button "1 . fruités" at bounding box center [301, 196] width 214 height 50
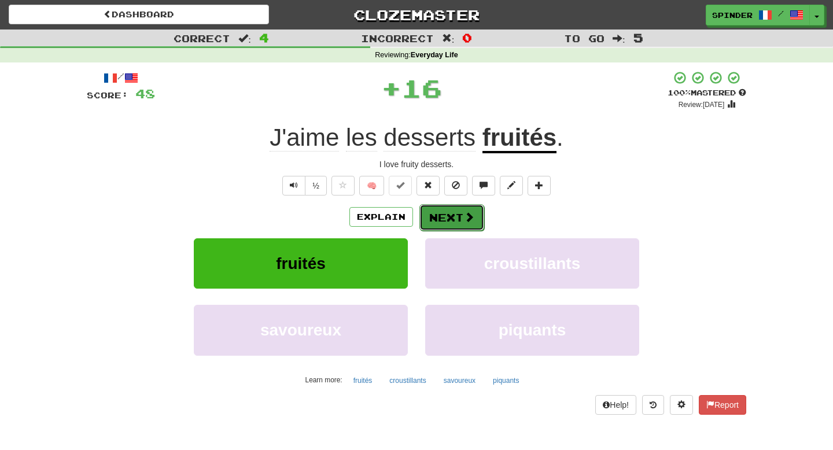
click at [462, 223] on button "Next" at bounding box center [452, 217] width 65 height 27
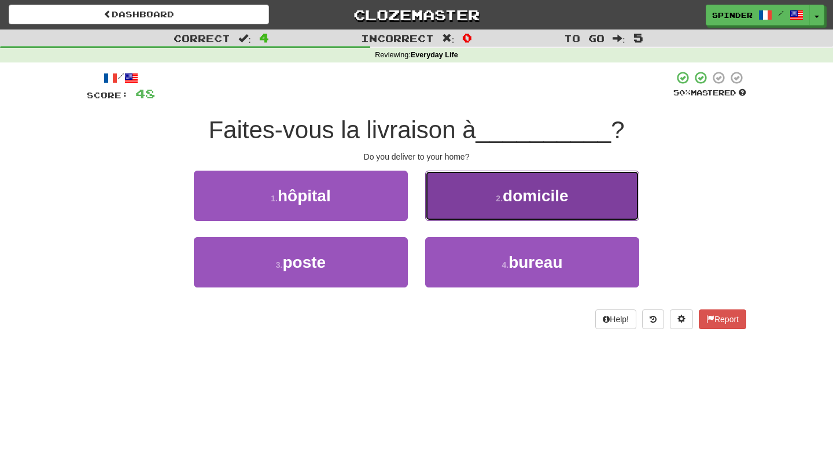
click at [461, 212] on button "2 . domicile" at bounding box center [532, 196] width 214 height 50
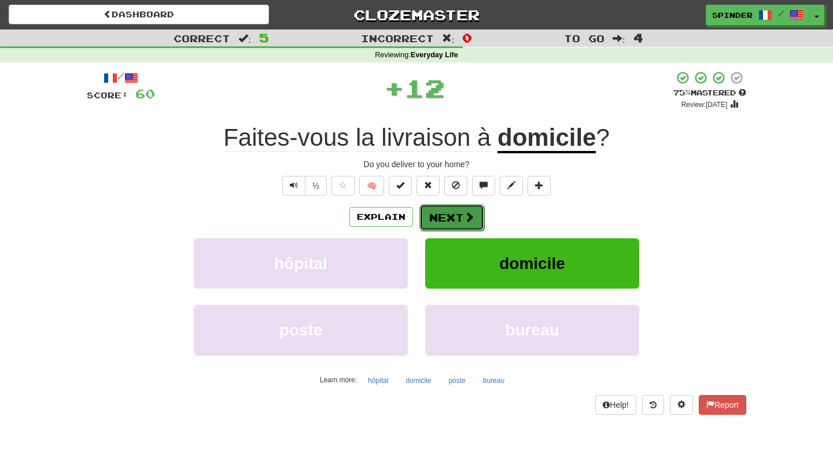
click at [461, 212] on button "Next" at bounding box center [452, 217] width 65 height 27
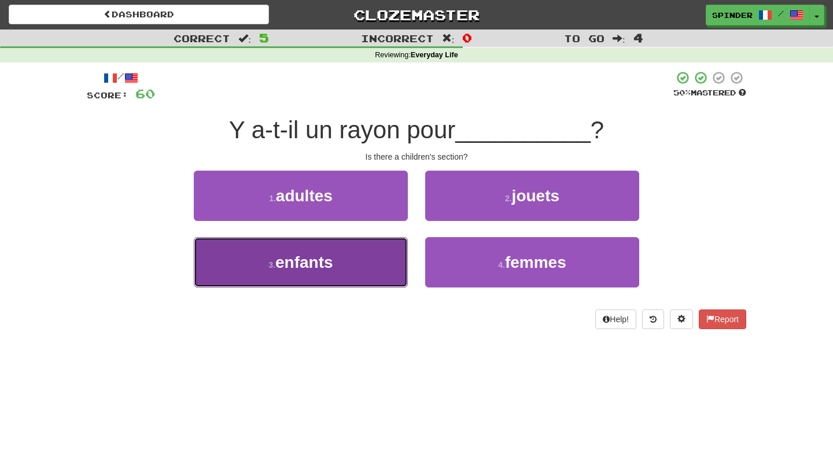
click at [366, 256] on button "3 . enfants" at bounding box center [301, 262] width 214 height 50
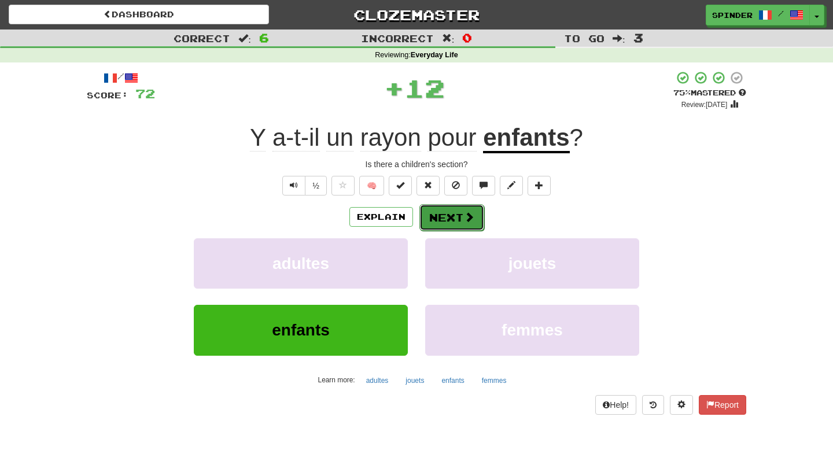
click at [441, 225] on button "Next" at bounding box center [452, 217] width 65 height 27
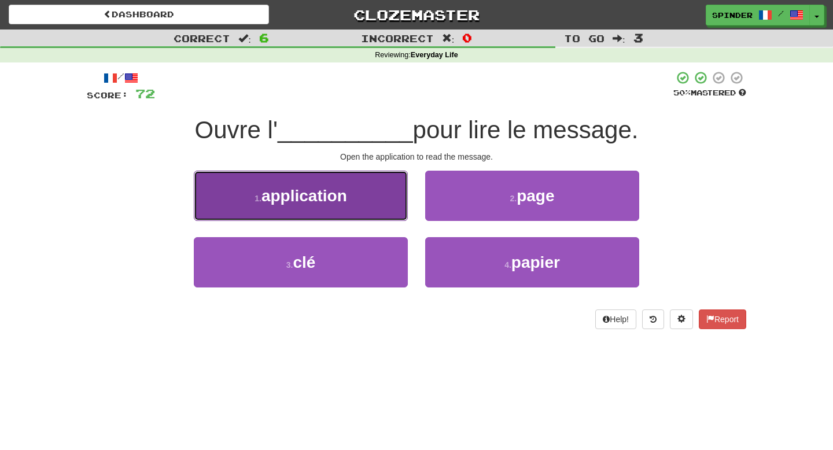
click at [378, 207] on button "1 . application" at bounding box center [301, 196] width 214 height 50
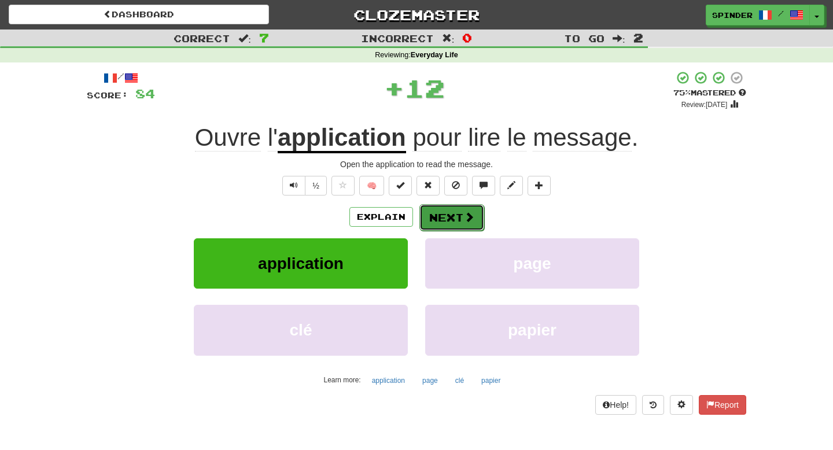
click at [439, 215] on button "Next" at bounding box center [452, 217] width 65 height 27
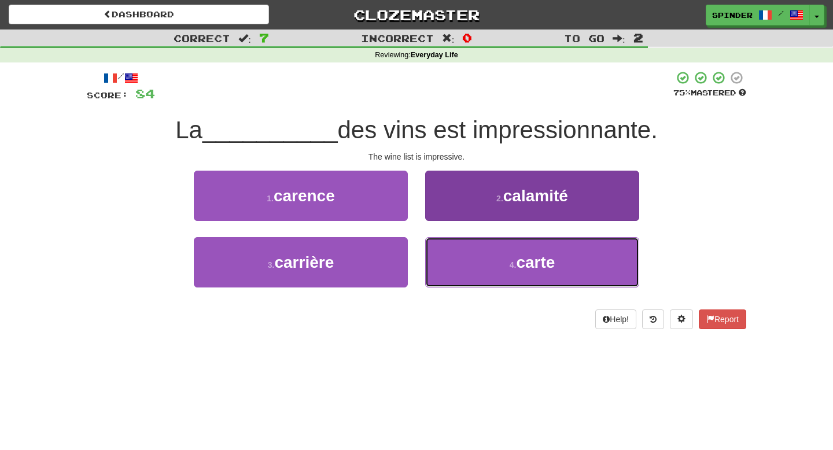
click at [442, 258] on button "4 . carte" at bounding box center [532, 262] width 214 height 50
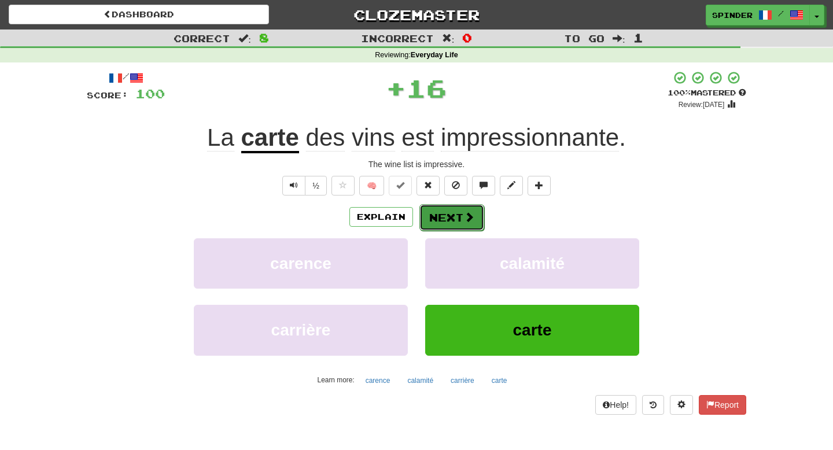
click at [432, 219] on button "Next" at bounding box center [452, 217] width 65 height 27
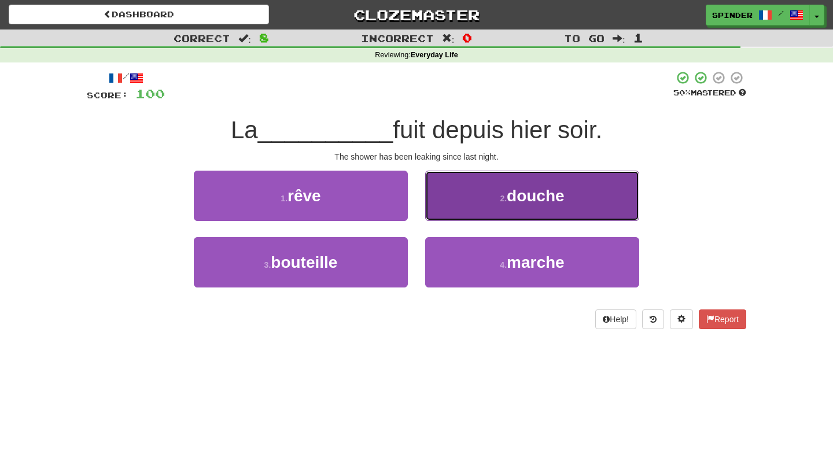
click at [459, 201] on button "2 . douche" at bounding box center [532, 196] width 214 height 50
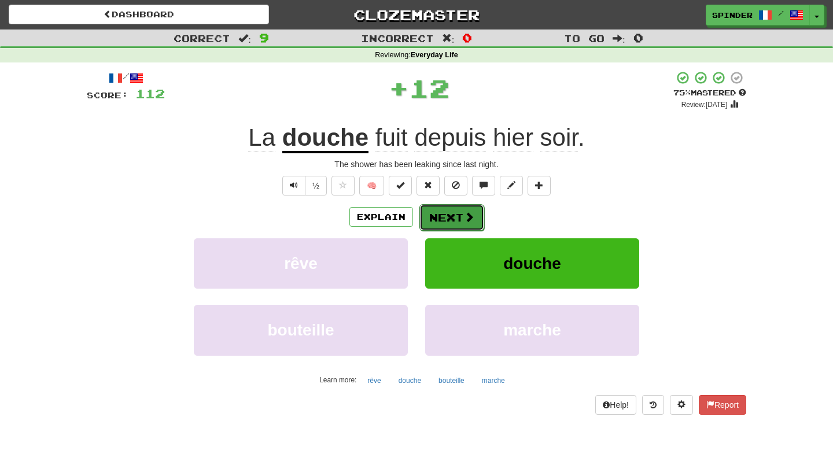
click at [451, 223] on button "Next" at bounding box center [452, 217] width 65 height 27
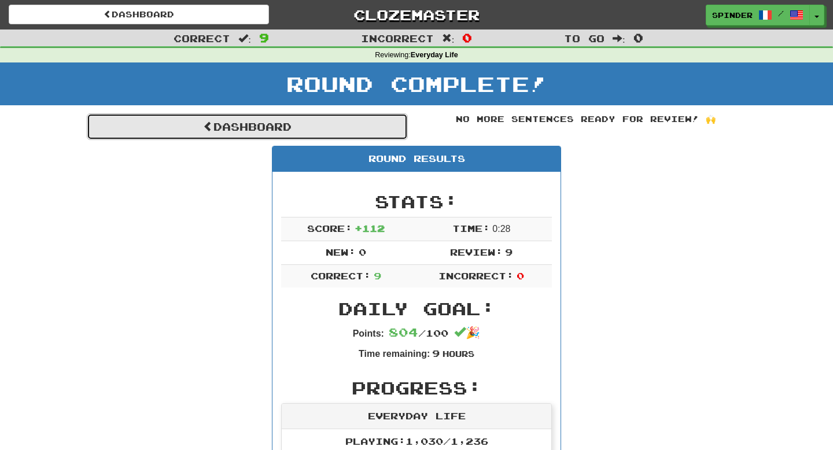
click at [288, 134] on link "Dashboard" at bounding box center [247, 126] width 321 height 27
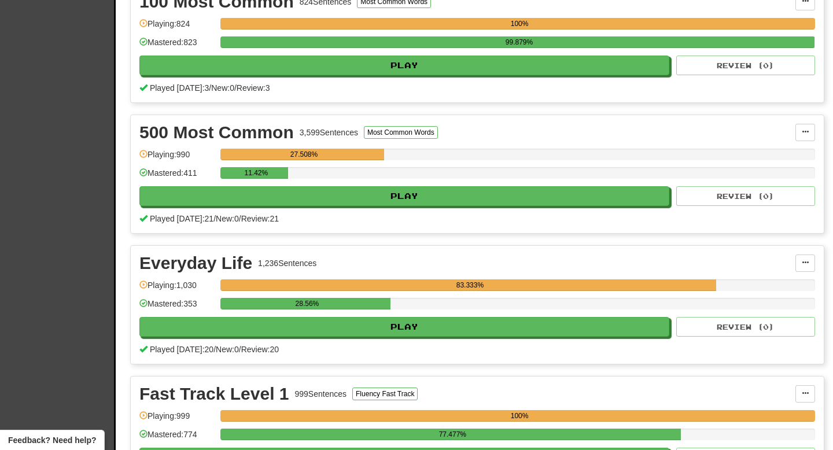
scroll to position [361, 0]
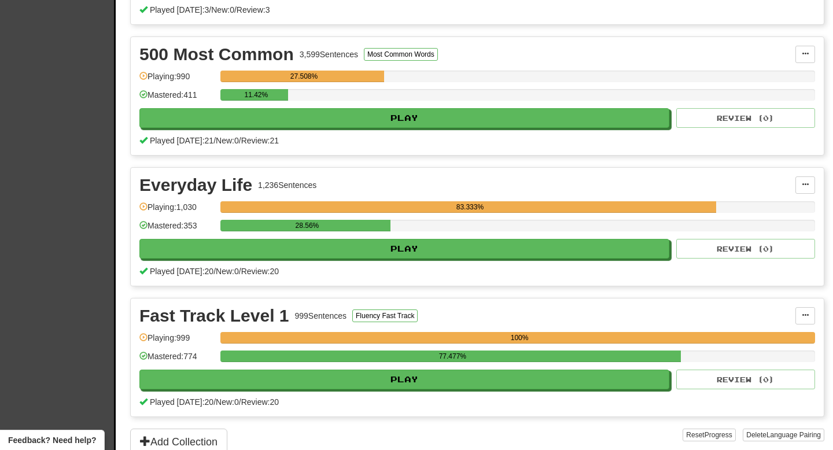
click at [398, 127] on div "500 Most Common 3,599 Sentences Most Common Words Manage Sentences Unpin from D…" at bounding box center [477, 96] width 693 height 118
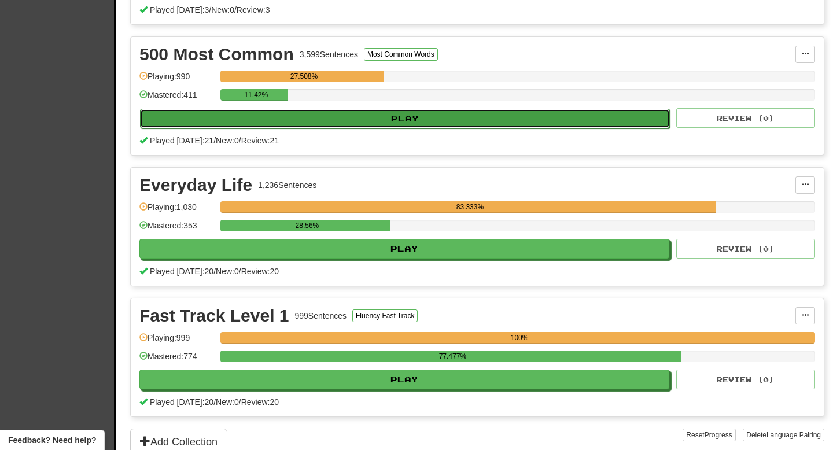
click at [395, 120] on button "Play" at bounding box center [405, 119] width 530 height 20
select select "**"
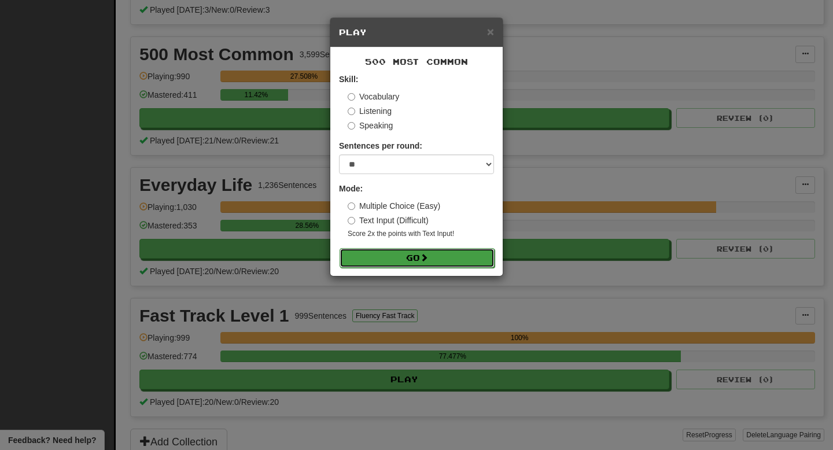
click at [384, 255] on button "Go" at bounding box center [417, 258] width 155 height 20
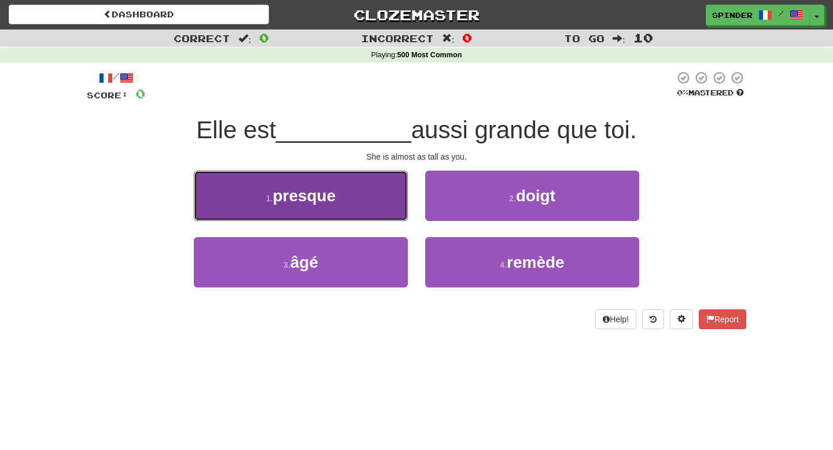
click at [315, 199] on span "presque" at bounding box center [304, 196] width 63 height 18
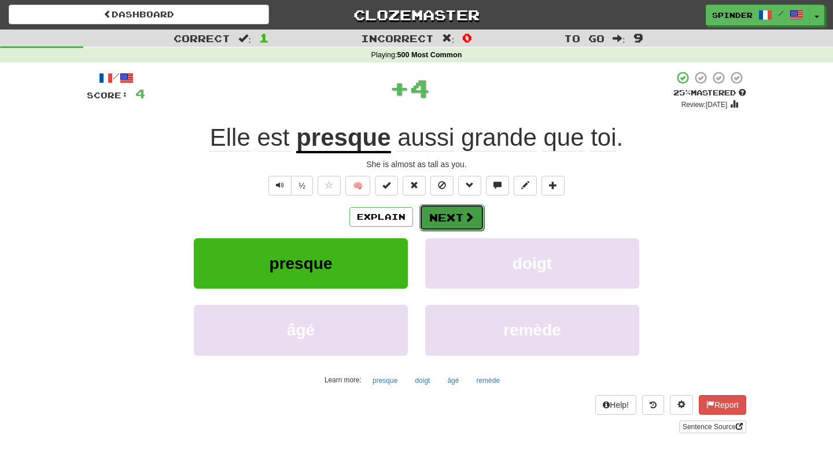
click at [435, 218] on button "Next" at bounding box center [452, 217] width 65 height 27
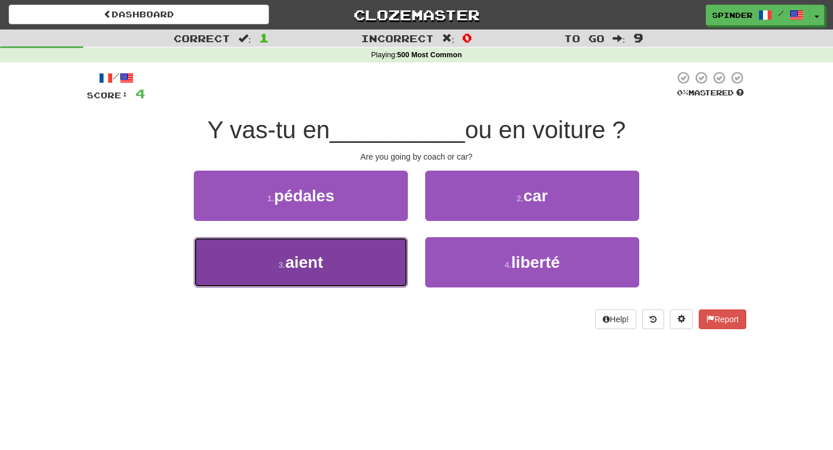
click at [375, 262] on button "3 . aient" at bounding box center [301, 262] width 214 height 50
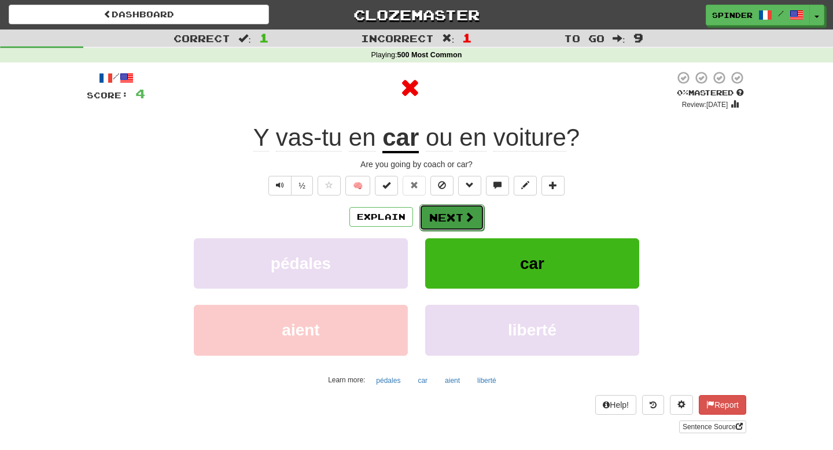
click at [455, 219] on button "Next" at bounding box center [452, 217] width 65 height 27
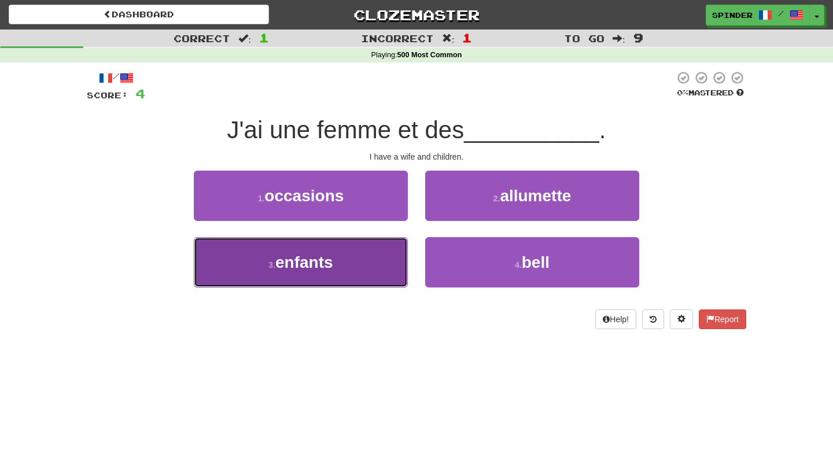
click at [367, 264] on button "3 . enfants" at bounding box center [301, 262] width 214 height 50
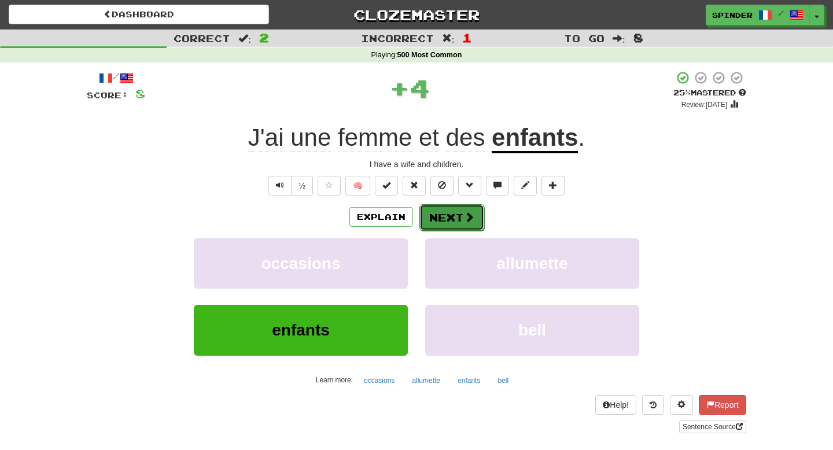
click at [441, 216] on button "Next" at bounding box center [452, 217] width 65 height 27
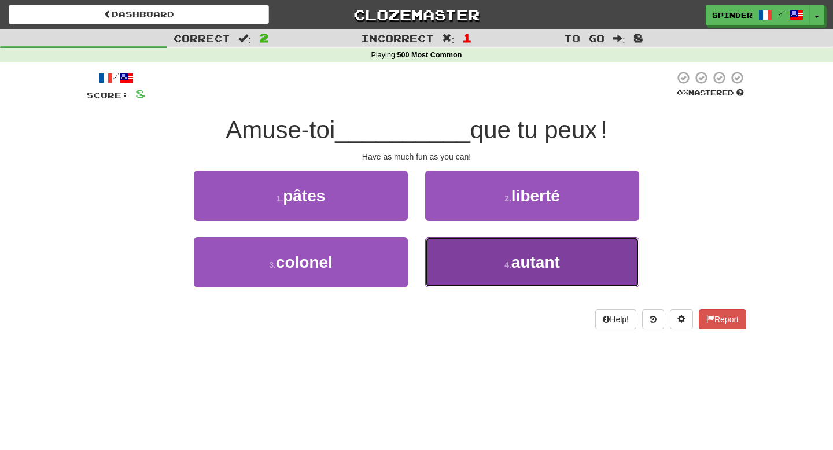
click at [447, 256] on button "4 . autant" at bounding box center [532, 262] width 214 height 50
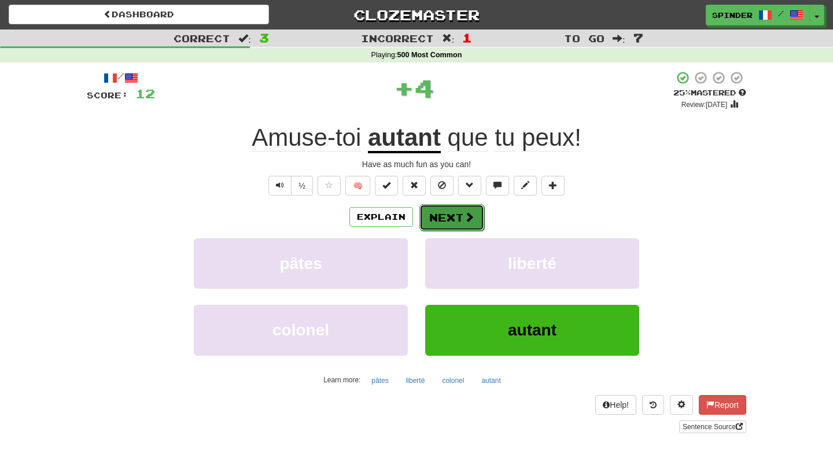
click at [443, 223] on button "Next" at bounding box center [452, 217] width 65 height 27
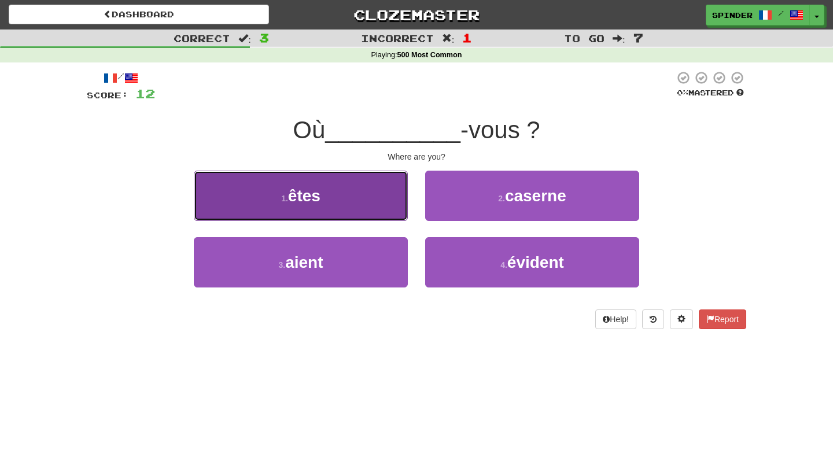
click at [395, 205] on button "1 . êtes" at bounding box center [301, 196] width 214 height 50
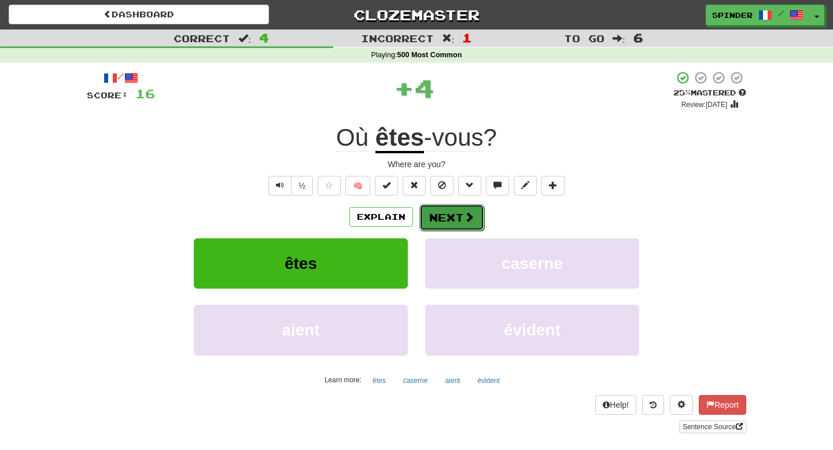
click at [466, 215] on span at bounding box center [469, 217] width 10 height 10
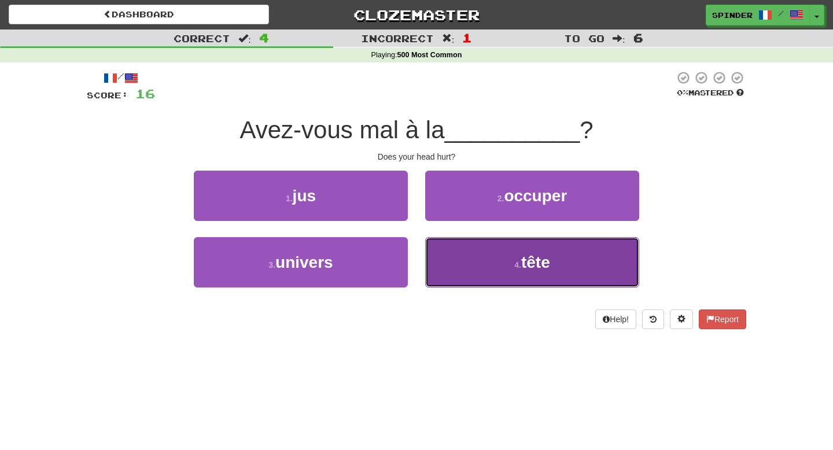
click at [464, 263] on button "4 . tête" at bounding box center [532, 262] width 214 height 50
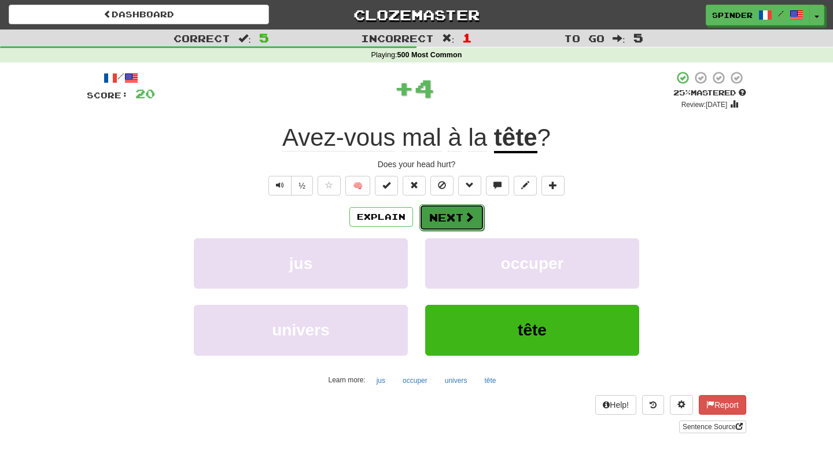
click at [465, 219] on span at bounding box center [469, 217] width 10 height 10
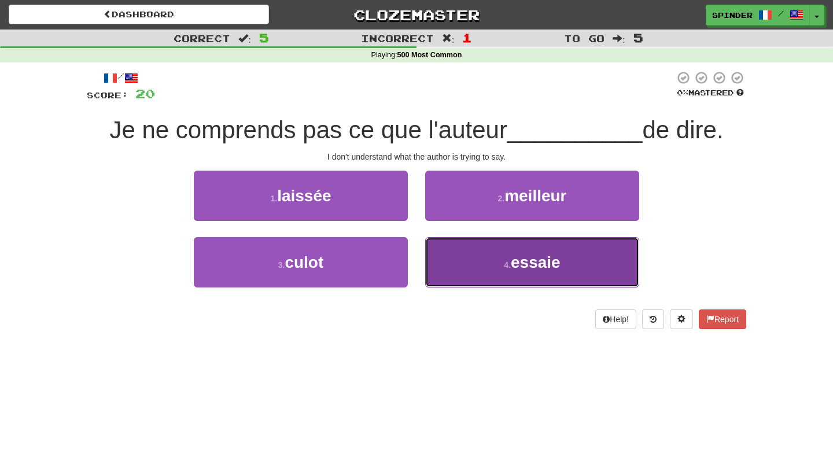
click at [466, 257] on button "4 . essaie" at bounding box center [532, 262] width 214 height 50
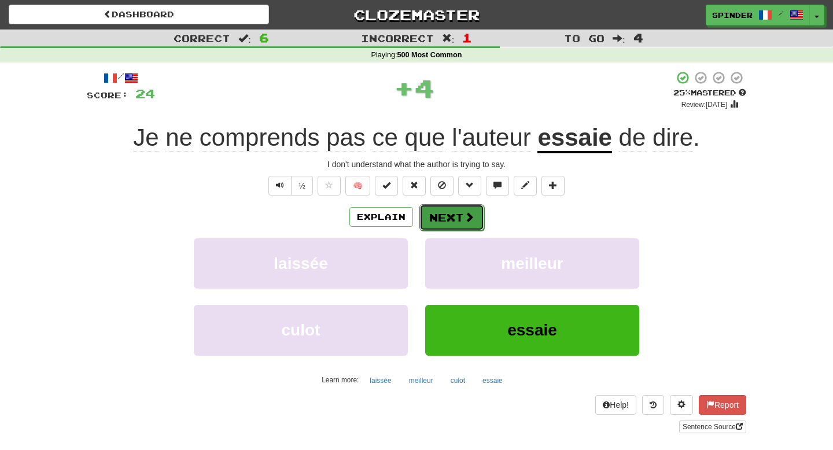
click at [453, 227] on button "Next" at bounding box center [452, 217] width 65 height 27
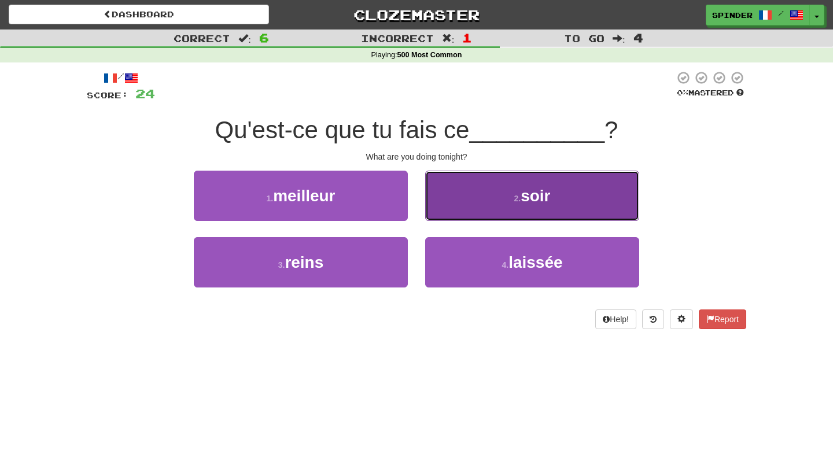
click at [464, 203] on button "2 . soir" at bounding box center [532, 196] width 214 height 50
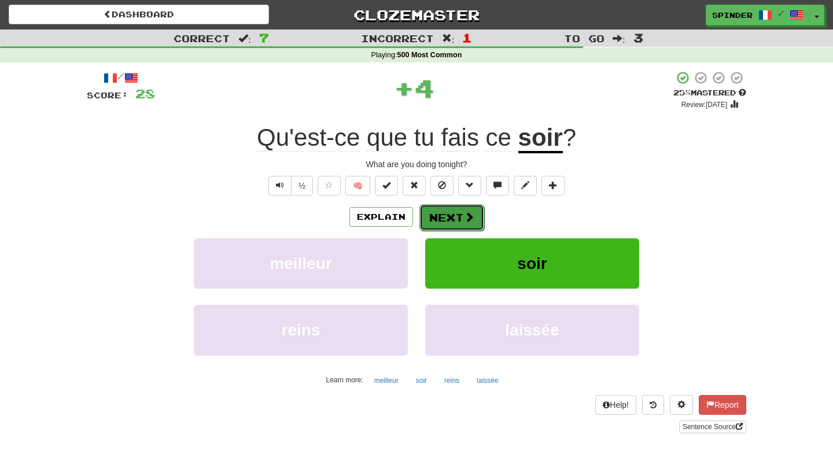
click at [458, 217] on button "Next" at bounding box center [452, 217] width 65 height 27
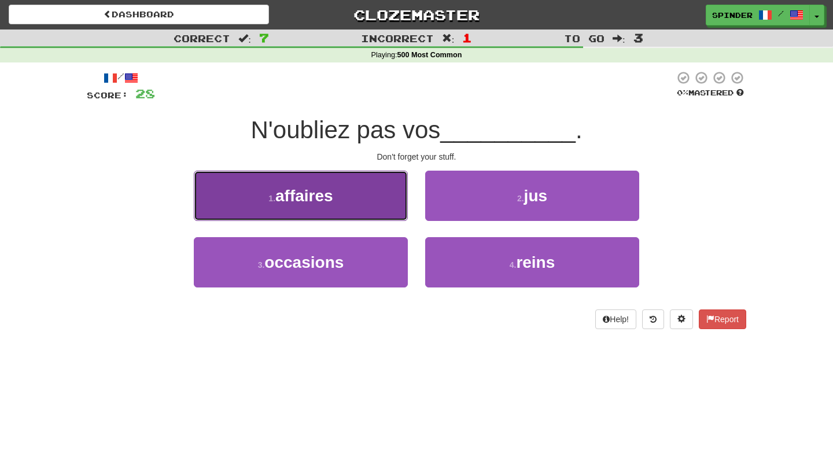
click at [372, 207] on button "1 . affaires" at bounding box center [301, 196] width 214 height 50
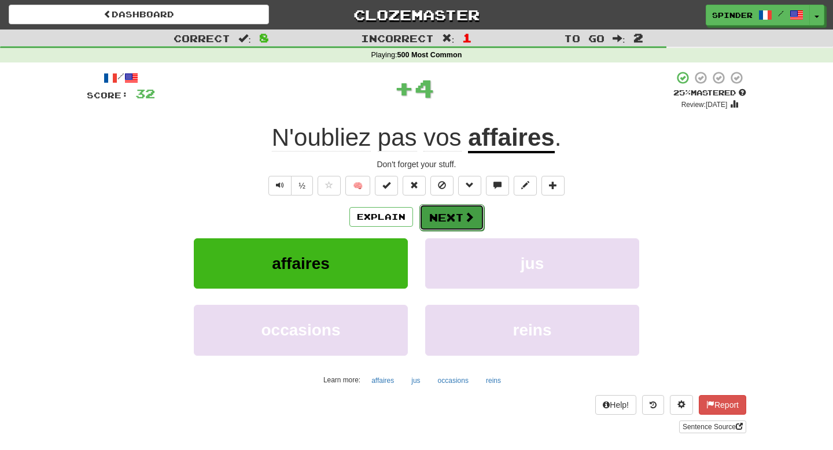
click at [447, 229] on button "Next" at bounding box center [452, 217] width 65 height 27
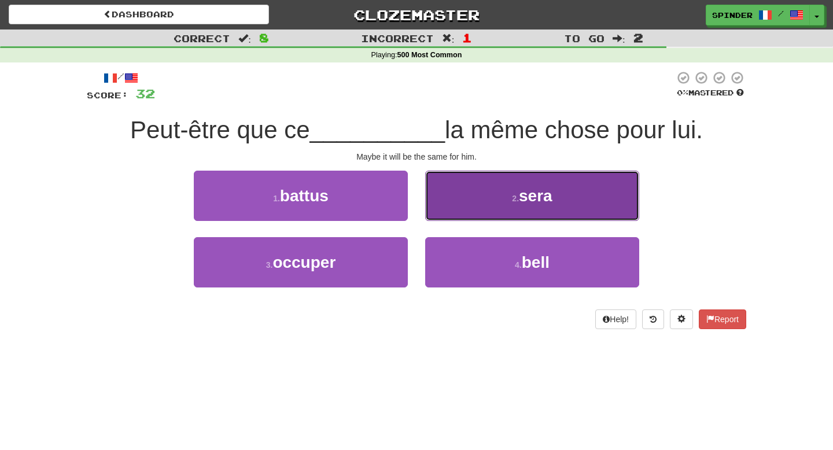
click at [451, 208] on button "2 . sera" at bounding box center [532, 196] width 214 height 50
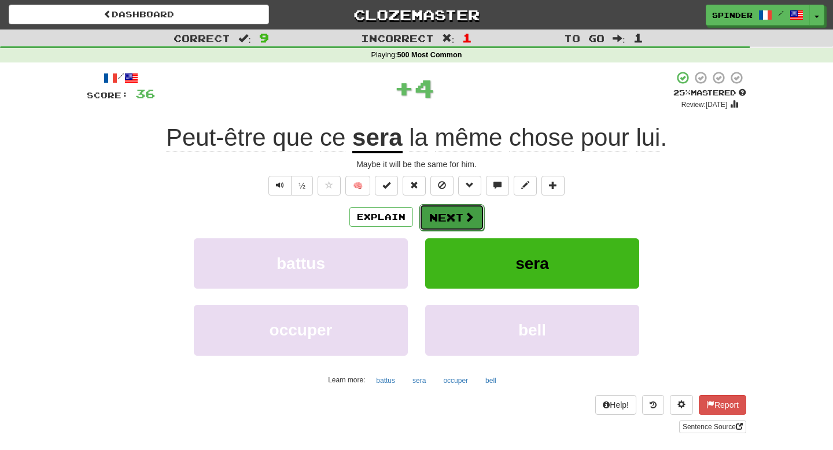
click at [443, 215] on button "Next" at bounding box center [452, 217] width 65 height 27
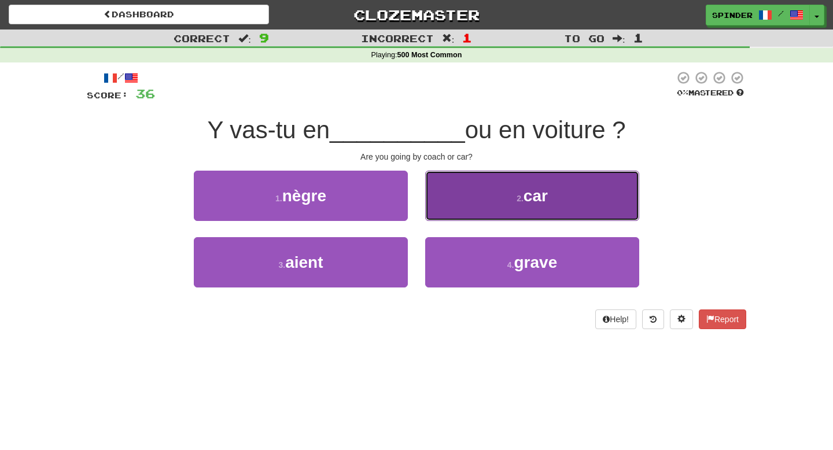
click at [447, 204] on button "2 . car" at bounding box center [532, 196] width 214 height 50
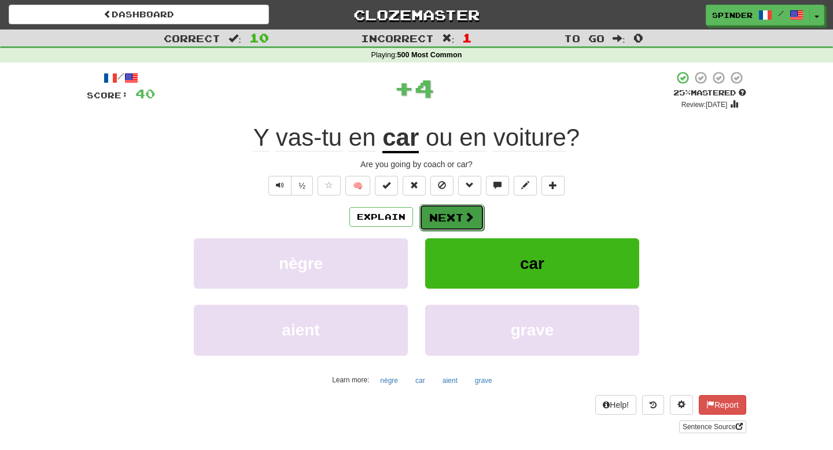
click at [435, 217] on button "Next" at bounding box center [452, 217] width 65 height 27
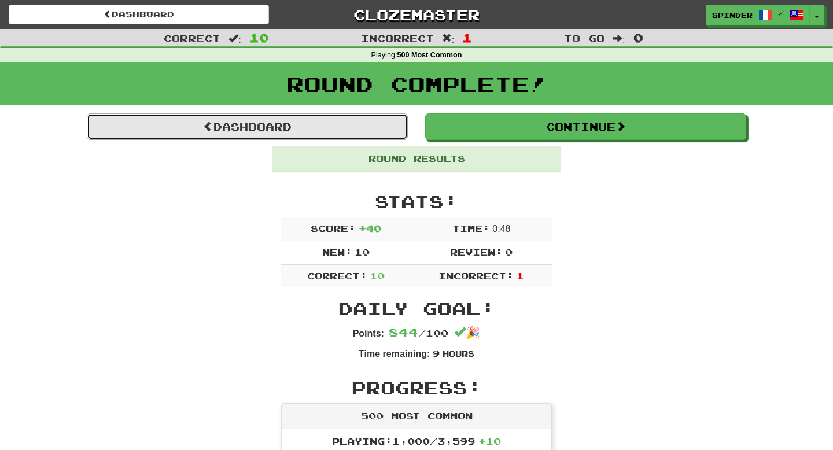
click at [340, 128] on link "Dashboard" at bounding box center [247, 126] width 321 height 27
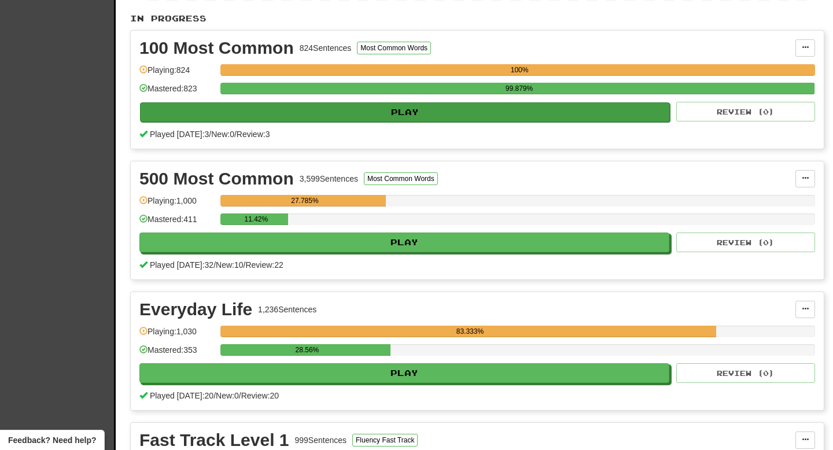
scroll to position [242, 0]
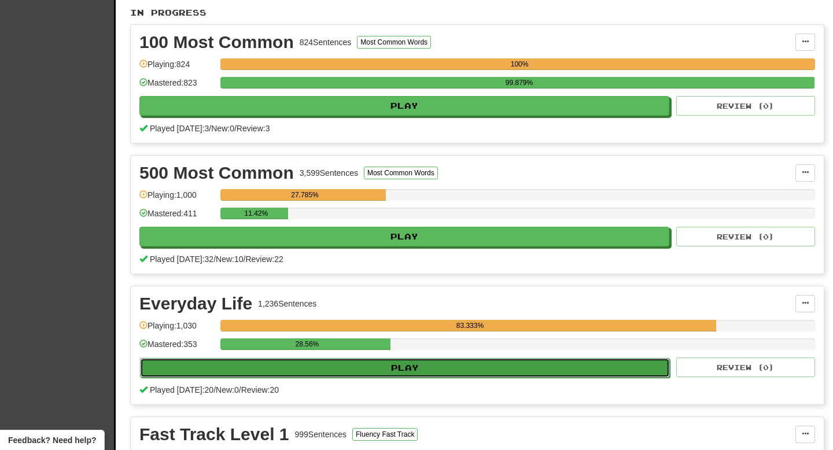
click at [449, 369] on button "Play" at bounding box center [405, 368] width 530 height 20
select select "**"
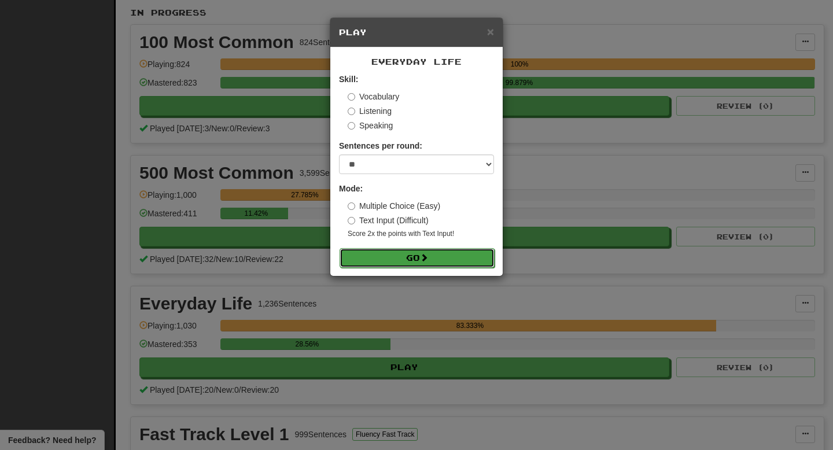
click at [456, 261] on button "Go" at bounding box center [417, 258] width 155 height 20
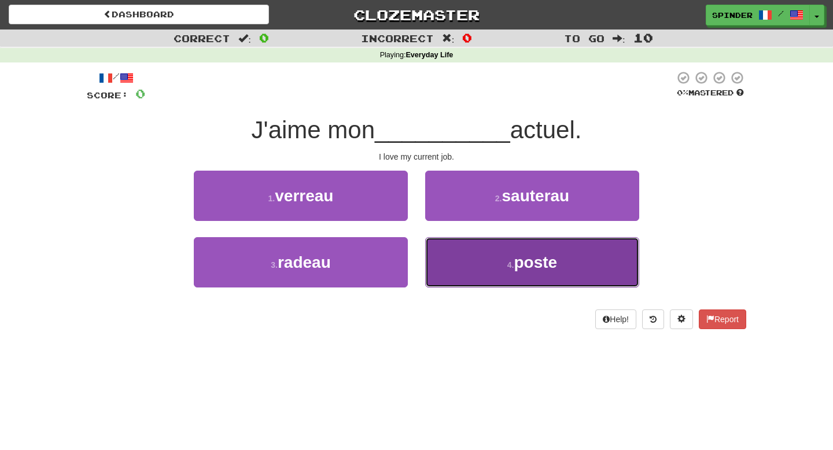
click at [477, 280] on button "4 . poste" at bounding box center [532, 262] width 214 height 50
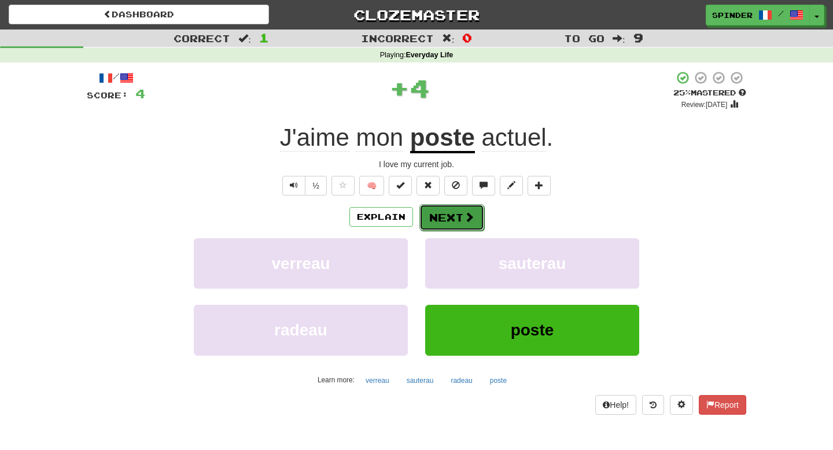
click at [451, 219] on button "Next" at bounding box center [452, 217] width 65 height 27
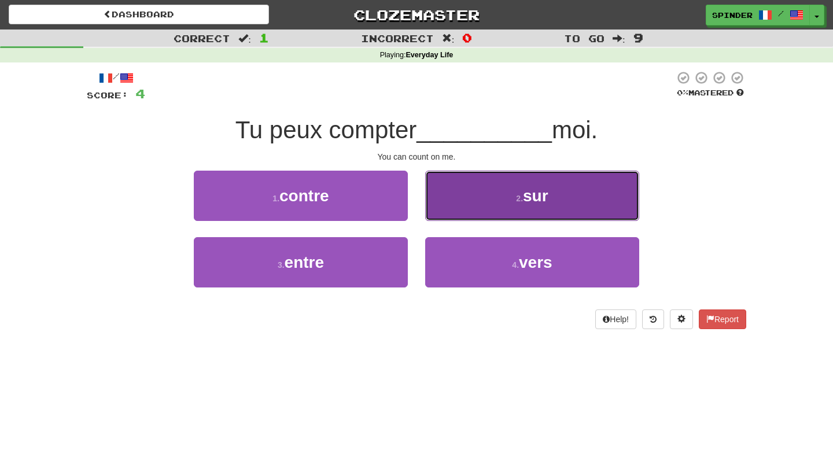
click at [451, 211] on button "2 . sur" at bounding box center [532, 196] width 214 height 50
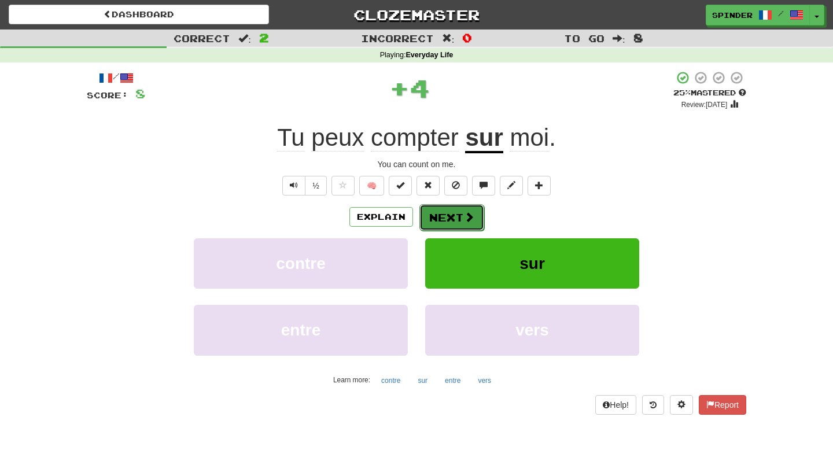
click at [438, 224] on button "Next" at bounding box center [452, 217] width 65 height 27
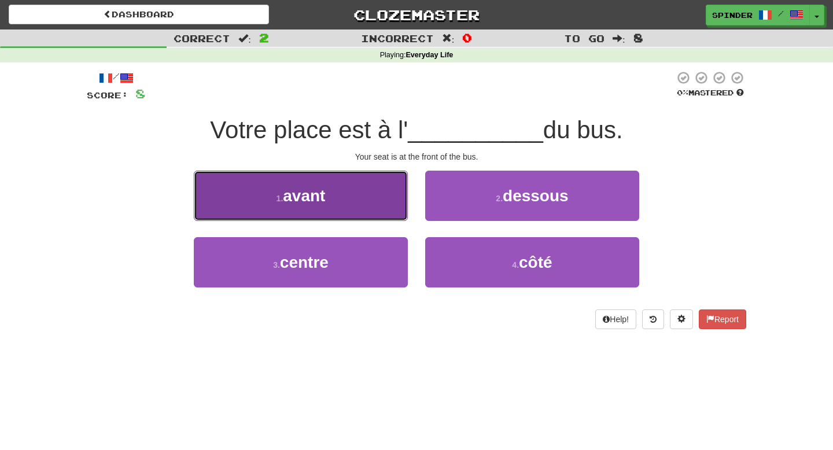
click at [370, 214] on button "1 . avant" at bounding box center [301, 196] width 214 height 50
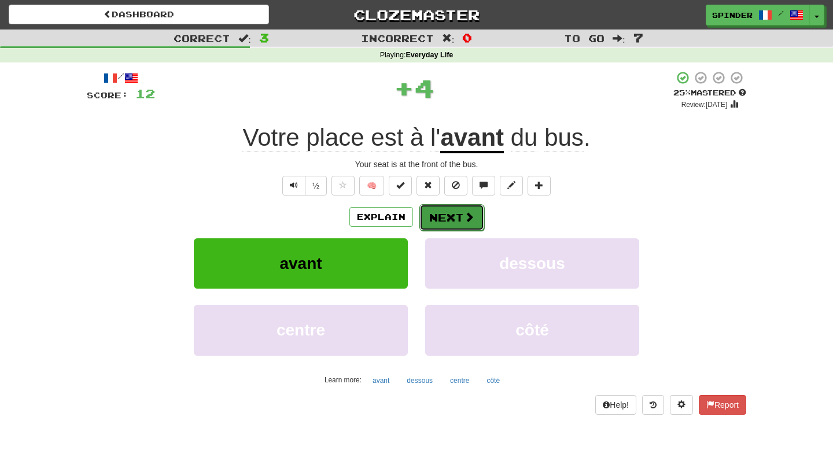
click at [471, 216] on span at bounding box center [469, 217] width 10 height 10
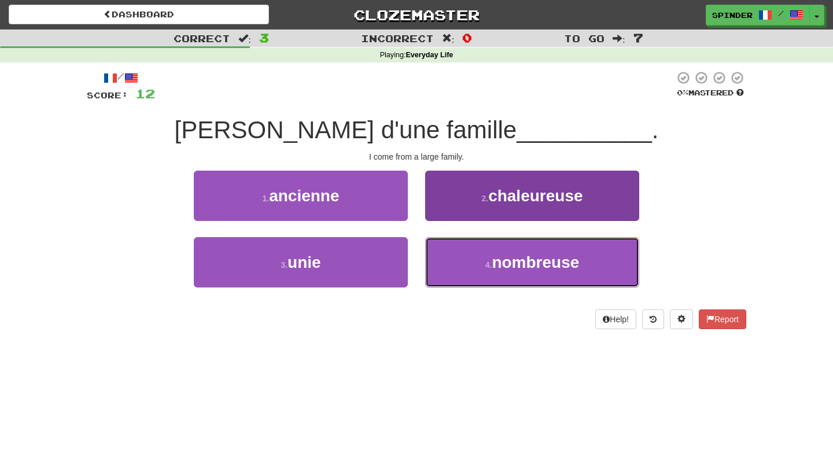
click at [466, 263] on button "4 . nombreuse" at bounding box center [532, 262] width 214 height 50
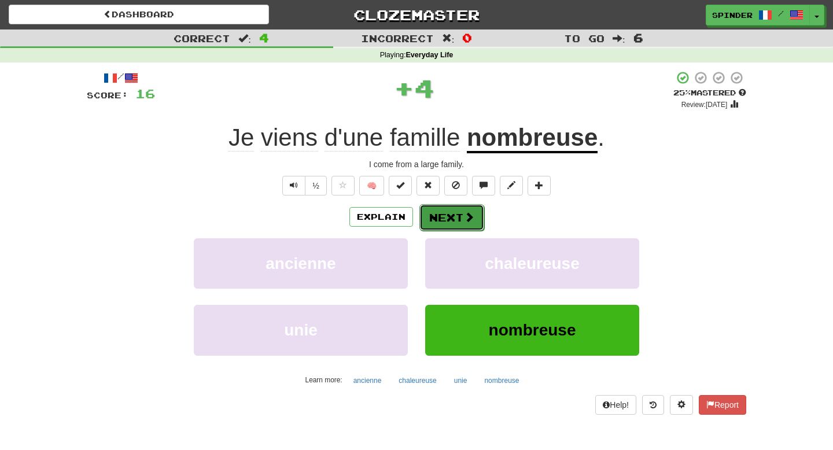
click at [457, 220] on button "Next" at bounding box center [452, 217] width 65 height 27
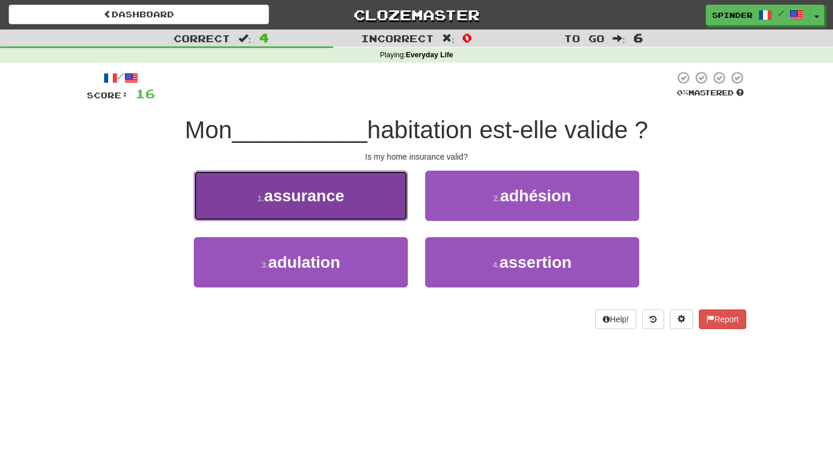
click at [374, 213] on button "1 . assurance" at bounding box center [301, 196] width 214 height 50
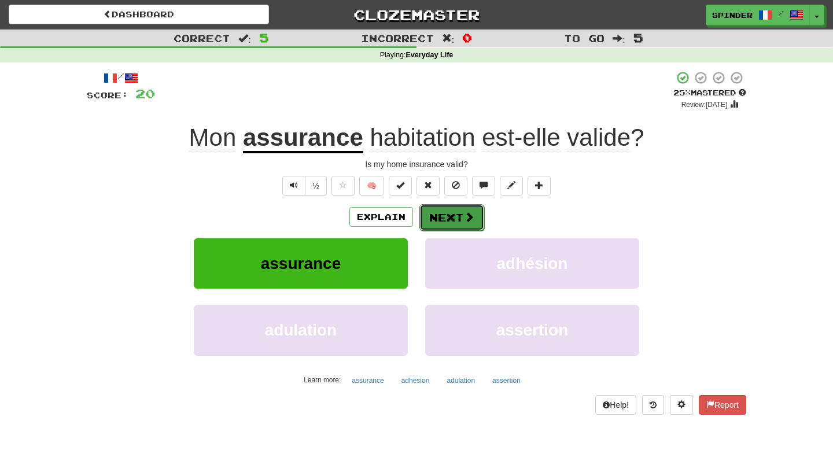
click at [466, 226] on button "Next" at bounding box center [452, 217] width 65 height 27
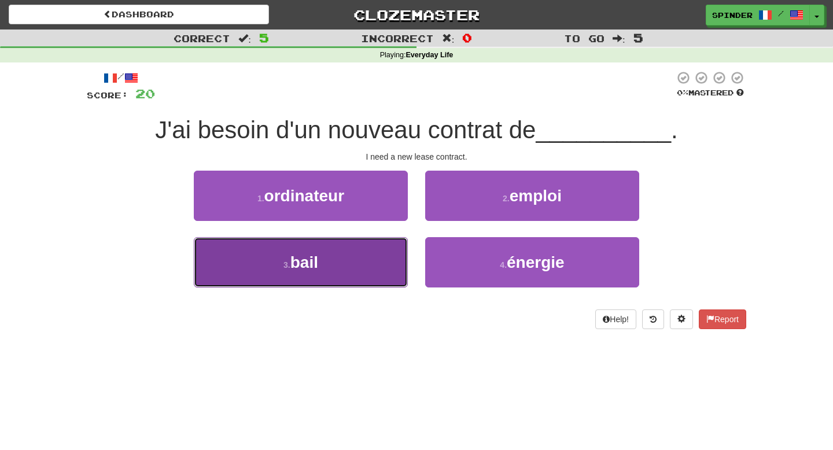
click at [358, 270] on button "3 . bail" at bounding box center [301, 262] width 214 height 50
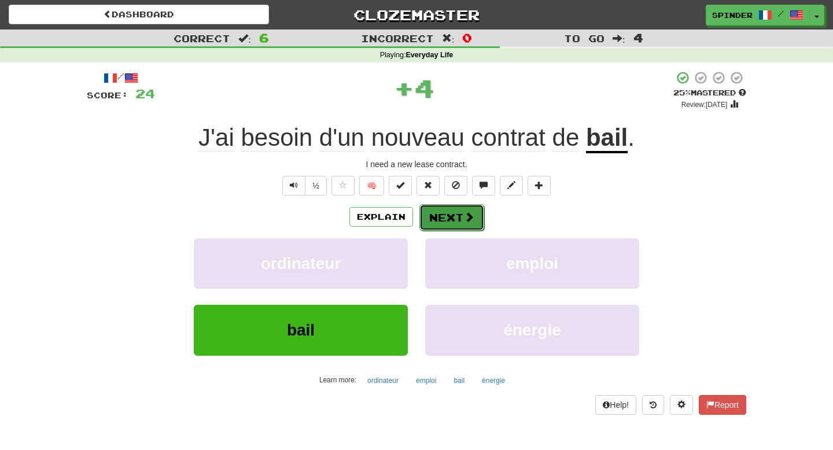
click at [455, 223] on button "Next" at bounding box center [452, 217] width 65 height 27
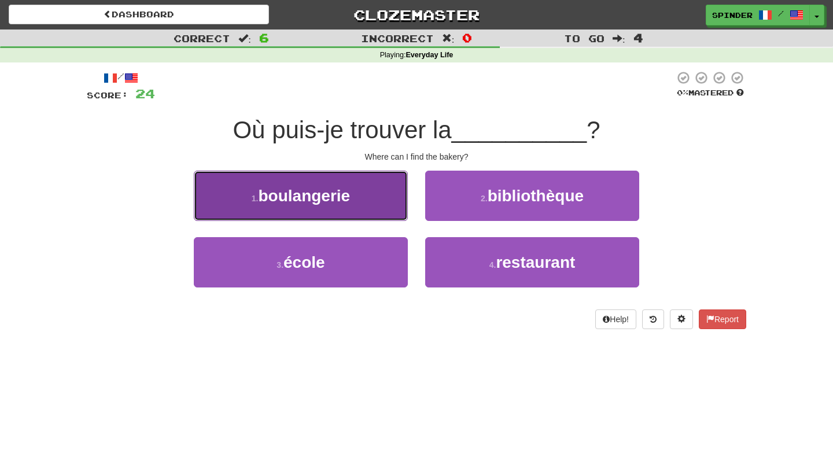
click at [385, 197] on button "1 . boulangerie" at bounding box center [301, 196] width 214 height 50
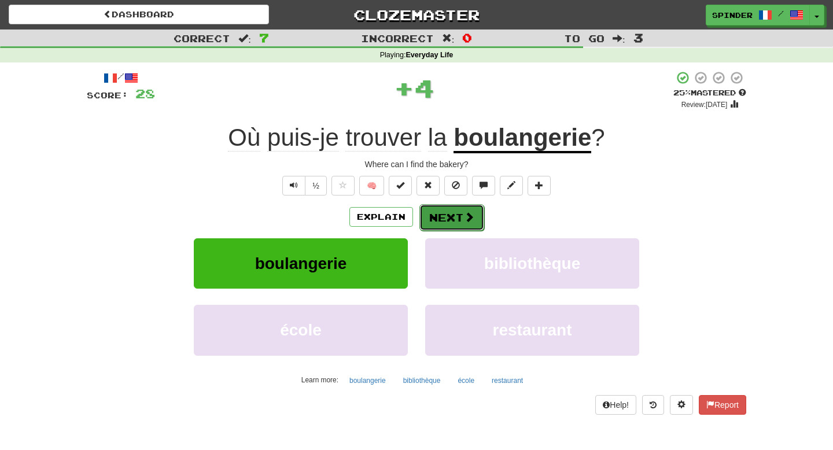
click at [461, 215] on button "Next" at bounding box center [452, 217] width 65 height 27
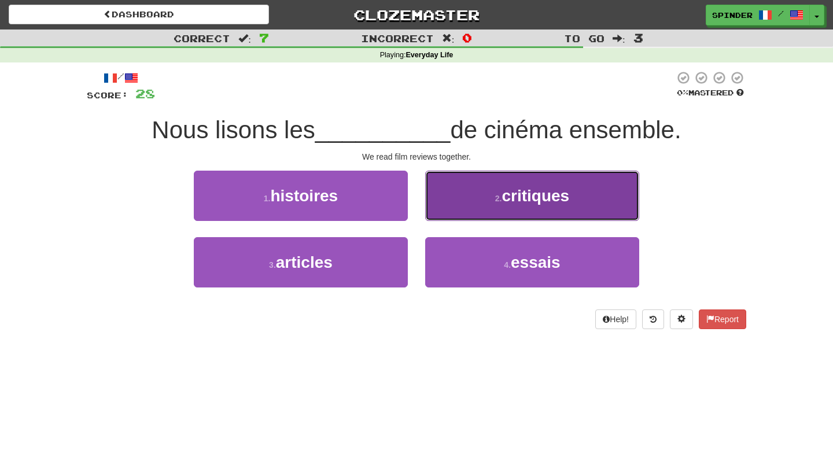
click at [461, 203] on button "2 . critiques" at bounding box center [532, 196] width 214 height 50
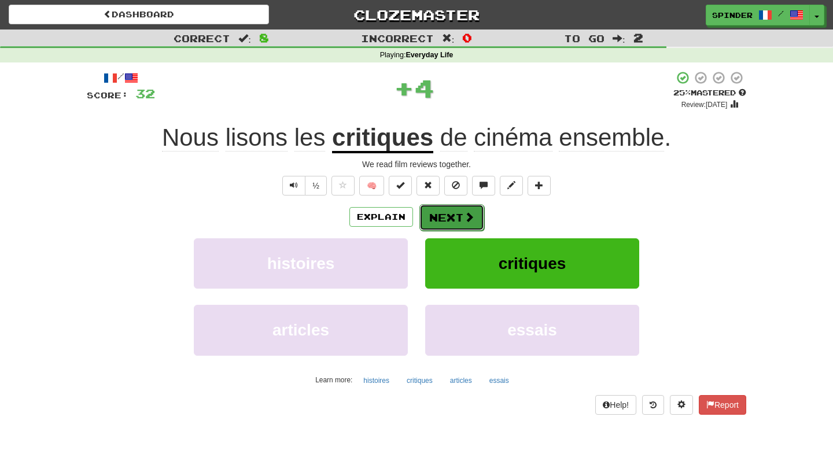
click at [442, 219] on button "Next" at bounding box center [452, 217] width 65 height 27
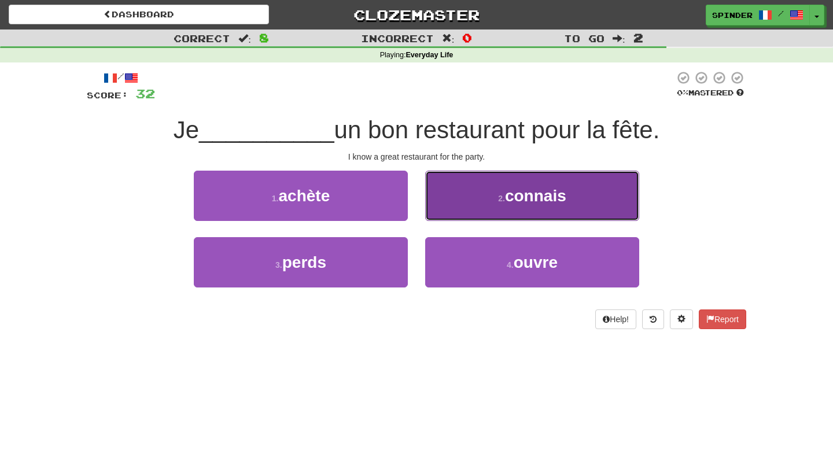
click at [444, 207] on button "2 . connais" at bounding box center [532, 196] width 214 height 50
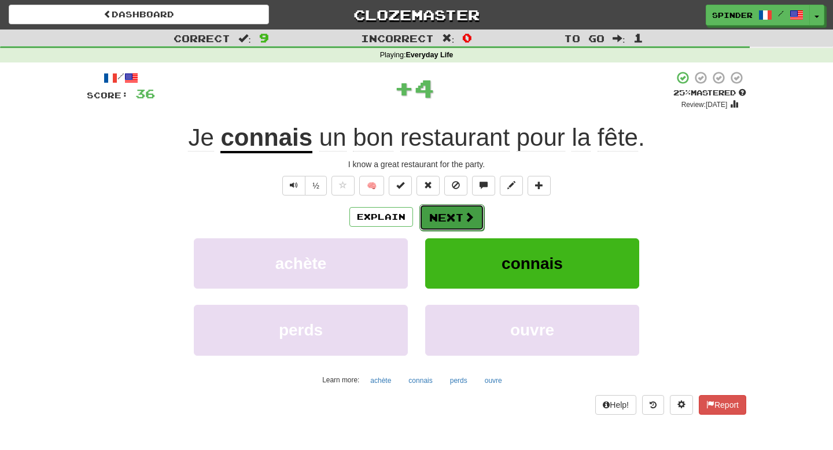
click at [442, 220] on button "Next" at bounding box center [452, 217] width 65 height 27
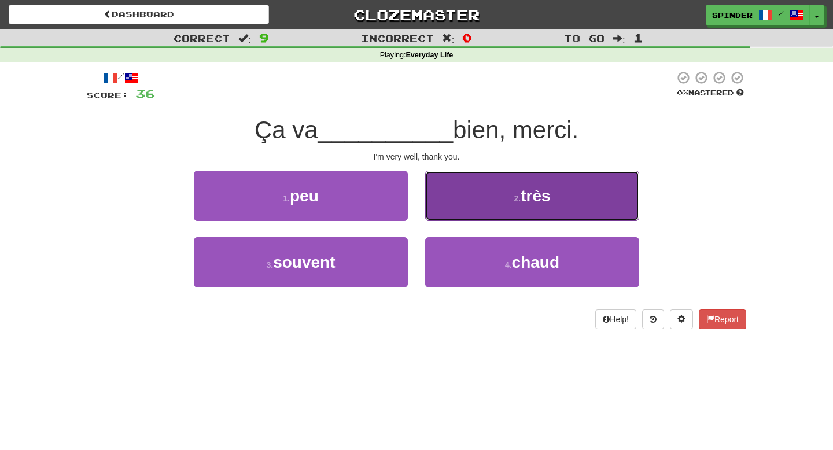
click at [461, 206] on button "2 . très" at bounding box center [532, 196] width 214 height 50
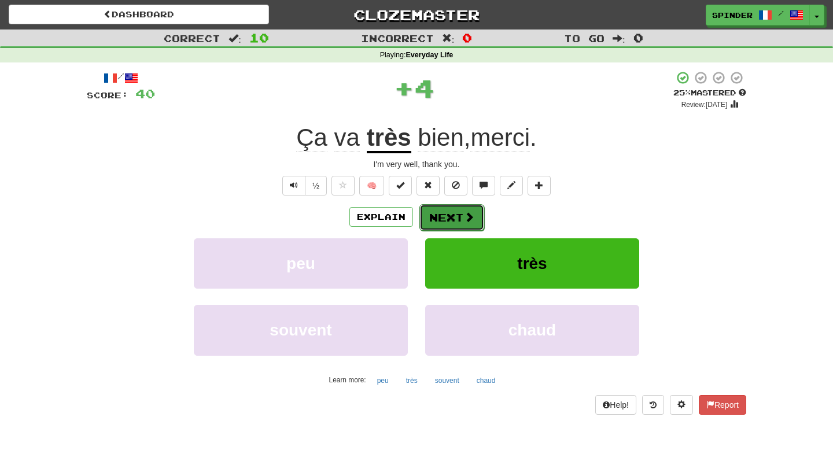
click at [446, 214] on button "Next" at bounding box center [452, 217] width 65 height 27
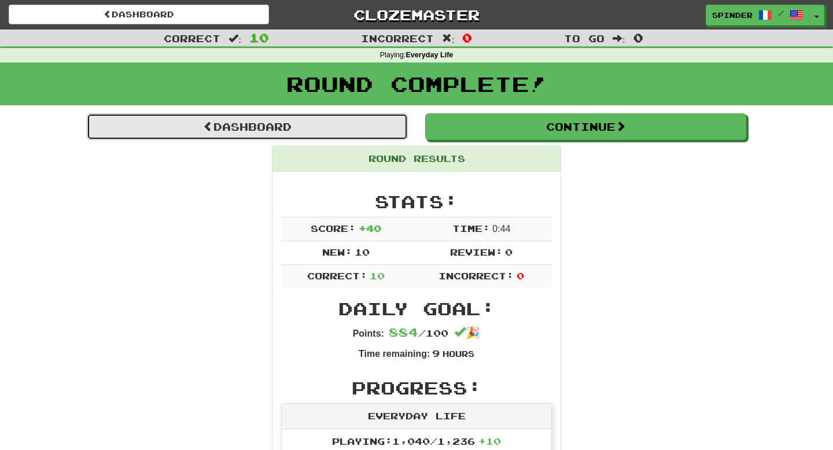
click at [240, 131] on link "Dashboard" at bounding box center [247, 126] width 321 height 27
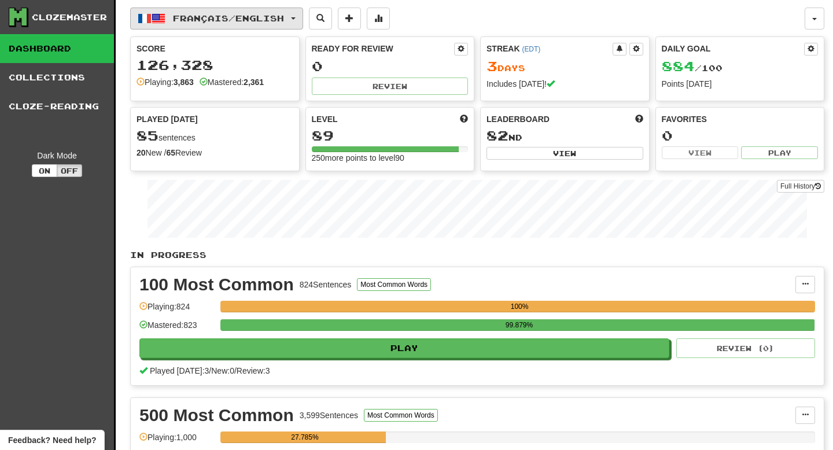
click at [217, 17] on span "Français / English" at bounding box center [228, 18] width 111 height 10
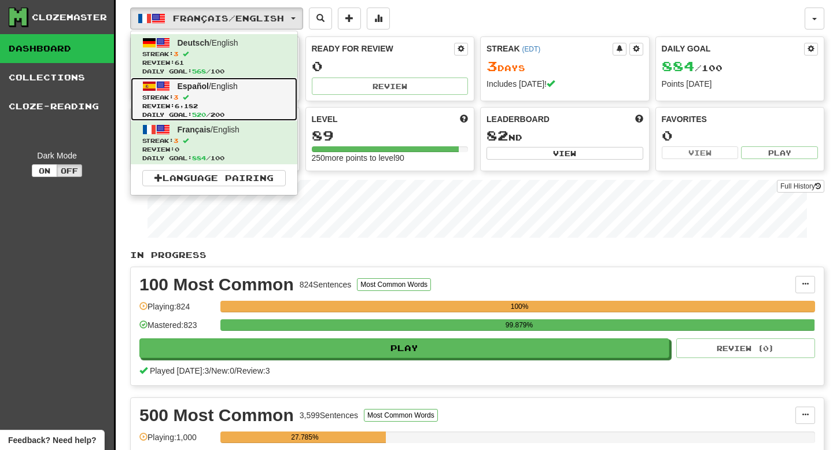
click at [212, 89] on span "Español / English" at bounding box center [208, 86] width 60 height 9
